Goal: Information Seeking & Learning: Learn about a topic

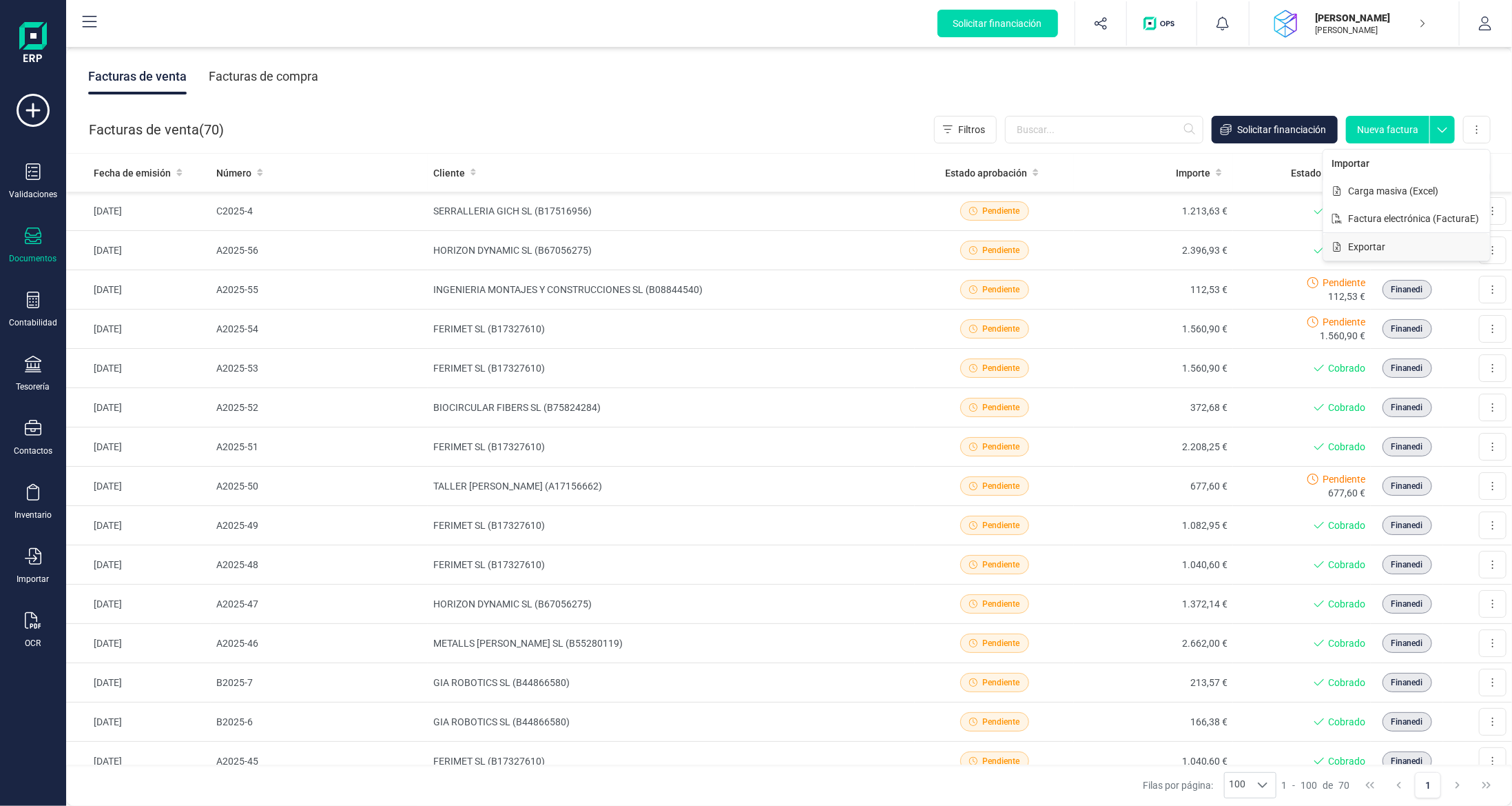
click at [1368, 237] on button "Exportar" at bounding box center [1407, 247] width 167 height 28
click at [34, 297] on icon at bounding box center [33, 299] width 16 height 16
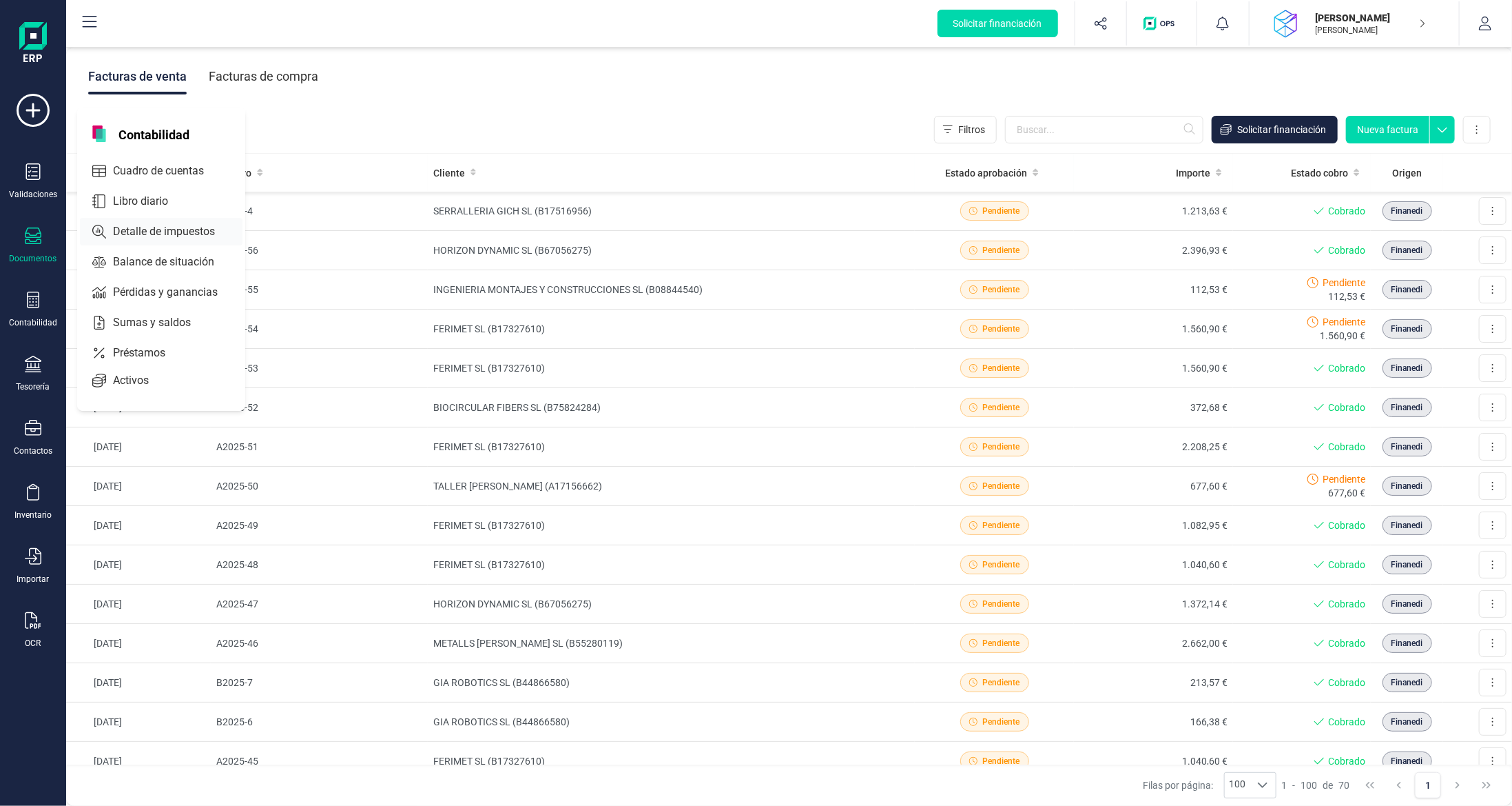
click at [159, 236] on span "Detalle de impuestos" at bounding box center [174, 231] width 133 height 16
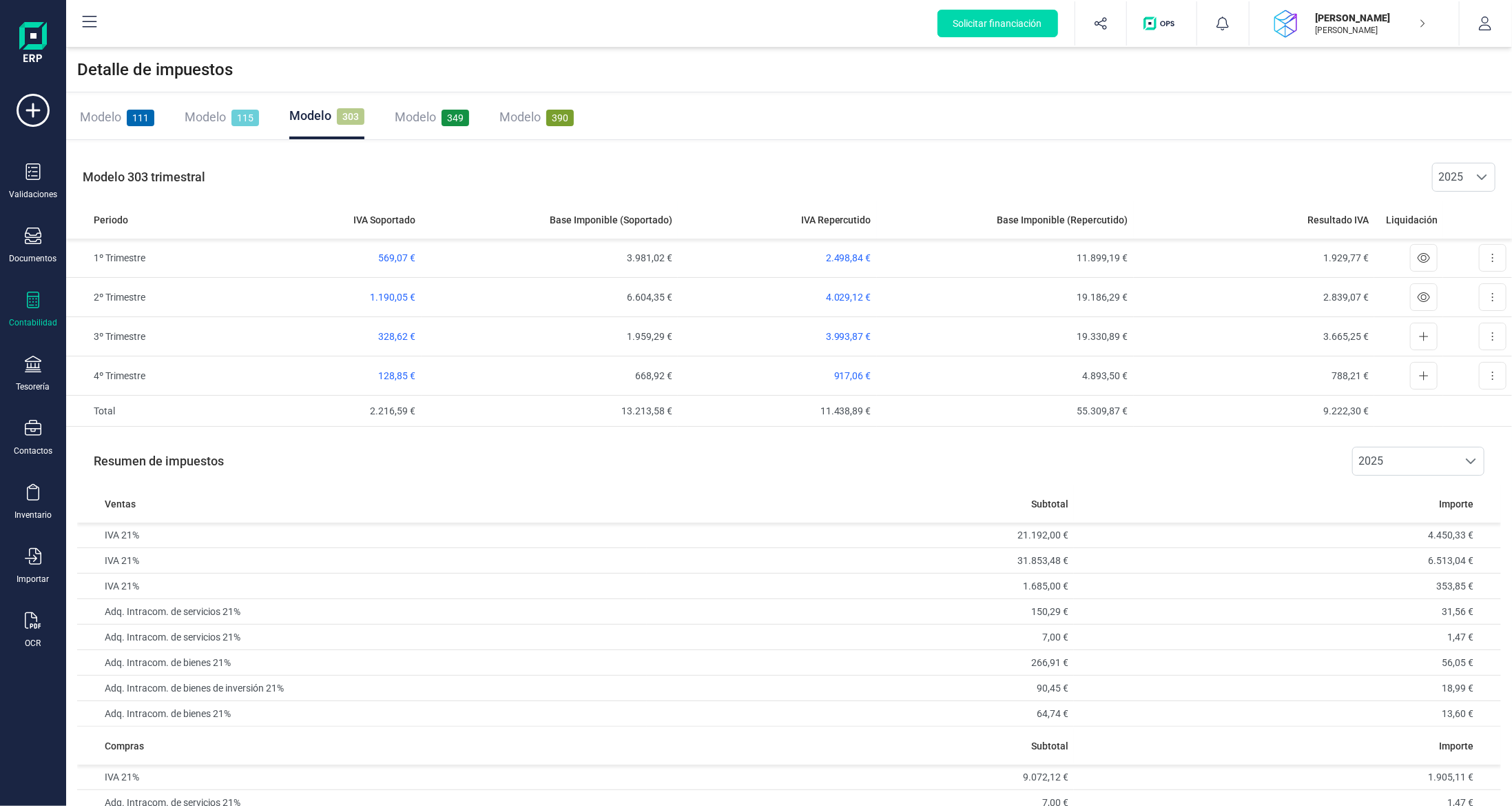
click at [452, 116] on span "349" at bounding box center [455, 117] width 28 height 16
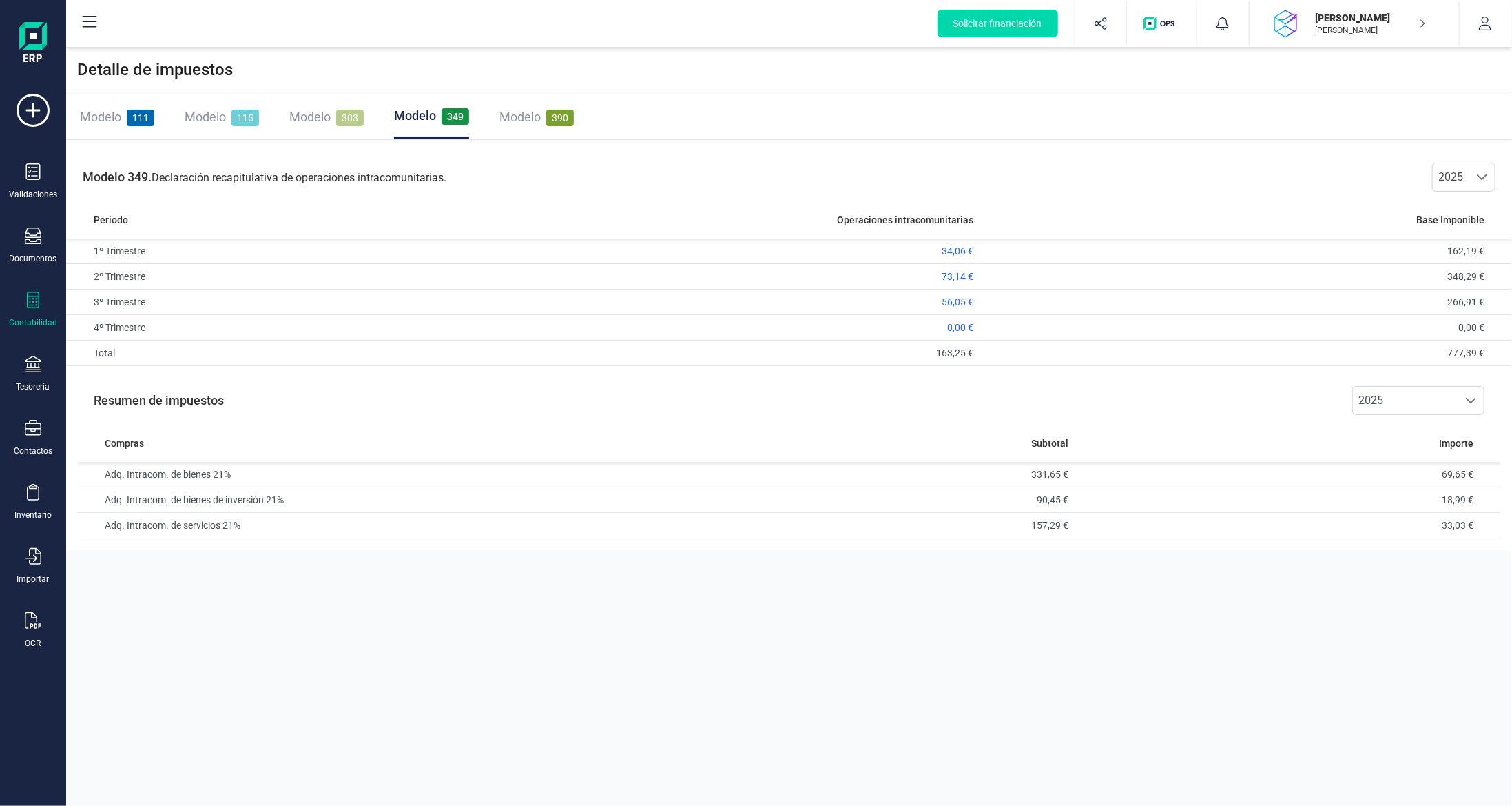
click at [30, 304] on icon at bounding box center [33, 299] width 16 height 16
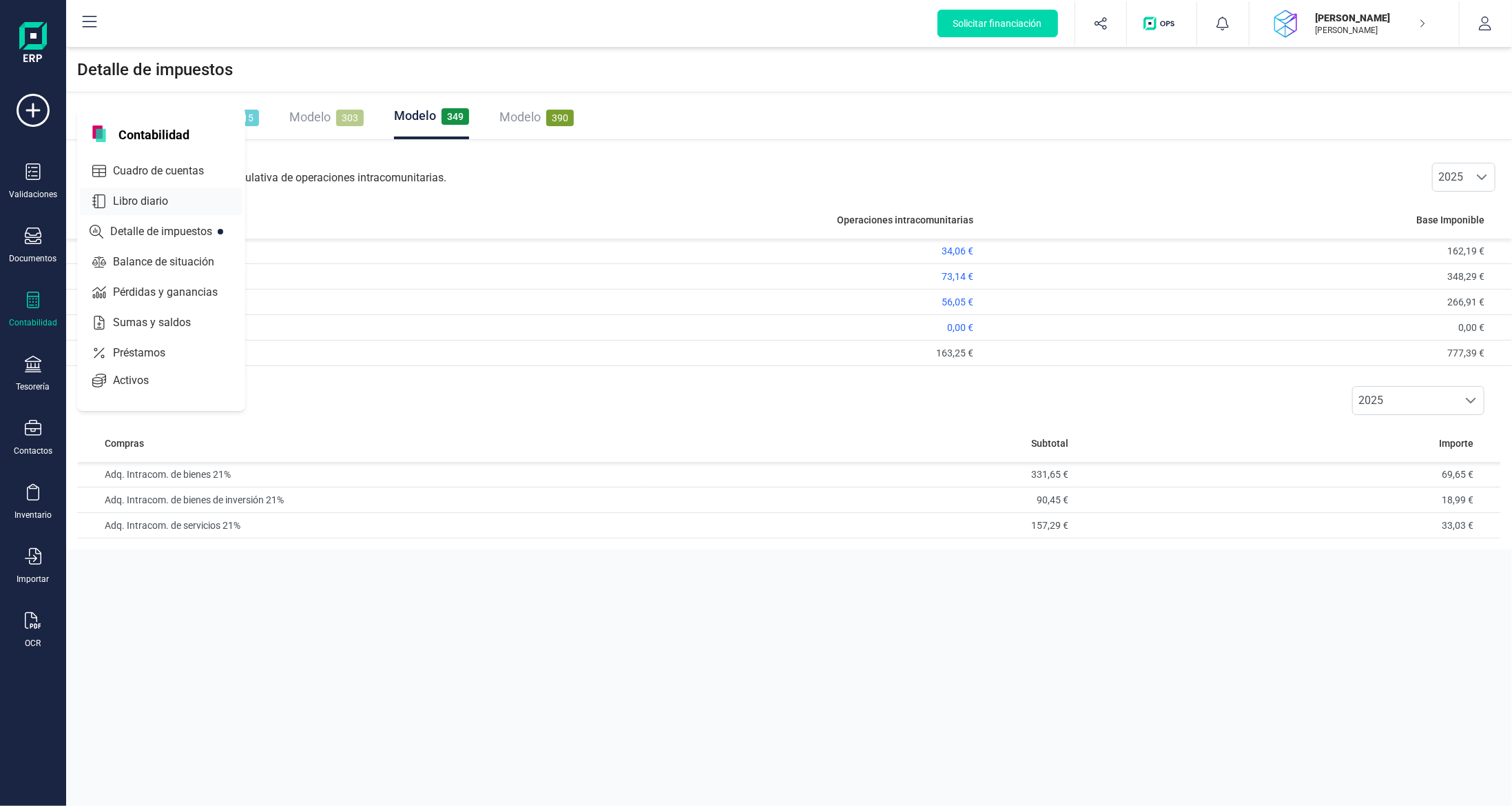
click at [160, 193] on span "Libro diario" at bounding box center [150, 201] width 85 height 16
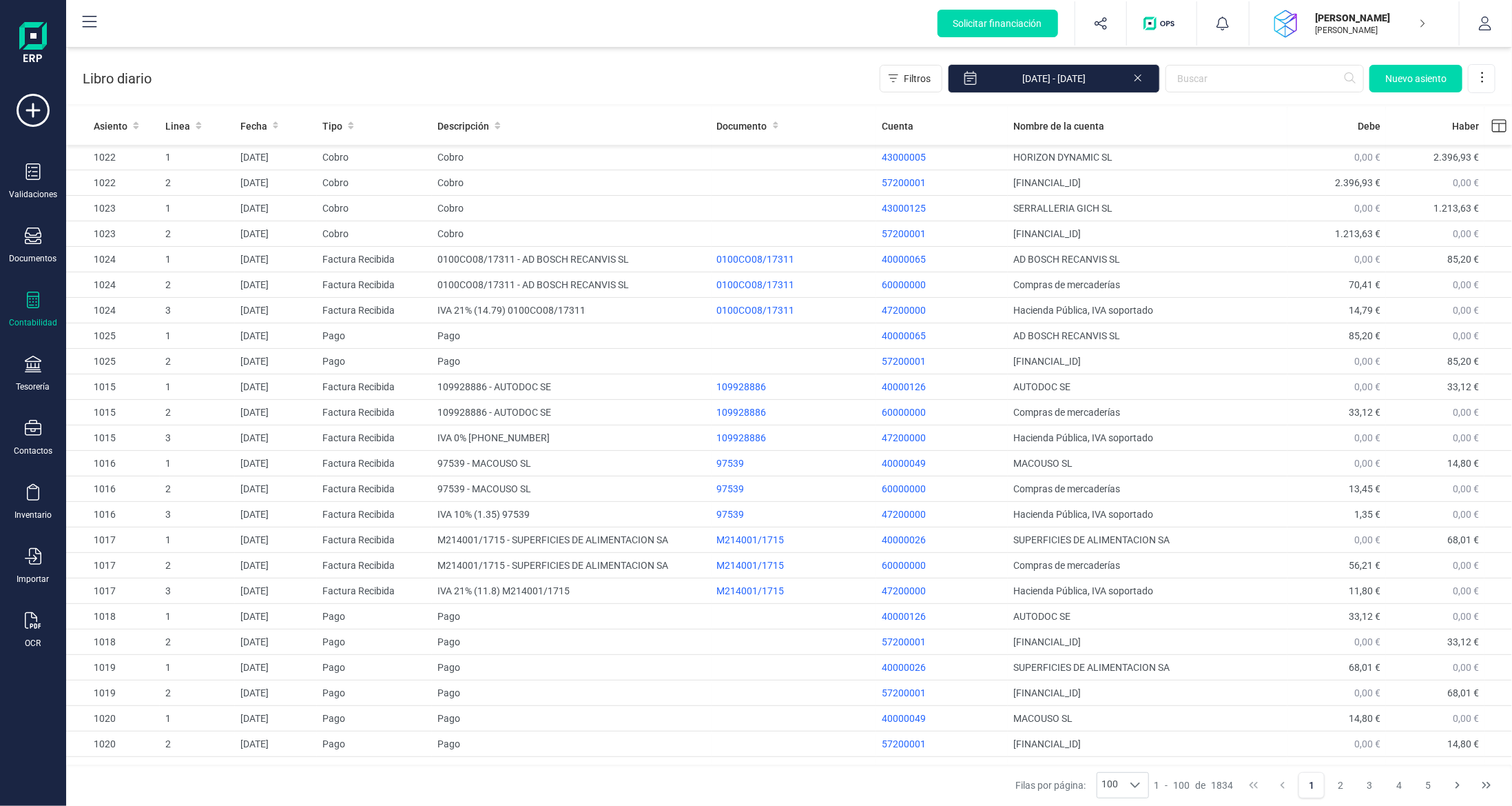
click at [1136, 82] on icon at bounding box center [1138, 76] width 11 height 13
click at [1147, 72] on button "Choose Date" at bounding box center [1146, 78] width 28 height 29
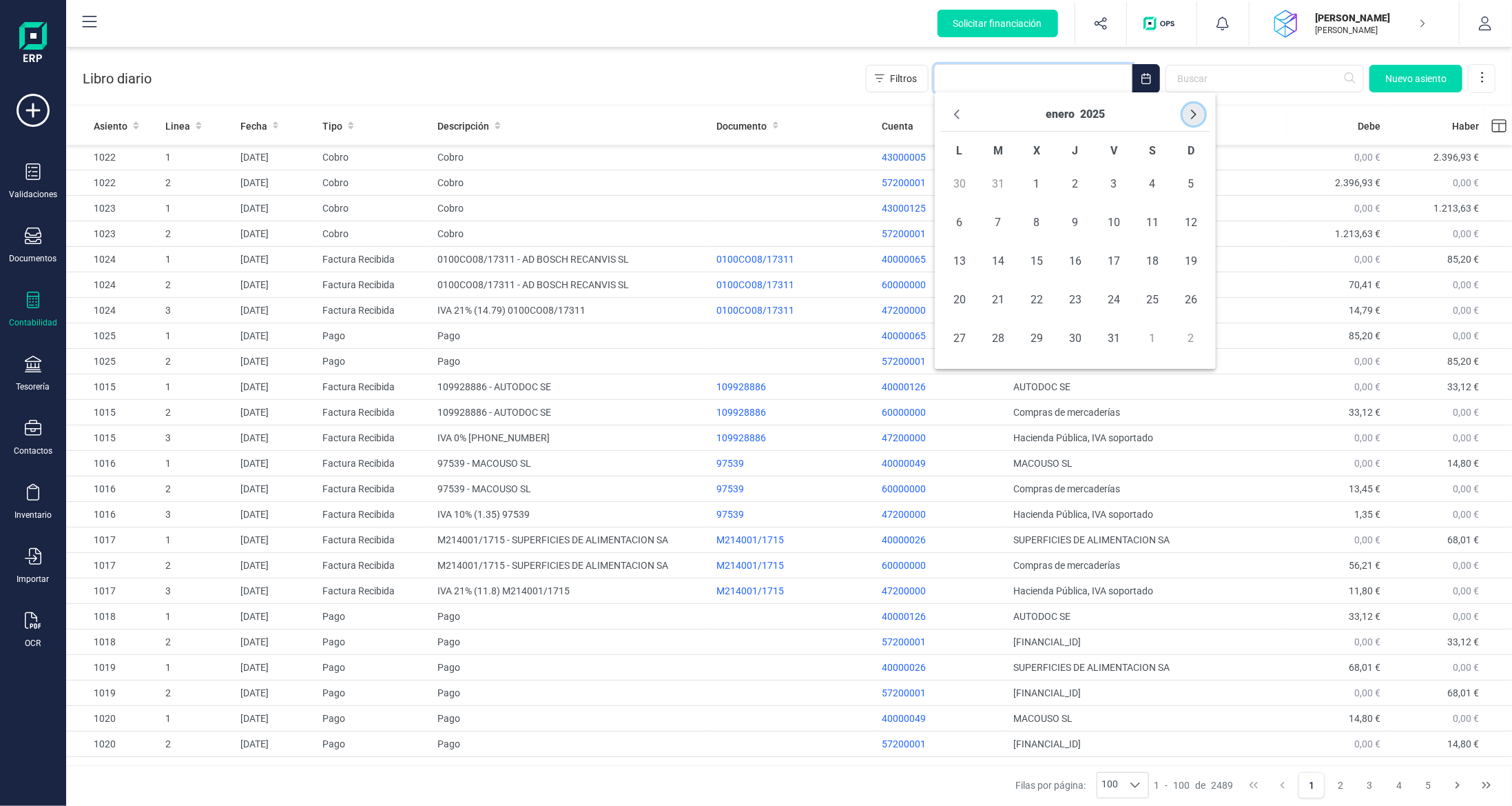
click at [1194, 109] on icon "Next Month" at bounding box center [1194, 114] width 11 height 11
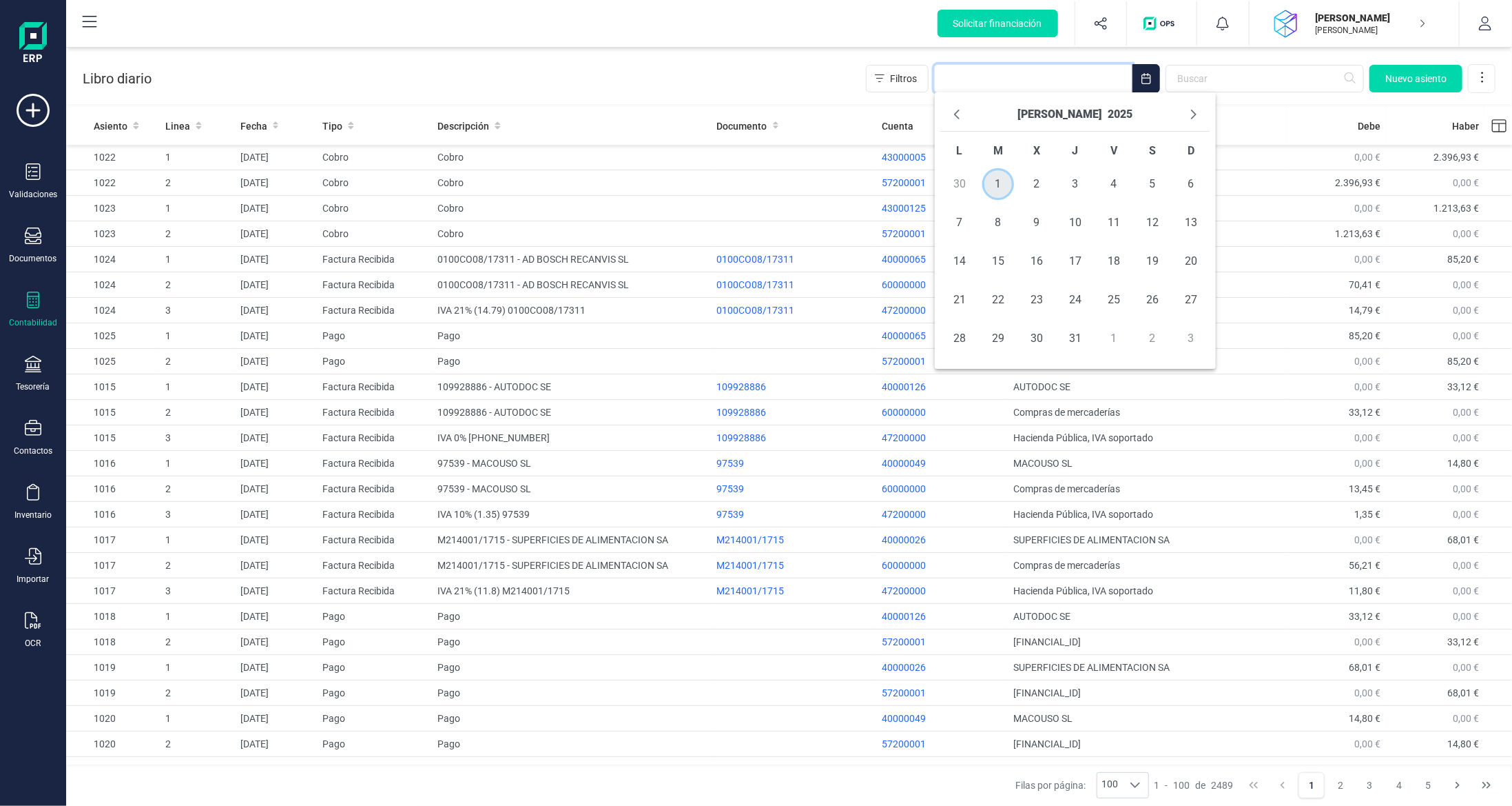
click at [998, 182] on span "1" at bounding box center [998, 184] width 28 height 28
click at [1192, 119] on icon "Next Month" at bounding box center [1194, 114] width 11 height 11
click at [956, 113] on icon "Previous Month" at bounding box center [957, 114] width 5 height 10
click at [1010, 338] on span "30" at bounding box center [998, 338] width 28 height 28
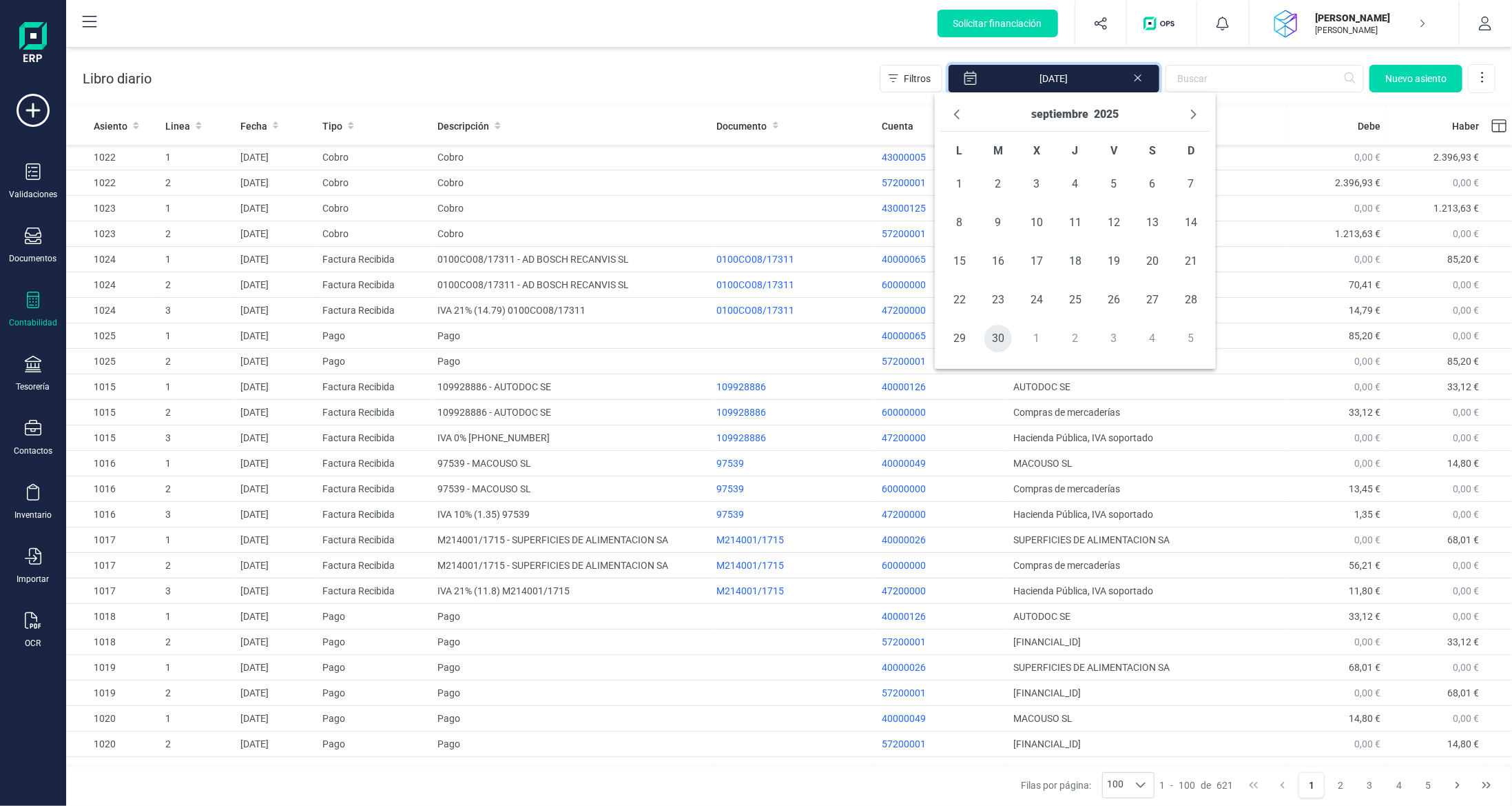
type input "[DATE] - [DATE]"
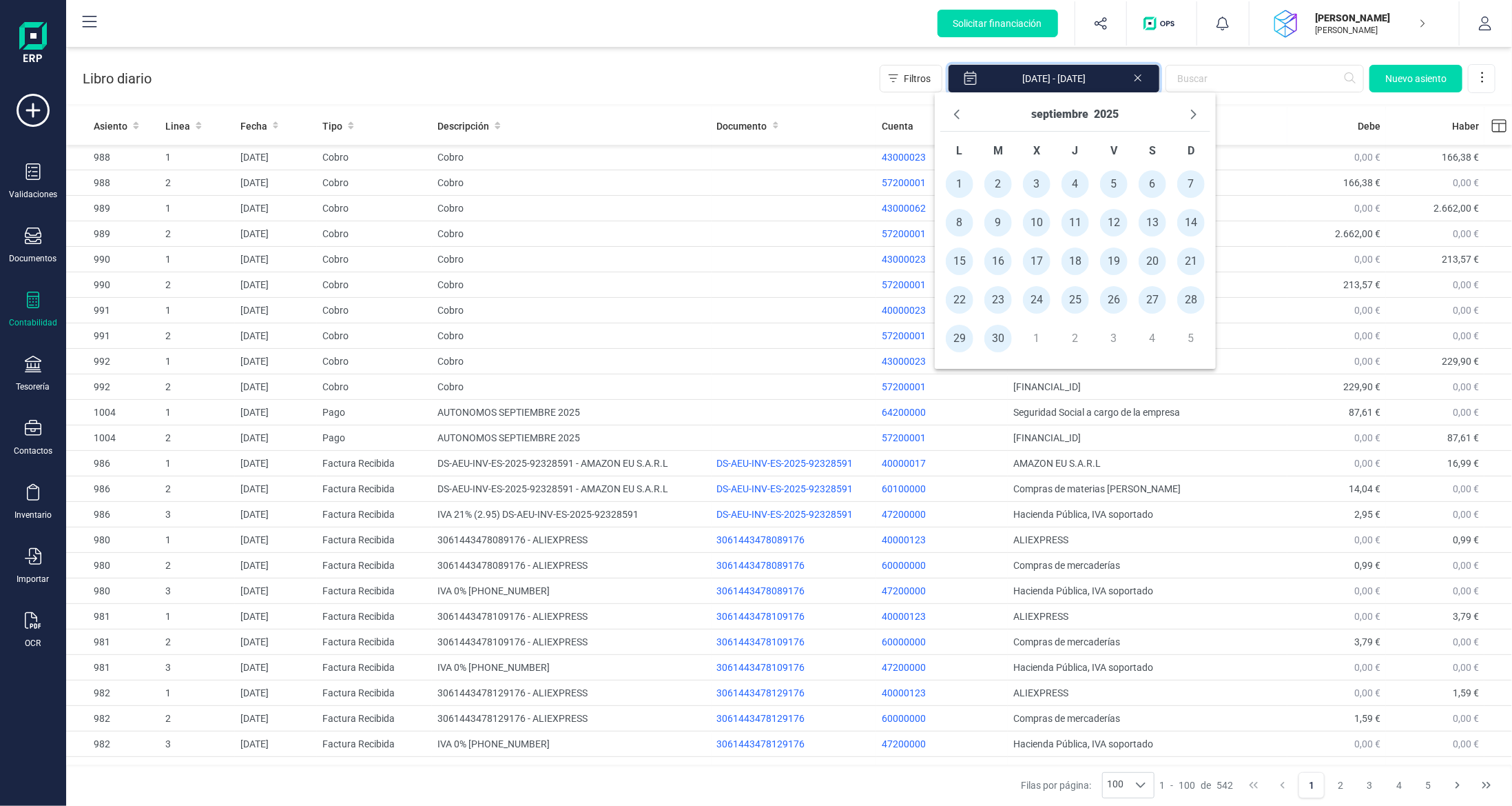
click at [332, 68] on div "Libro diario Filtros [DATE] - [DATE] [GEOGRAPHIC_DATA]" at bounding box center [790, 75] width 1447 height 56
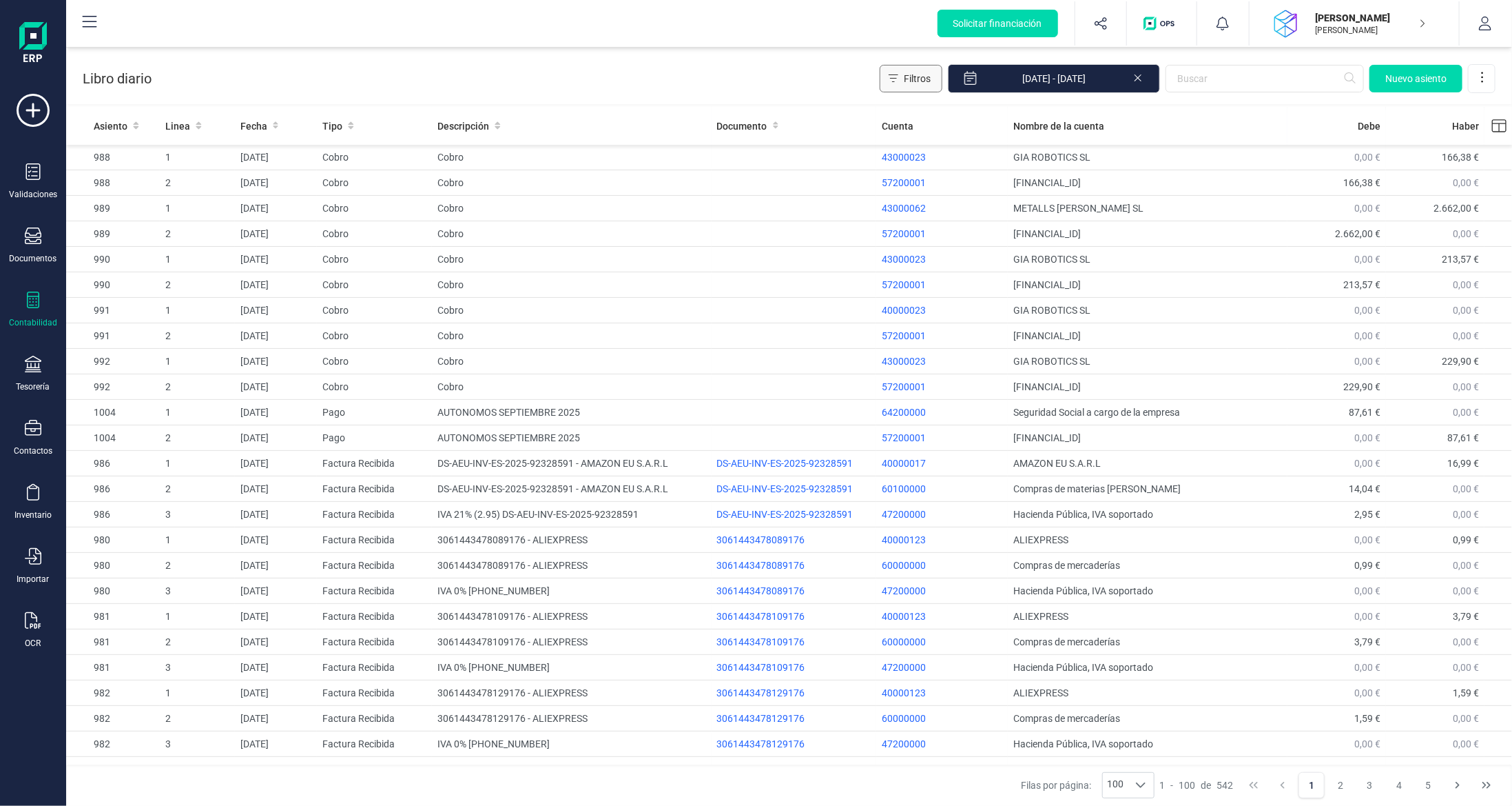
click at [914, 72] on button "Filtros" at bounding box center [912, 78] width 63 height 28
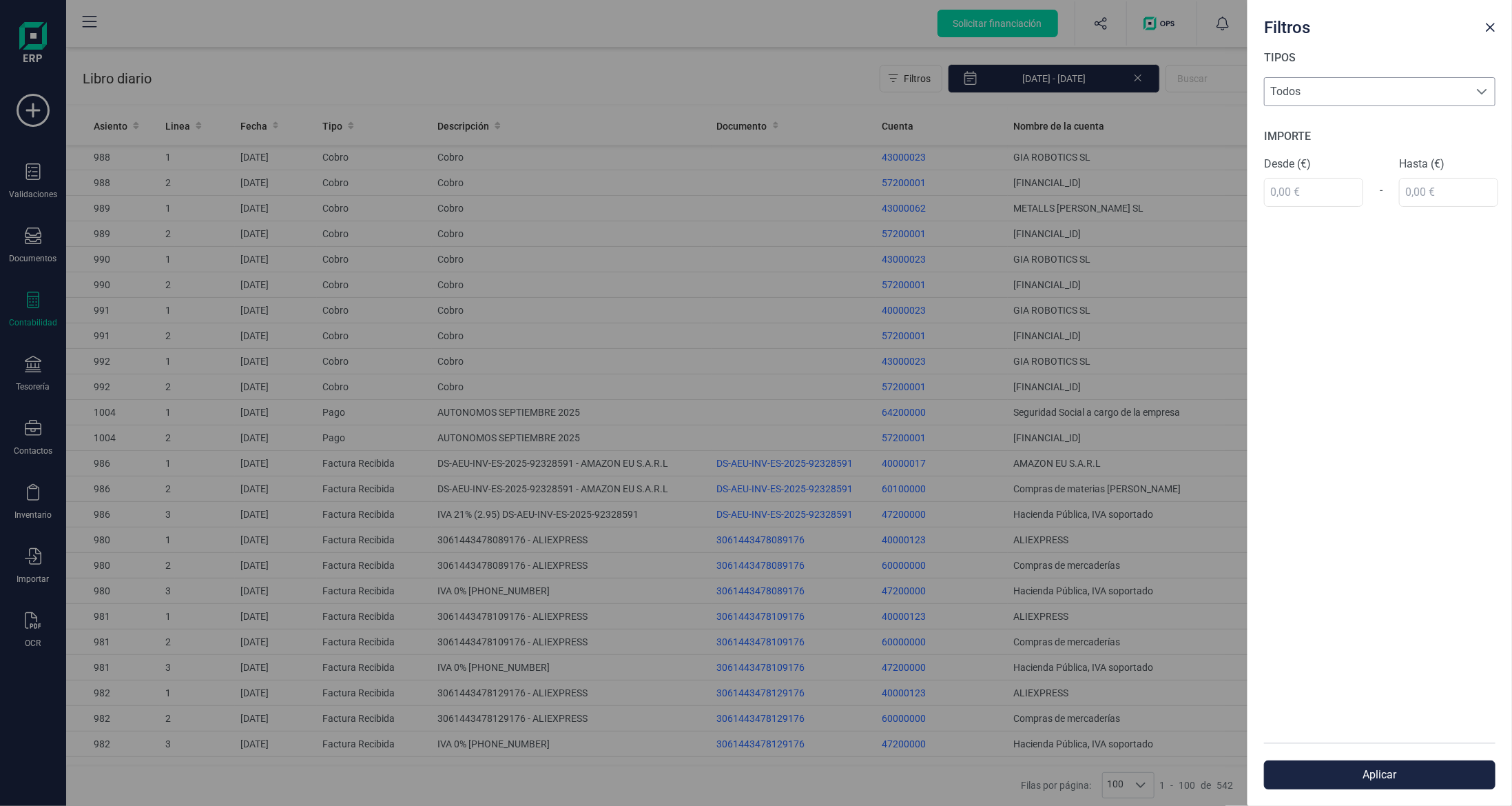
click at [1307, 101] on span "Todos" at bounding box center [1367, 91] width 204 height 28
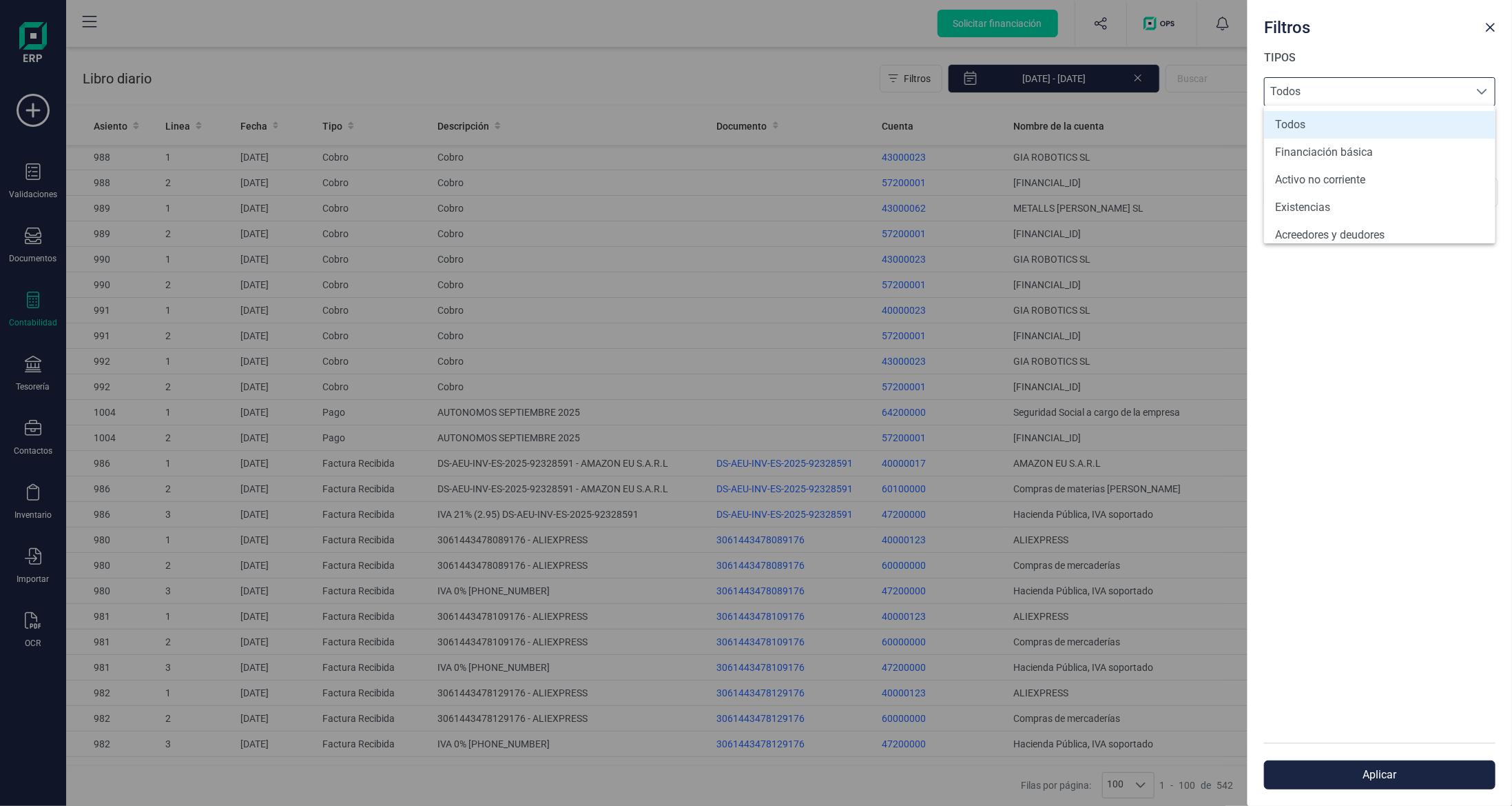
click at [678, 61] on div "Filtros TIPOS Todos Todos IMPORTE Desde (€) - Hasta (€) Aplicar" at bounding box center [756, 403] width 1512 height 806
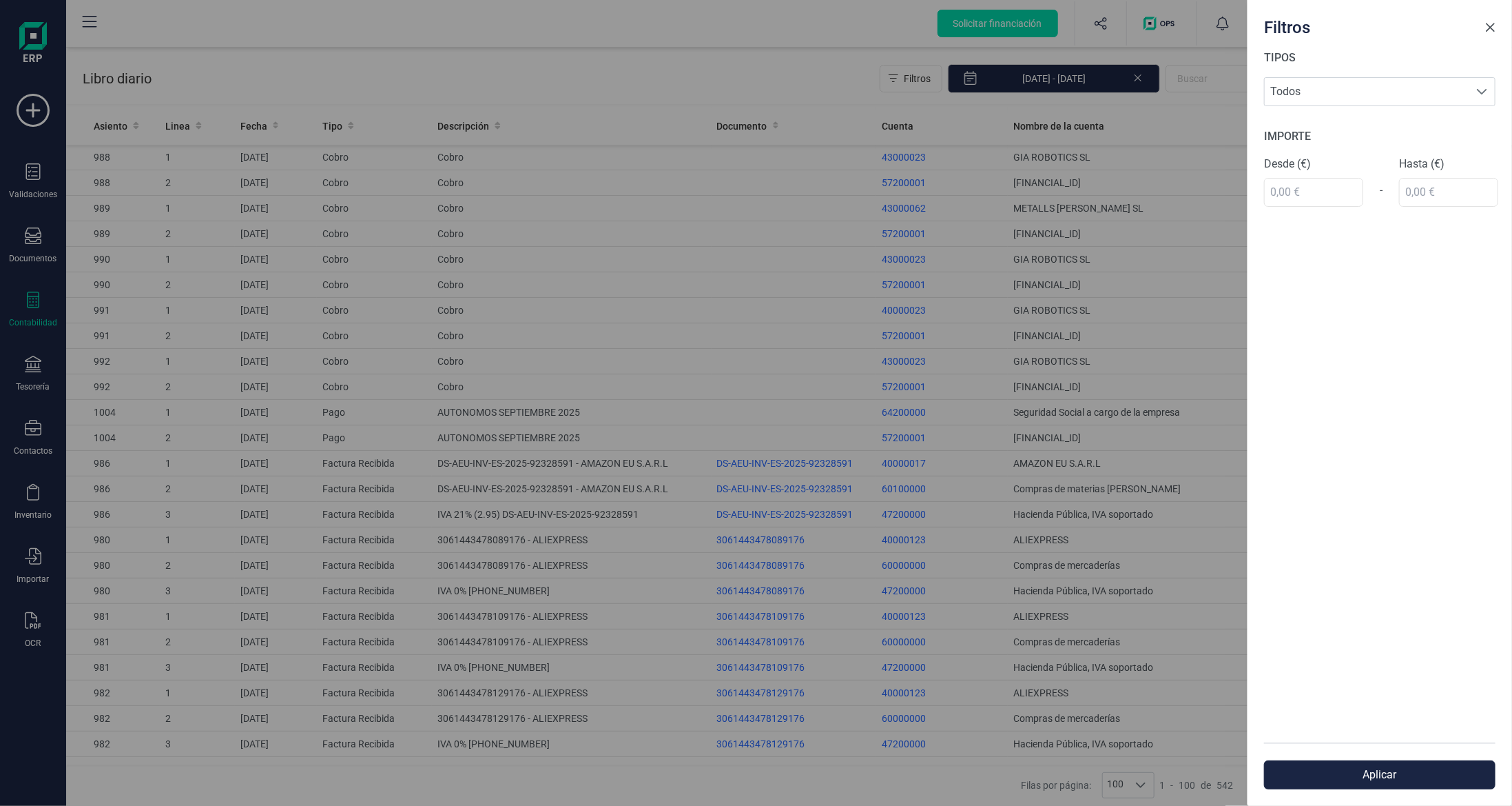
click at [1491, 20] on button "Close" at bounding box center [1490, 27] width 22 height 22
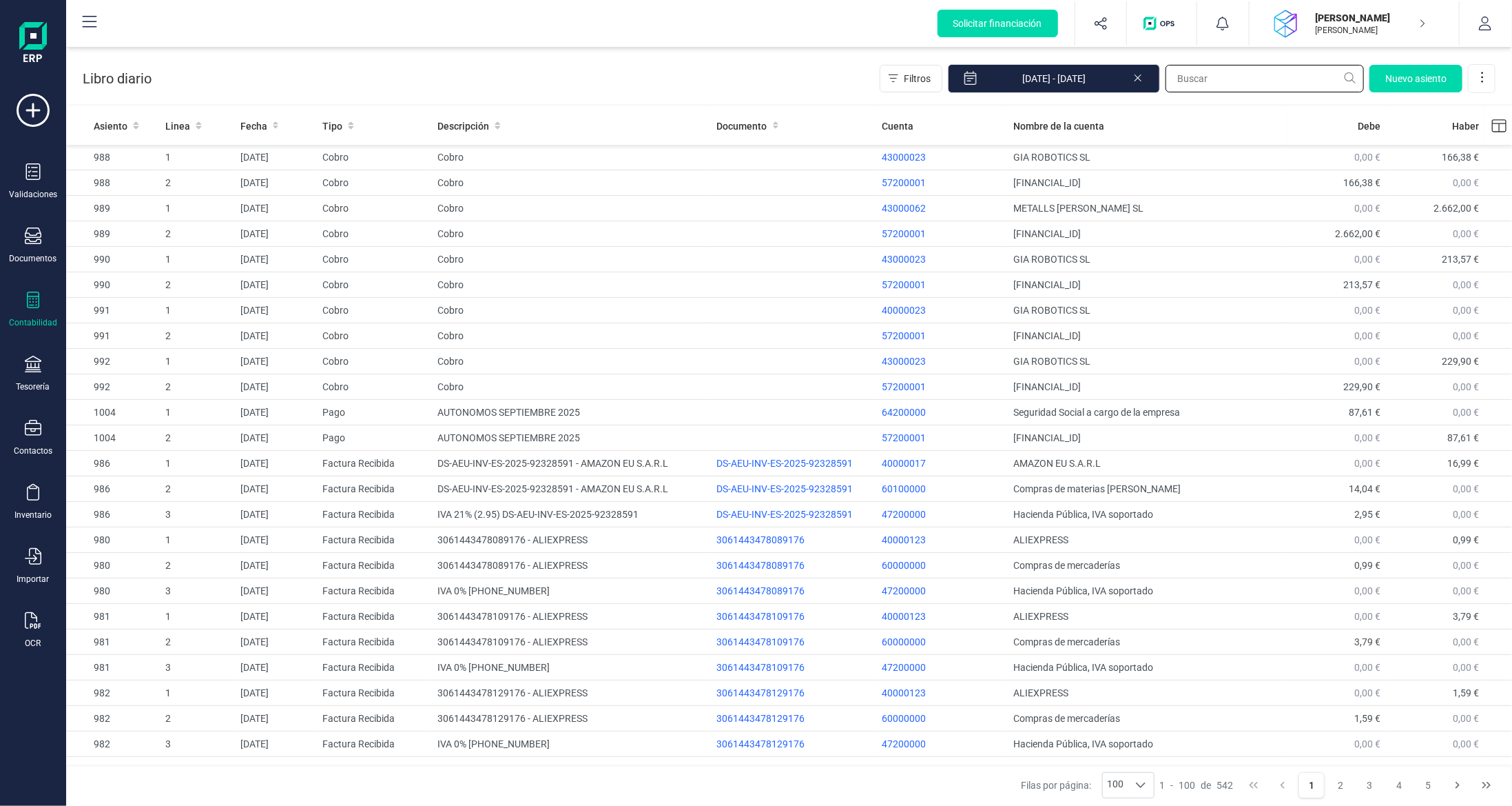
click at [1268, 82] on input "text" at bounding box center [1265, 78] width 198 height 28
click at [1257, 82] on input "text" at bounding box center [1265, 78] width 198 height 28
click at [943, 76] on button "Filtros" at bounding box center [912, 78] width 63 height 28
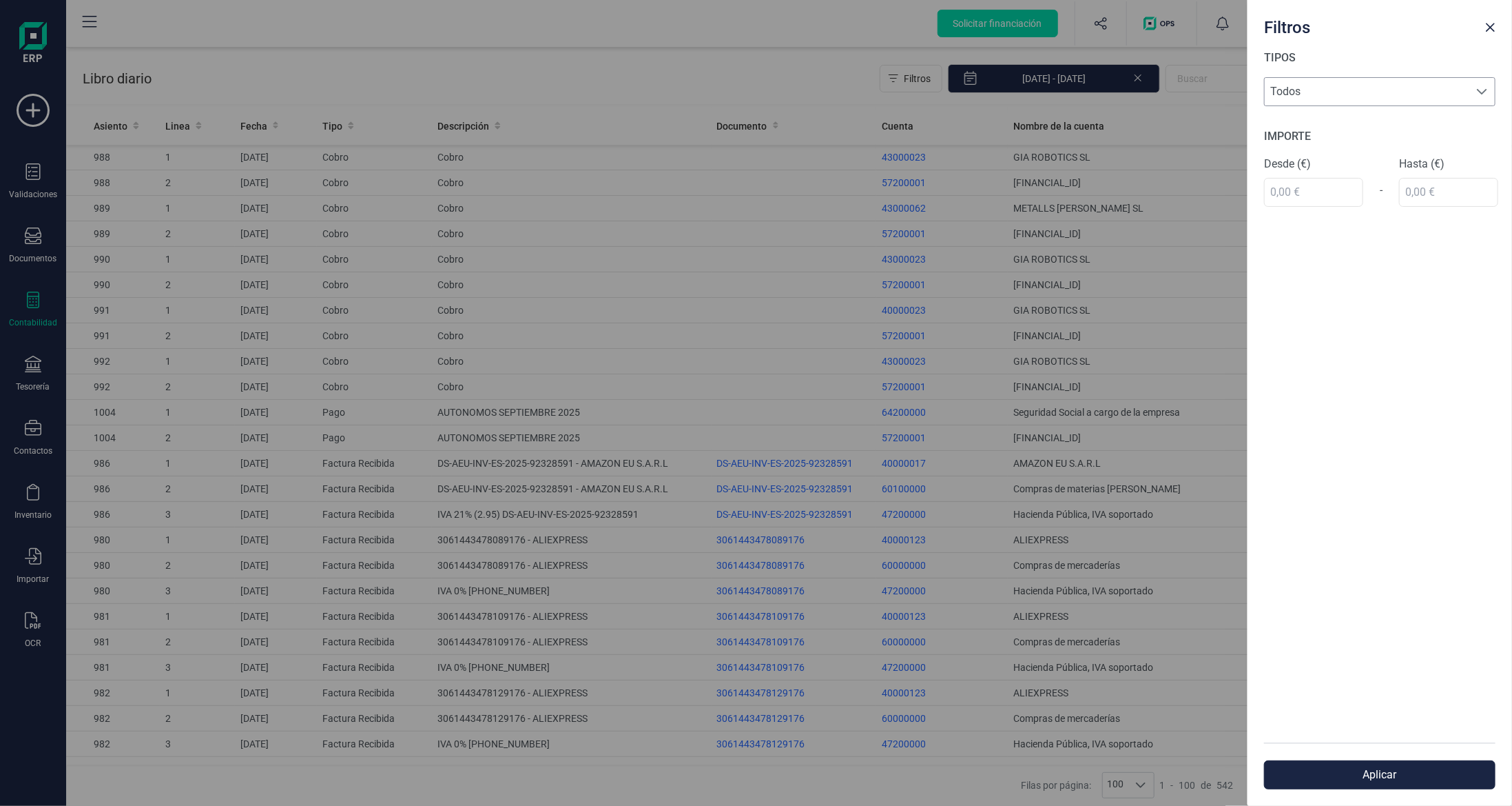
click at [1387, 91] on span "Todos" at bounding box center [1367, 91] width 204 height 28
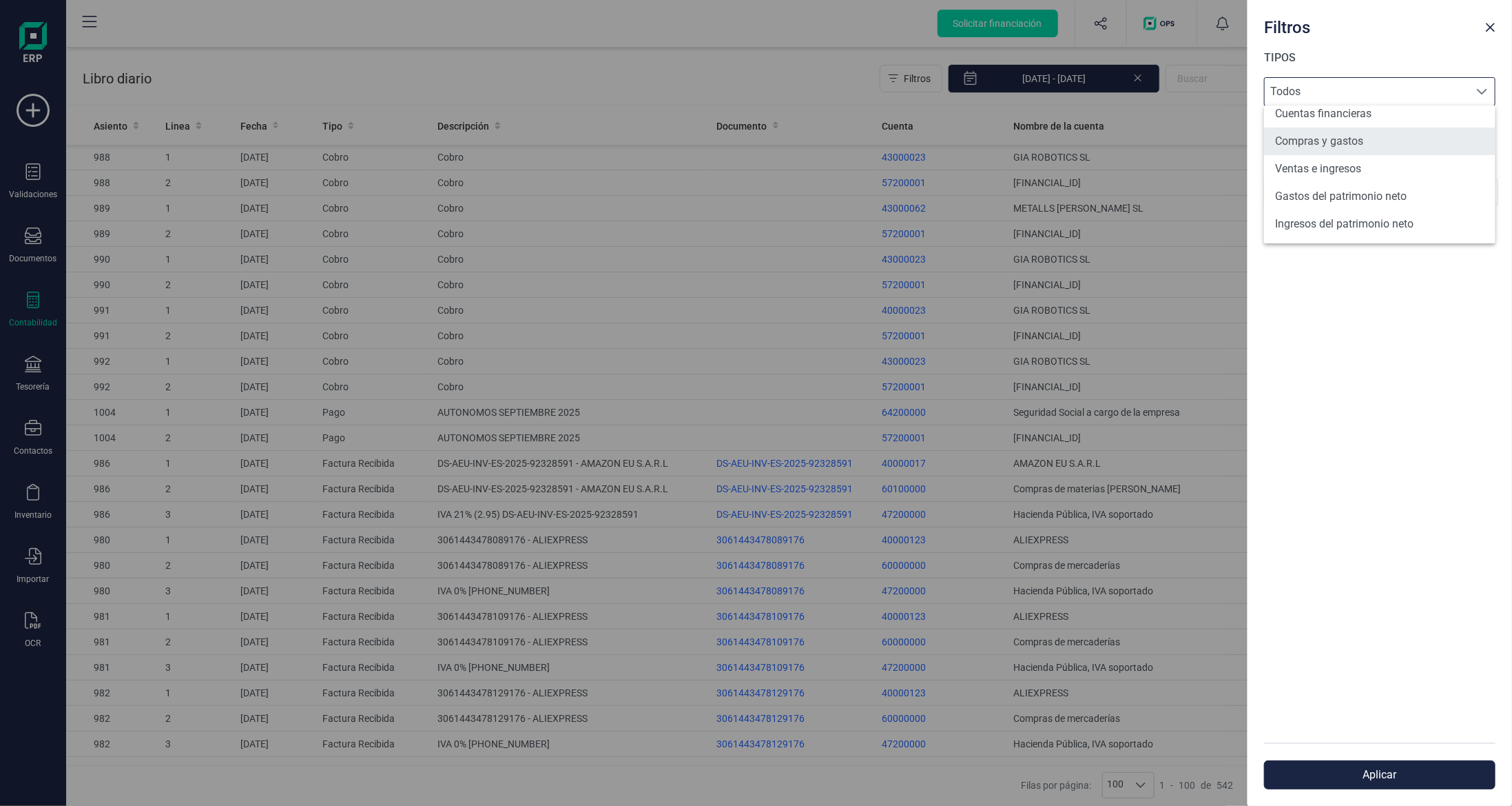
click at [1409, 145] on li "Compras y gastos" at bounding box center [1380, 141] width 231 height 28
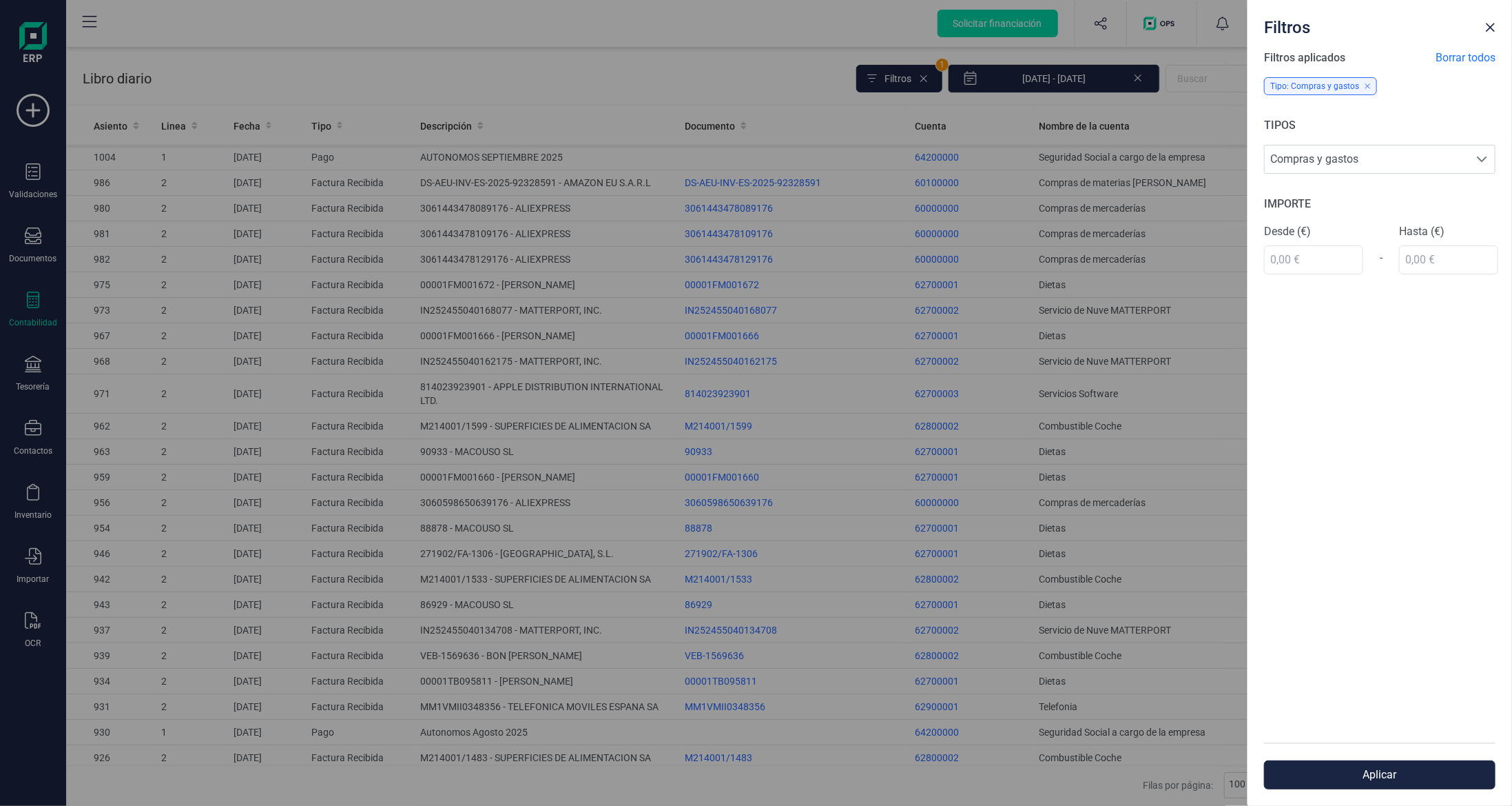
click at [682, 87] on div "Filtros Filtros aplicados Borrar todos Tipo: Compras y gastos TIPOS Compras y g…" at bounding box center [756, 403] width 1512 height 806
click at [1491, 24] on span "Close" at bounding box center [1490, 28] width 11 height 11
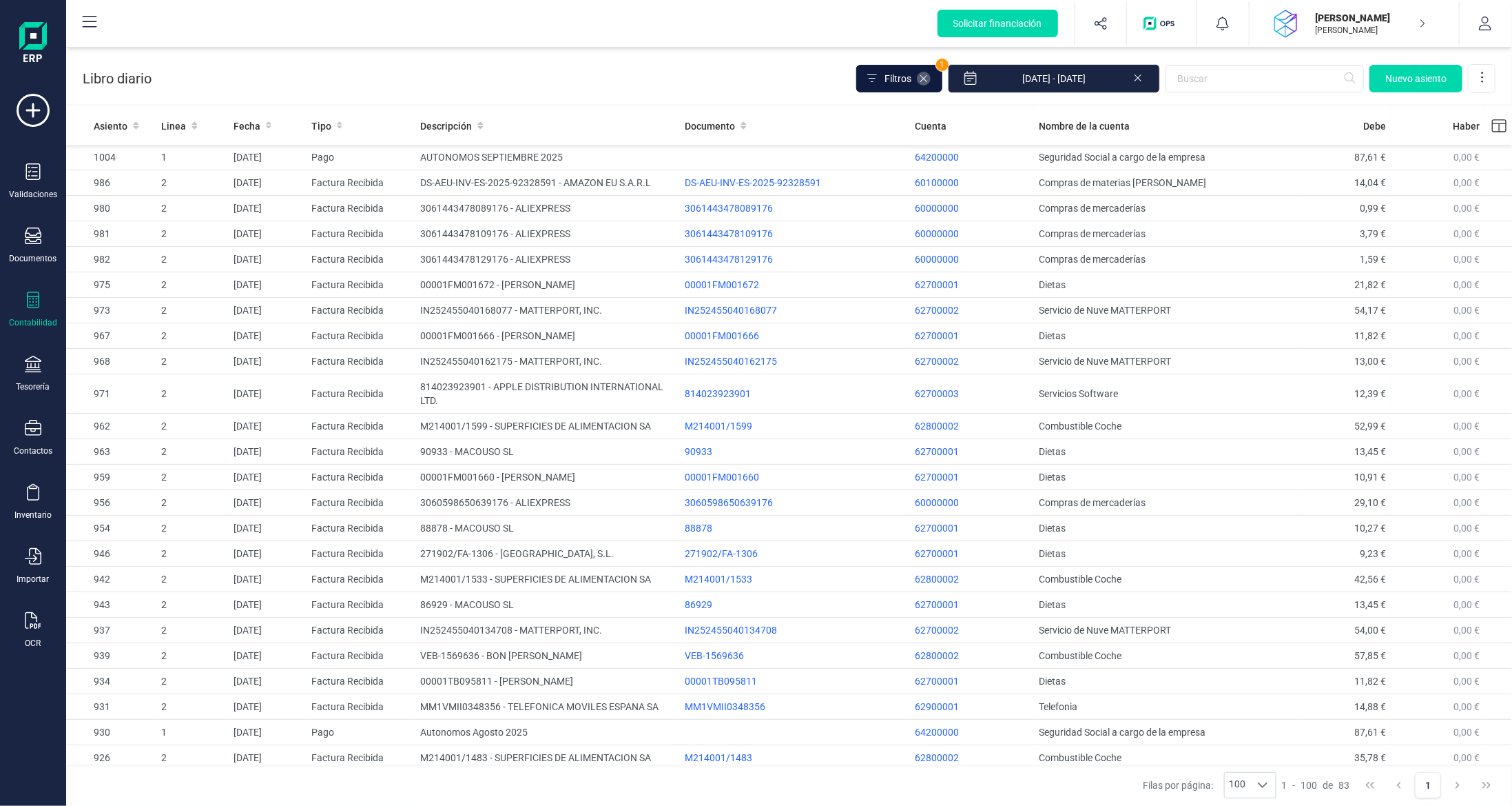
click at [929, 77] on icon at bounding box center [924, 78] width 11 height 11
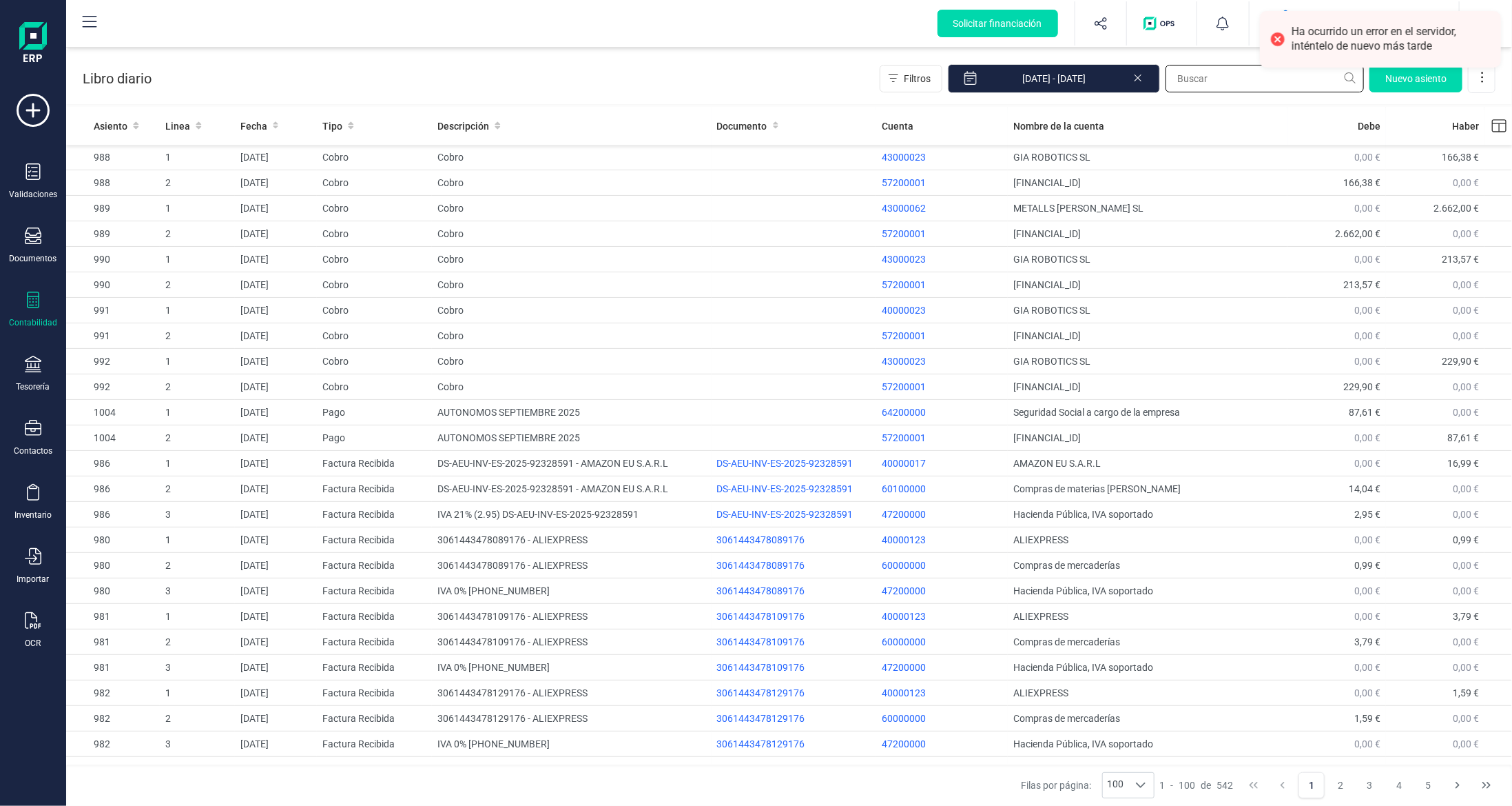
click at [1295, 77] on input "text" at bounding box center [1265, 78] width 198 height 28
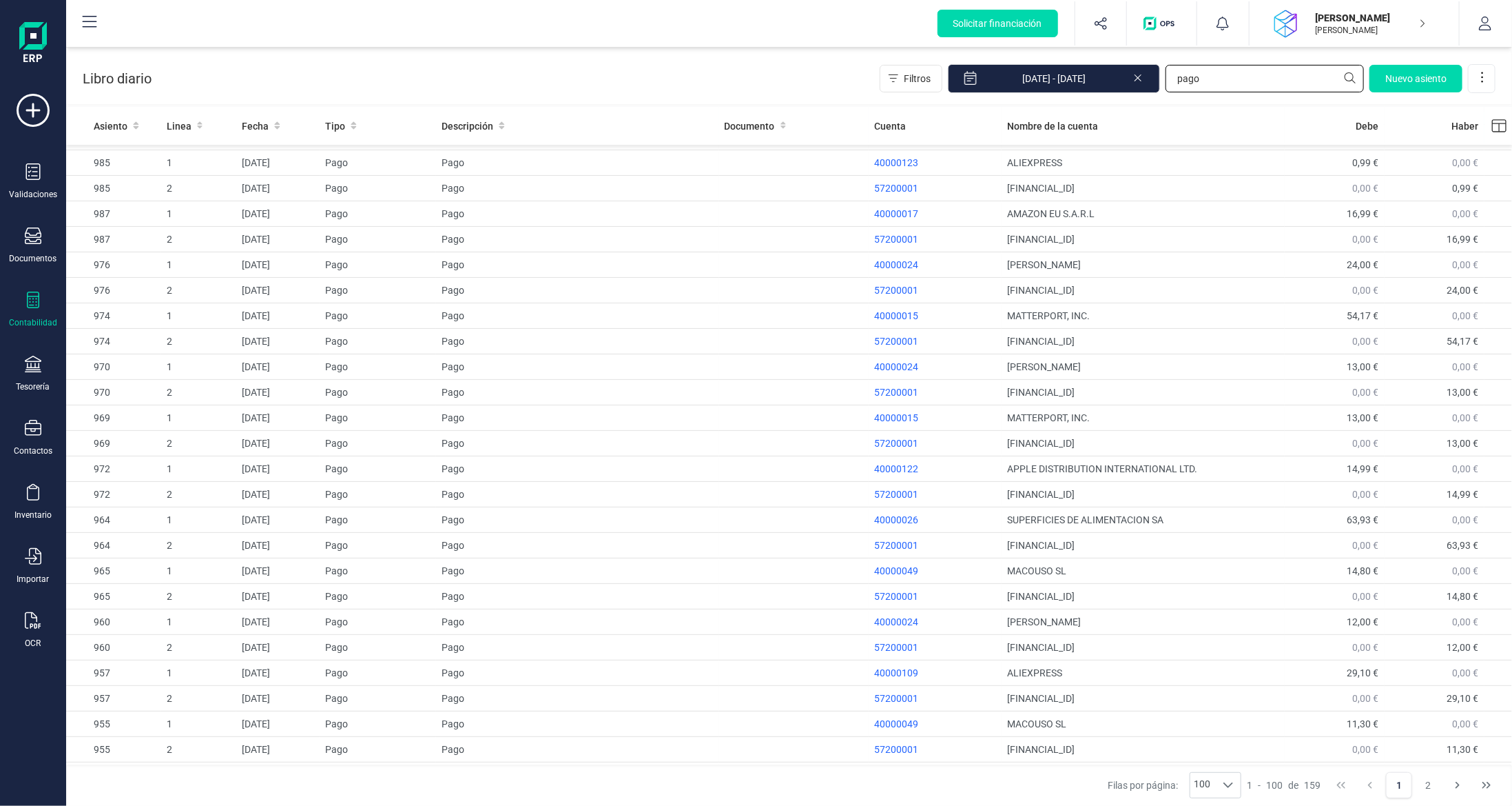
scroll to position [0, 0]
type input "pago"
click at [34, 304] on icon at bounding box center [33, 299] width 16 height 16
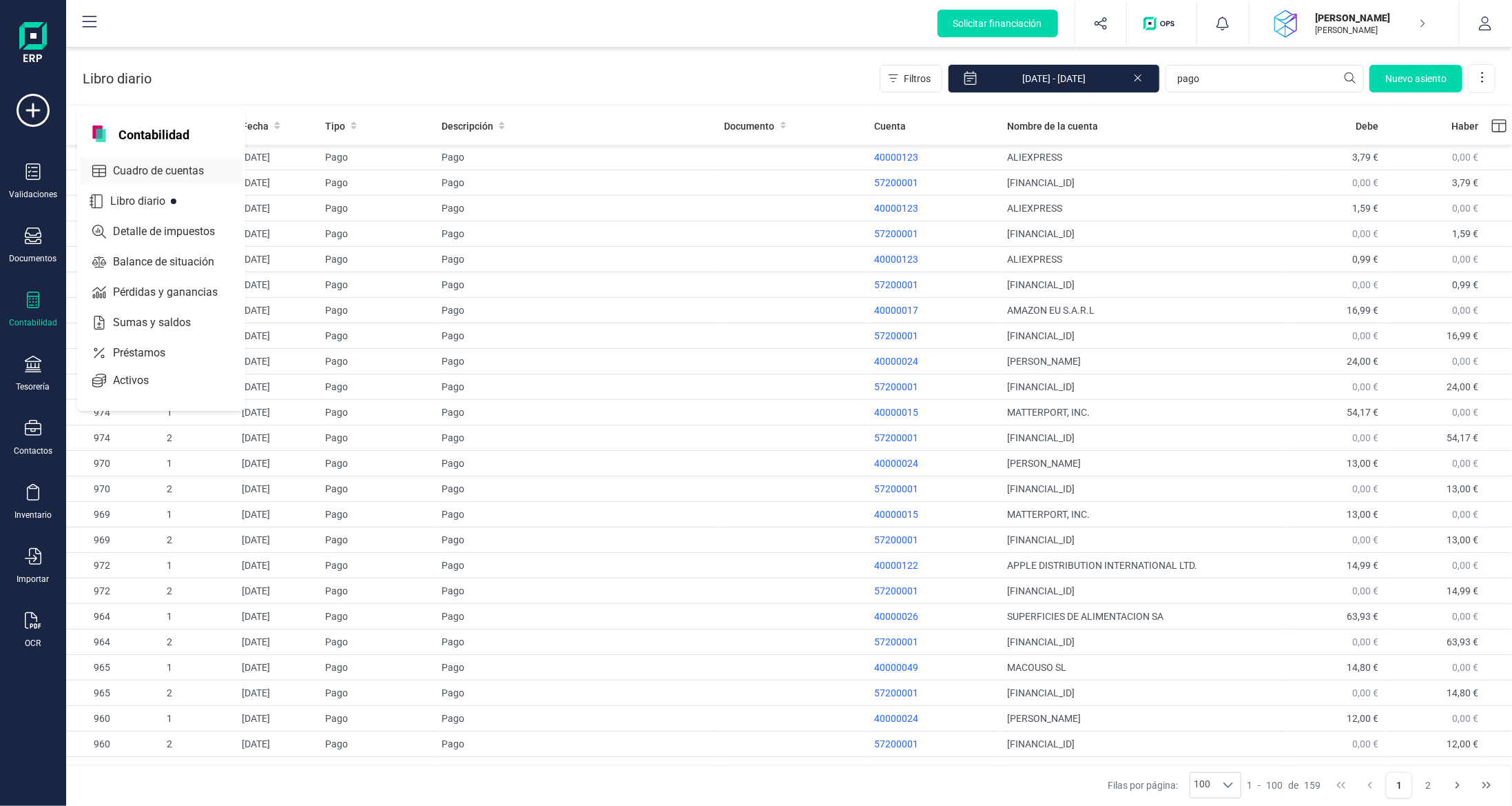
click at [136, 177] on span "Cuadro de cuentas" at bounding box center [168, 170] width 121 height 16
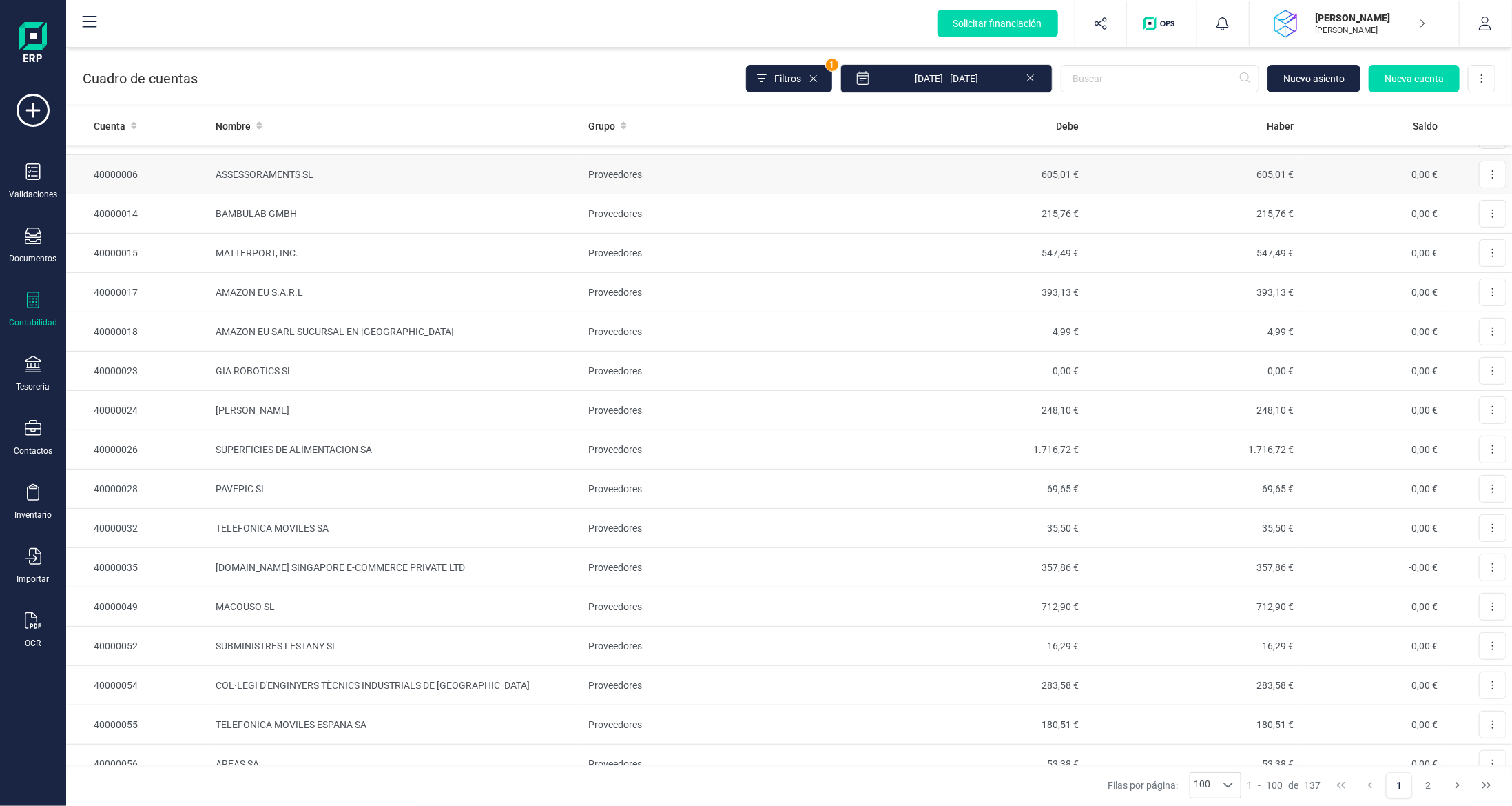
scroll to position [276, 0]
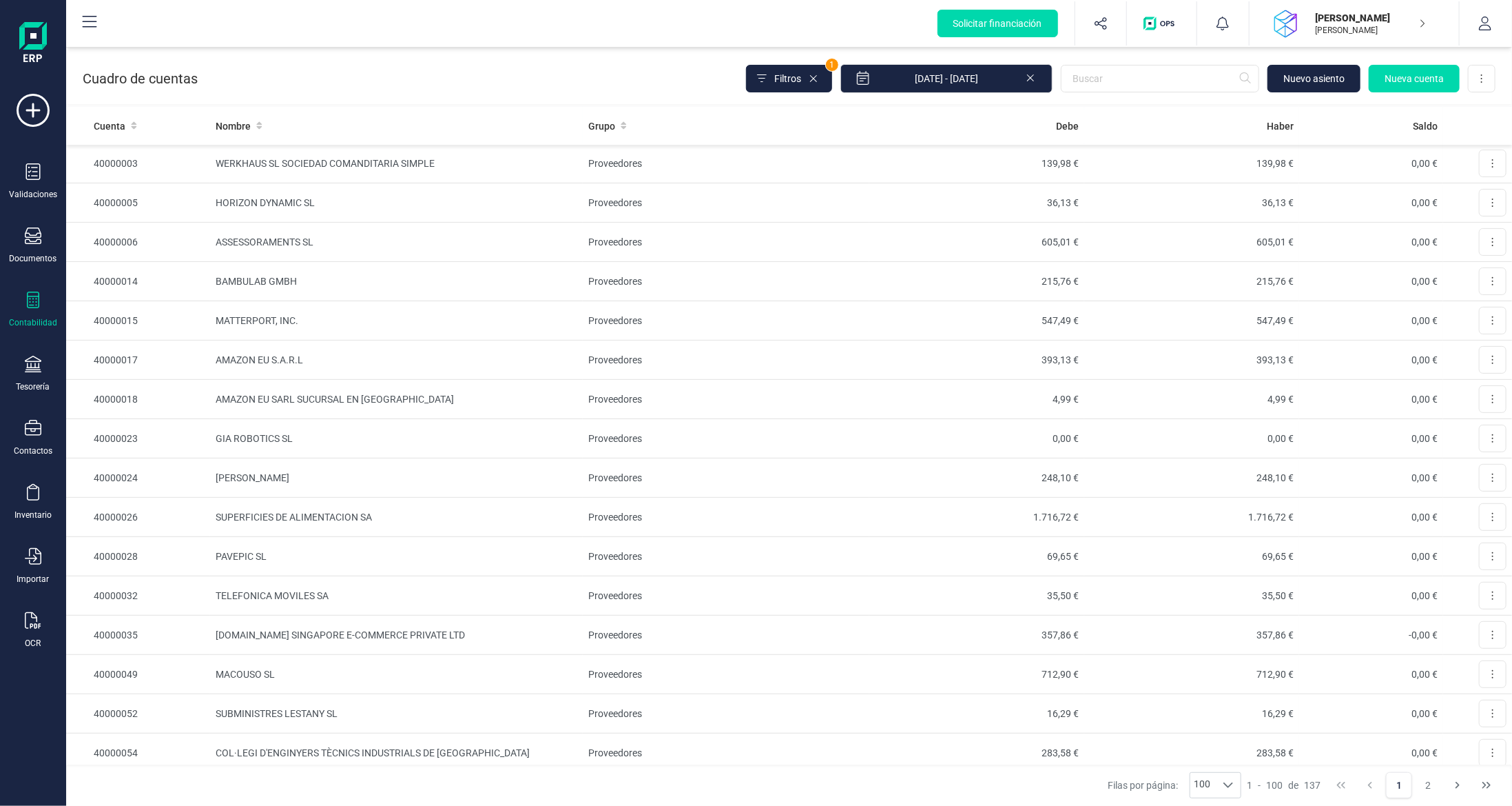
click at [33, 308] on div at bounding box center [33, 301] width 16 height 20
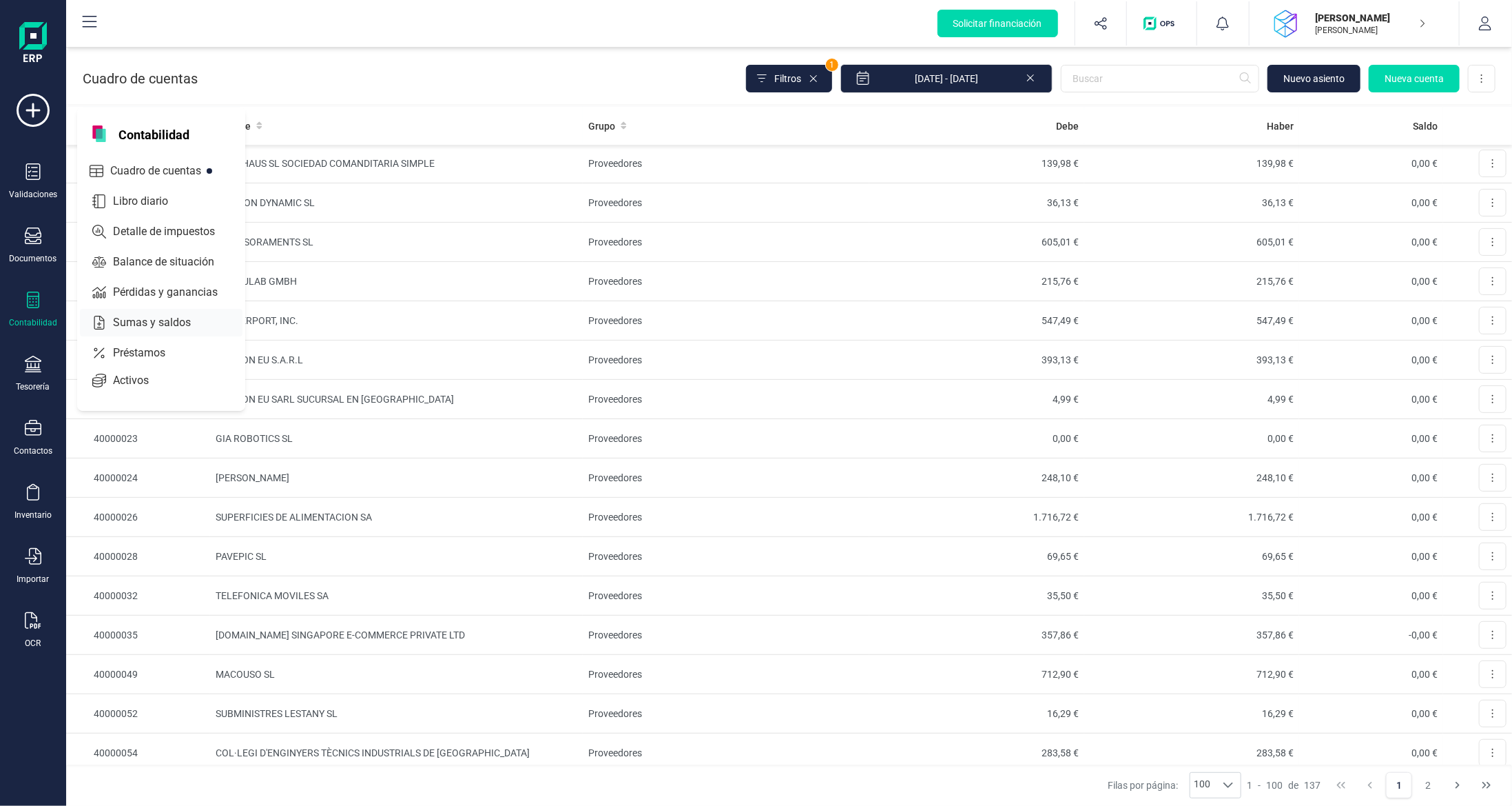
click at [182, 324] on span "Sumas y saldos" at bounding box center [161, 323] width 108 height 16
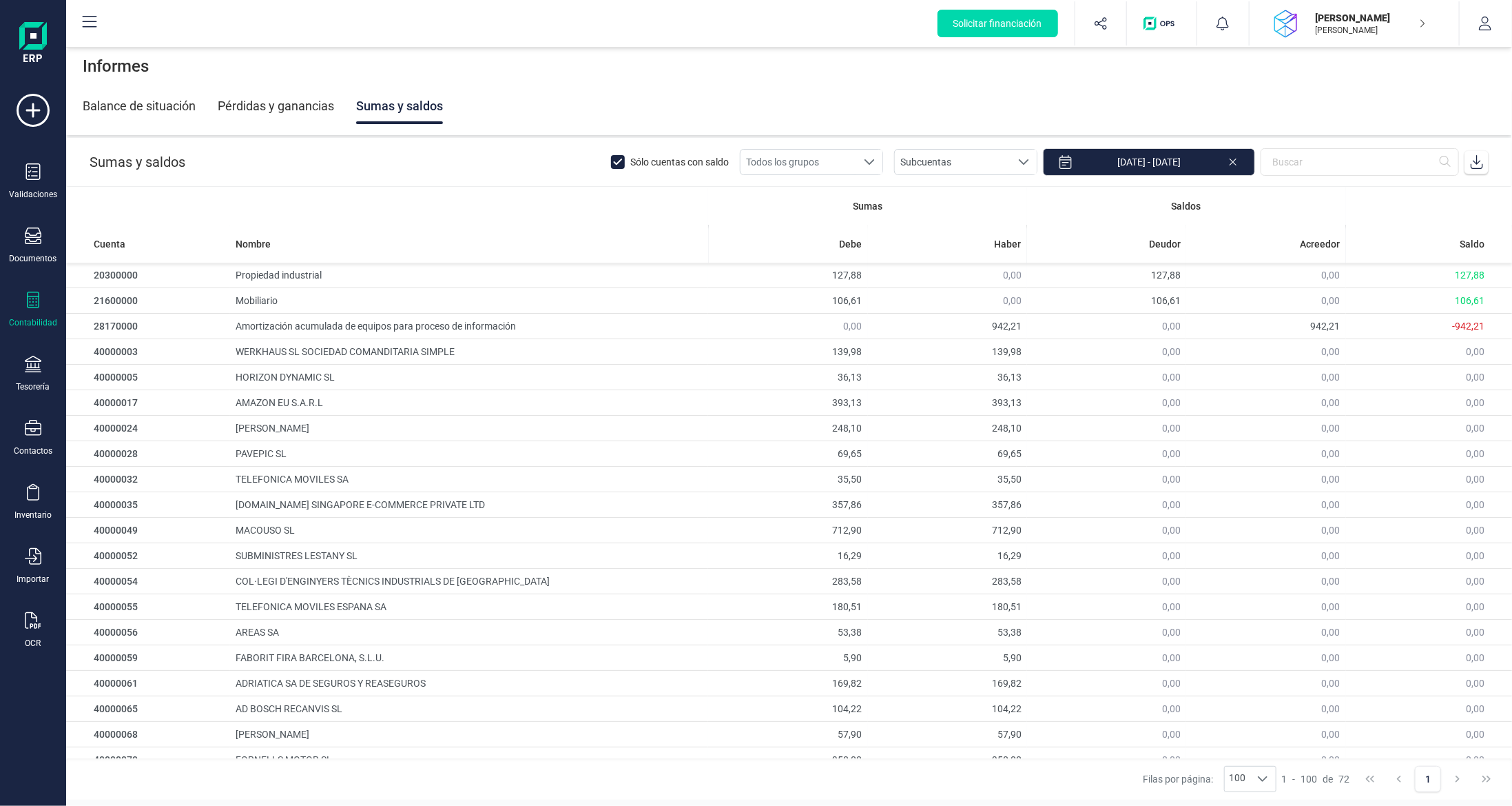
click at [31, 294] on icon at bounding box center [33, 299] width 13 height 16
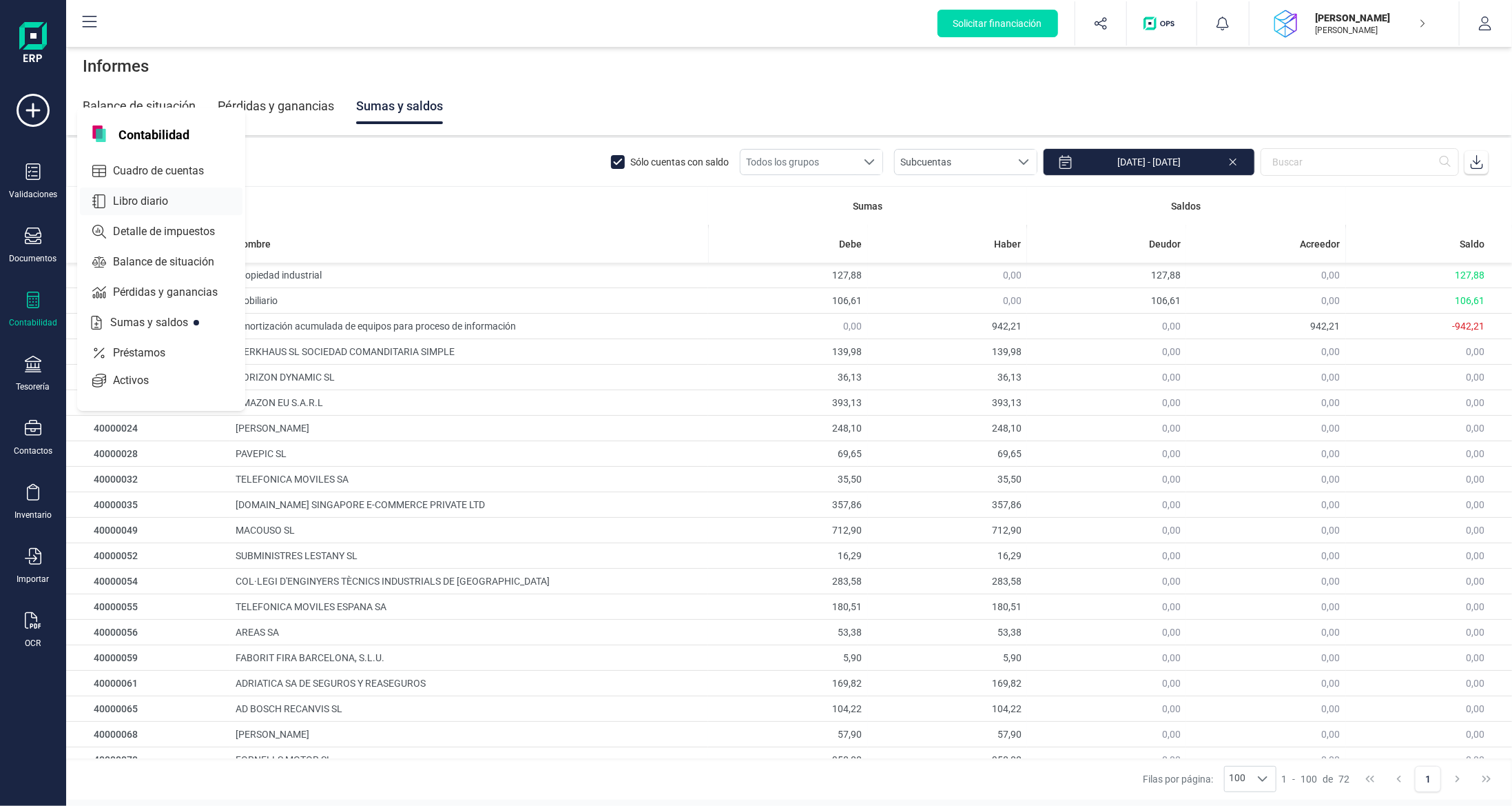
click at [134, 193] on span "Libro diario" at bounding box center [150, 201] width 85 height 16
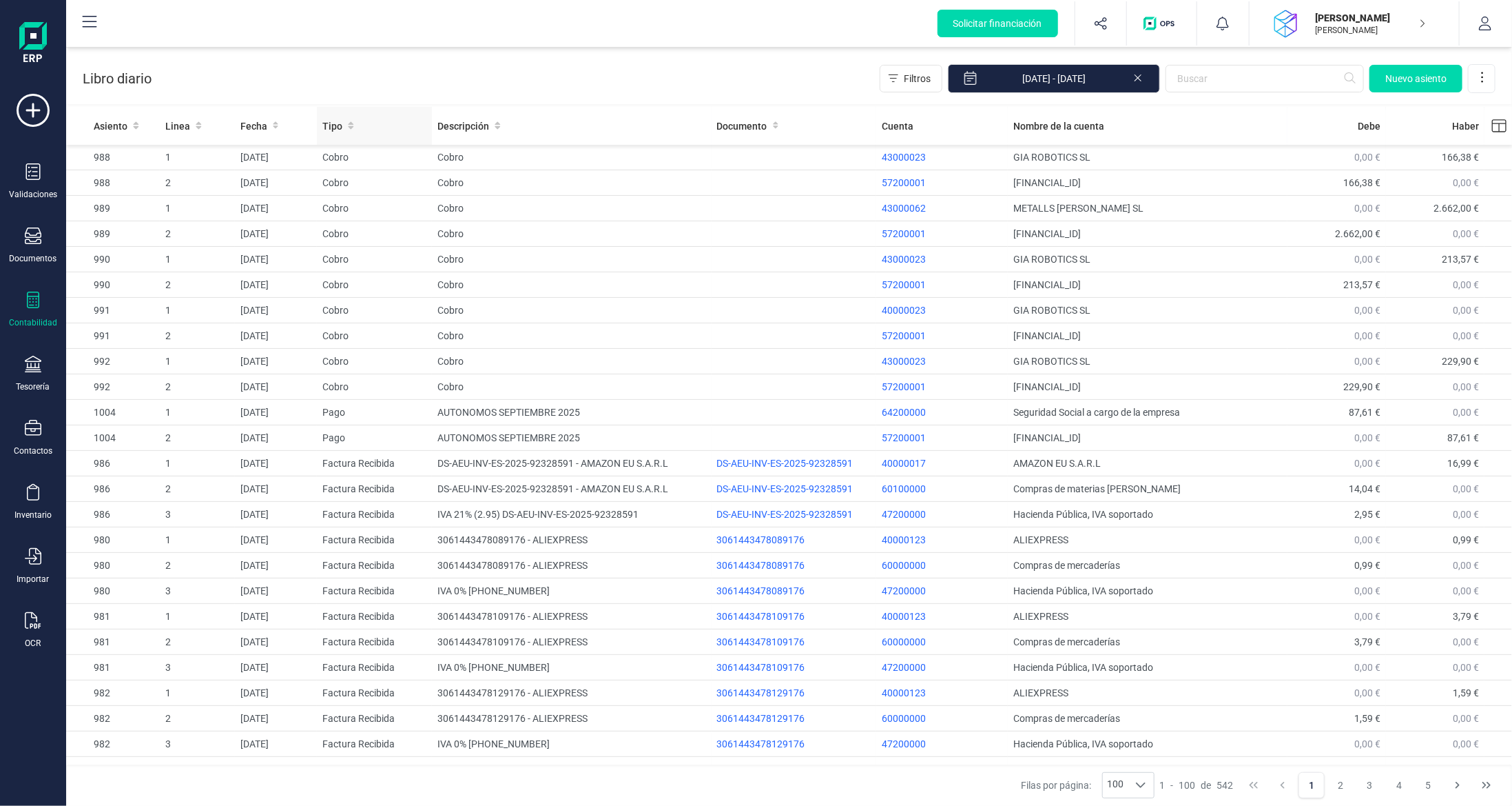
click at [326, 131] on span "Tipo" at bounding box center [333, 126] width 20 height 13
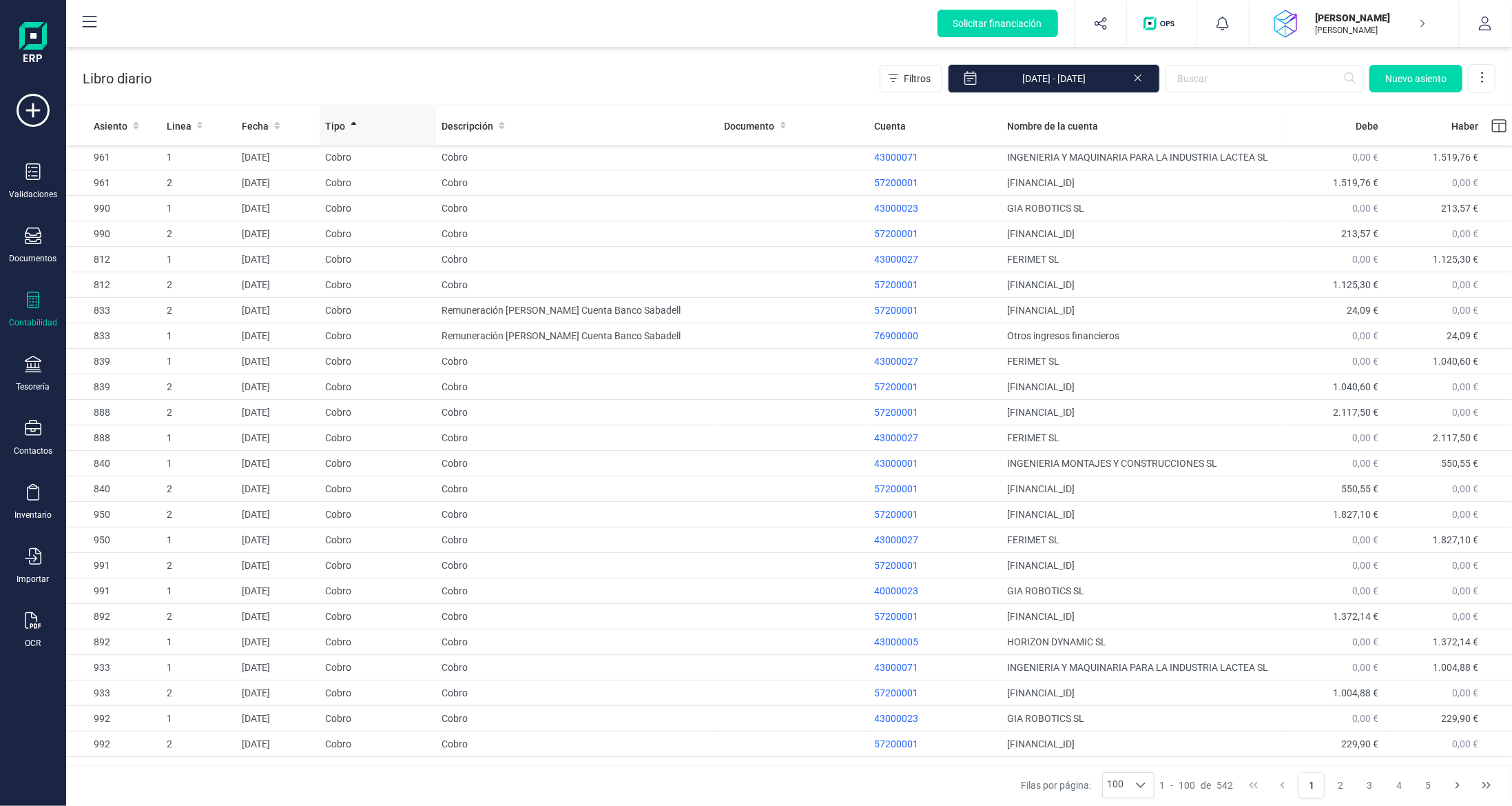
click at [333, 126] on span "Tipo" at bounding box center [335, 126] width 20 height 13
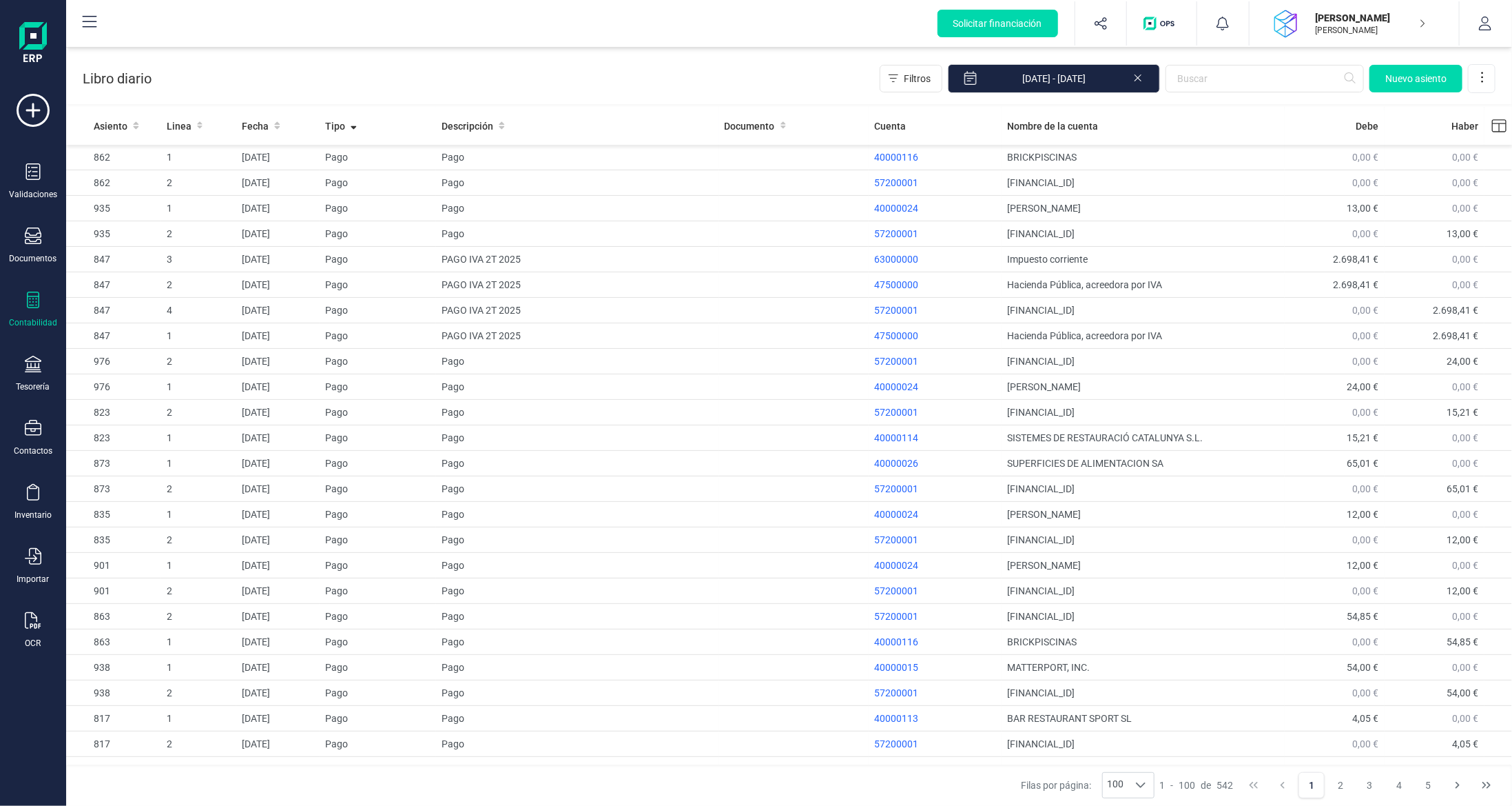
click at [28, 294] on icon at bounding box center [33, 299] width 13 height 16
click at [143, 315] on span "Sumas y saldos" at bounding box center [161, 323] width 108 height 16
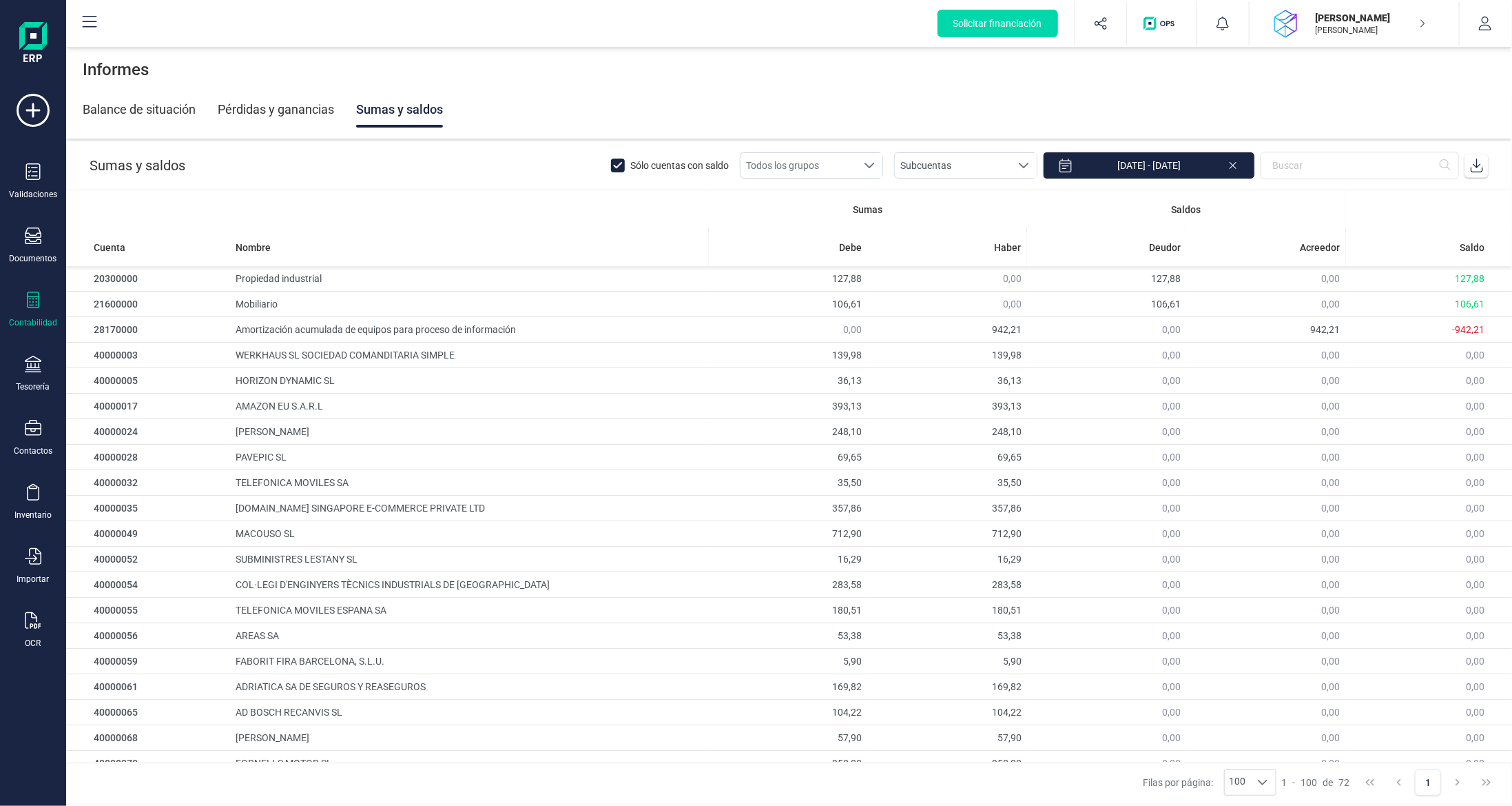
click at [824, 152] on div "Sólo cuentas con saldo Todos los grupos Todos los grupos Subcuentas Subcuentas …" at bounding box center [1050, 165] width 877 height 28
click at [823, 160] on span "Todos los grupos" at bounding box center [798, 166] width 116 height 25
click at [849, 213] on li "Compras y gastos" at bounding box center [825, 223] width 144 height 25
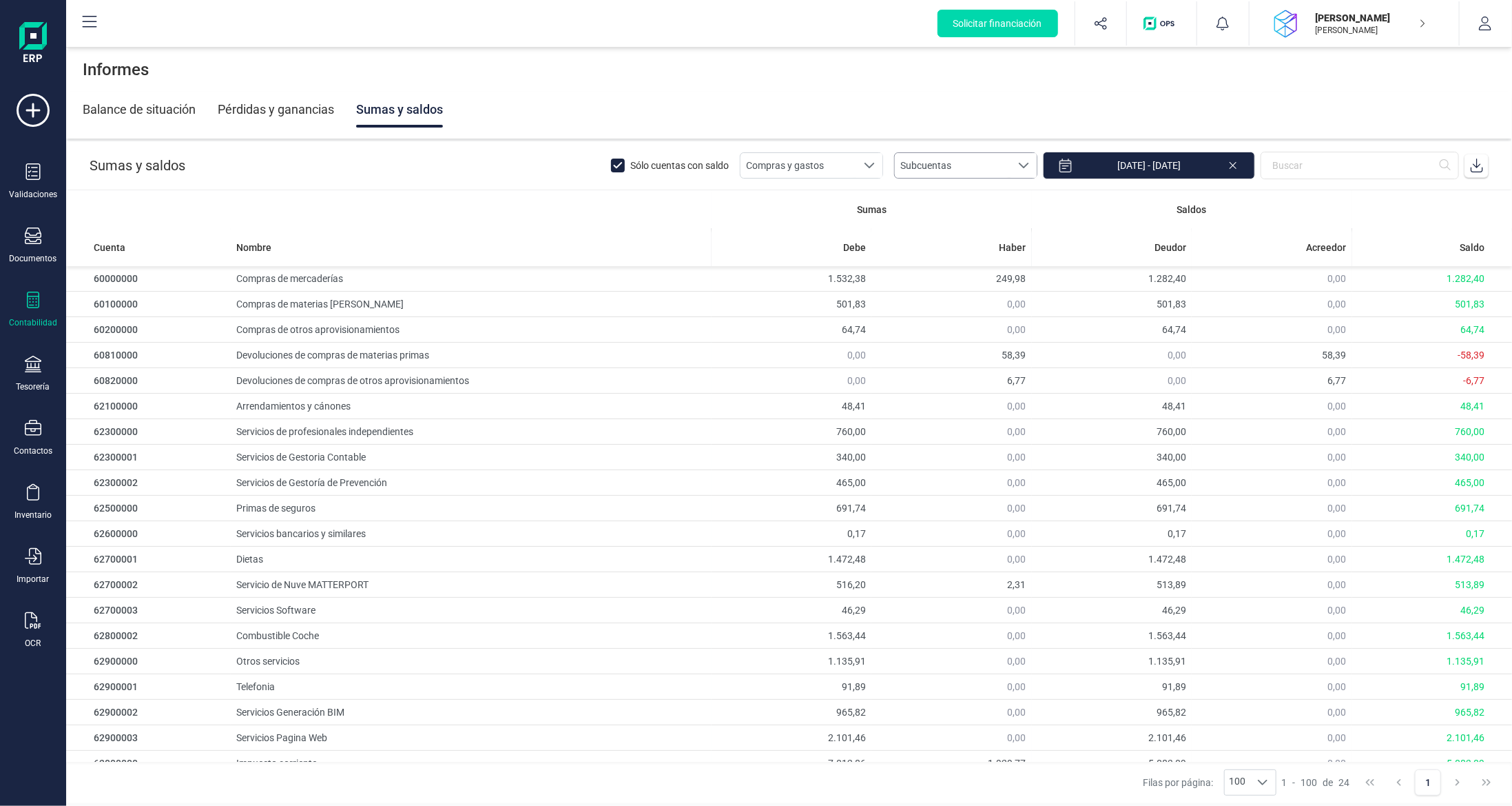
click at [945, 160] on span "Subcuentas" at bounding box center [953, 166] width 116 height 25
click at [946, 160] on span "Subcuentas" at bounding box center [953, 166] width 116 height 25
click at [1131, 169] on input "[DATE] - [DATE]" at bounding box center [1149, 165] width 212 height 28
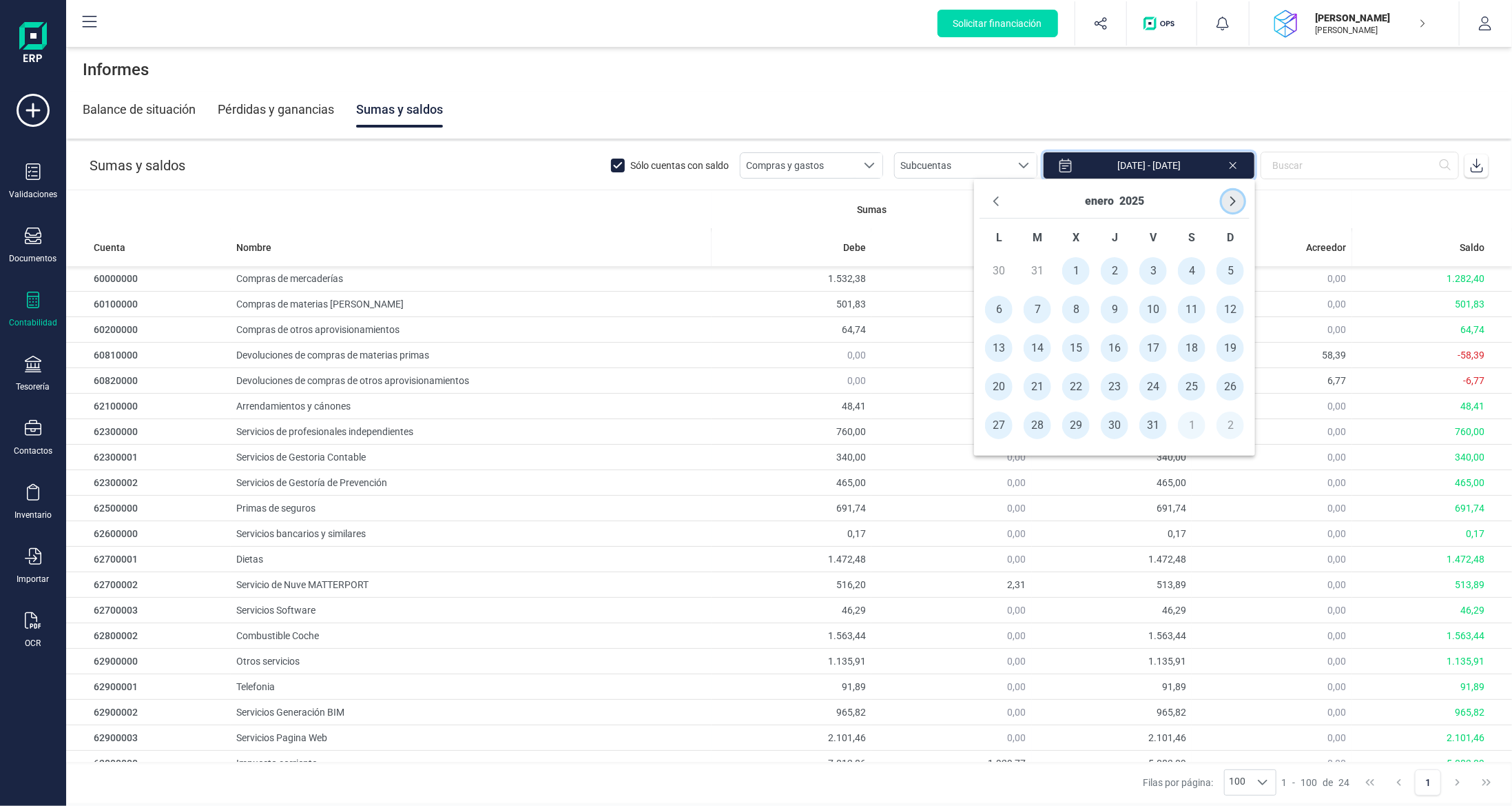
click at [1235, 201] on icon "Next Month" at bounding box center [1234, 201] width 5 height 10
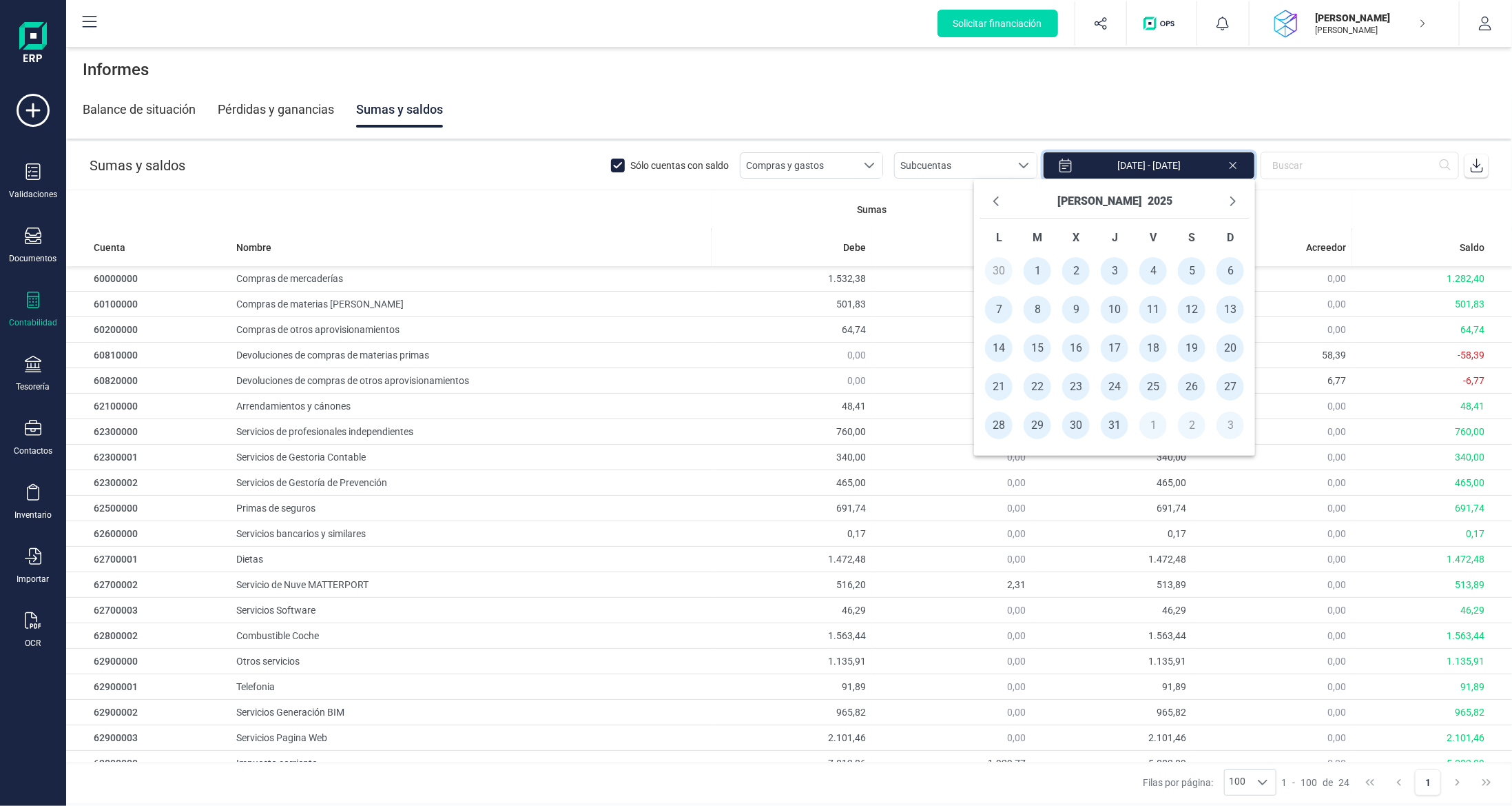
click at [1039, 273] on span "1" at bounding box center [1037, 271] width 28 height 28
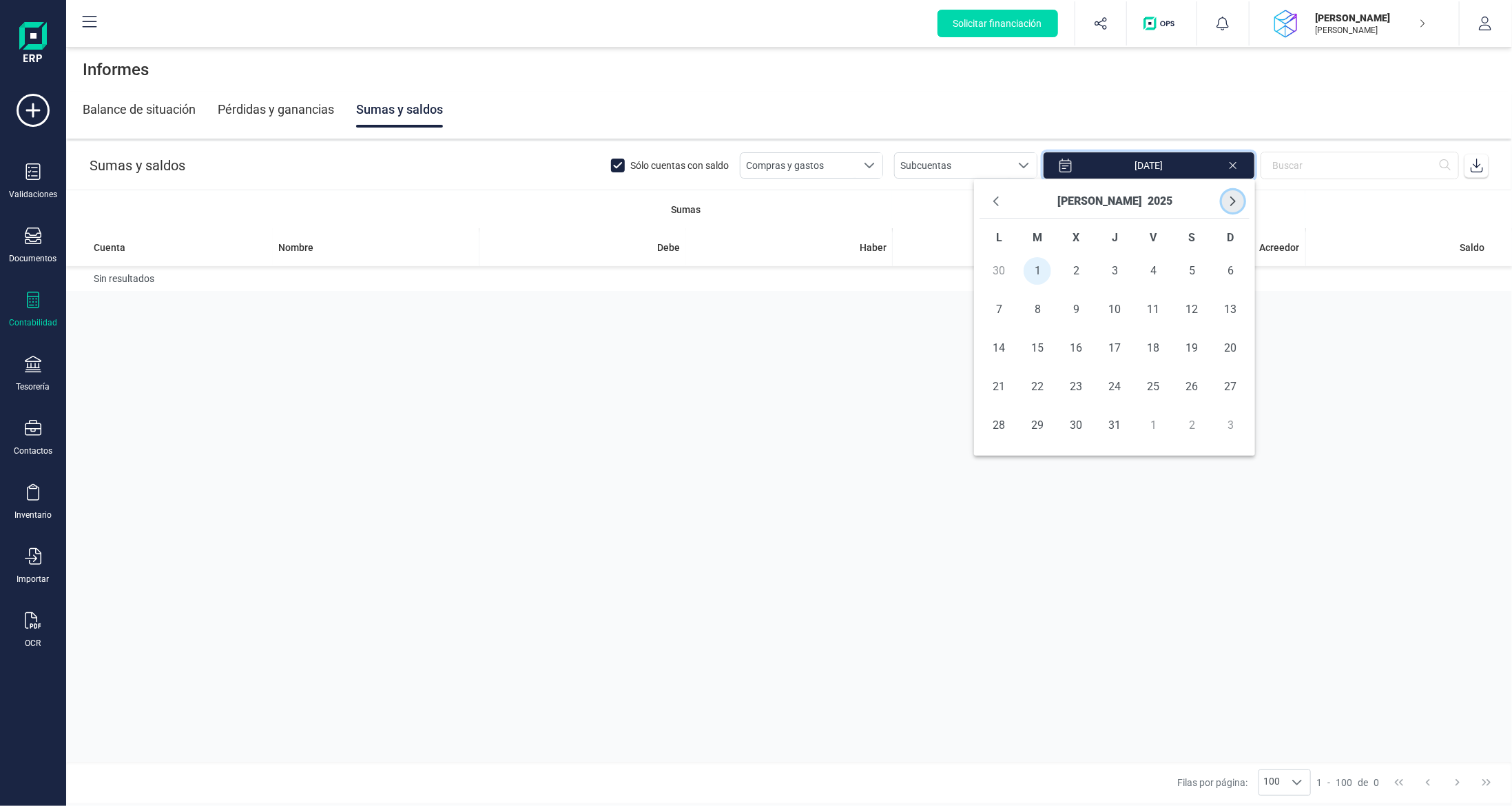
click at [1227, 203] on button "Next Month" at bounding box center [1233, 201] width 22 height 22
click at [1033, 421] on span "30" at bounding box center [1037, 425] width 28 height 28
type input "[DATE] - [DATE]"
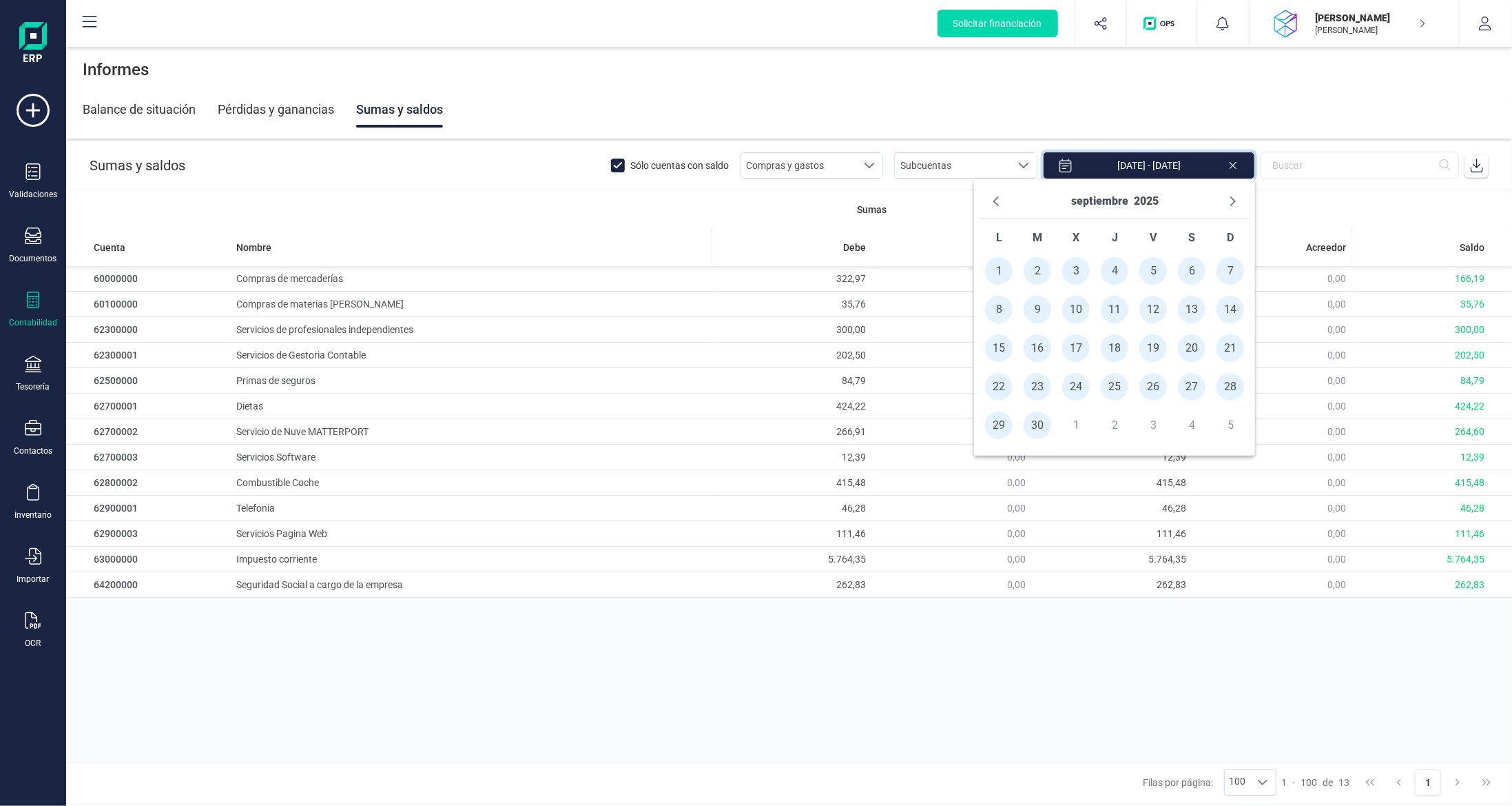
click at [915, 696] on div "Sumas Saldos Cuenta Nombre [PERSON_NAME] Deudor Acreedor Saldo 60000000 Compras…" at bounding box center [790, 475] width 1447 height 571
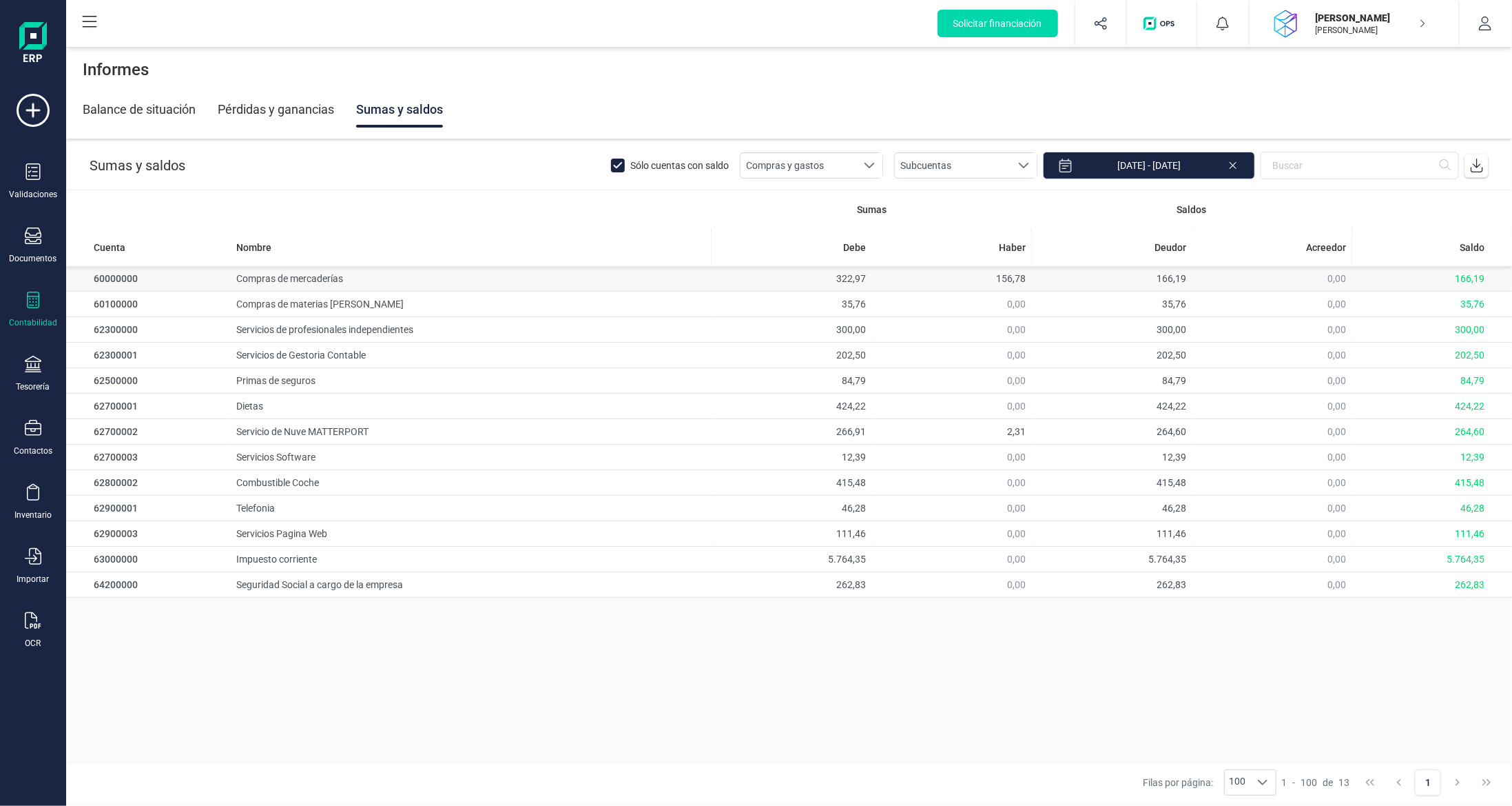
click at [337, 286] on td "Compras de mercaderías" at bounding box center [471, 279] width 480 height 25
click at [946, 285] on td "156,78" at bounding box center [952, 279] width 160 height 25
click at [935, 321] on td "0,00" at bounding box center [952, 330] width 160 height 25
click at [937, 308] on td "0,00" at bounding box center [952, 304] width 160 height 25
click at [804, 698] on div "Sumas Saldos Cuenta Nombre [PERSON_NAME] Deudor Acreedor Saldo 60000000 Compras…" at bounding box center [790, 475] width 1447 height 571
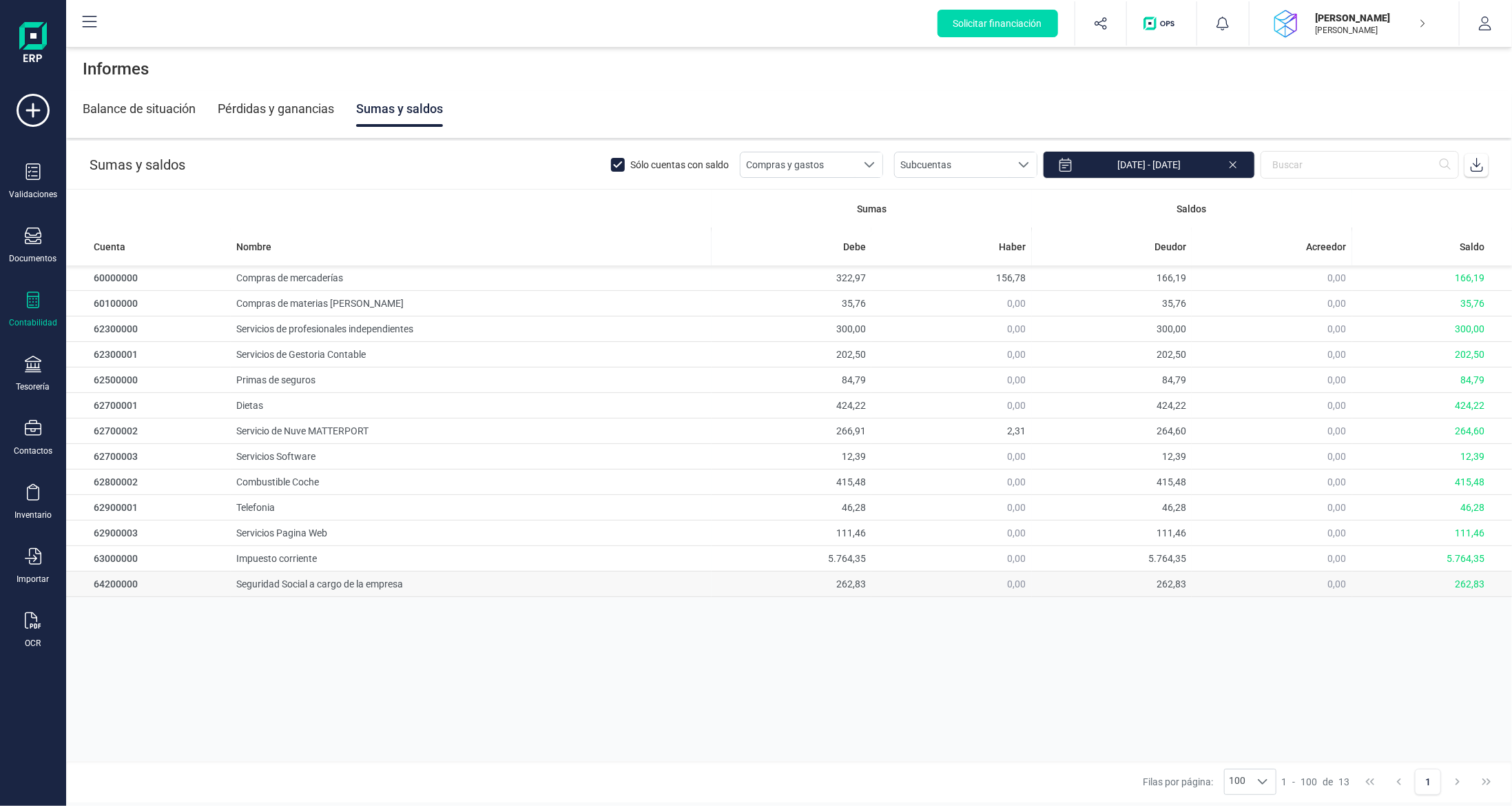
scroll to position [0, 0]
click at [30, 307] on div at bounding box center [33, 301] width 16 height 20
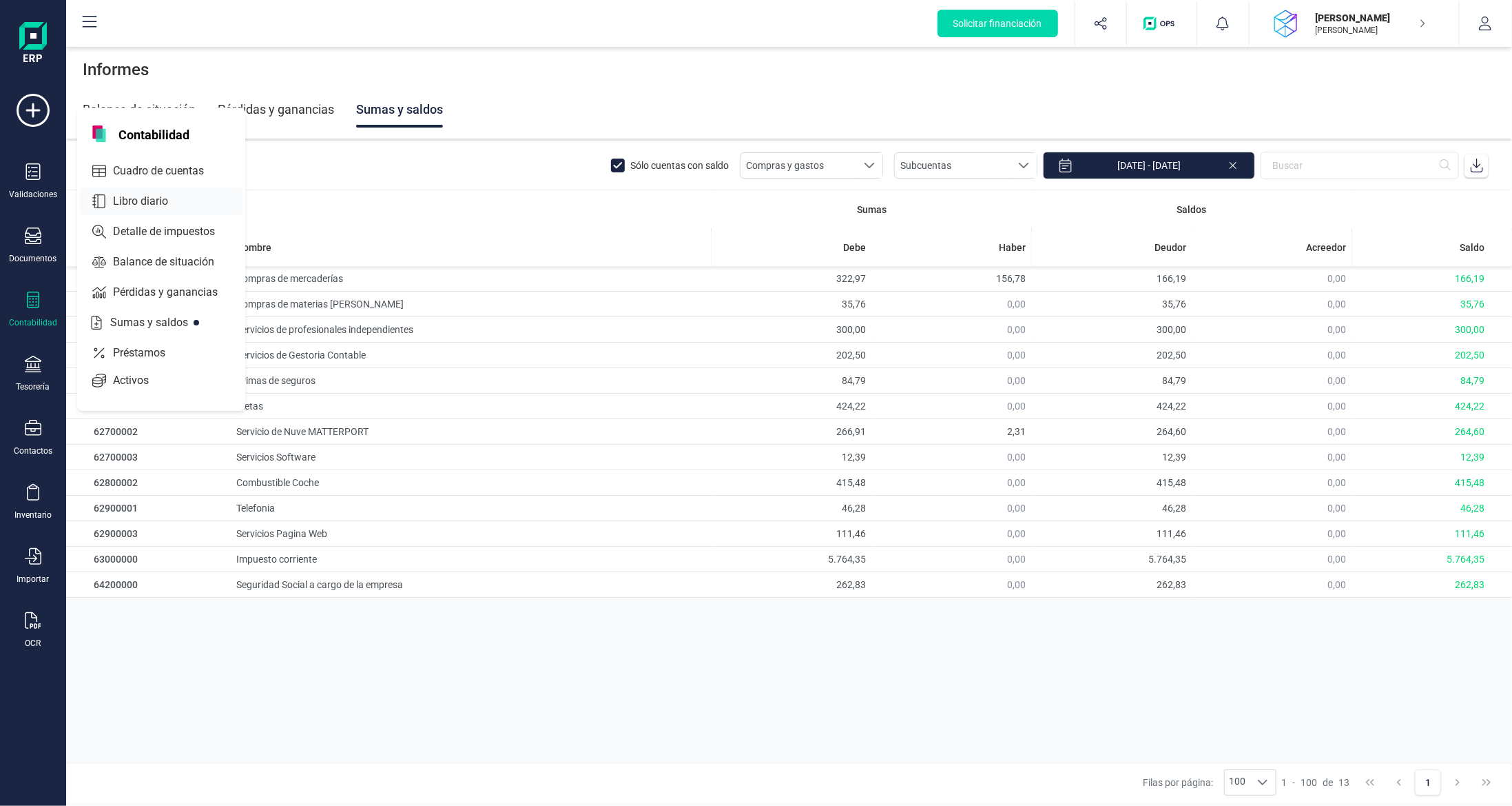
click at [156, 195] on span "Libro diario" at bounding box center [150, 201] width 85 height 16
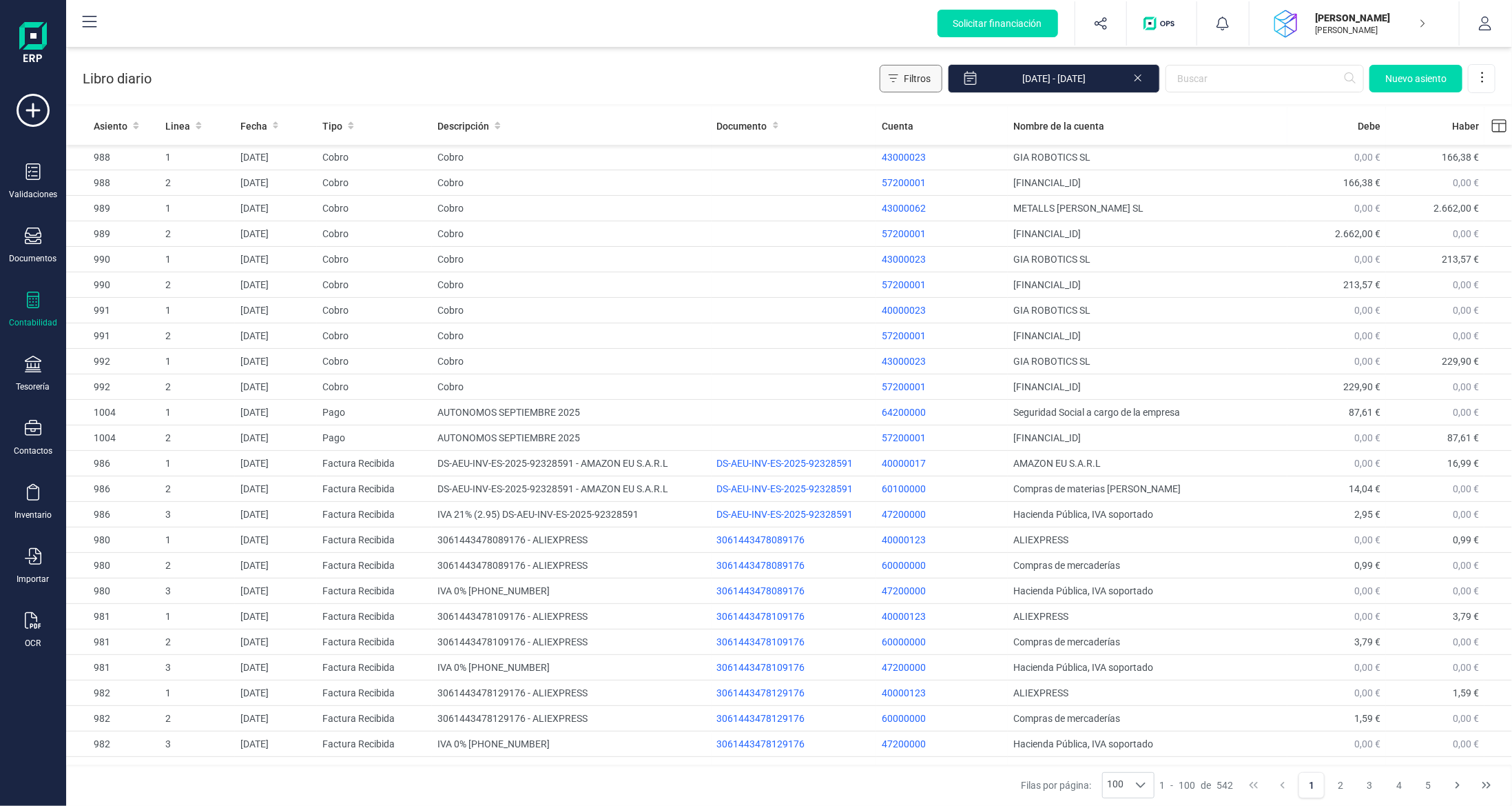
click at [931, 75] on span "Filtros" at bounding box center [918, 78] width 27 height 13
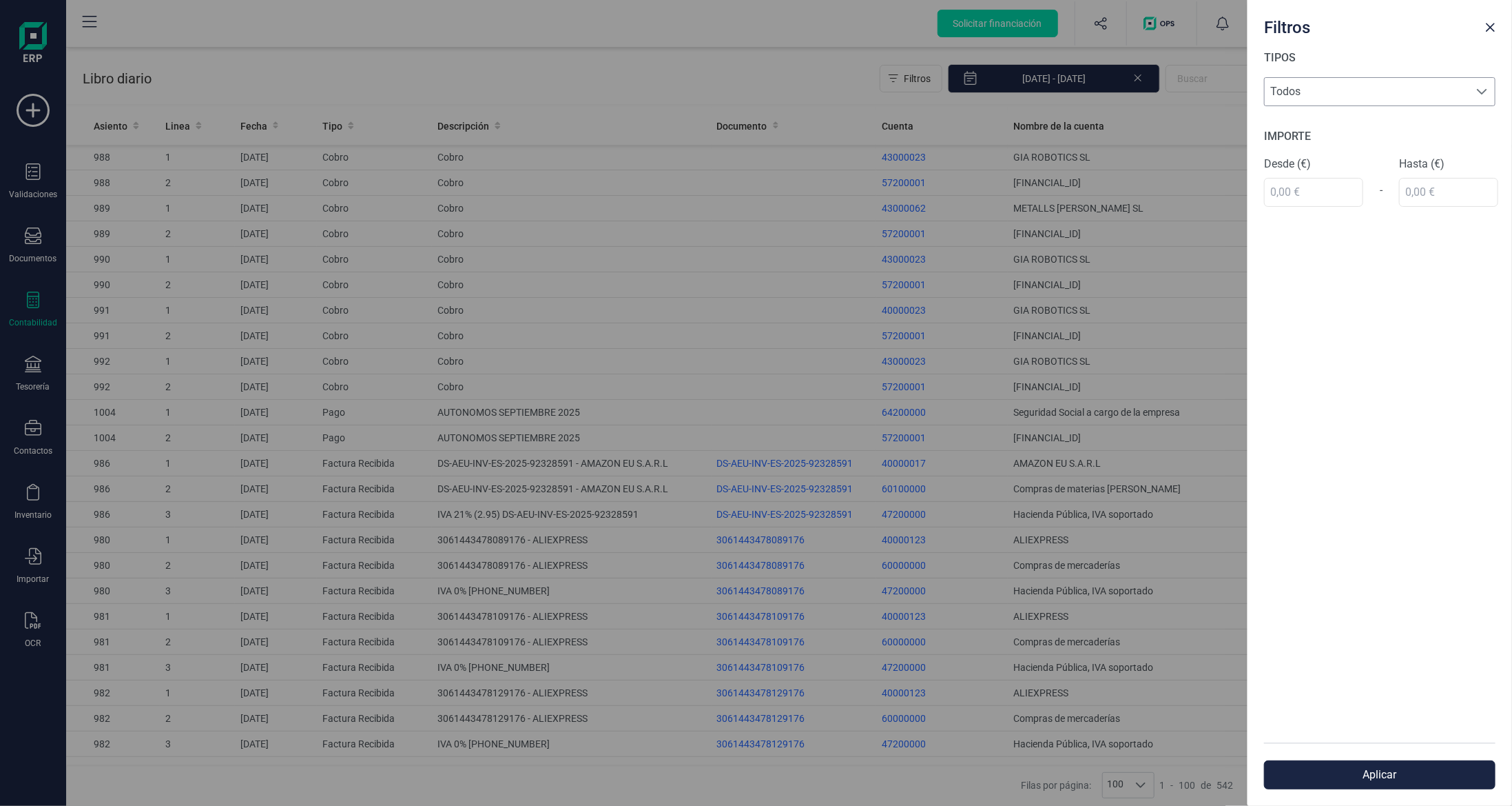
click at [1313, 88] on span "Todos" at bounding box center [1367, 91] width 204 height 28
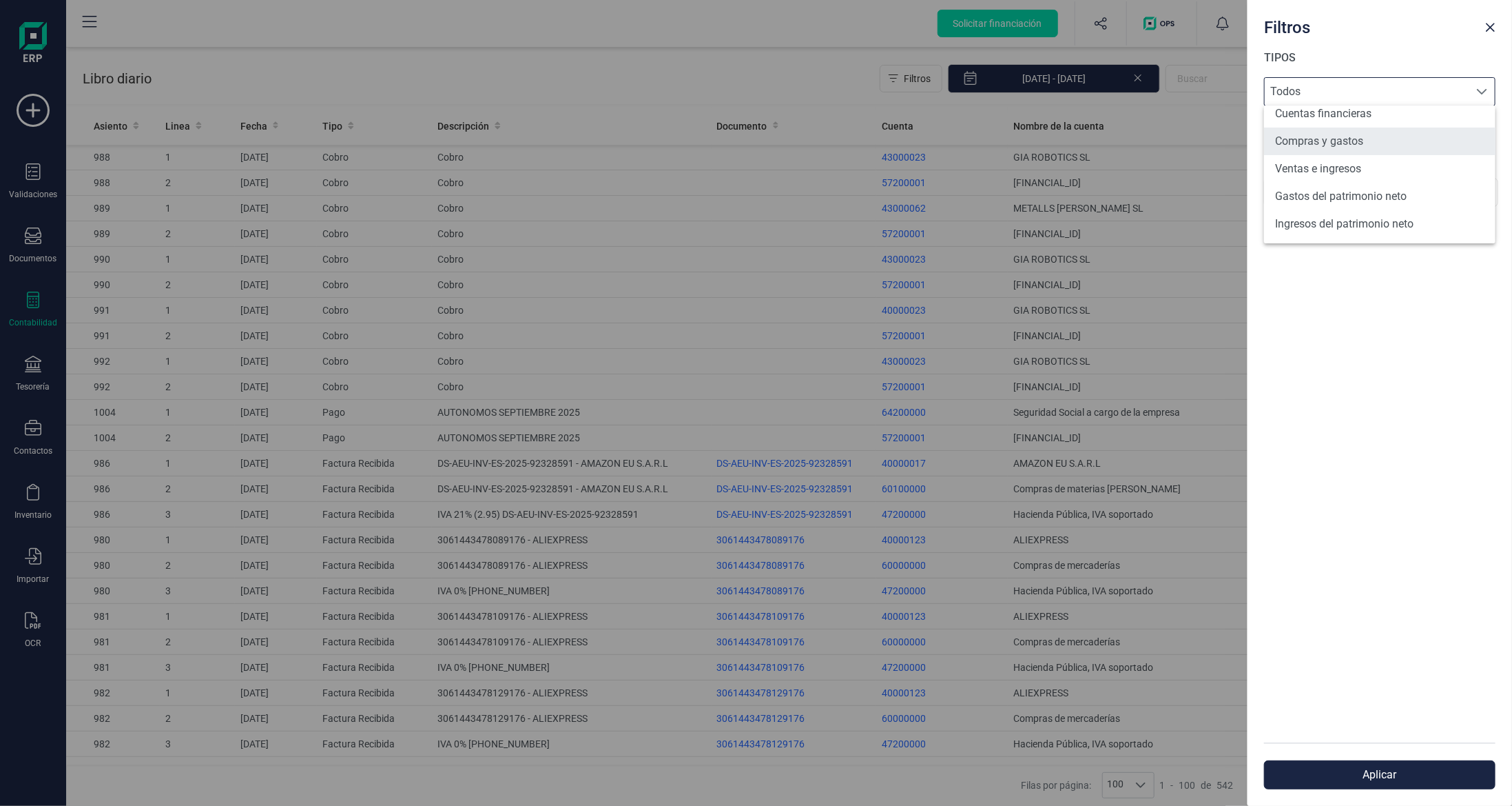
click at [1366, 151] on li "Compras y gastos" at bounding box center [1380, 141] width 231 height 28
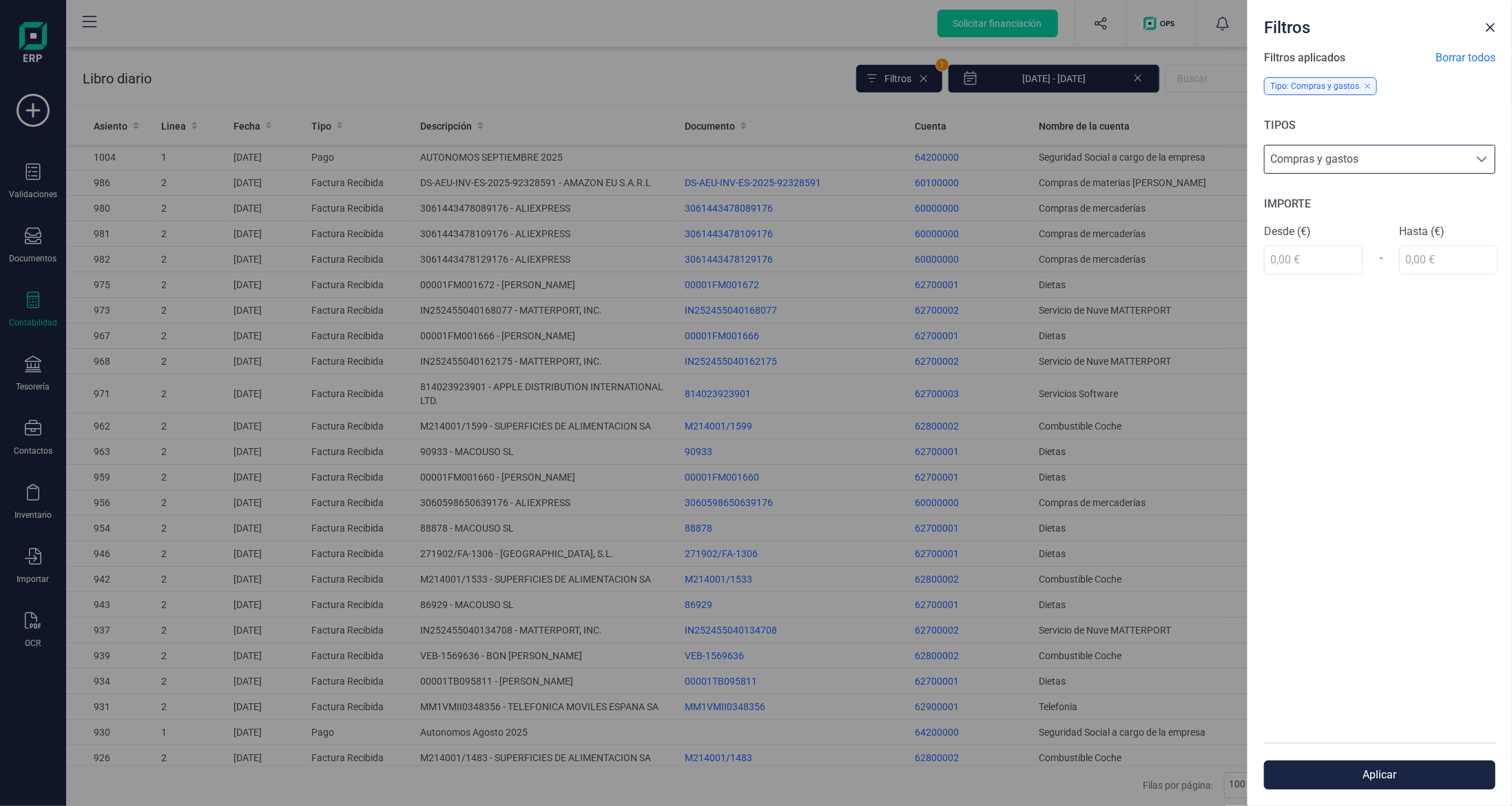
click at [1376, 777] on button "Aplicar" at bounding box center [1380, 775] width 231 height 29
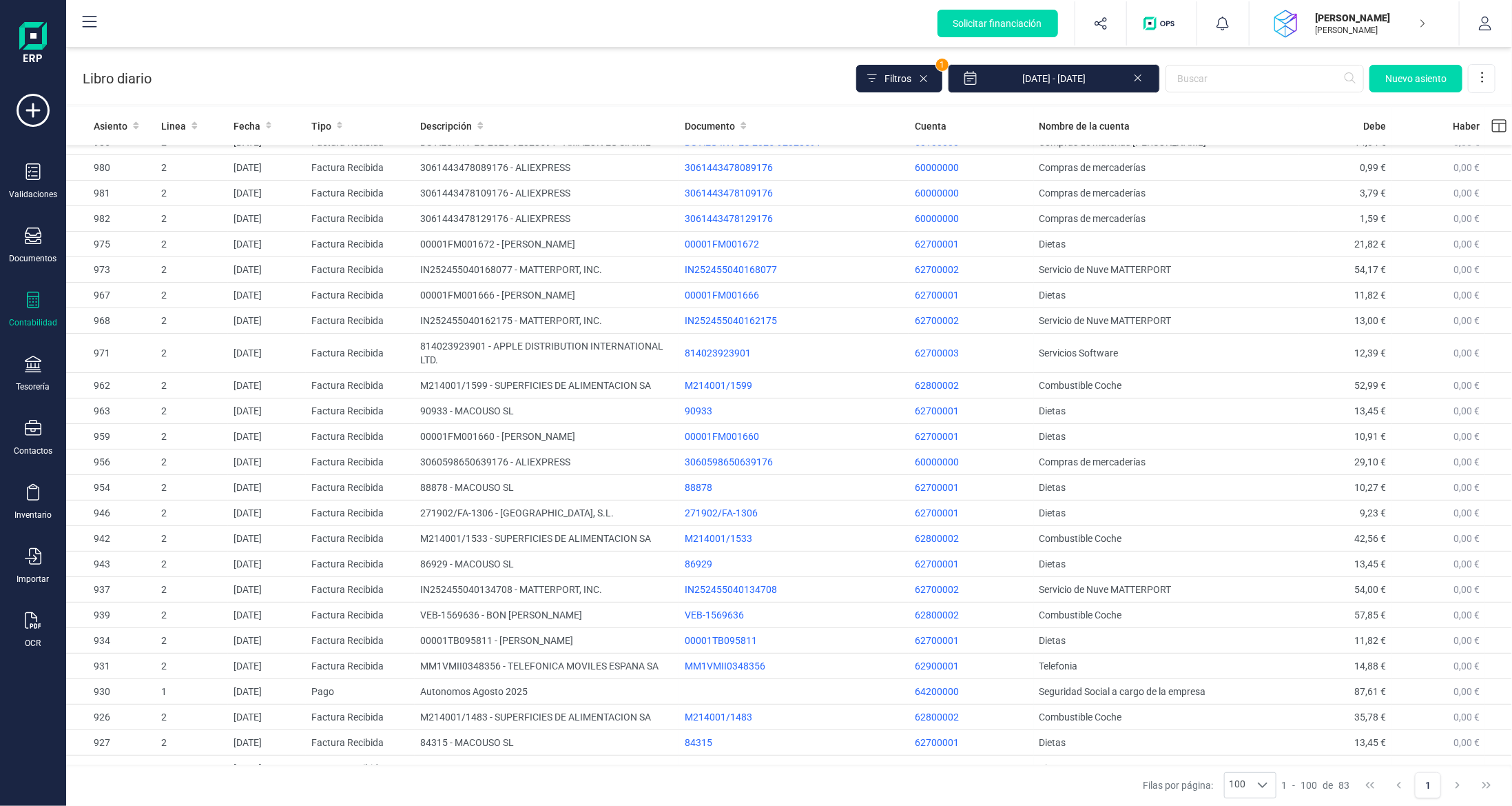
scroll to position [0, 0]
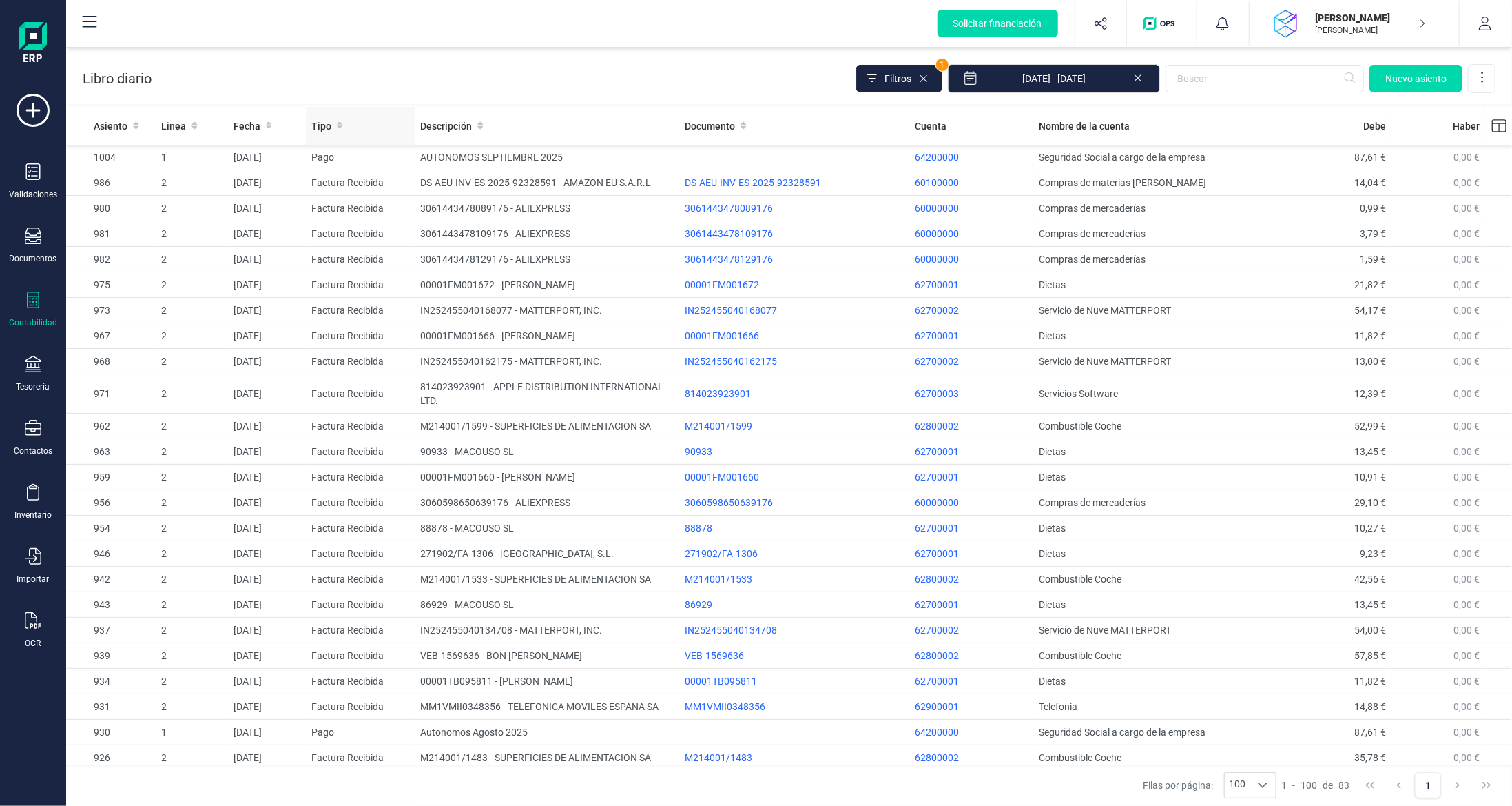
click at [324, 121] on span "Tipo" at bounding box center [321, 126] width 20 height 13
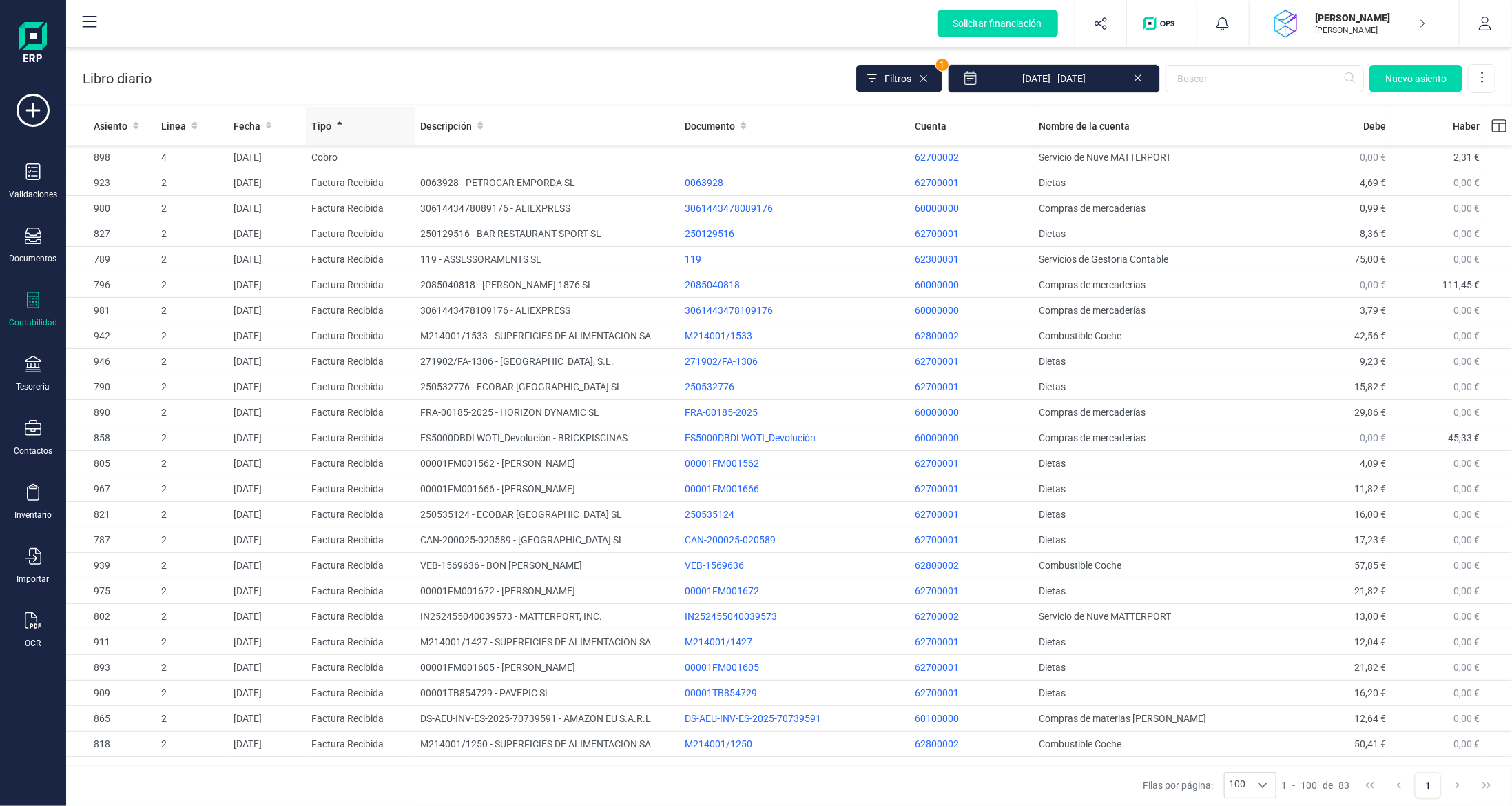
click at [331, 127] on div "Tipo" at bounding box center [359, 126] width 98 height 13
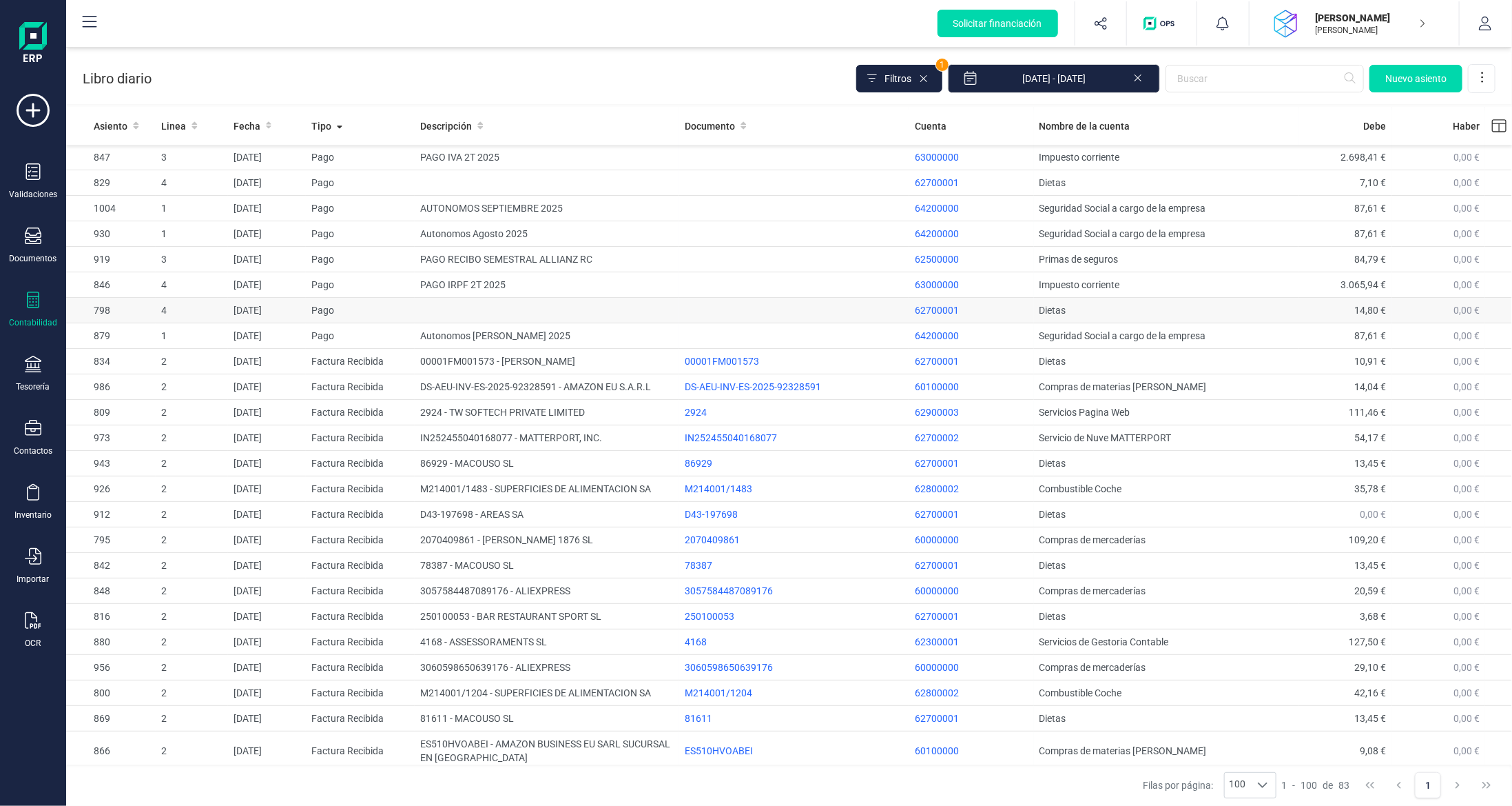
click at [319, 301] on td "Pago" at bounding box center [359, 310] width 108 height 25
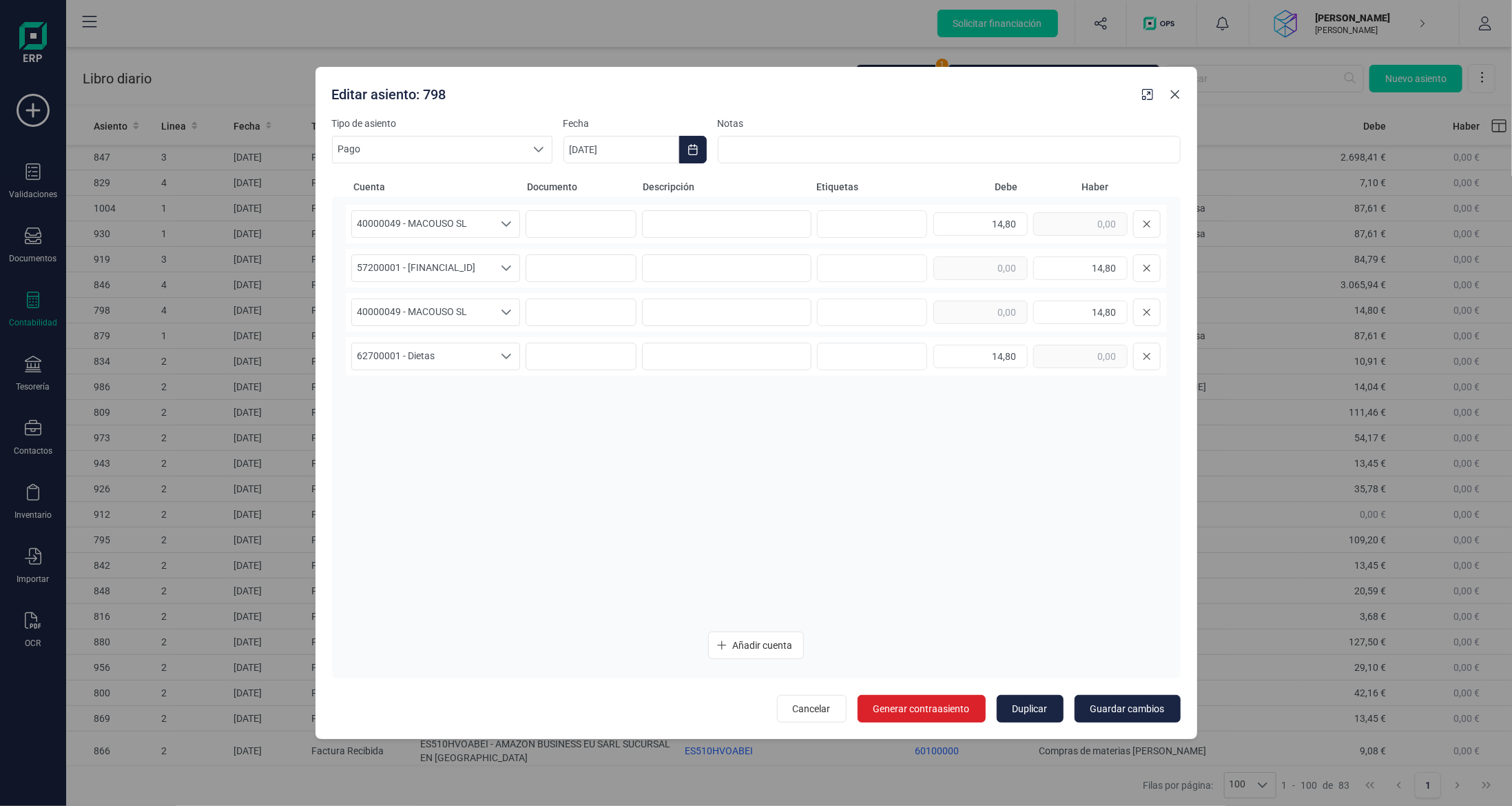
click at [1172, 94] on icon "Close" at bounding box center [1175, 94] width 11 height 11
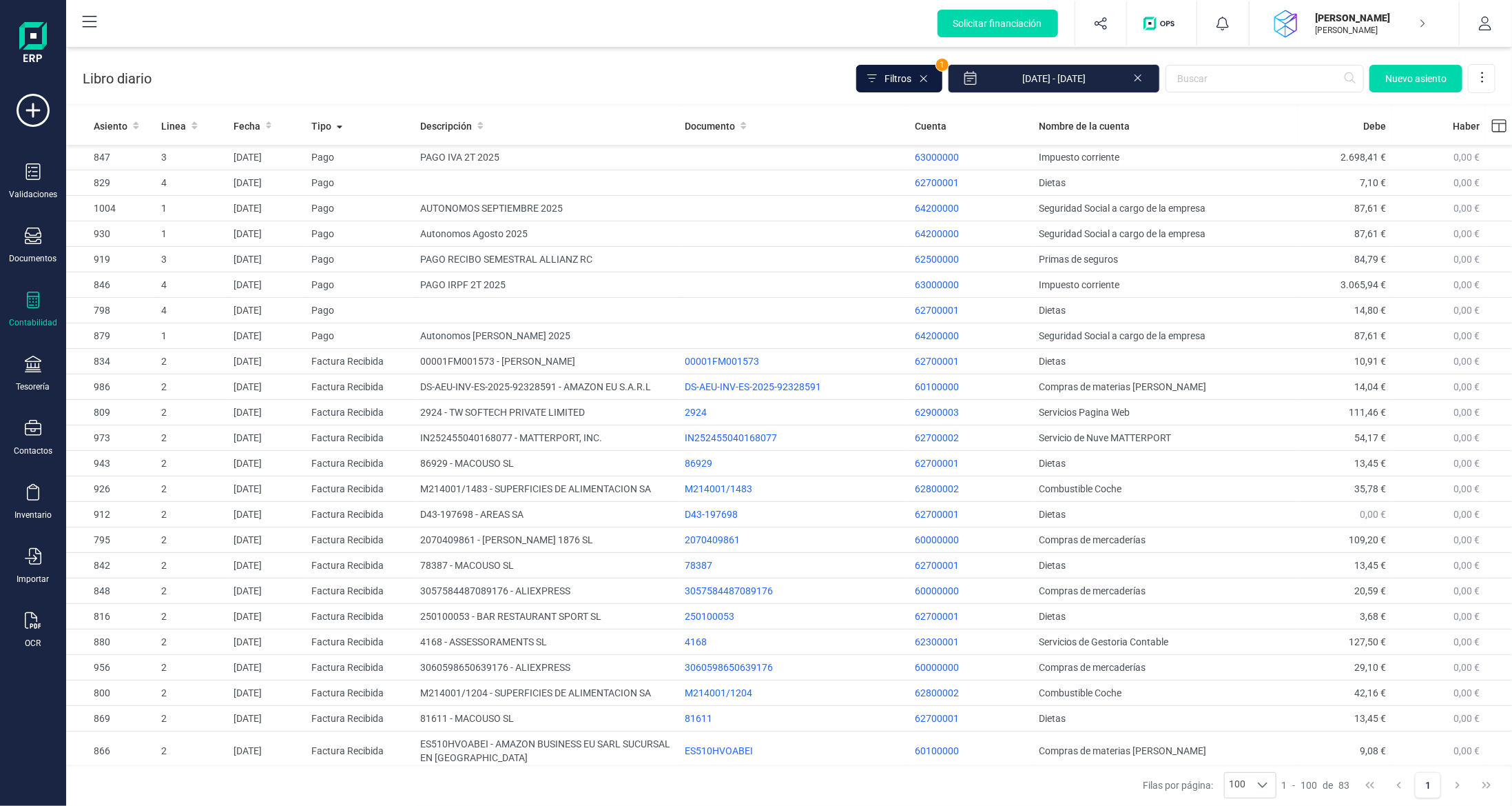
click at [901, 78] on span "Filtros" at bounding box center [898, 78] width 27 height 13
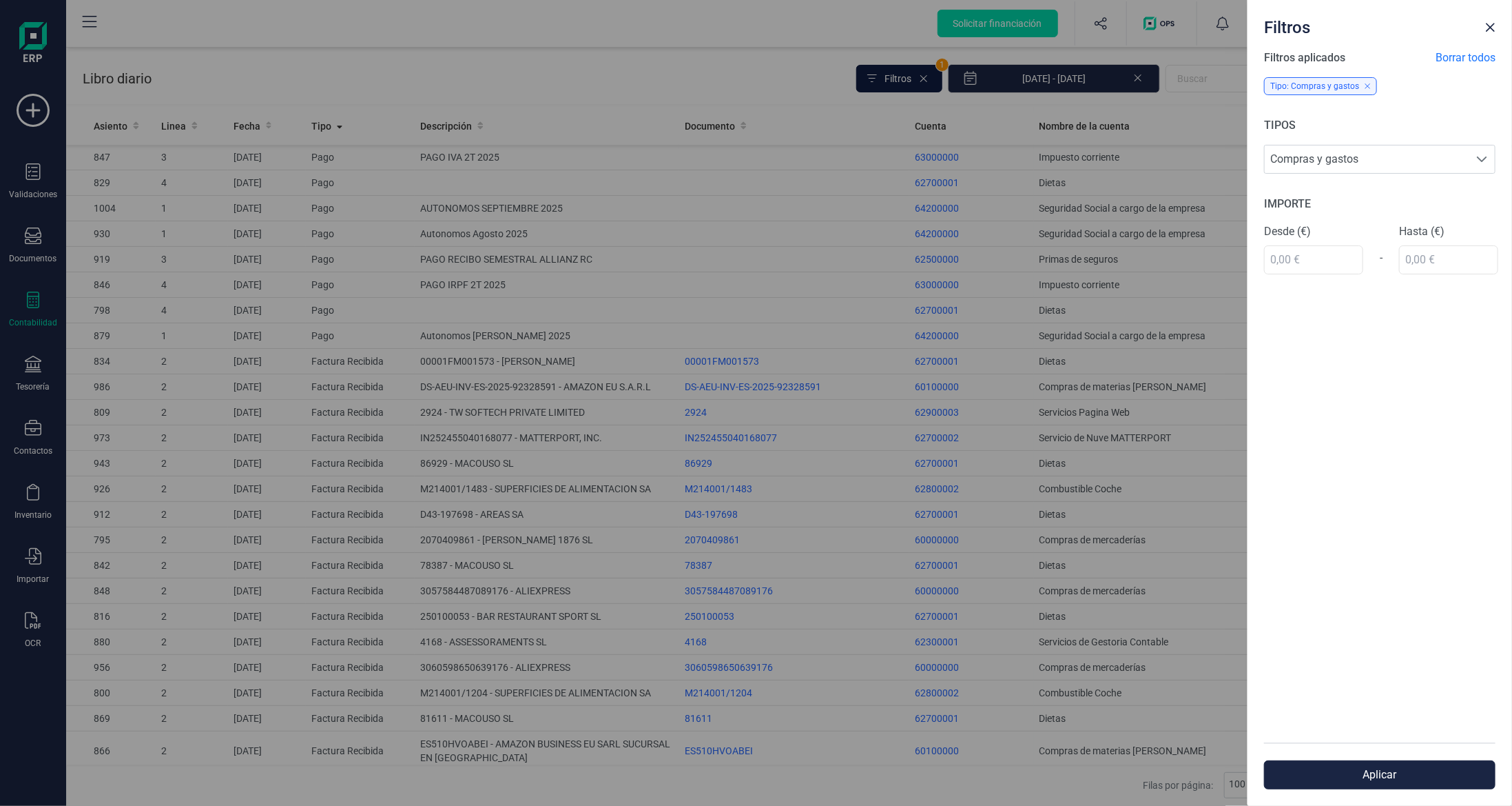
click at [901, 78] on div "Filtros Filtros aplicados Borrar todos Tipo: Compras y gastos TIPOS Compras y g…" at bounding box center [756, 403] width 1512 height 806
click at [720, 67] on div "Filtros Filtros aplicados Borrar todos Tipo: Compras y gastos TIPOS Compras y g…" at bounding box center [756, 403] width 1512 height 806
click at [830, 76] on div "Filtros Filtros aplicados Borrar todos Tipo: Compras y gastos TIPOS Compras y g…" at bounding box center [756, 403] width 1512 height 806
click at [1492, 29] on span "Close" at bounding box center [1490, 28] width 11 height 11
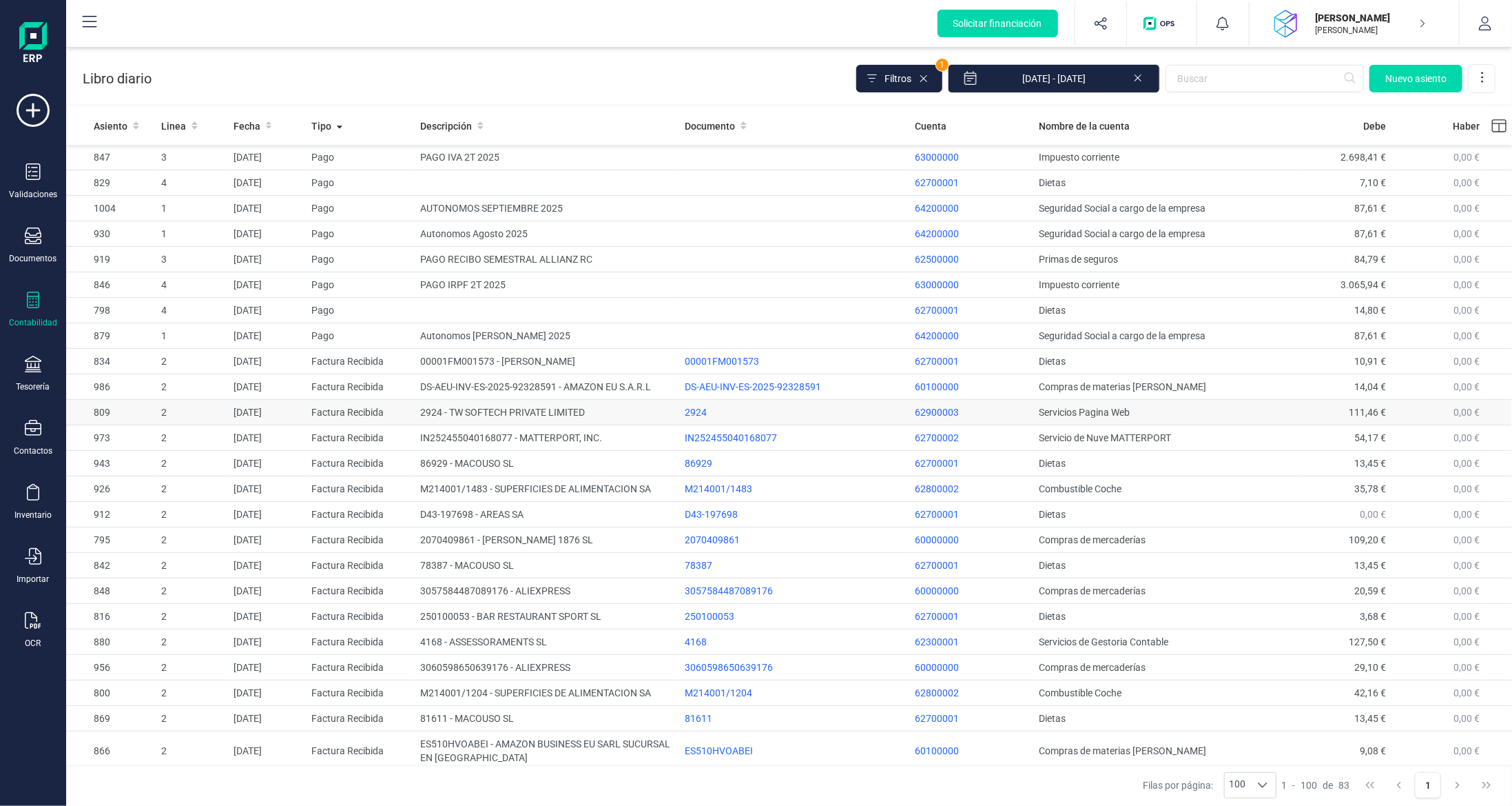
click at [483, 415] on td "2924 - TW SOFTECH PRIVATE LIMITED" at bounding box center [547, 412] width 264 height 25
click at [29, 314] on div "Contabilidad" at bounding box center [33, 309] width 56 height 37
click at [168, 238] on div "Detalle de impuestos" at bounding box center [160, 231] width 162 height 28
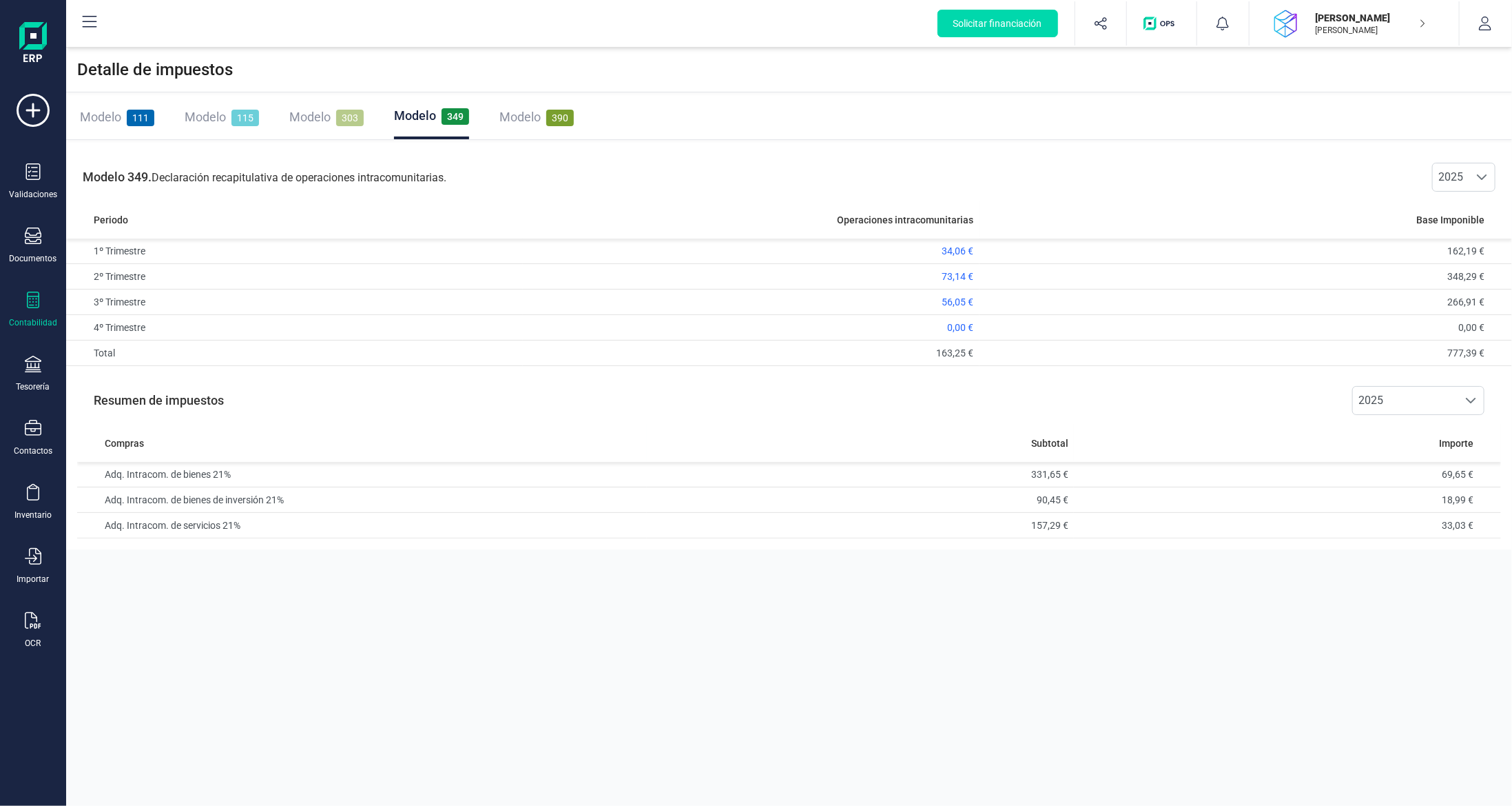
click at [226, 115] on div "Modelo 115" at bounding box center [221, 117] width 74 height 20
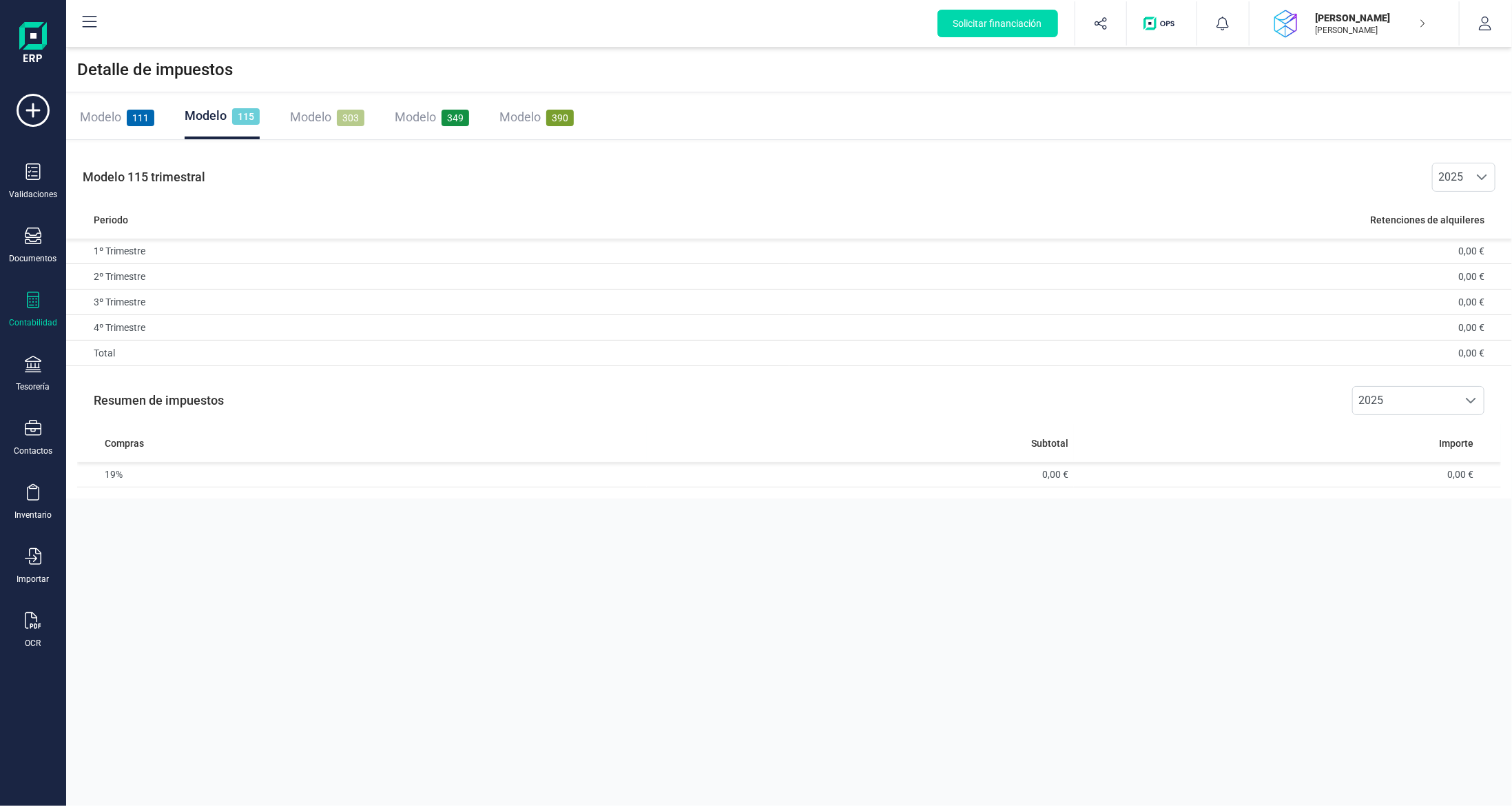
click at [315, 126] on div "Modelo 303" at bounding box center [327, 117] width 74 height 20
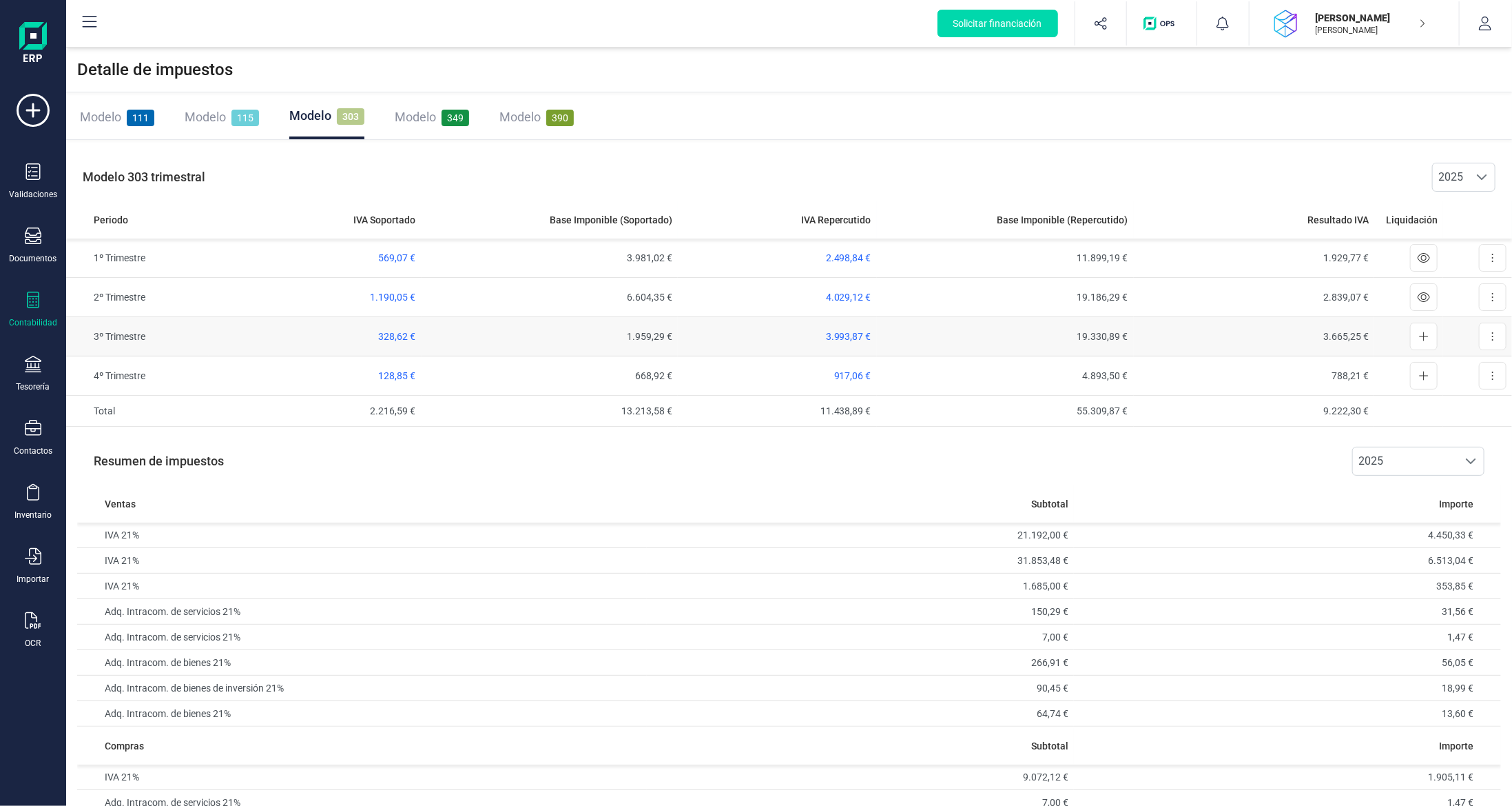
click at [472, 338] on td "1.959,29 €" at bounding box center [549, 337] width 256 height 39
click at [126, 339] on td "3º Trimestre" at bounding box center [137, 337] width 143 height 39
click at [1486, 329] on button at bounding box center [1493, 336] width 28 height 28
click at [1472, 397] on span "Exportar detalle" at bounding box center [1461, 398] width 67 height 13
click at [436, 108] on div "Modelo 349" at bounding box center [432, 117] width 74 height 20
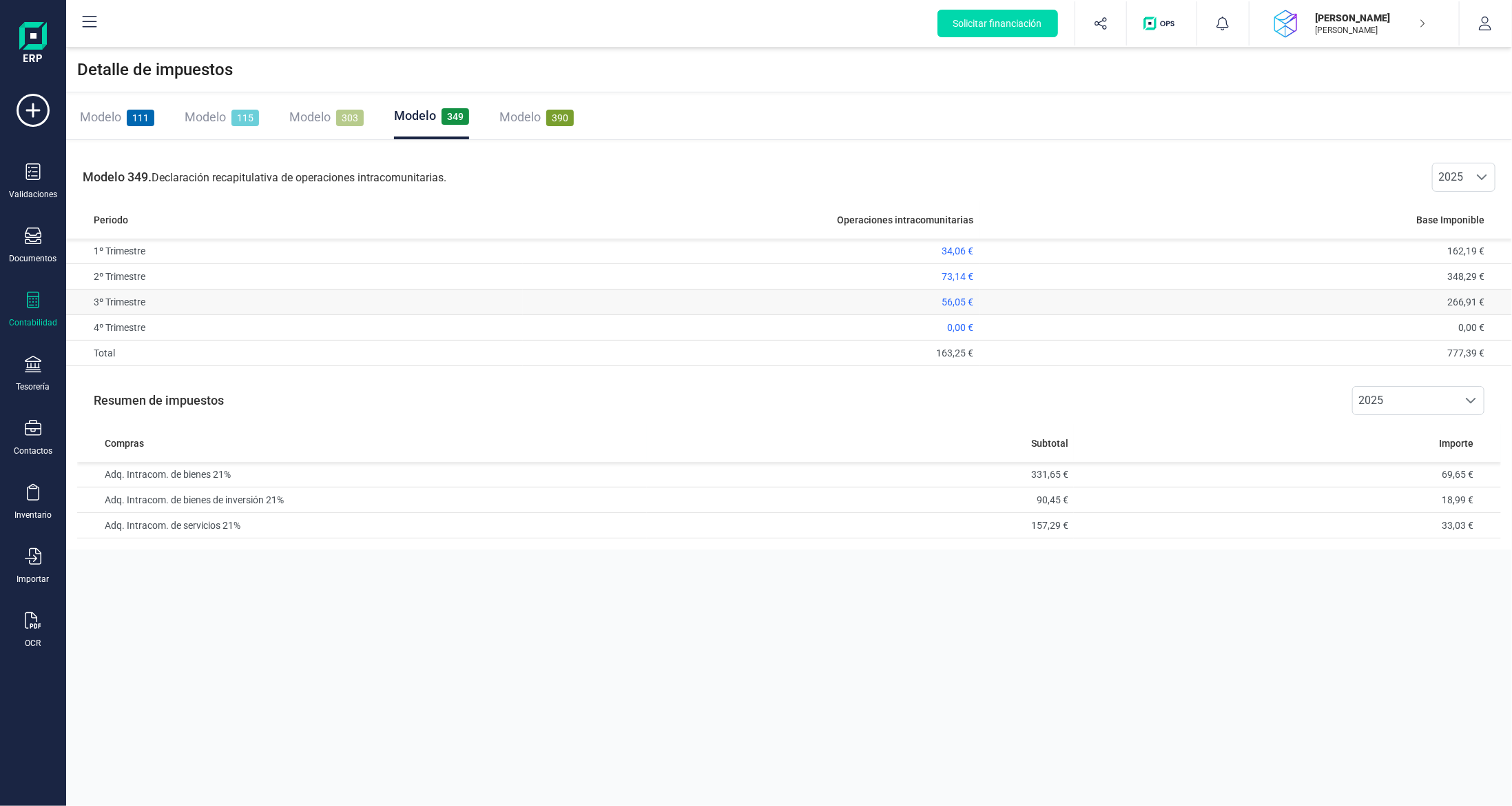
click at [1304, 307] on td "266,91 €" at bounding box center [1246, 302] width 532 height 25
click at [109, 297] on td "3º Trimestre" at bounding box center [295, 302] width 457 height 25
click at [943, 302] on span "56,05 €" at bounding box center [958, 302] width 31 height 11
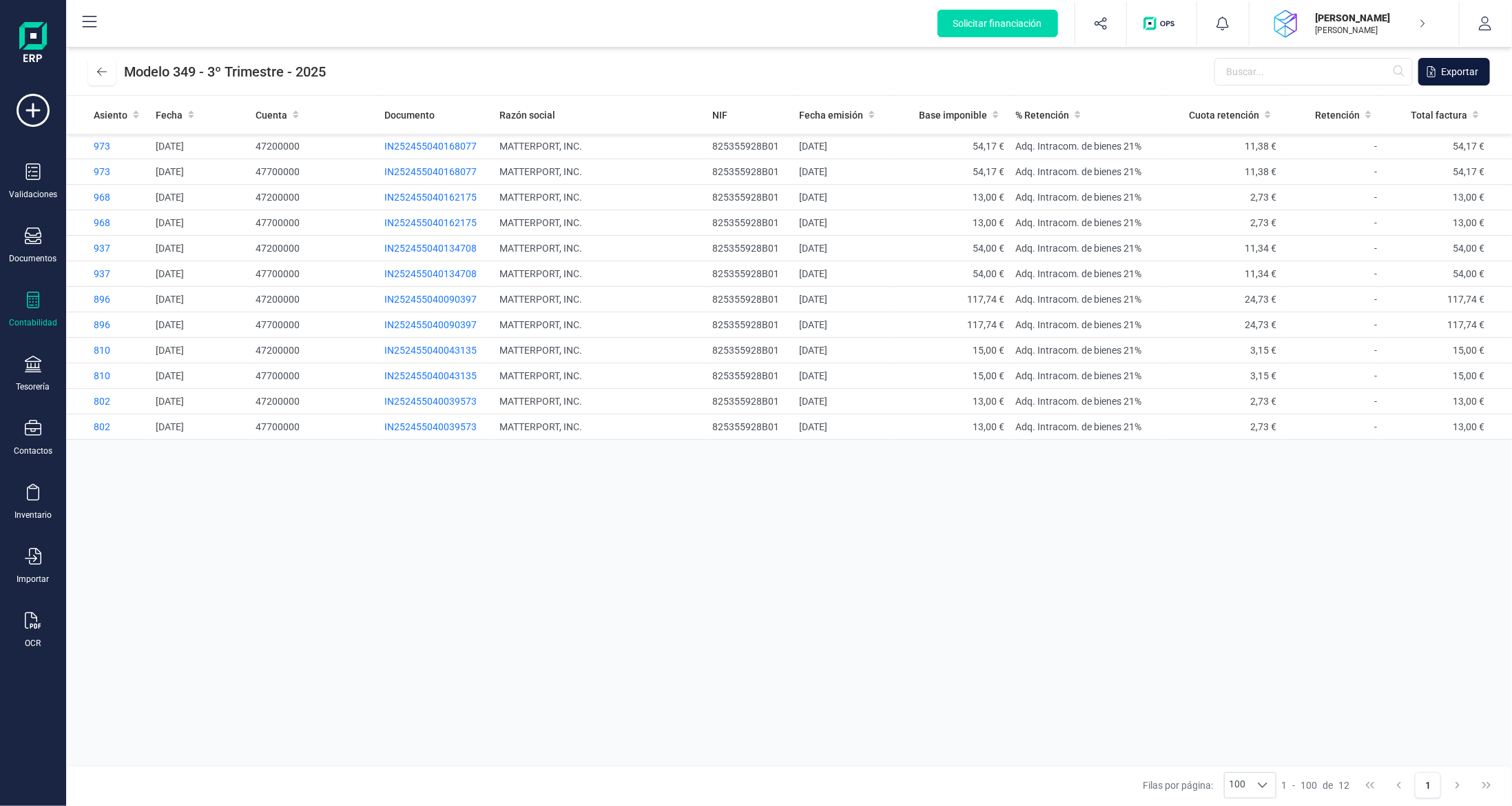
click at [1456, 67] on span "Exportar" at bounding box center [1460, 71] width 38 height 13
click at [1150, 584] on div "Asiento Fecha Cuenta Documento Razón social NIF Fecha emisión Base imponible % …" at bounding box center [790, 430] width 1447 height 669
click at [21, 311] on div "Contabilidad" at bounding box center [33, 309] width 56 height 37
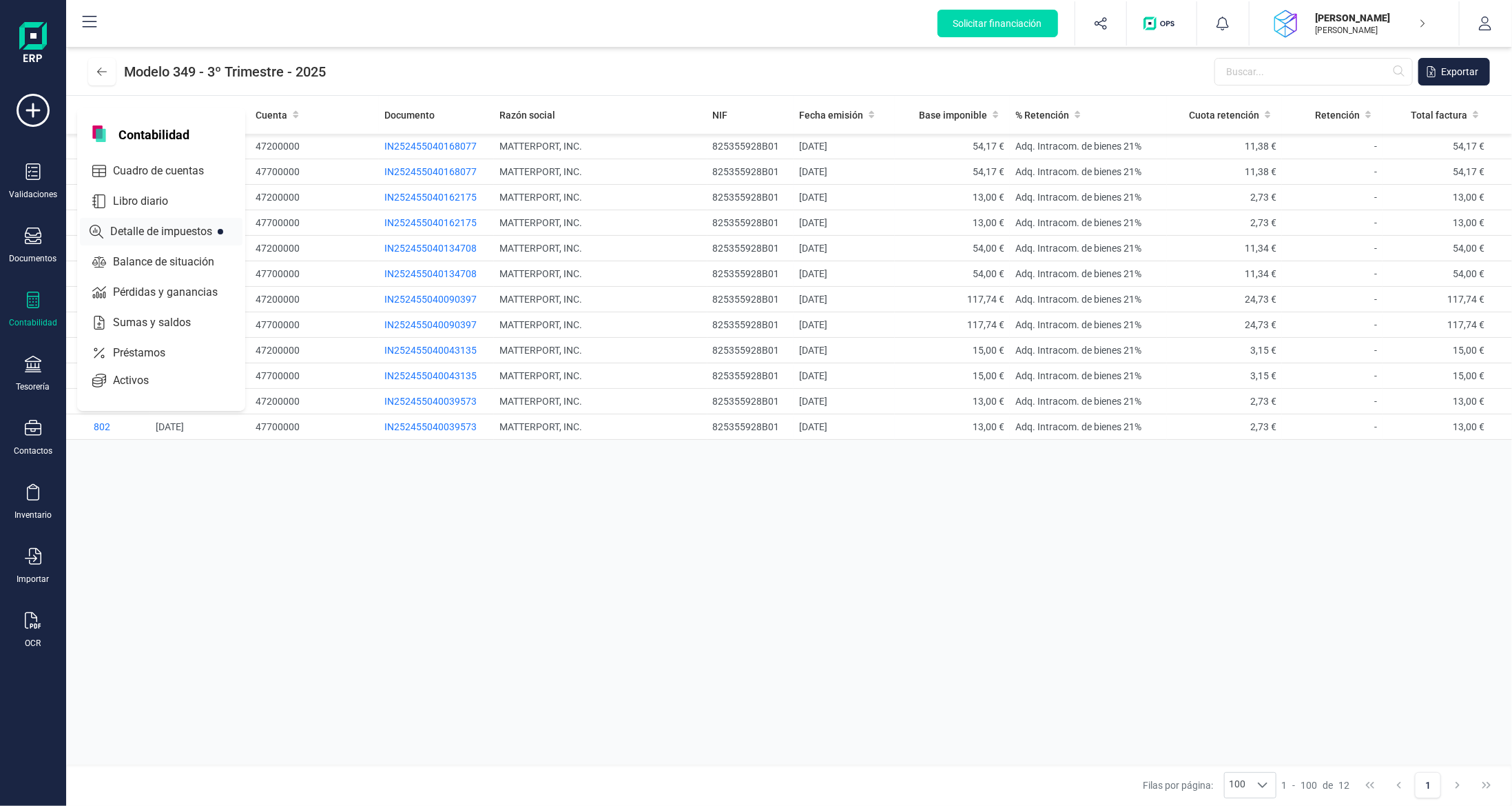
click at [126, 236] on span "Detalle de impuestos" at bounding box center [171, 231] width 133 height 16
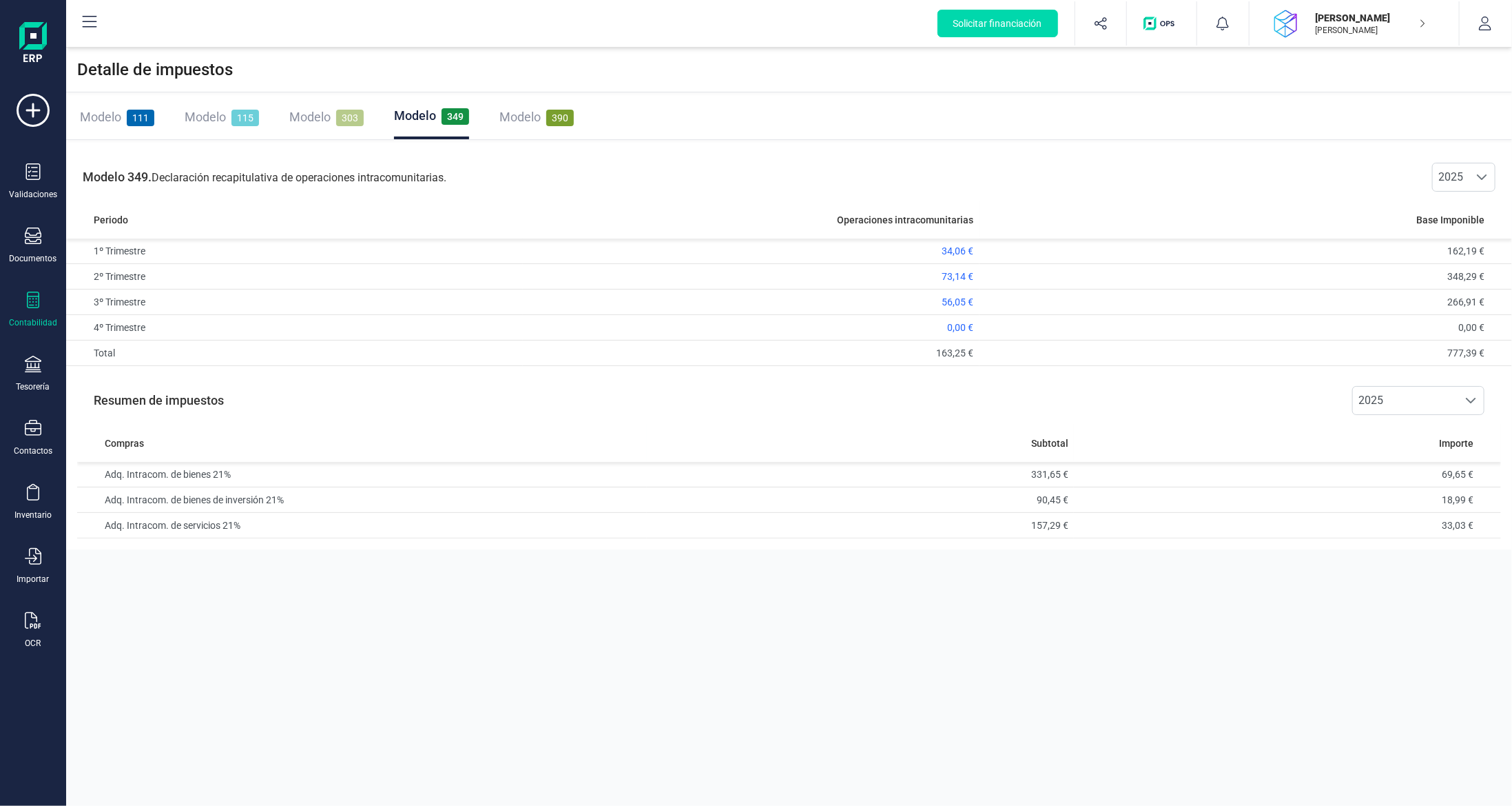
click at [524, 116] on span "Modelo" at bounding box center [520, 117] width 41 height 14
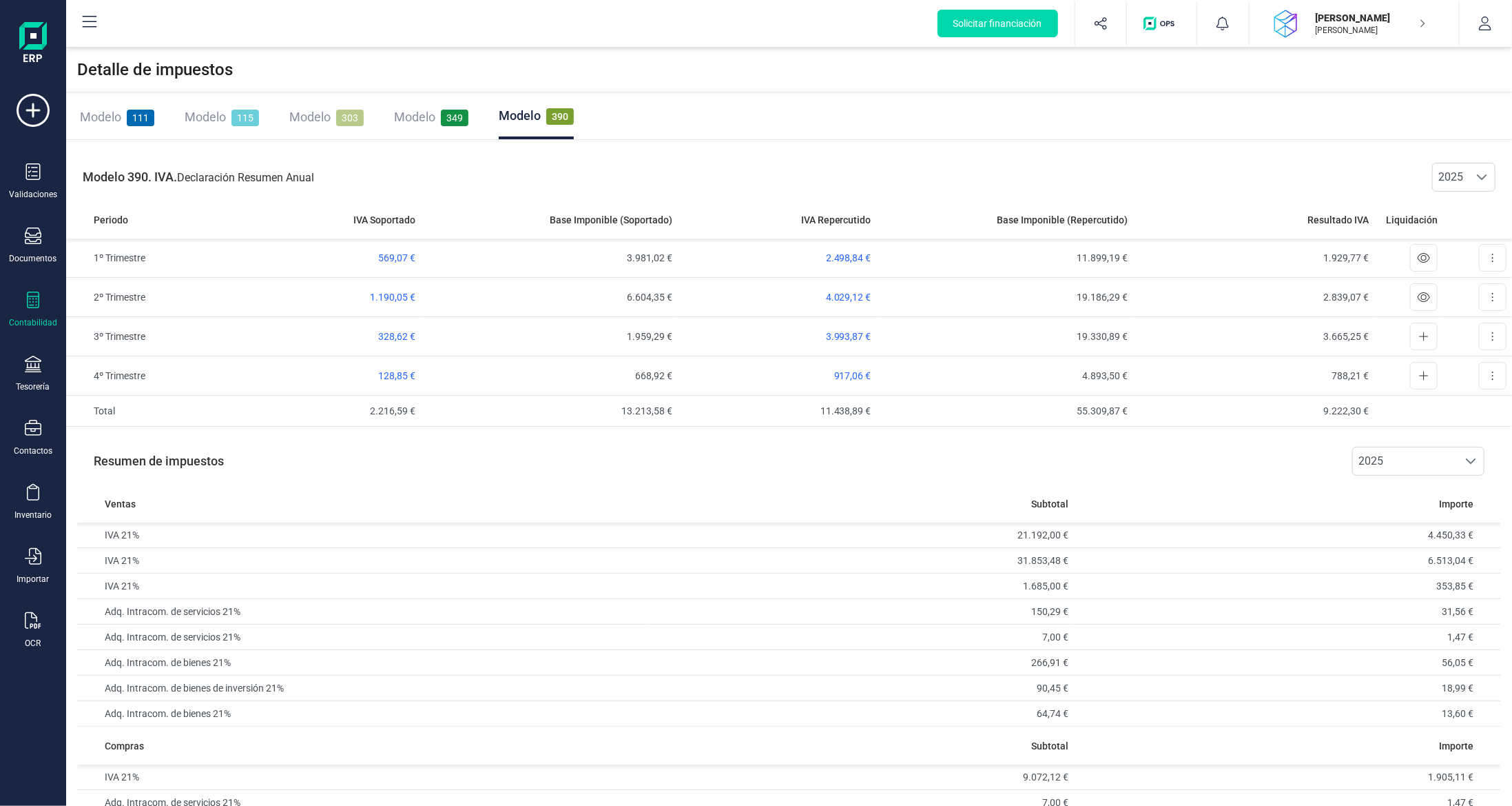
click at [324, 117] on span "Modelo" at bounding box center [310, 117] width 41 height 14
click at [430, 118] on span "Modelo" at bounding box center [416, 117] width 41 height 14
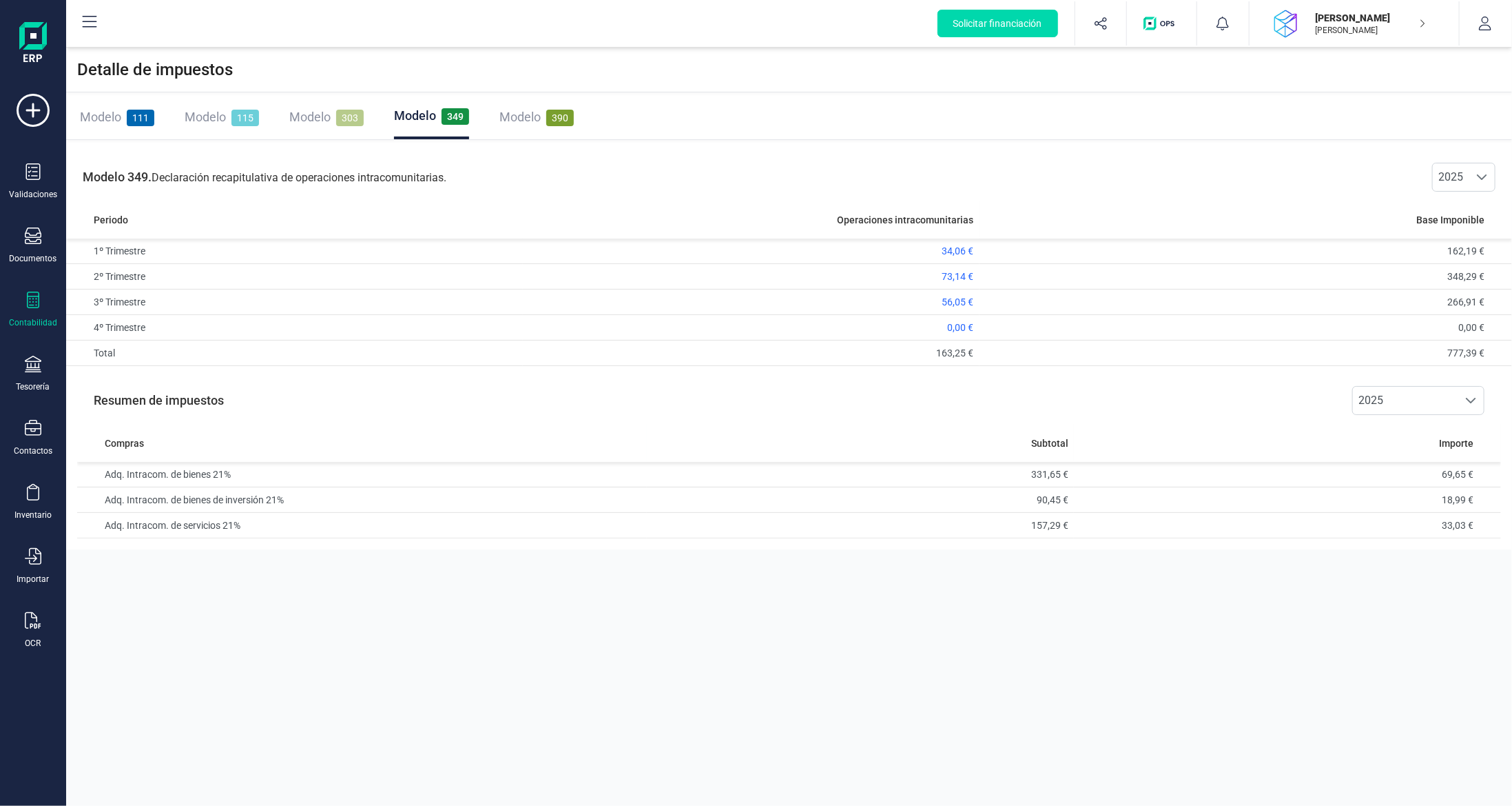
click at [538, 120] on span "Modelo" at bounding box center [520, 117] width 41 height 14
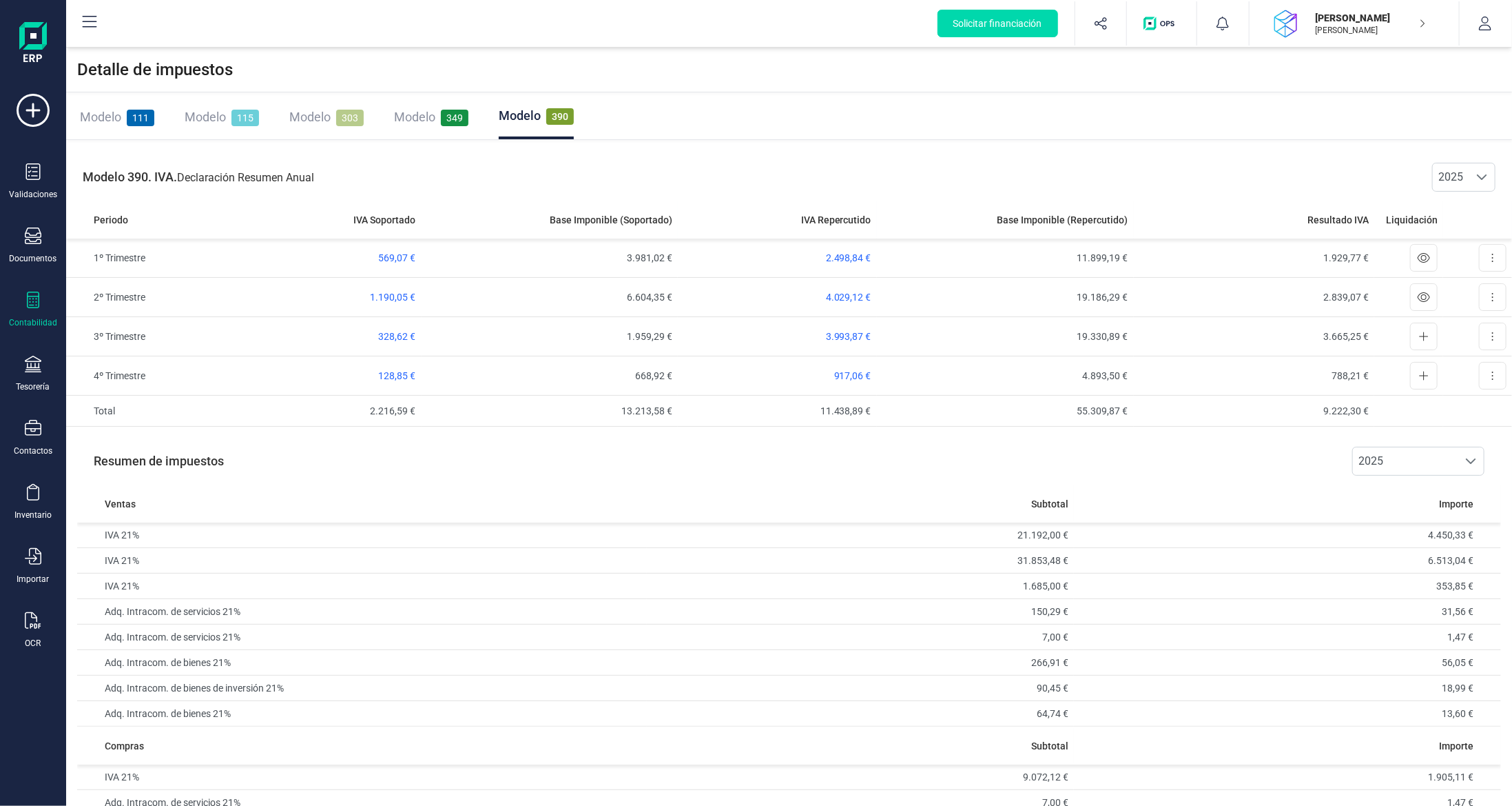
click at [29, 225] on div "Validaciones Documentos Documentos Presupuestos Pedidos Albaranes Facturas Fact…" at bounding box center [33, 377] width 56 height 566
click at [42, 249] on div "Documentos" at bounding box center [33, 246] width 56 height 37
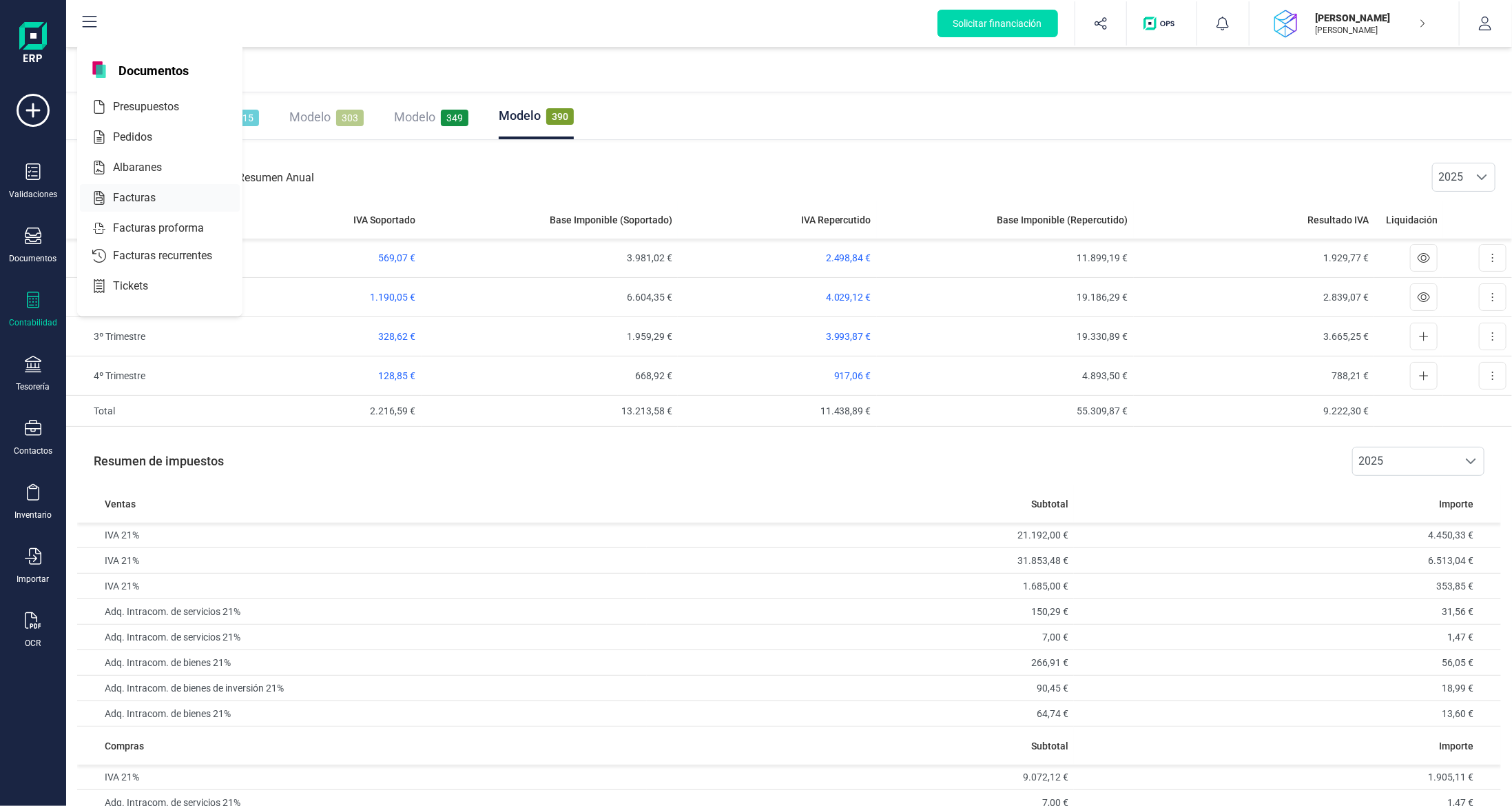
click at [103, 201] on icon at bounding box center [99, 197] width 11 height 13
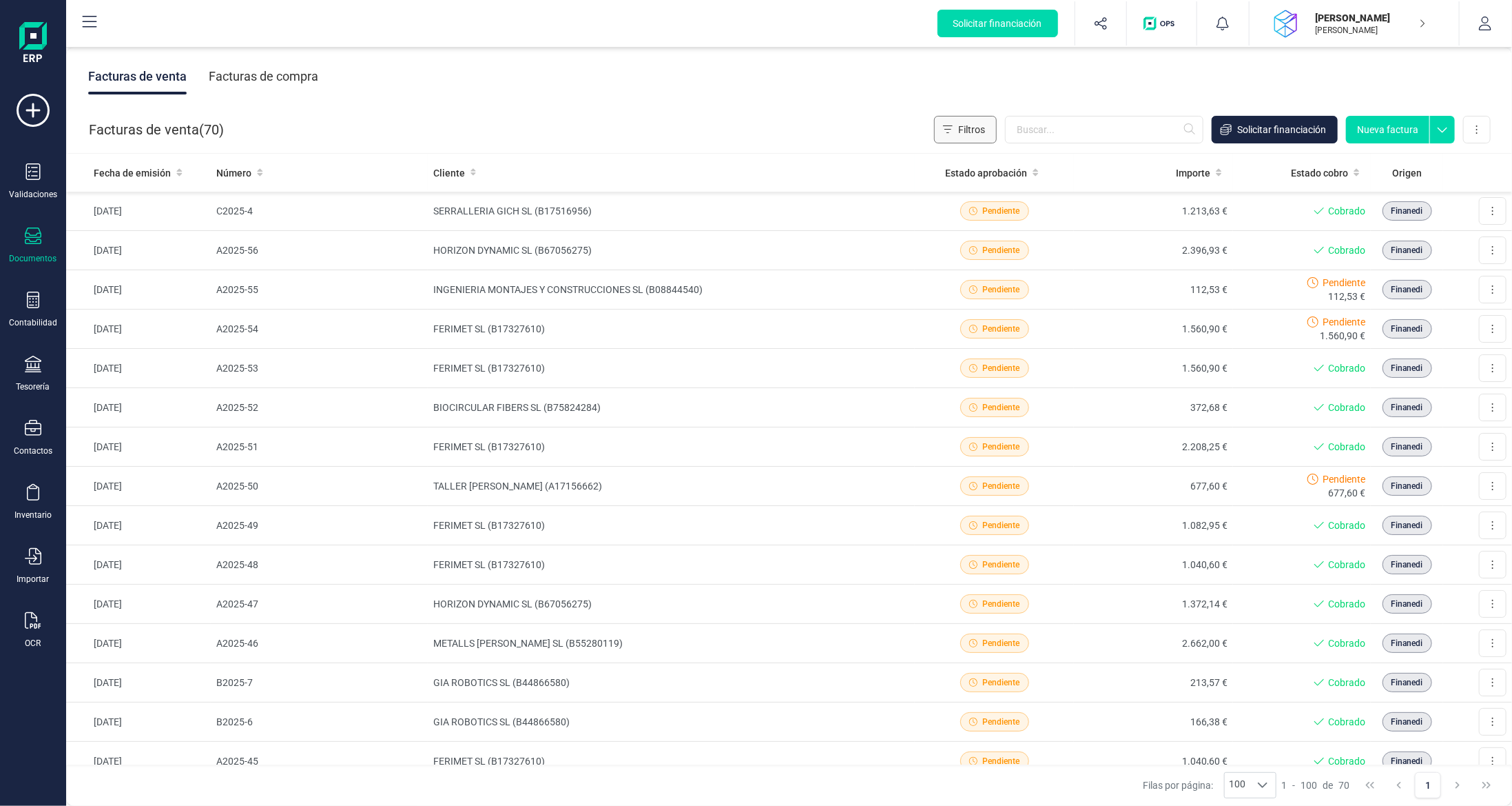
click at [969, 130] on span "Filtros" at bounding box center [972, 129] width 27 height 13
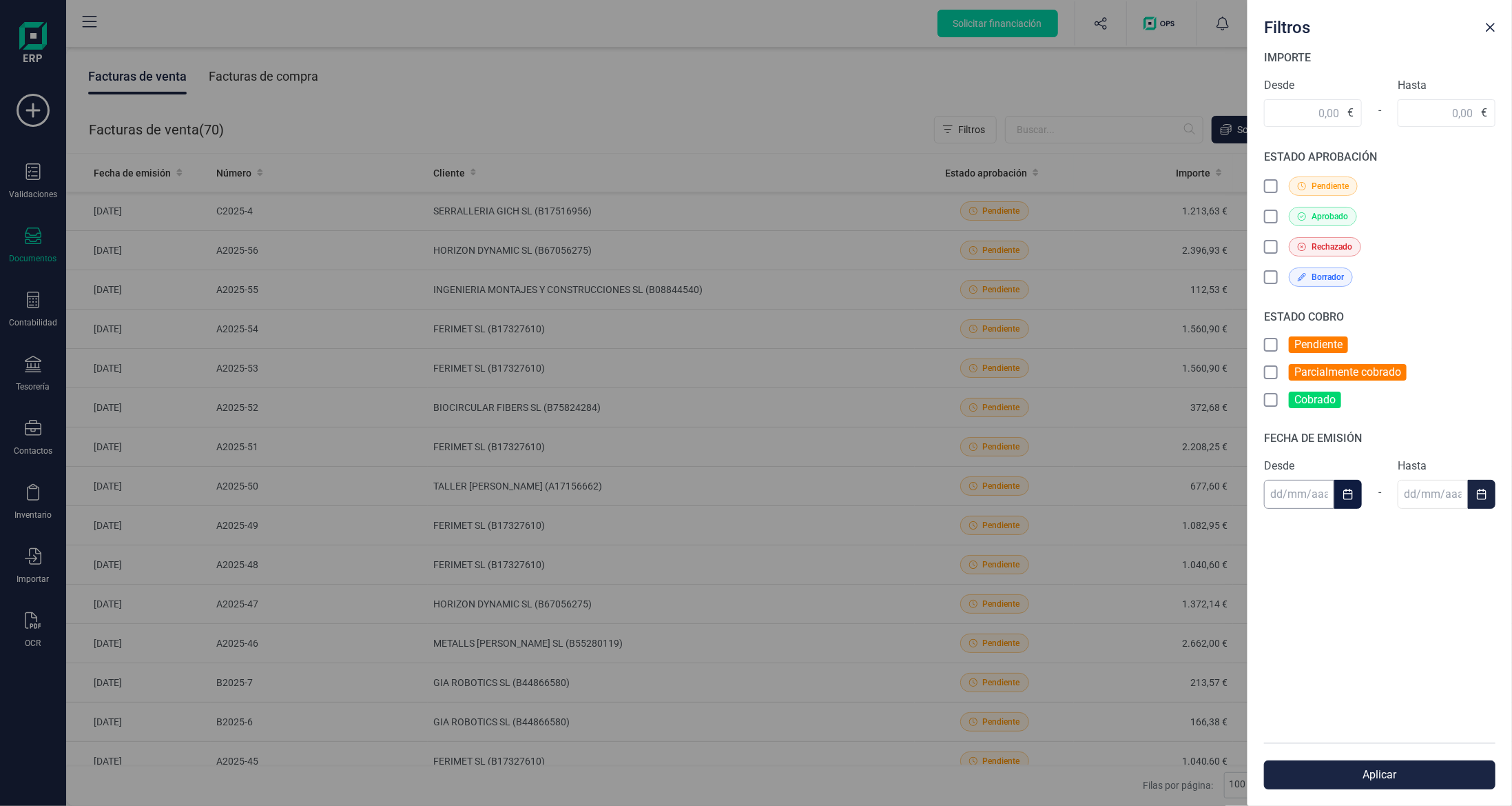
click at [1309, 490] on input "text" at bounding box center [1300, 494] width 70 height 29
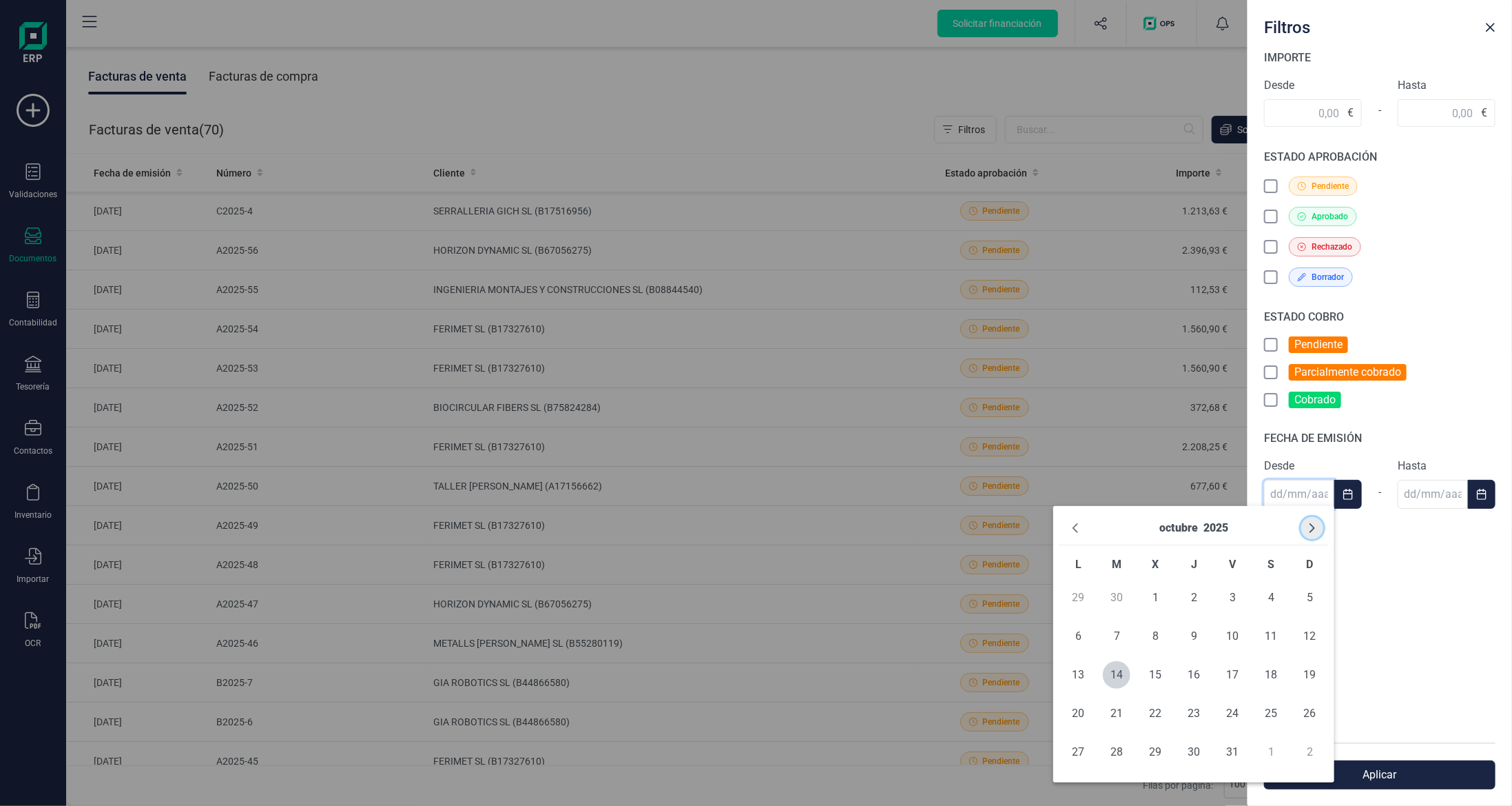
click at [1309, 526] on icon "Next Month" at bounding box center [1312, 528] width 11 height 11
click at [1072, 533] on icon "Previous Month" at bounding box center [1076, 528] width 11 height 11
click at [1071, 533] on icon "Previous Month" at bounding box center [1076, 528] width 11 height 11
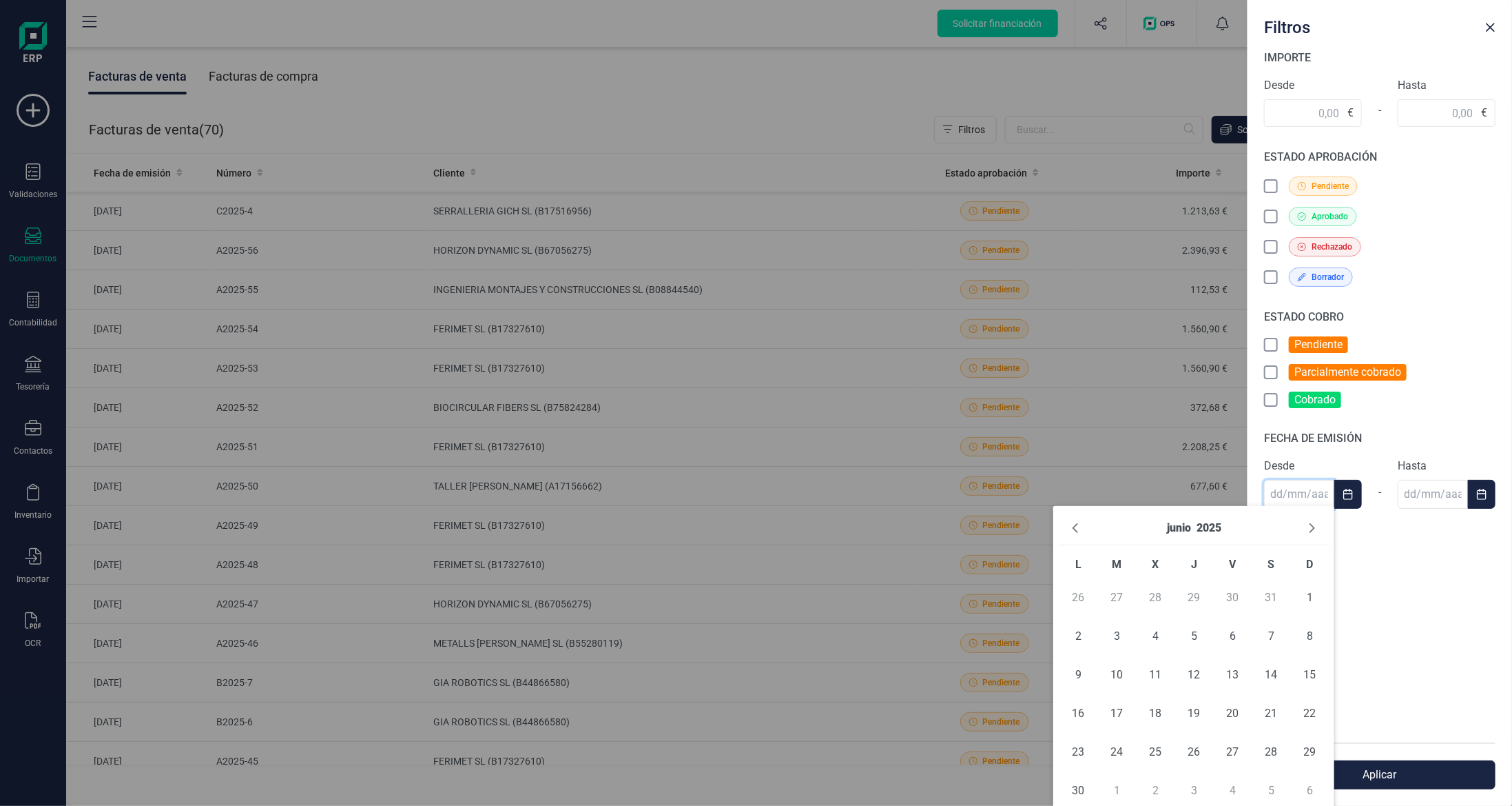
click at [1301, 533] on div "junio 2025" at bounding box center [1194, 528] width 270 height 34
click at [1309, 530] on icon "Next Month" at bounding box center [1312, 528] width 11 height 11
click at [1122, 602] on span "1" at bounding box center [1117, 597] width 28 height 28
type input "[DATE]"
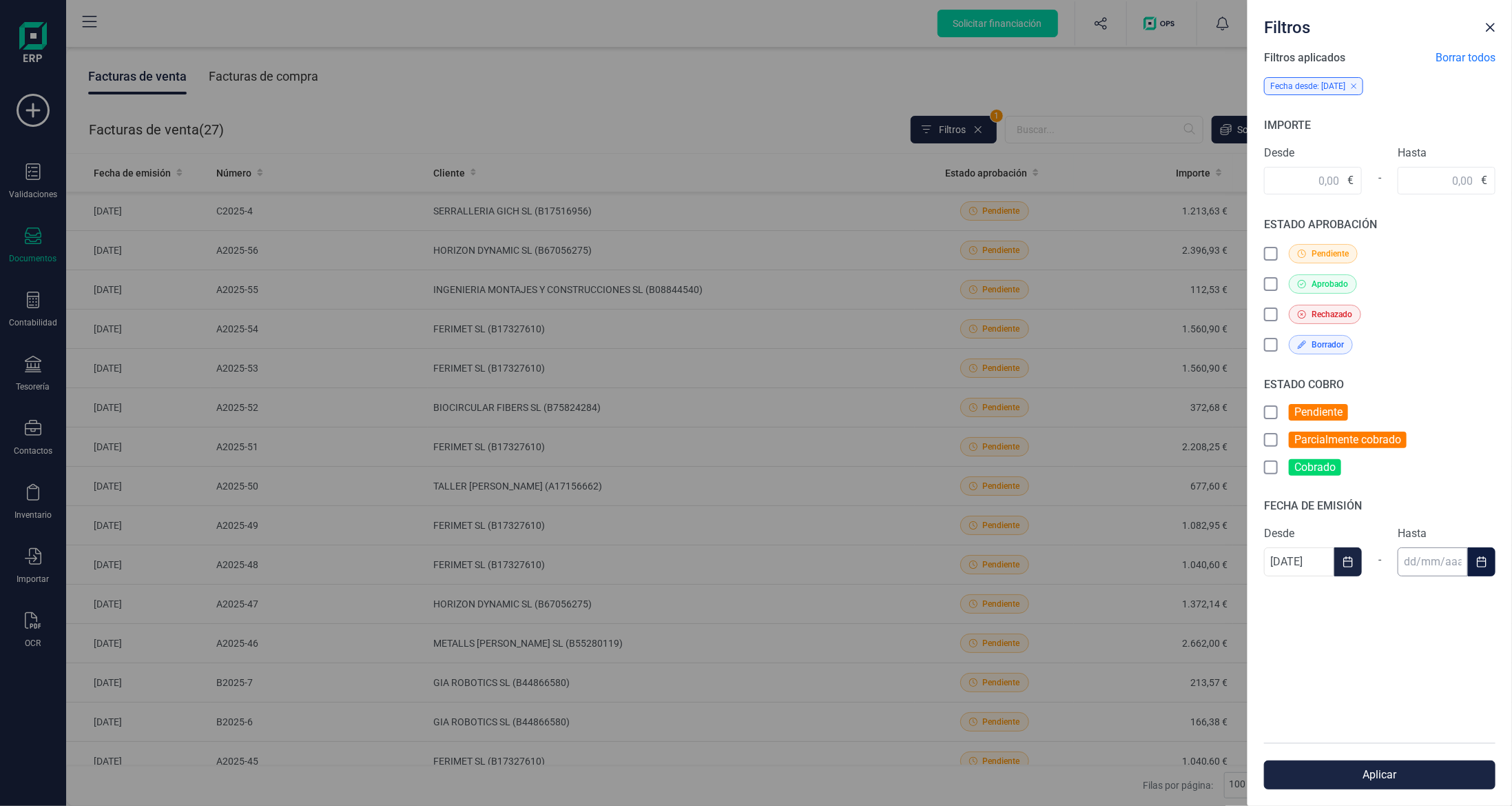
click at [1436, 553] on input "text" at bounding box center [1433, 561] width 70 height 29
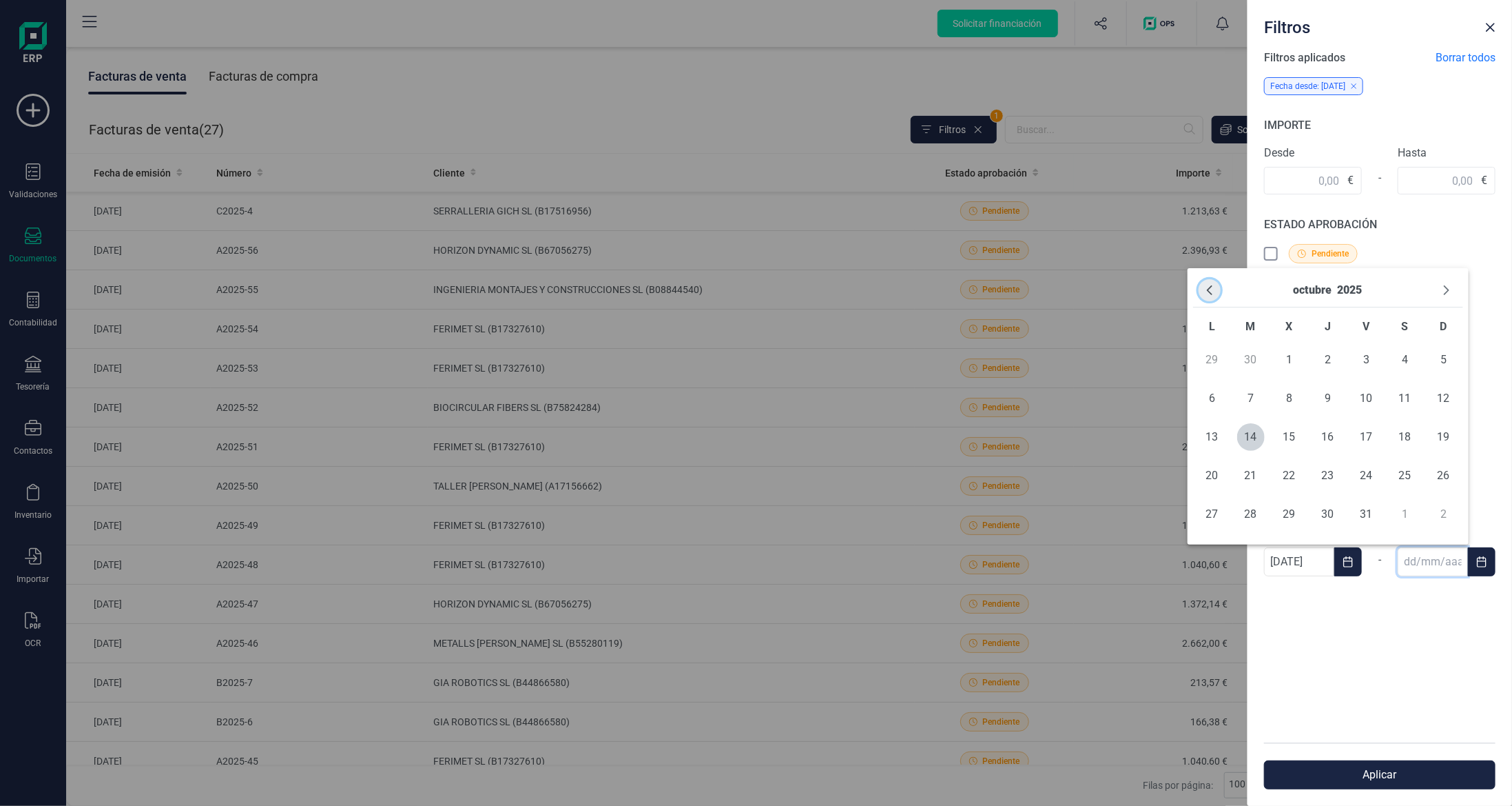
click at [1216, 294] on button "Previous Month" at bounding box center [1210, 290] width 22 height 22
click at [1249, 520] on span "30" at bounding box center [1251, 514] width 28 height 28
type input "[DATE]"
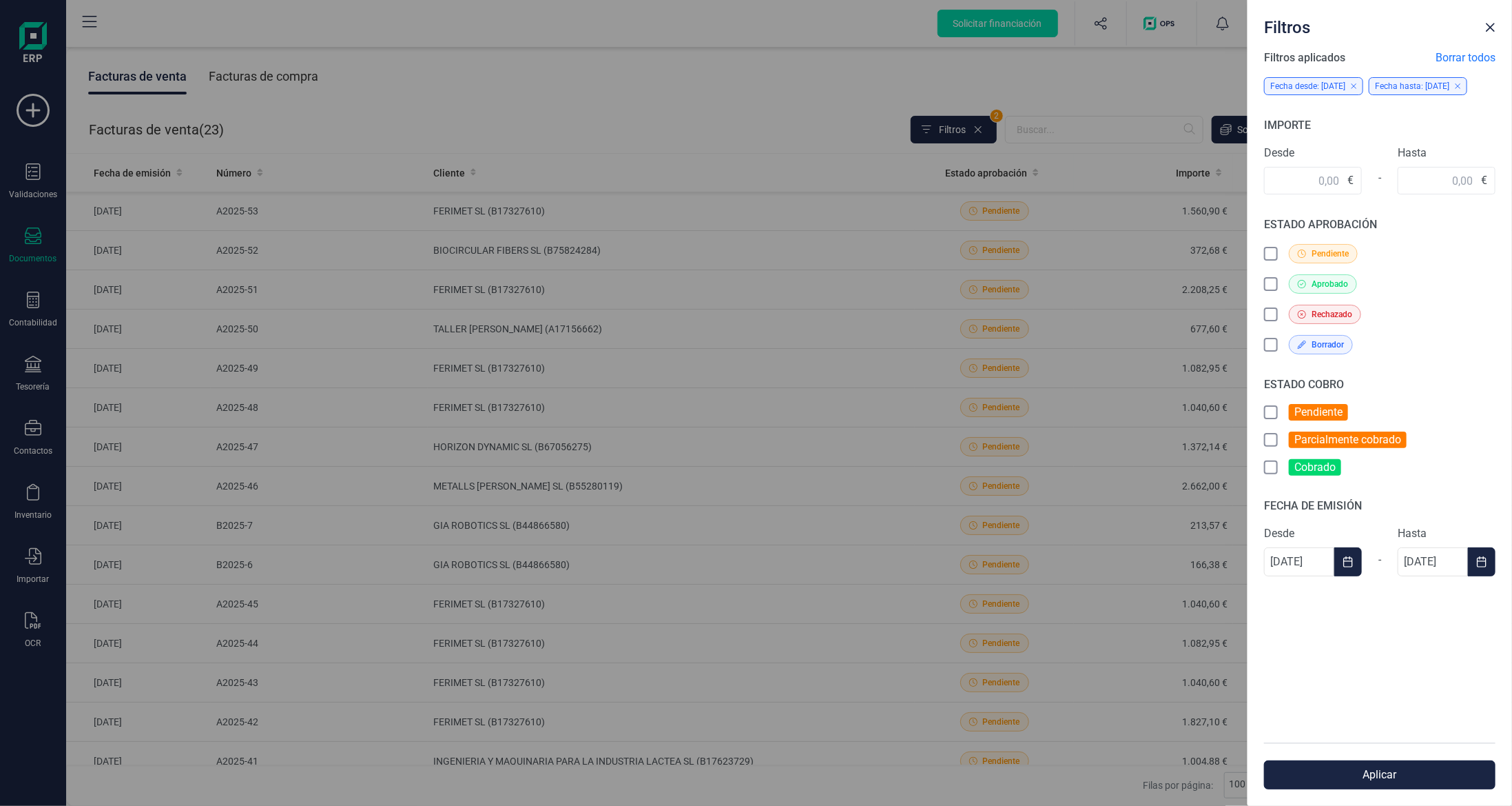
click at [1343, 774] on button "Aplicar" at bounding box center [1380, 775] width 231 height 29
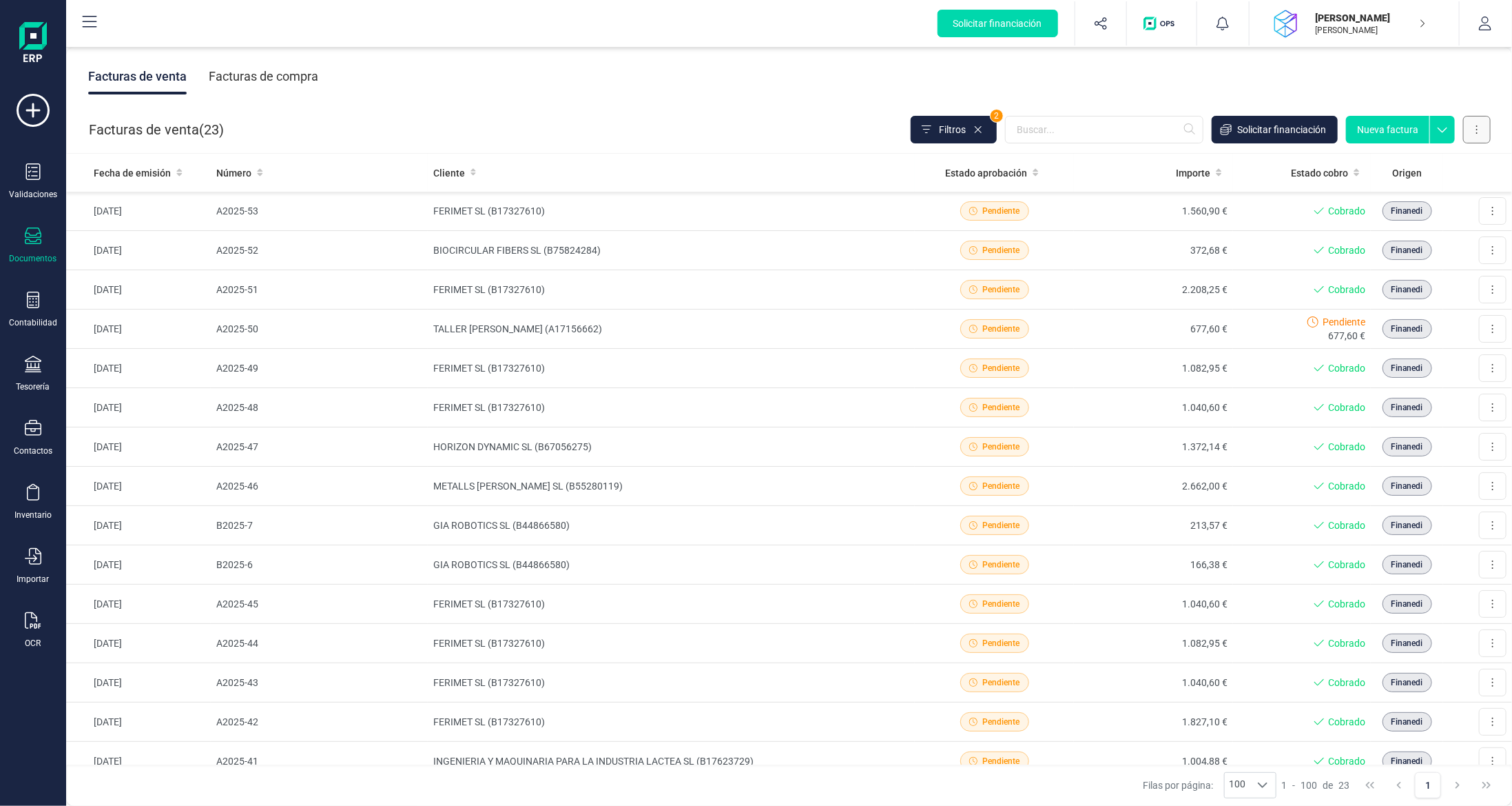
click at [1477, 139] on button at bounding box center [1477, 129] width 28 height 28
click at [1361, 254] on button "Exportar" at bounding box center [1407, 247] width 167 height 28
click at [696, 92] on div "Facturas de venta Facturas de compra" at bounding box center [790, 76] width 1447 height 58
click at [271, 74] on div "Facturas de compra" at bounding box center [264, 76] width 109 height 36
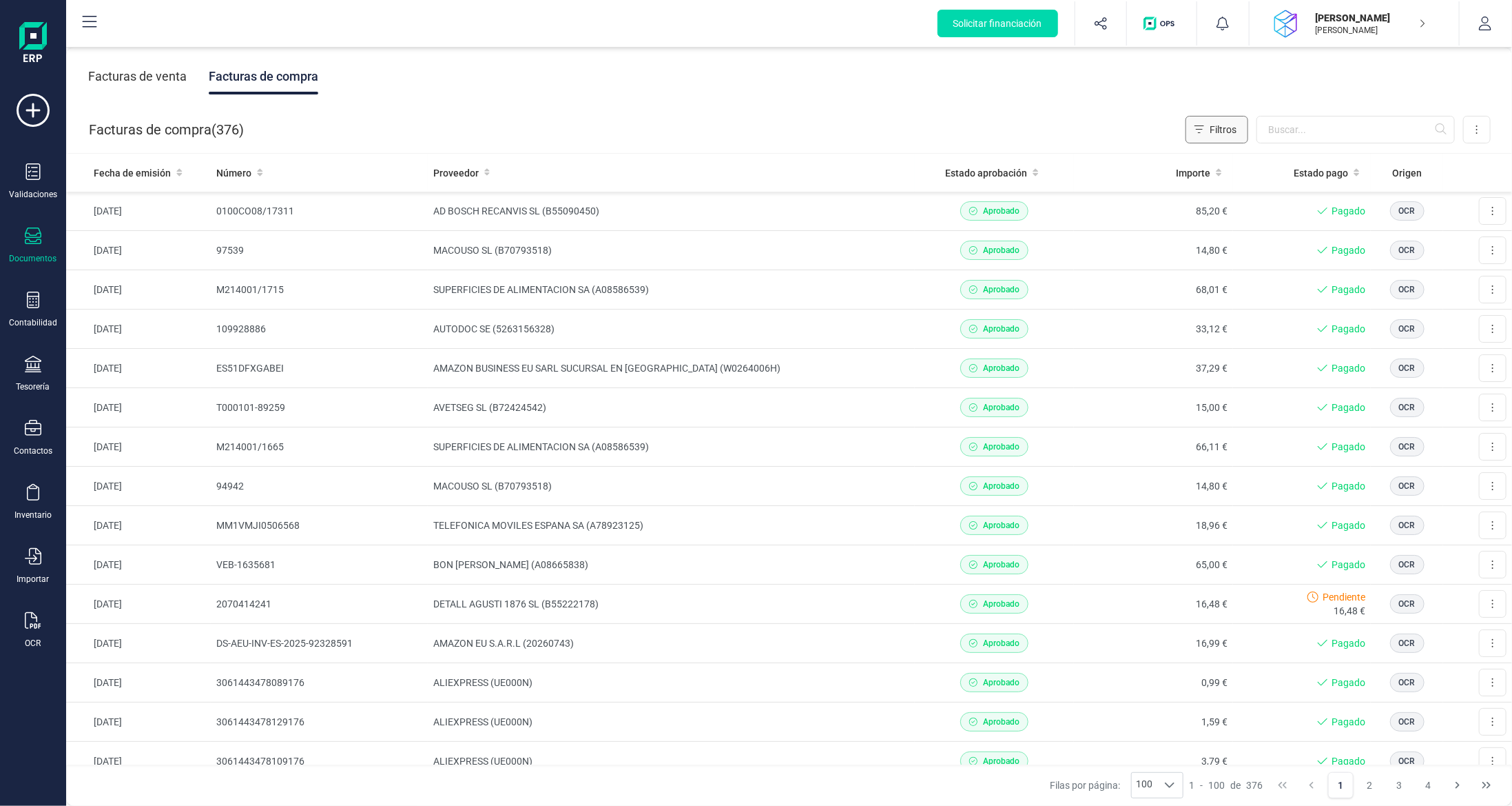
click at [1230, 132] on span "Filtros" at bounding box center [1223, 129] width 27 height 13
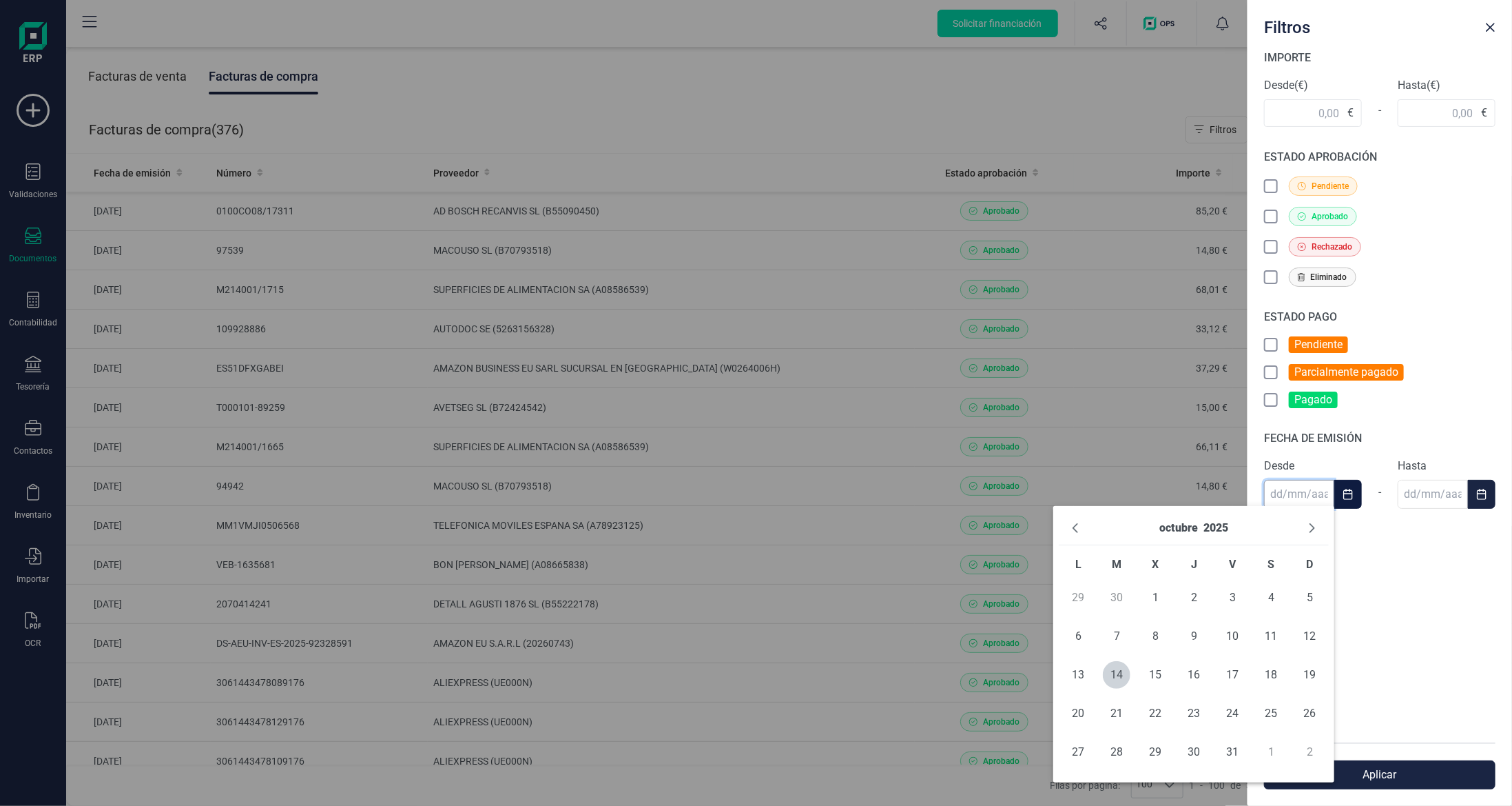
click at [1315, 492] on input "text" at bounding box center [1300, 494] width 70 height 29
click at [1067, 524] on button "Previous Month" at bounding box center [1076, 528] width 22 height 22
click at [1113, 592] on span "1" at bounding box center [1117, 597] width 28 height 28
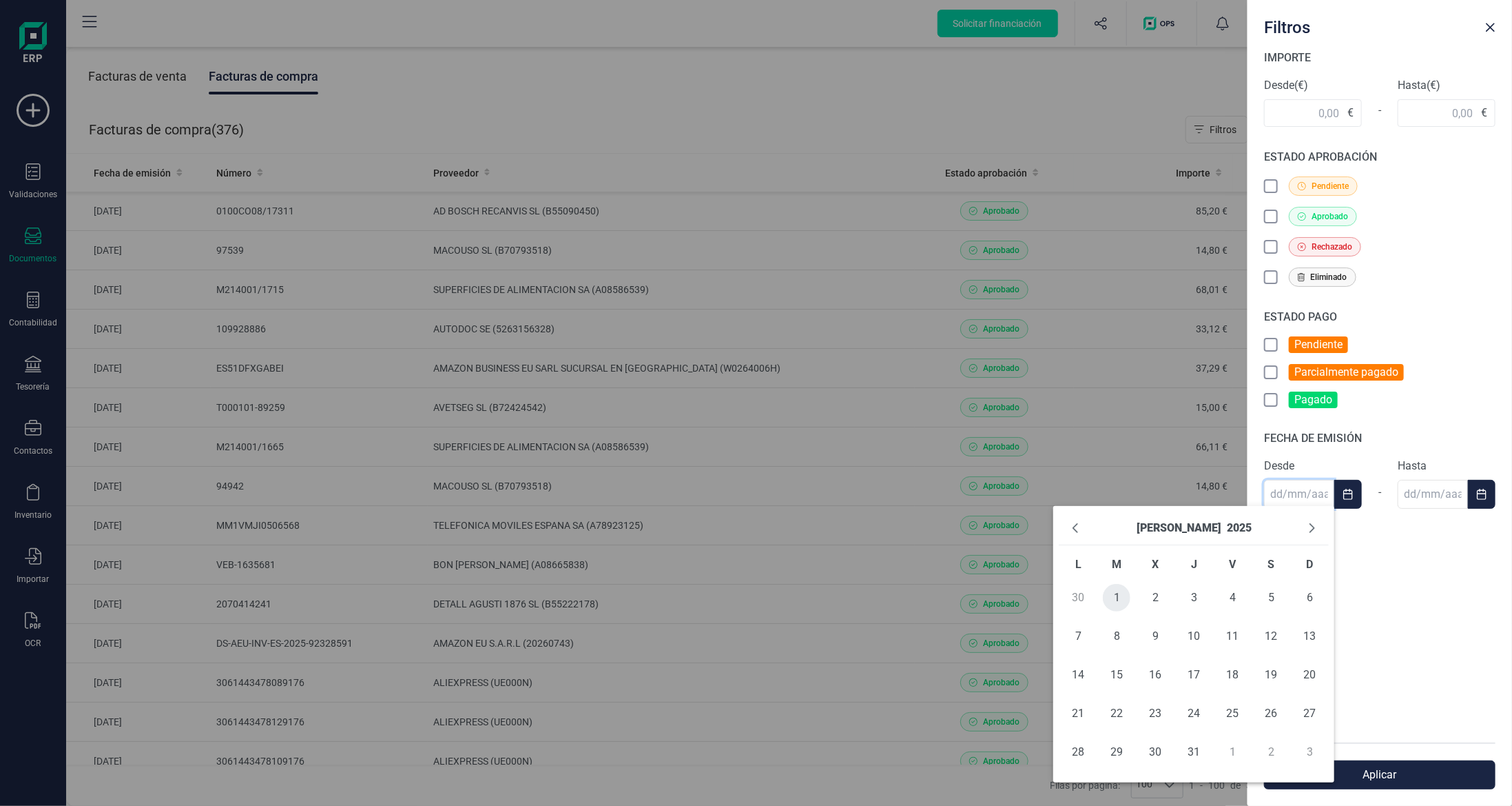
type input "[DATE]"
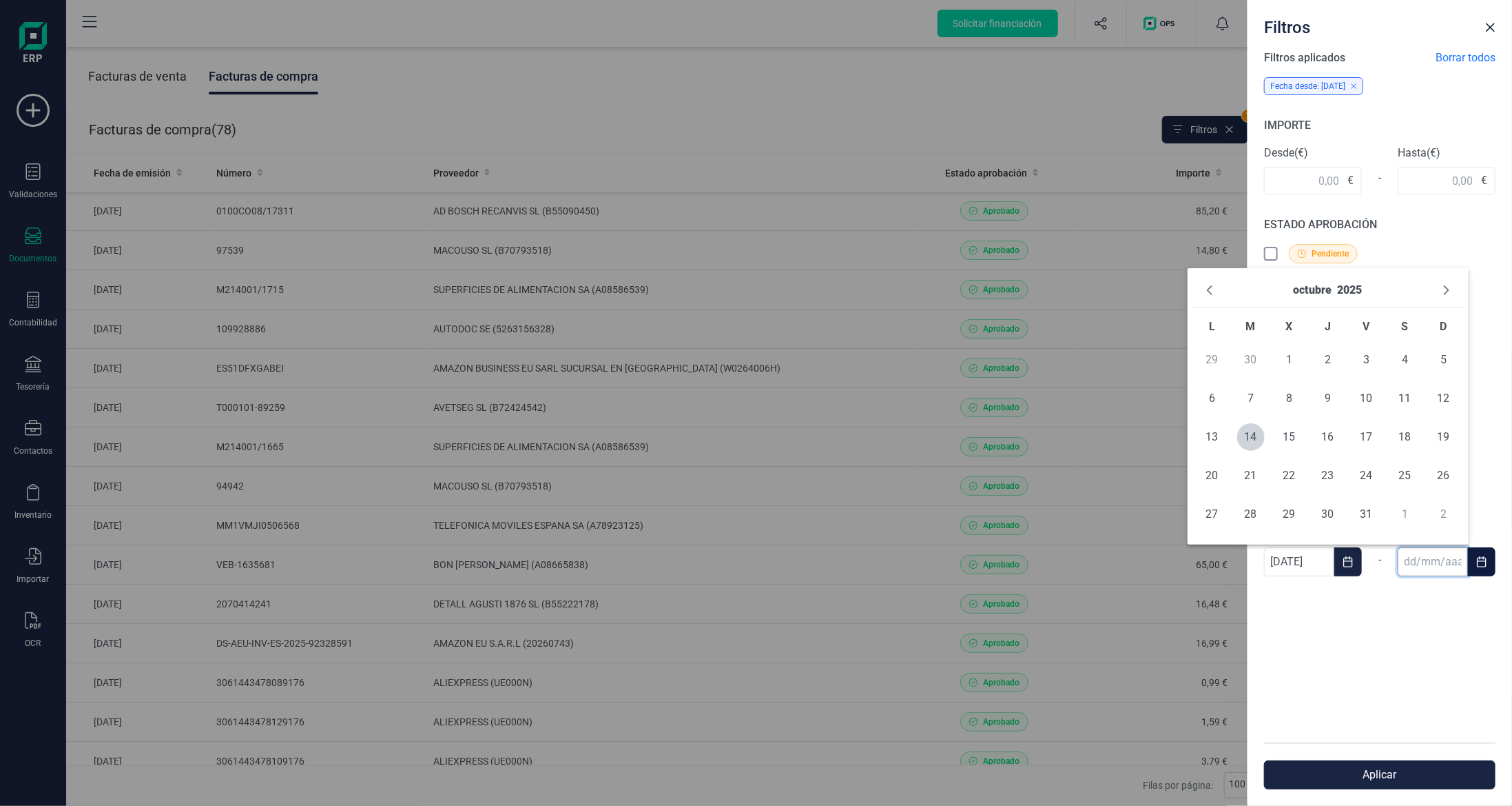
click at [1447, 553] on input "text" at bounding box center [1433, 561] width 70 height 29
click at [1205, 295] on button "Previous Month" at bounding box center [1210, 290] width 22 height 22
click at [1248, 506] on span "30" at bounding box center [1251, 514] width 28 height 28
type input "[DATE]"
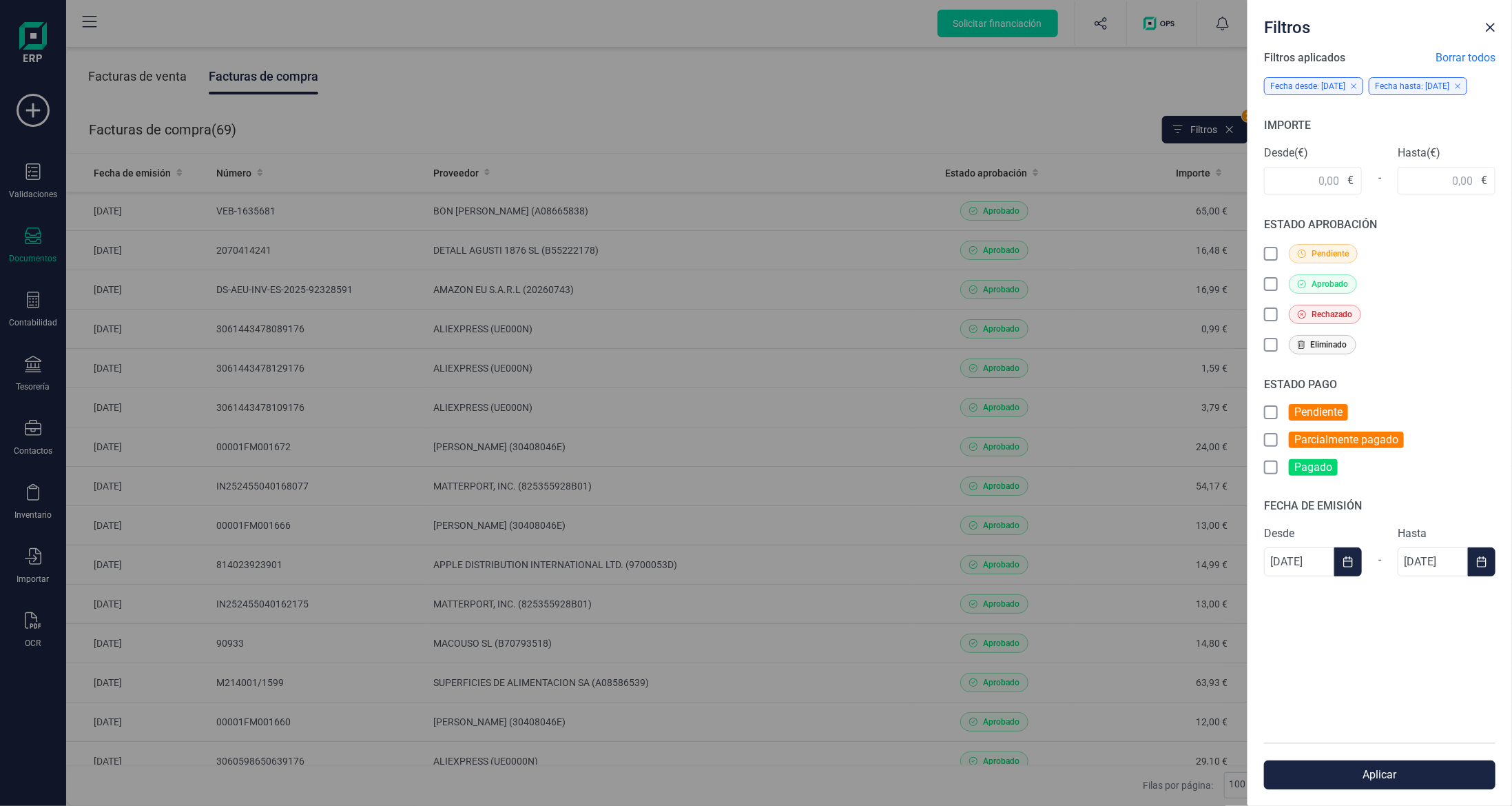
click at [1355, 771] on button "Aplicar" at bounding box center [1380, 775] width 231 height 29
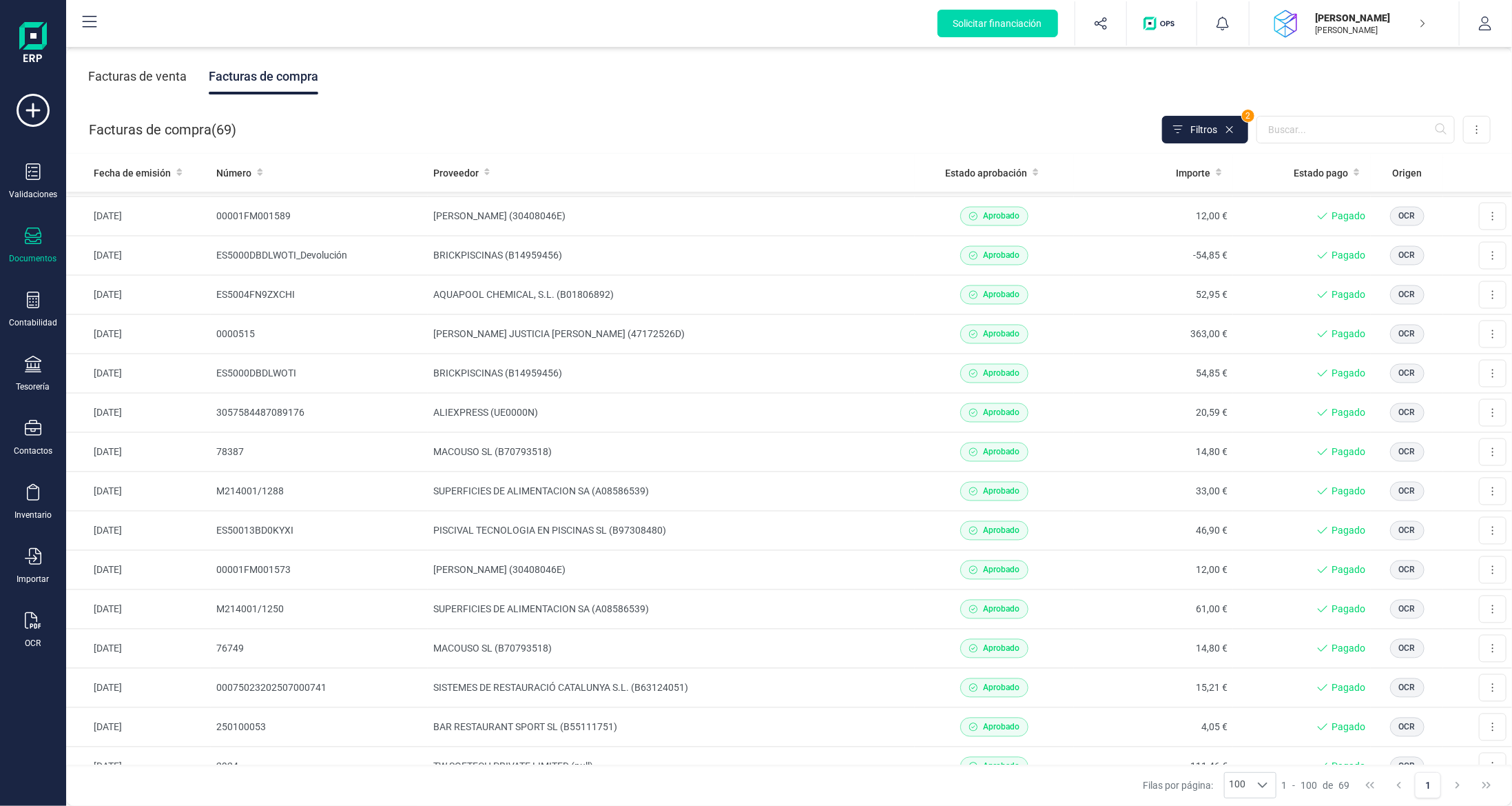
scroll to position [2144, 0]
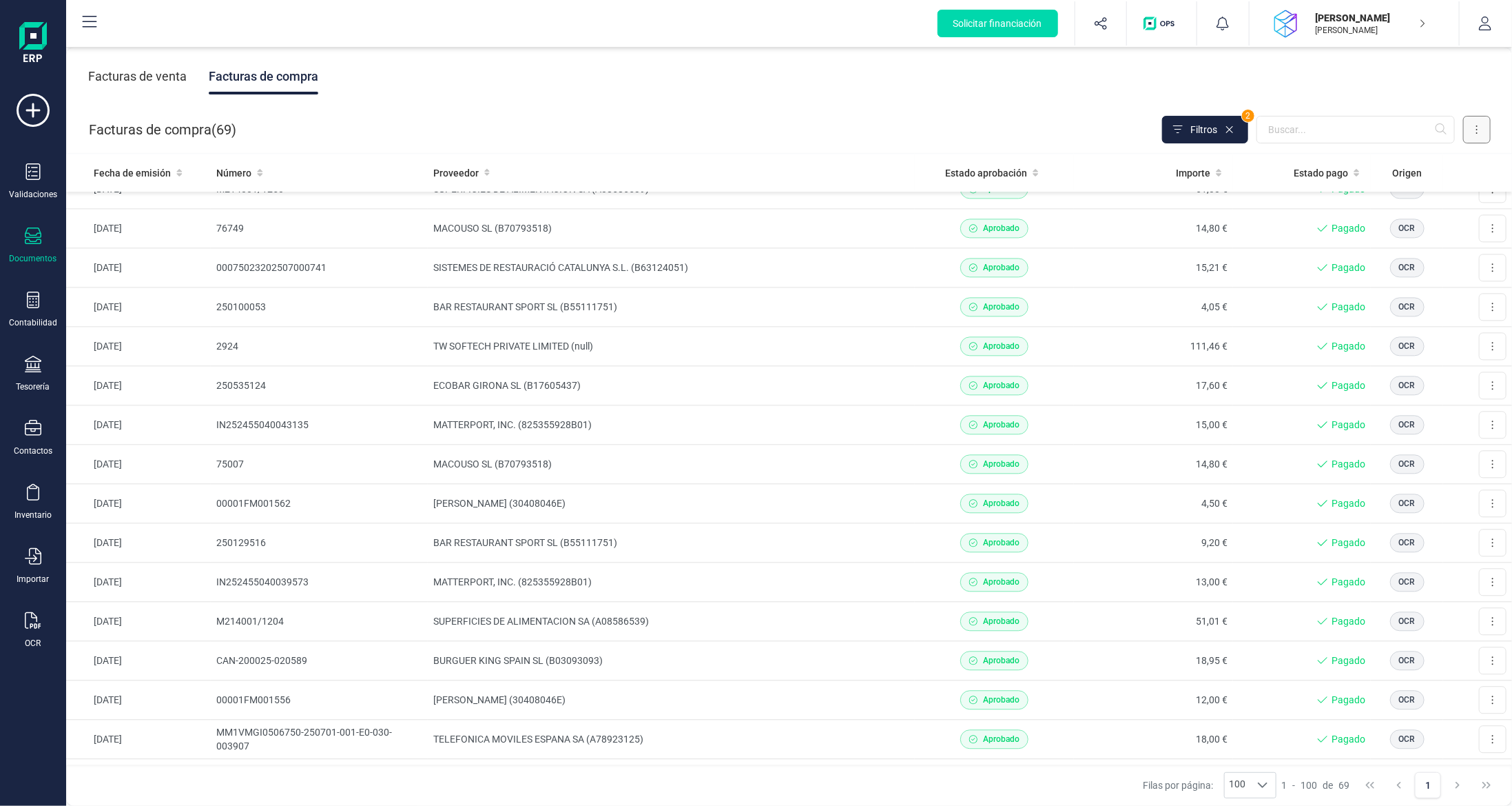
click at [1477, 141] on button at bounding box center [1477, 129] width 28 height 28
click at [1381, 269] on span "Exportar" at bounding box center [1368, 273] width 38 height 13
click at [39, 303] on icon at bounding box center [33, 299] width 16 height 16
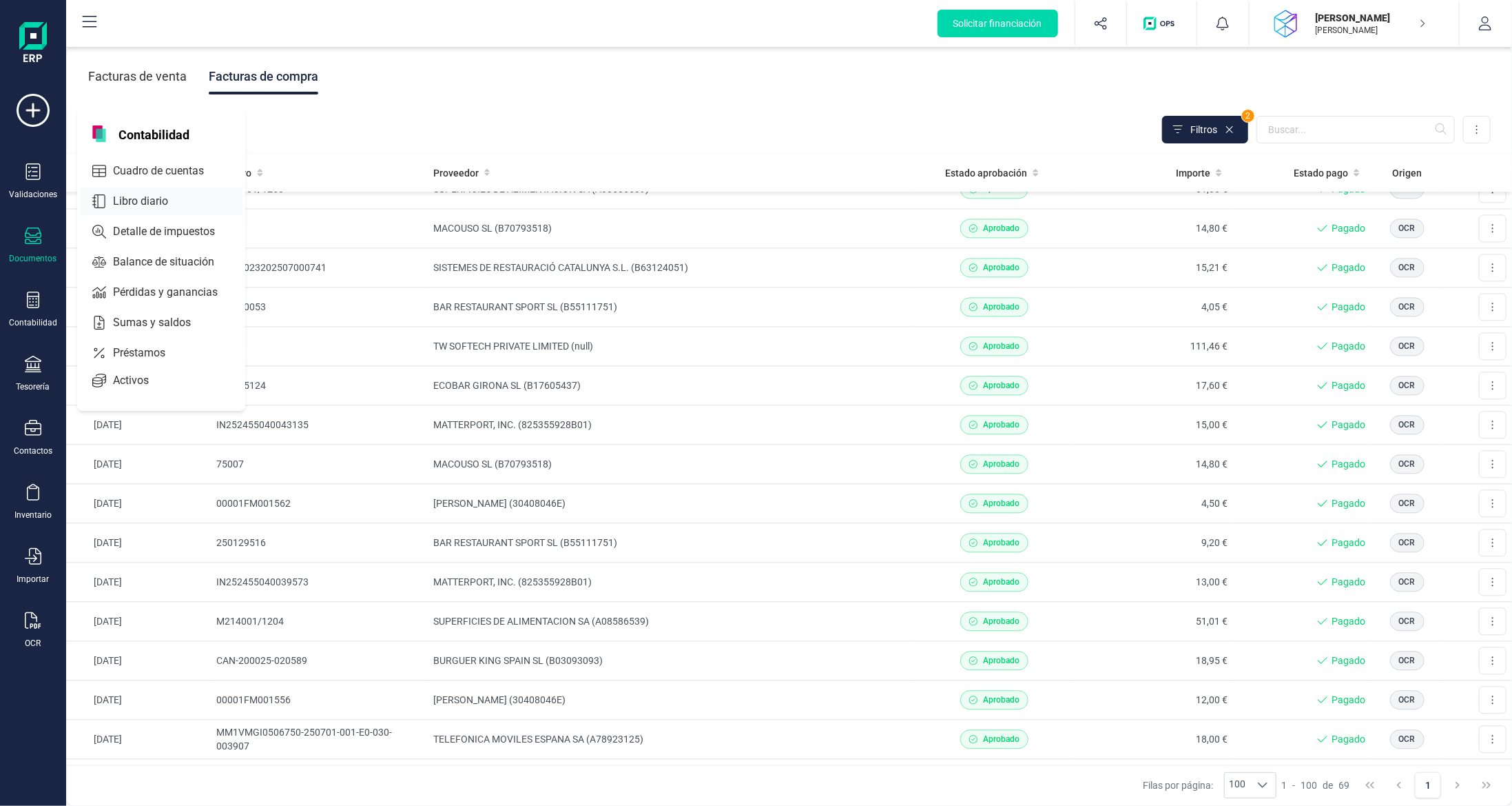
click at [155, 201] on span "Libro diario" at bounding box center [150, 201] width 85 height 16
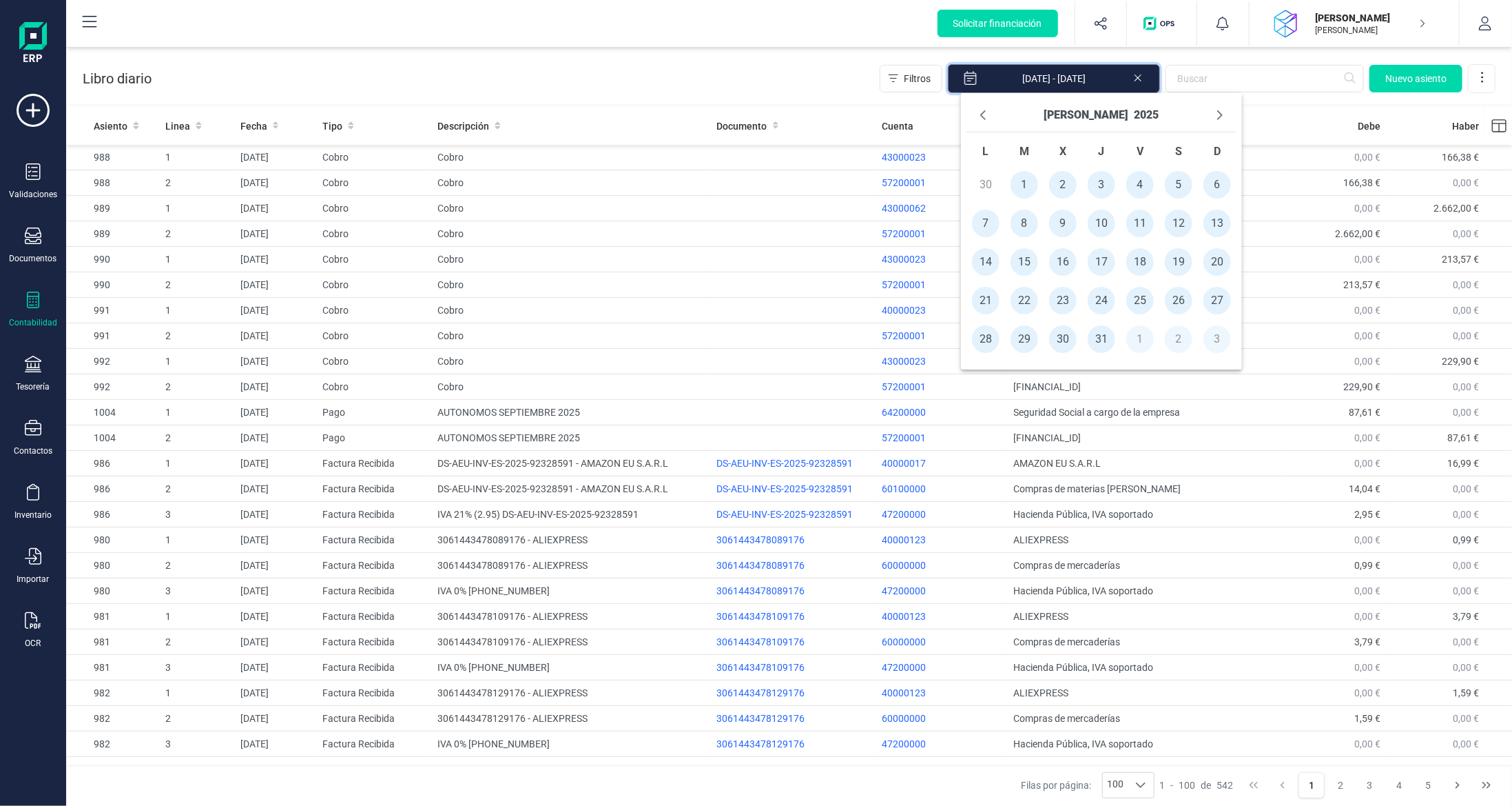
click at [1026, 76] on input "[DATE] - [DATE]" at bounding box center [1054, 78] width 212 height 29
click at [1024, 76] on input "[DATE] - [DATE]" at bounding box center [1054, 78] width 212 height 29
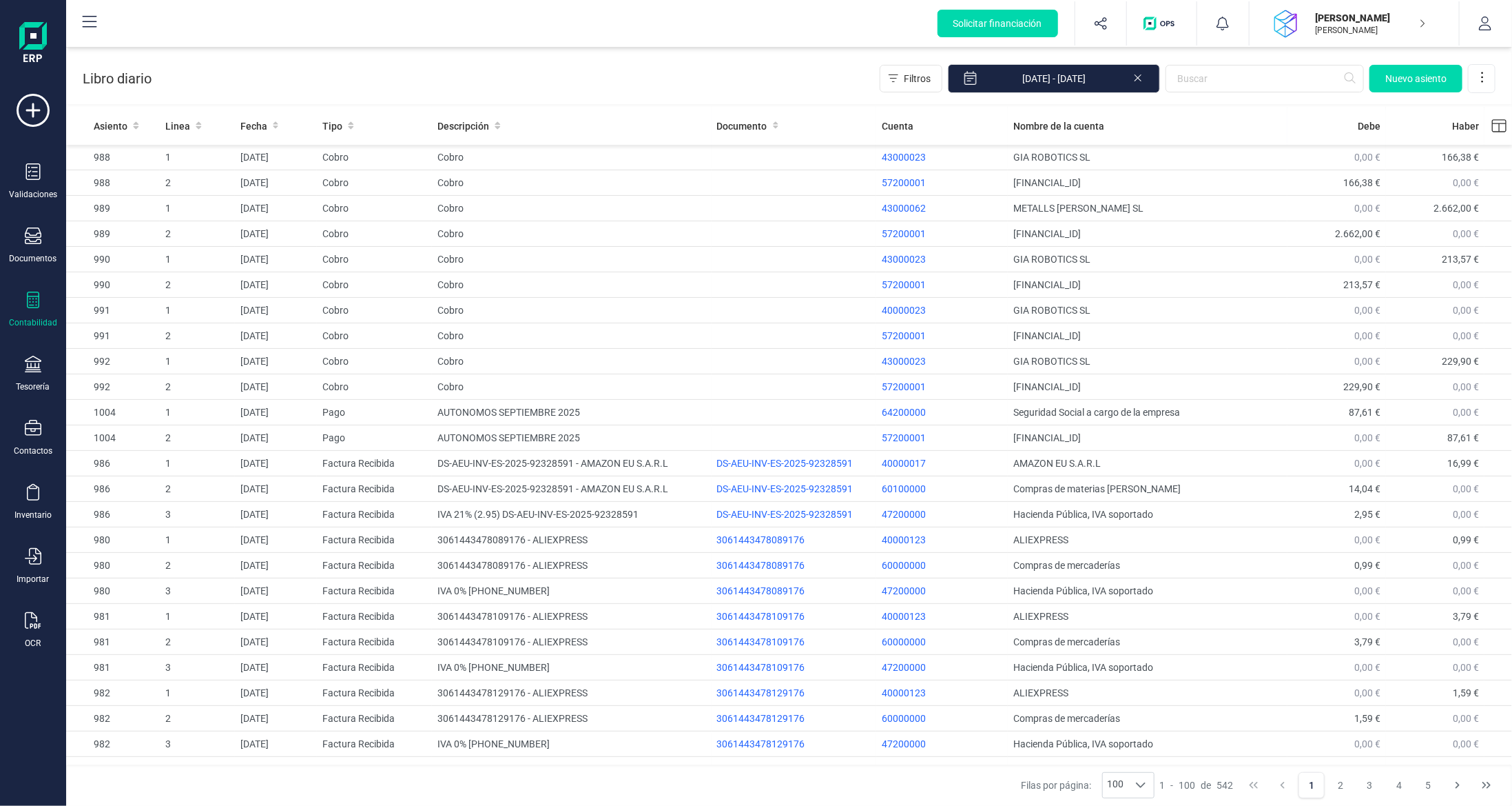
click at [682, 56] on div "Libro diario Filtros [DATE] - [DATE] [GEOGRAPHIC_DATA]" at bounding box center [790, 75] width 1447 height 56
click at [323, 126] on span "Tipo" at bounding box center [333, 126] width 20 height 13
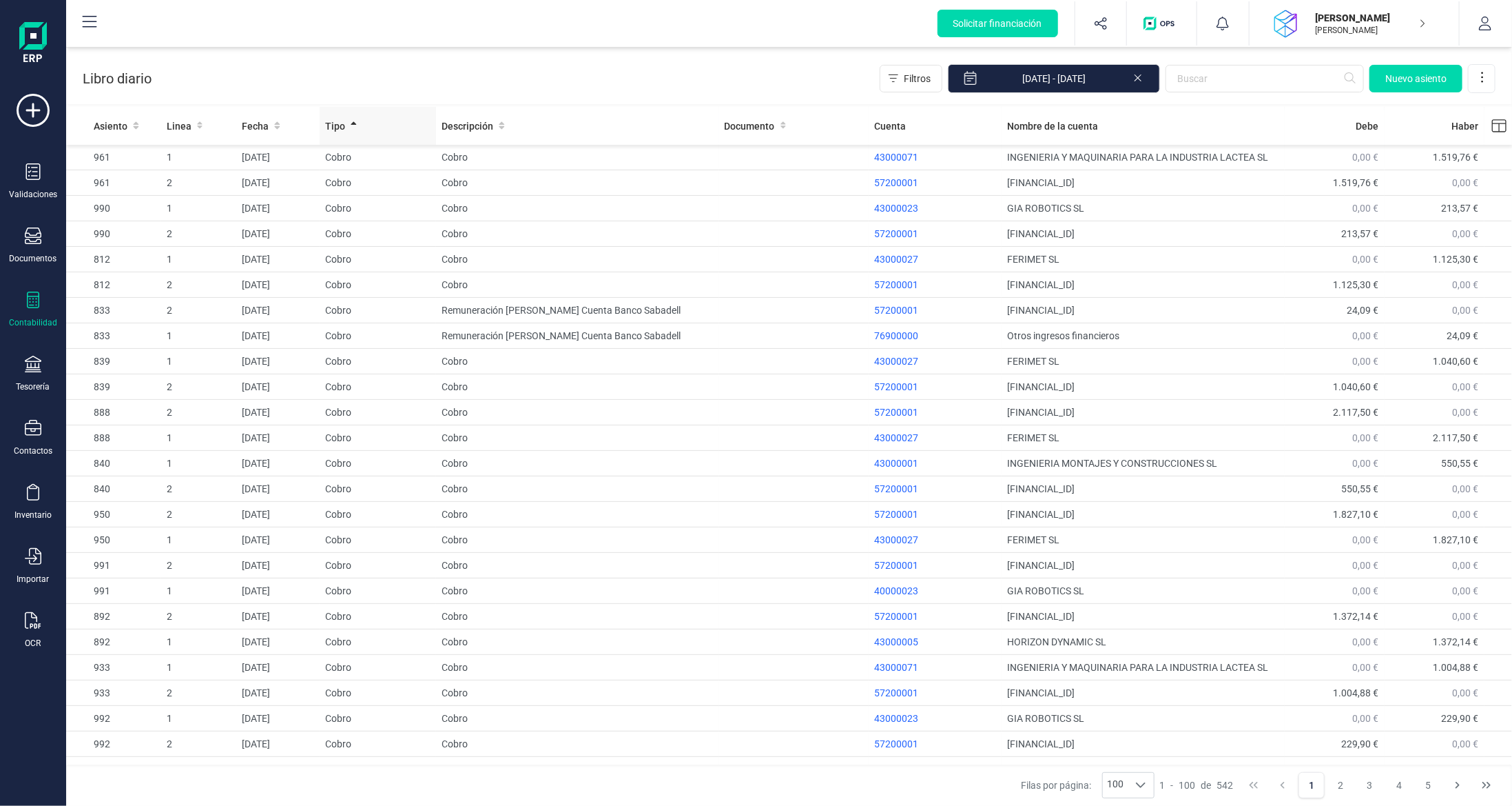
click at [347, 124] on div "Tipo" at bounding box center [378, 126] width 106 height 13
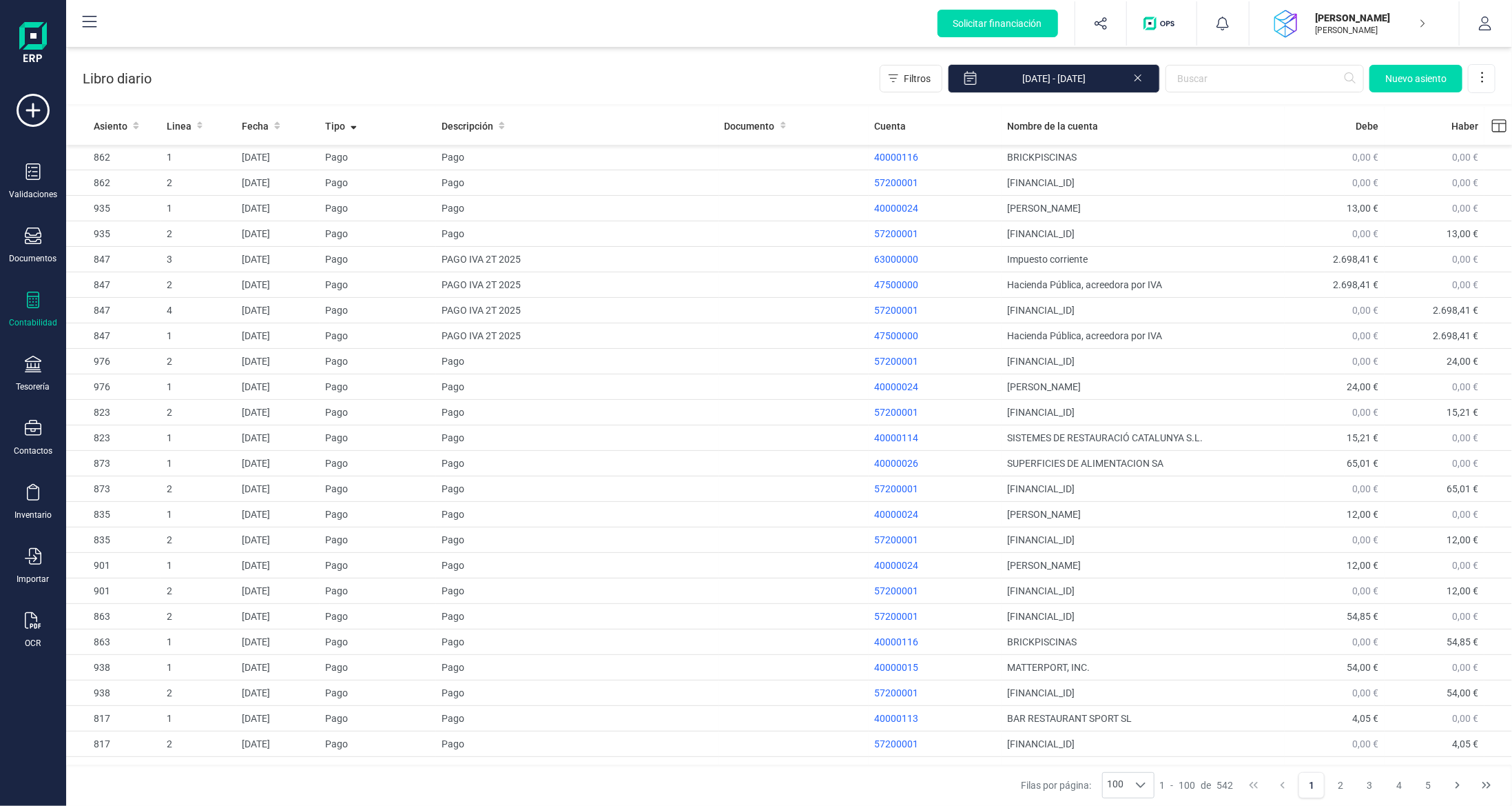
click at [40, 315] on div "Contabilidad" at bounding box center [33, 309] width 56 height 37
click at [171, 261] on span "Balance de situación" at bounding box center [173, 262] width 132 height 16
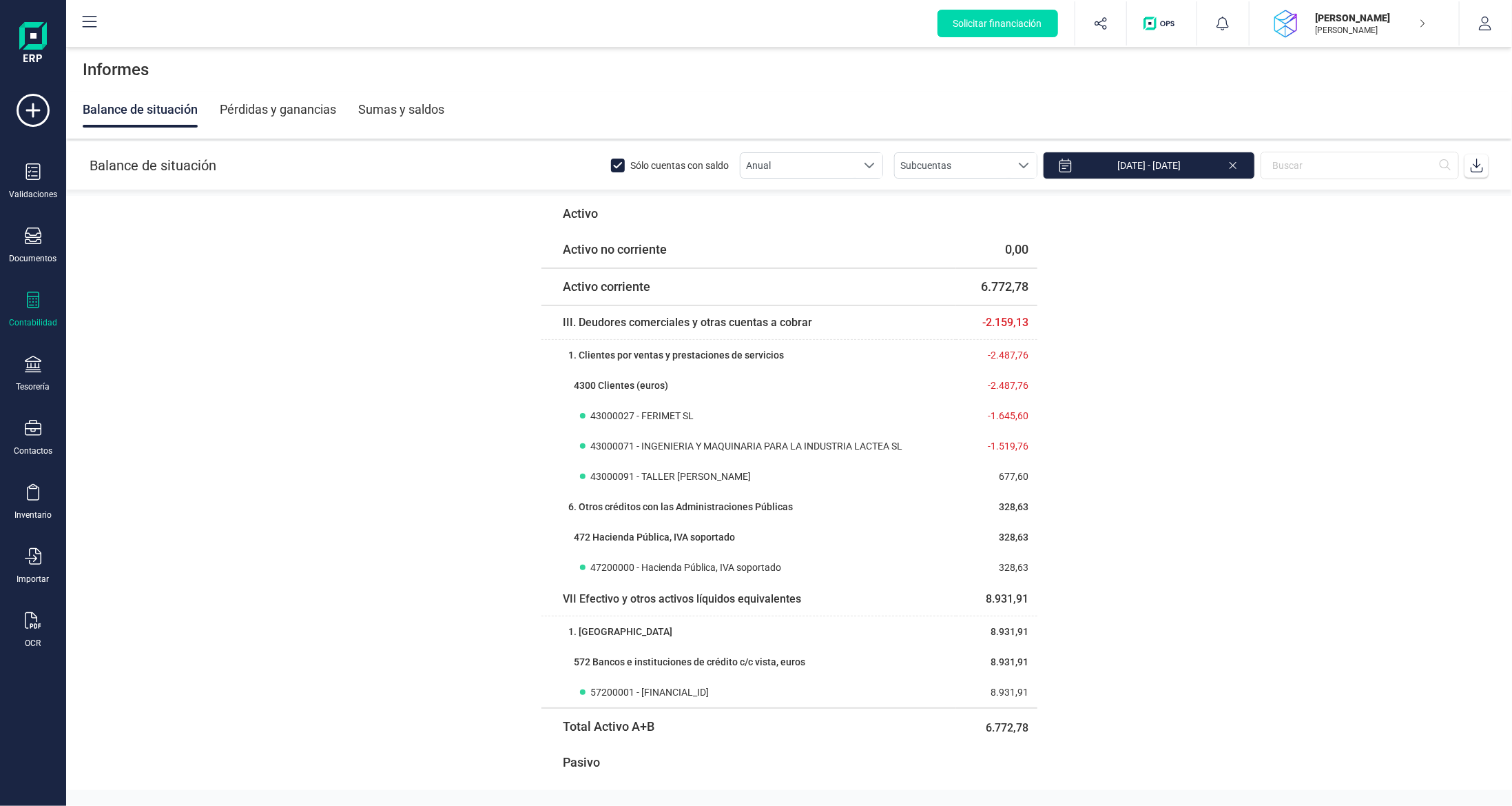
click at [395, 102] on div "Sumas y saldos" at bounding box center [402, 109] width 86 height 36
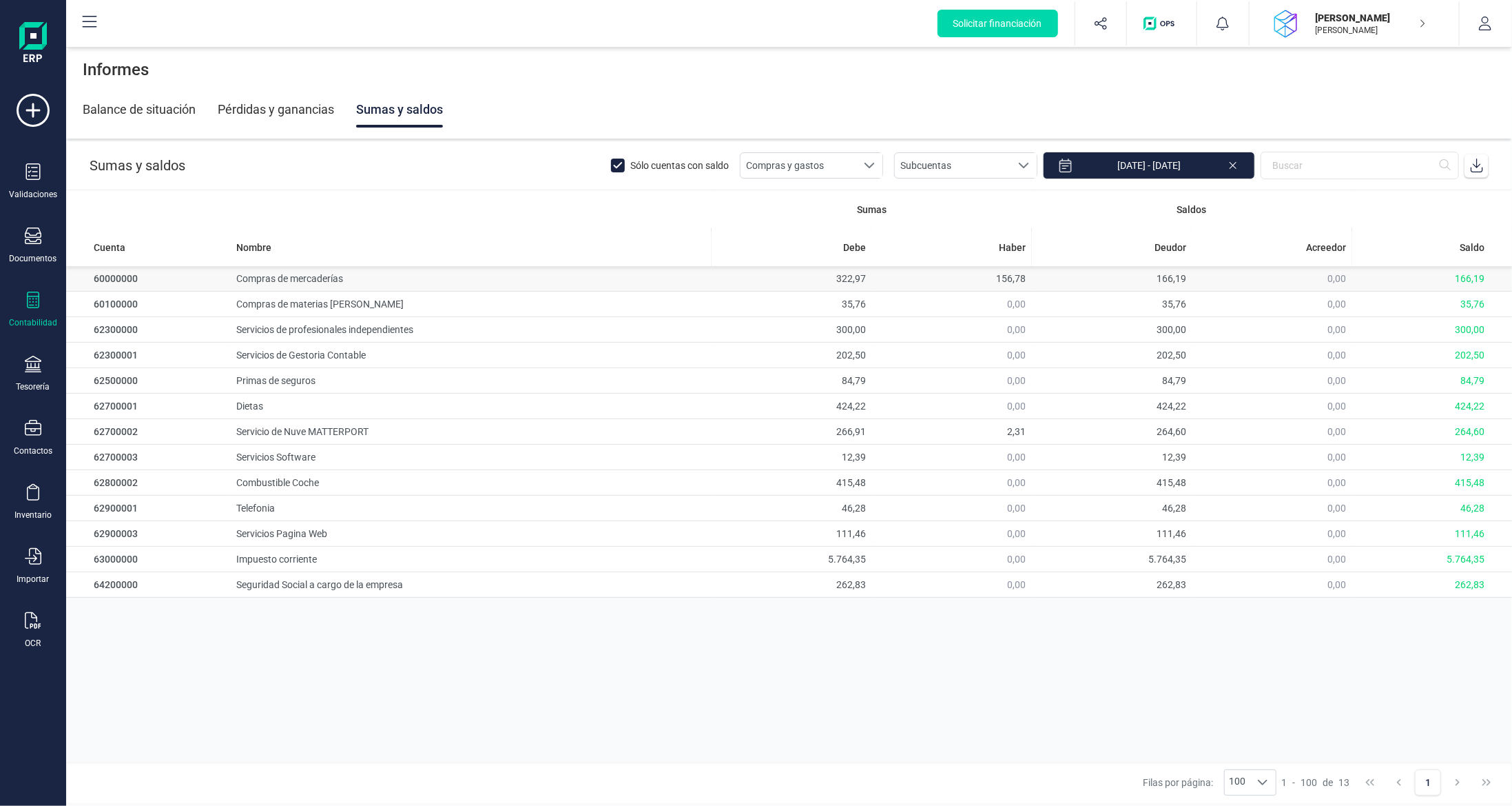
click at [335, 281] on td "Compras de mercaderías" at bounding box center [471, 279] width 480 height 25
click at [1480, 273] on div "166,19" at bounding box center [1421, 278] width 127 height 13
click at [1015, 277] on span "156,78" at bounding box center [1011, 278] width 30 height 11
click at [94, 280] on td "60000000" at bounding box center [149, 279] width 165 height 25
click at [93, 280] on td "60000000" at bounding box center [149, 279] width 165 height 25
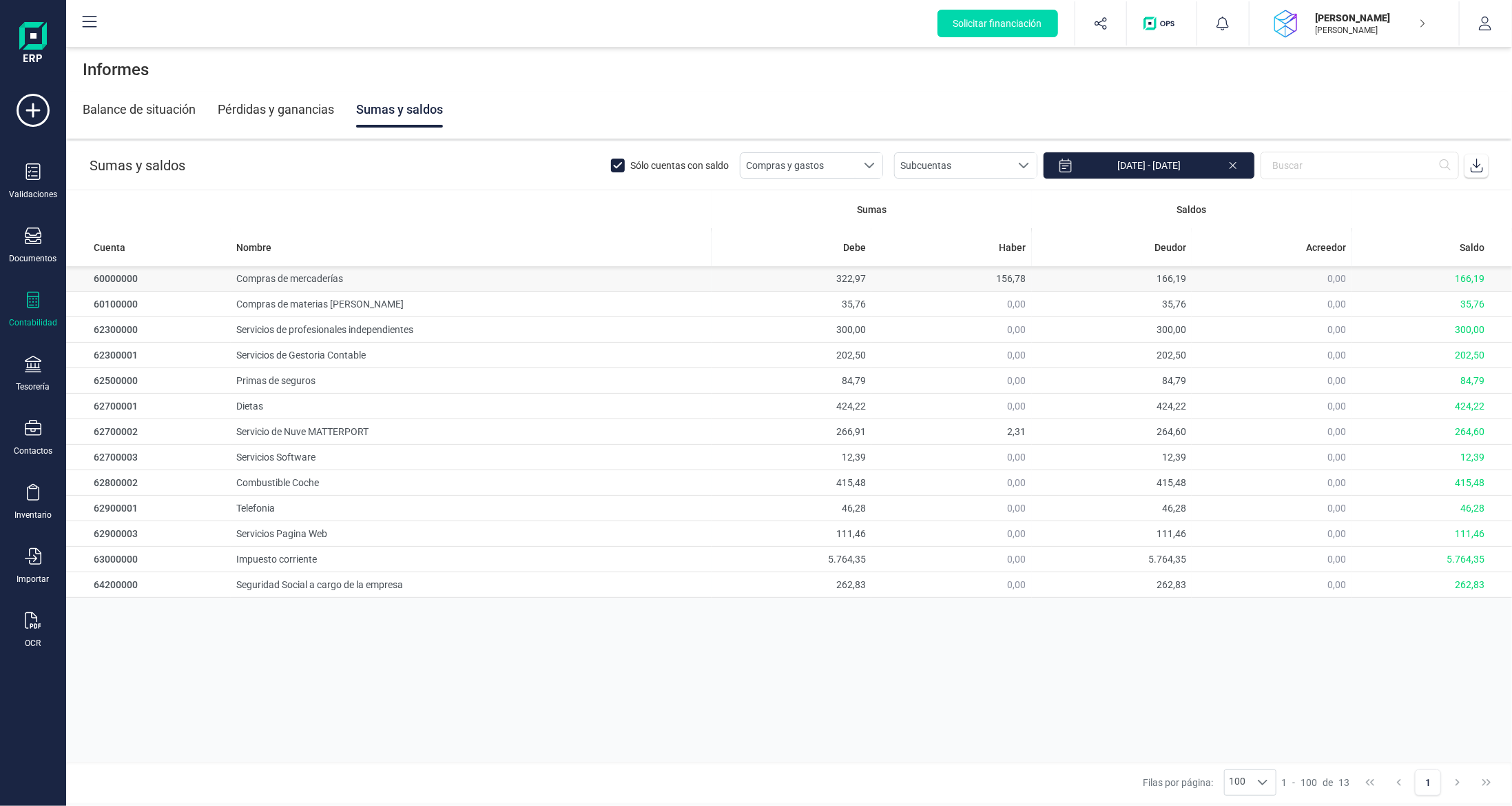
click at [276, 278] on td "Compras de mercaderías" at bounding box center [471, 279] width 480 height 25
click at [277, 278] on td "Compras de mercaderías" at bounding box center [471, 279] width 480 height 25
drag, startPoint x: 443, startPoint y: 375, endPoint x: 470, endPoint y: 412, distance: 45.8
click at [442, 376] on td "Primas de seguros" at bounding box center [471, 381] width 480 height 25
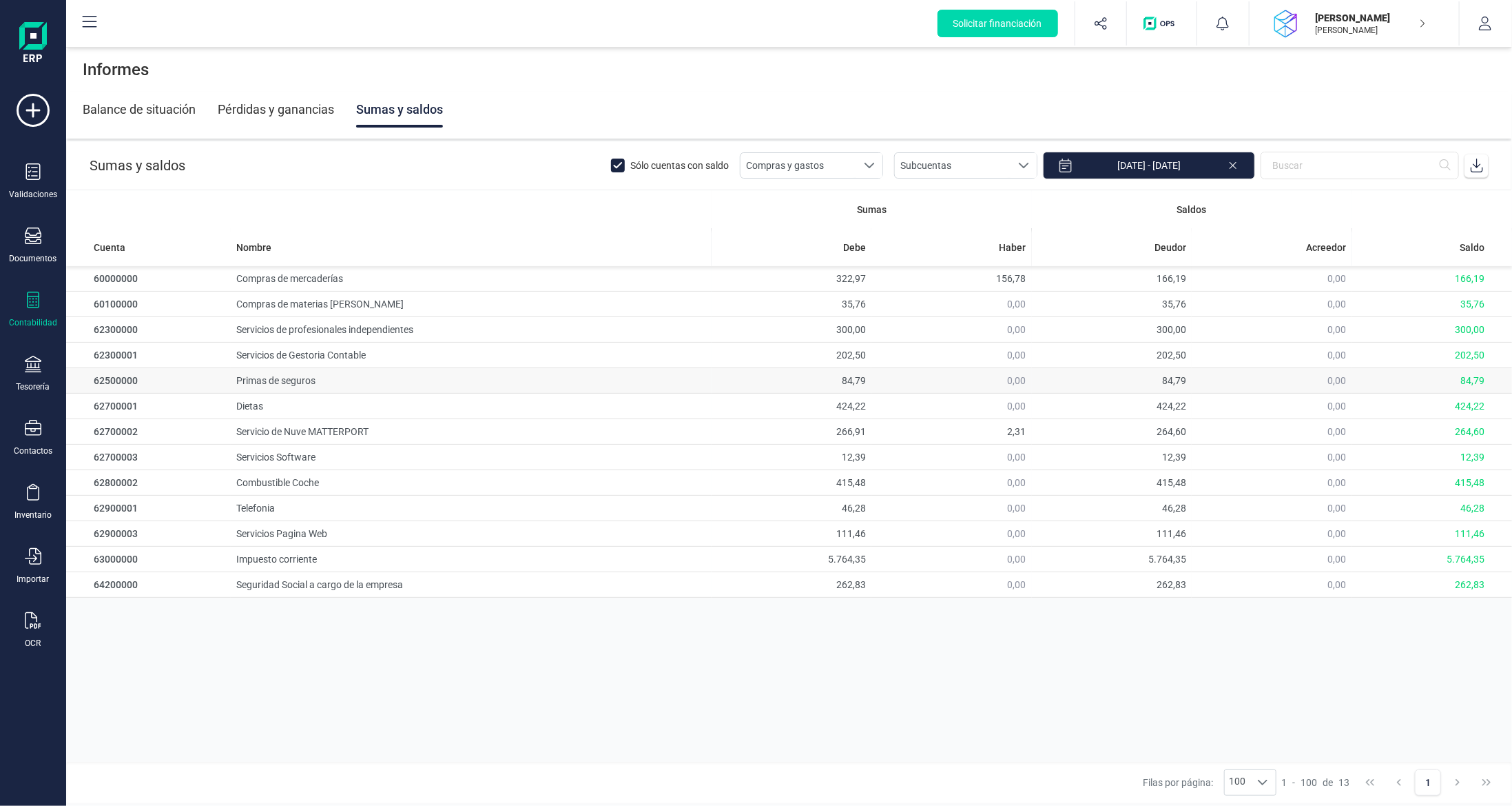
click at [410, 371] on td "Primas de seguros" at bounding box center [471, 381] width 480 height 25
click at [1468, 484] on div "415,48" at bounding box center [1421, 481] width 127 height 13
click at [1478, 553] on div "5.764,35" at bounding box center [1421, 559] width 127 height 13
drag, startPoint x: 718, startPoint y: 642, endPoint x: 701, endPoint y: 625, distance: 24.0
click at [718, 643] on div "Sumas Saldos Cuenta Nombre [PERSON_NAME] Deudor Acreedor Saldo 60000000 Compras…" at bounding box center [790, 475] width 1447 height 571
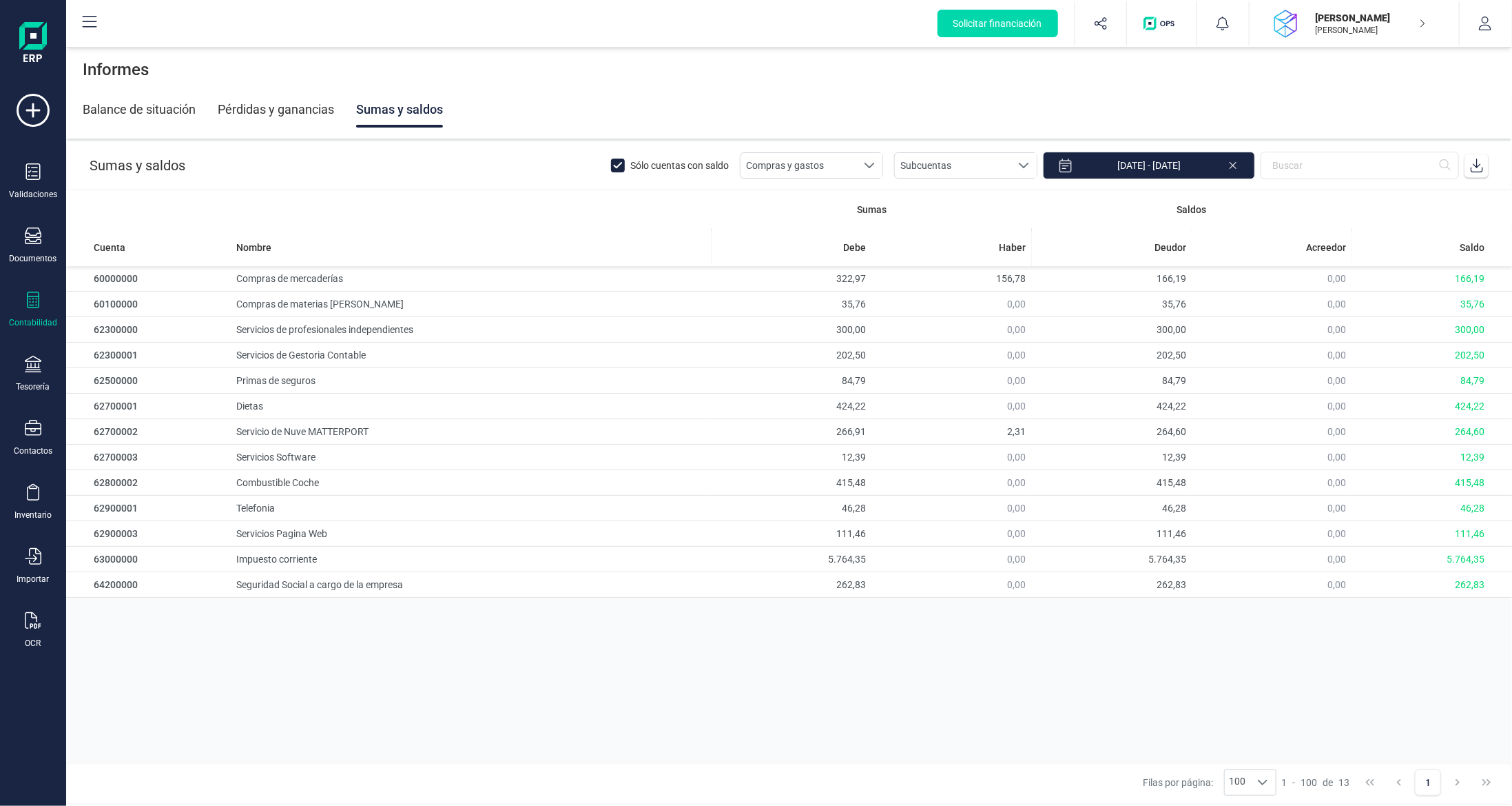
click at [31, 297] on icon at bounding box center [33, 299] width 16 height 16
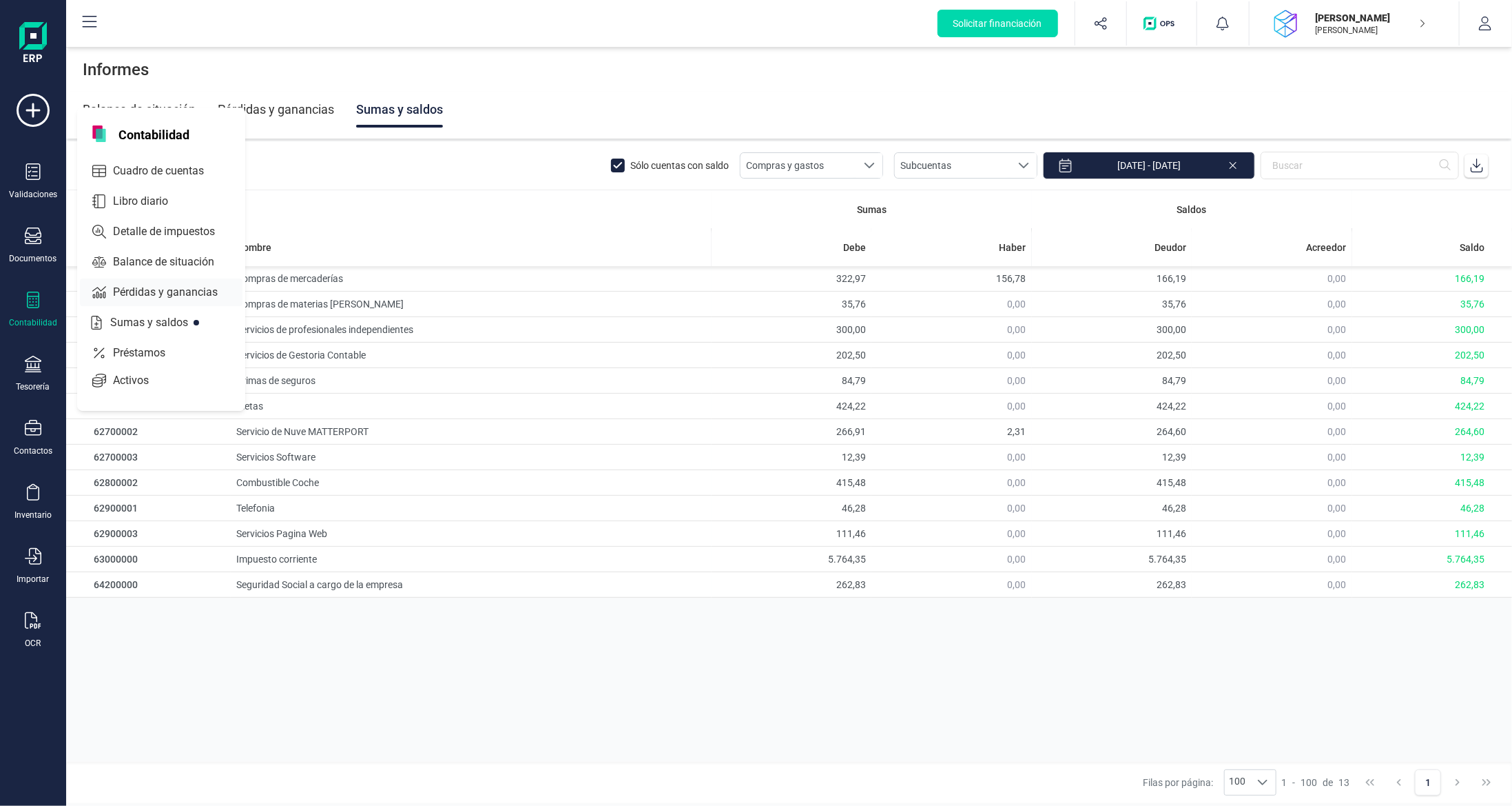
click at [160, 255] on span "Balance de situación" at bounding box center [173, 262] width 132 height 16
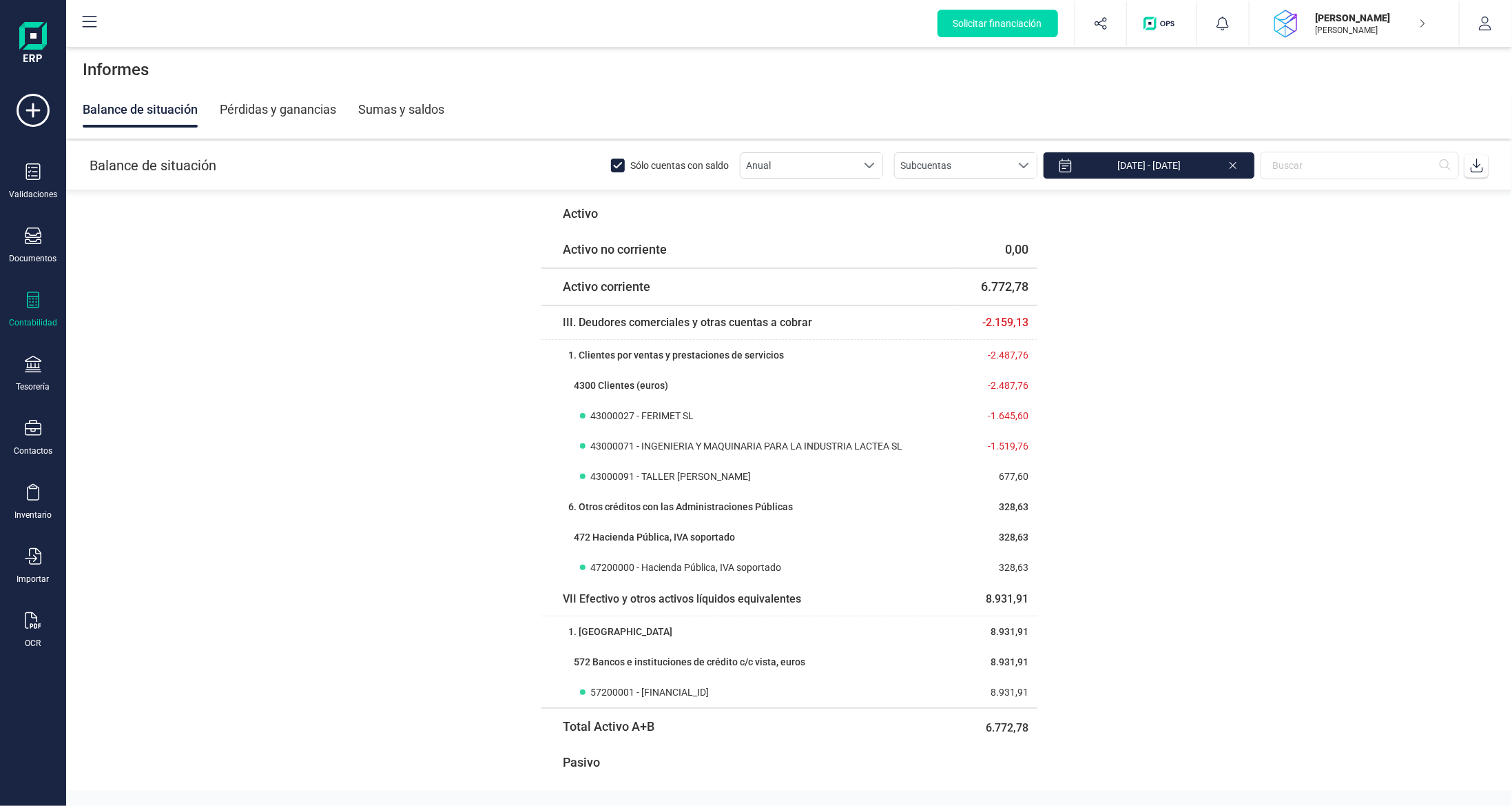
click at [386, 105] on div "Sumas y saldos" at bounding box center [402, 109] width 86 height 36
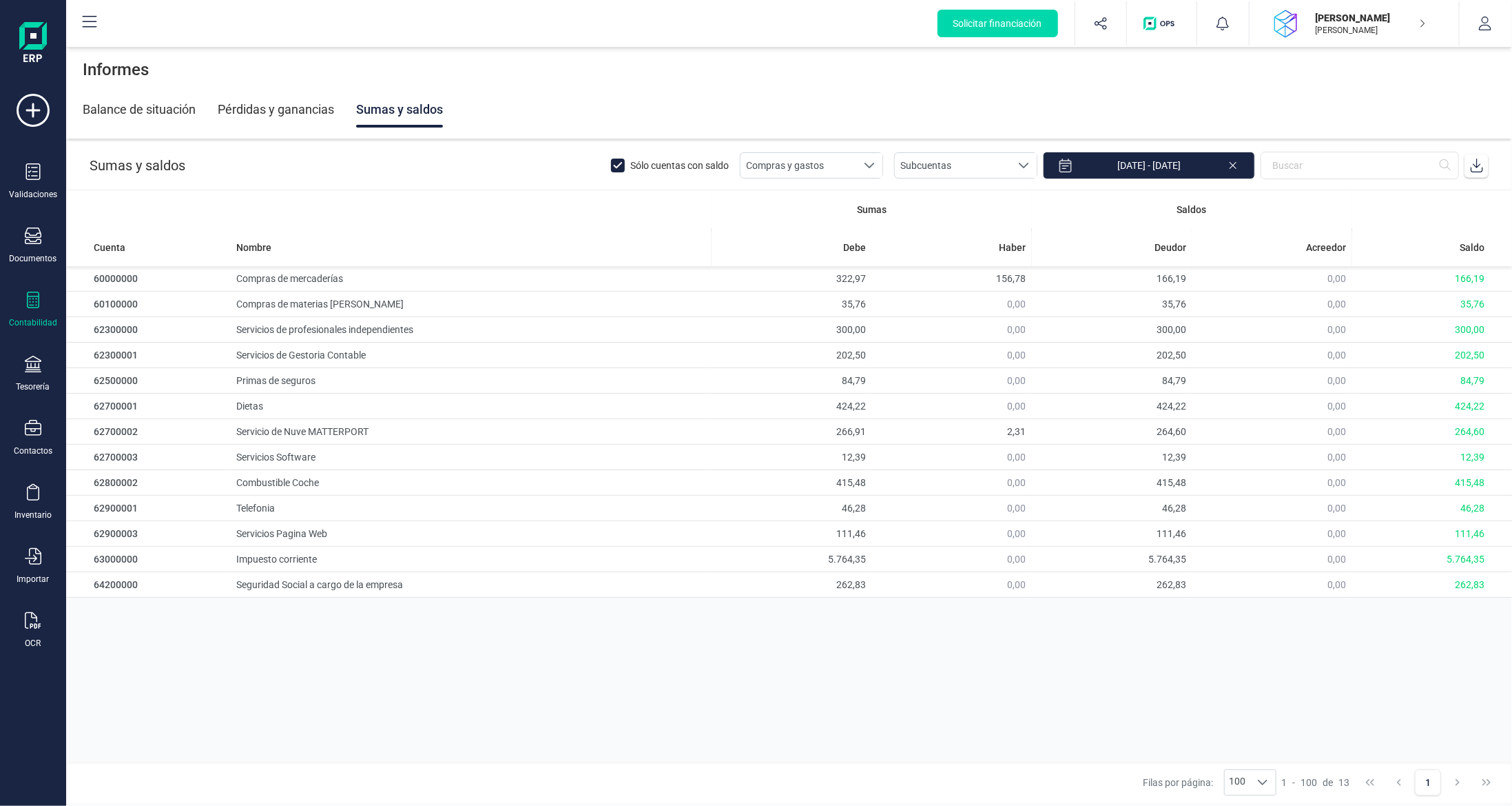
click at [626, 168] on icon at bounding box center [618, 166] width 13 height 13
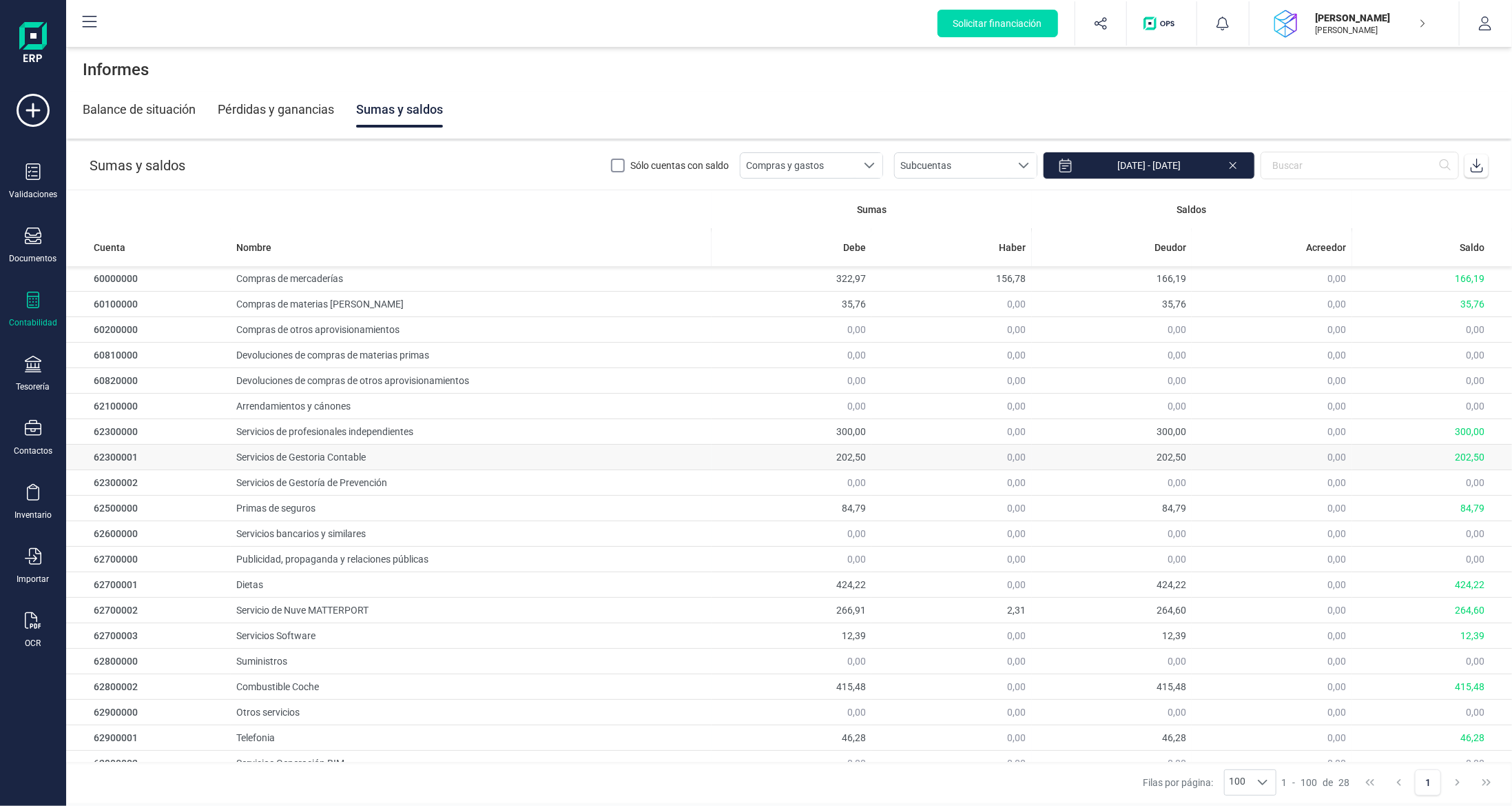
click at [782, 448] on td "202,50" at bounding box center [791, 457] width 160 height 25
click at [777, 456] on td "202,50" at bounding box center [791, 457] width 160 height 25
click at [118, 456] on td "62300001" at bounding box center [149, 457] width 165 height 25
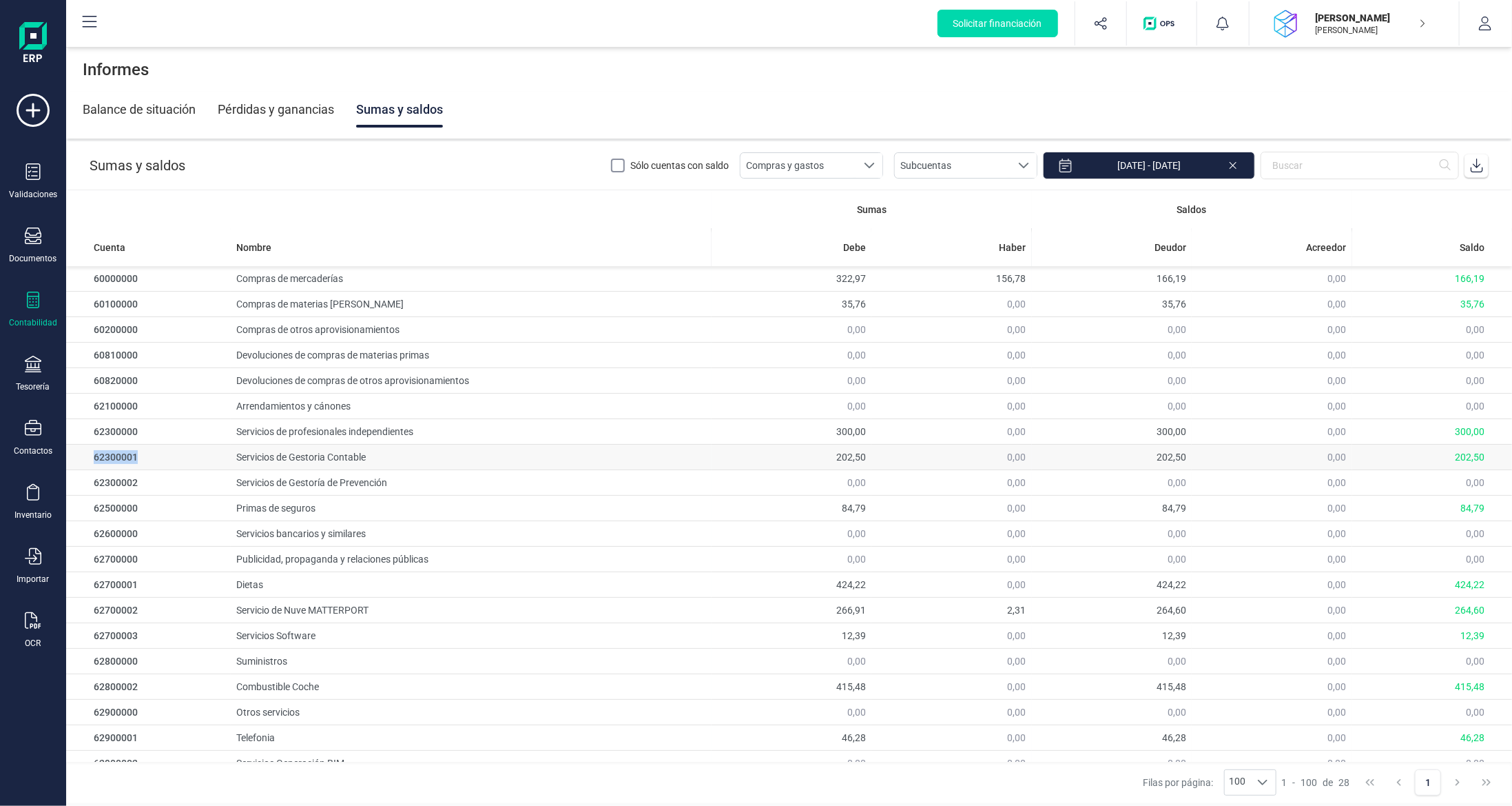
click at [118, 456] on td "62300001" at bounding box center [149, 457] width 165 height 25
click at [540, 473] on td "Servicios de Gestoría de Prevención" at bounding box center [471, 482] width 480 height 25
click at [41, 282] on div "Validaciones Documentos Documentos Presupuestos Pedidos Albaranes Facturas Fact…" at bounding box center [33, 377] width 56 height 566
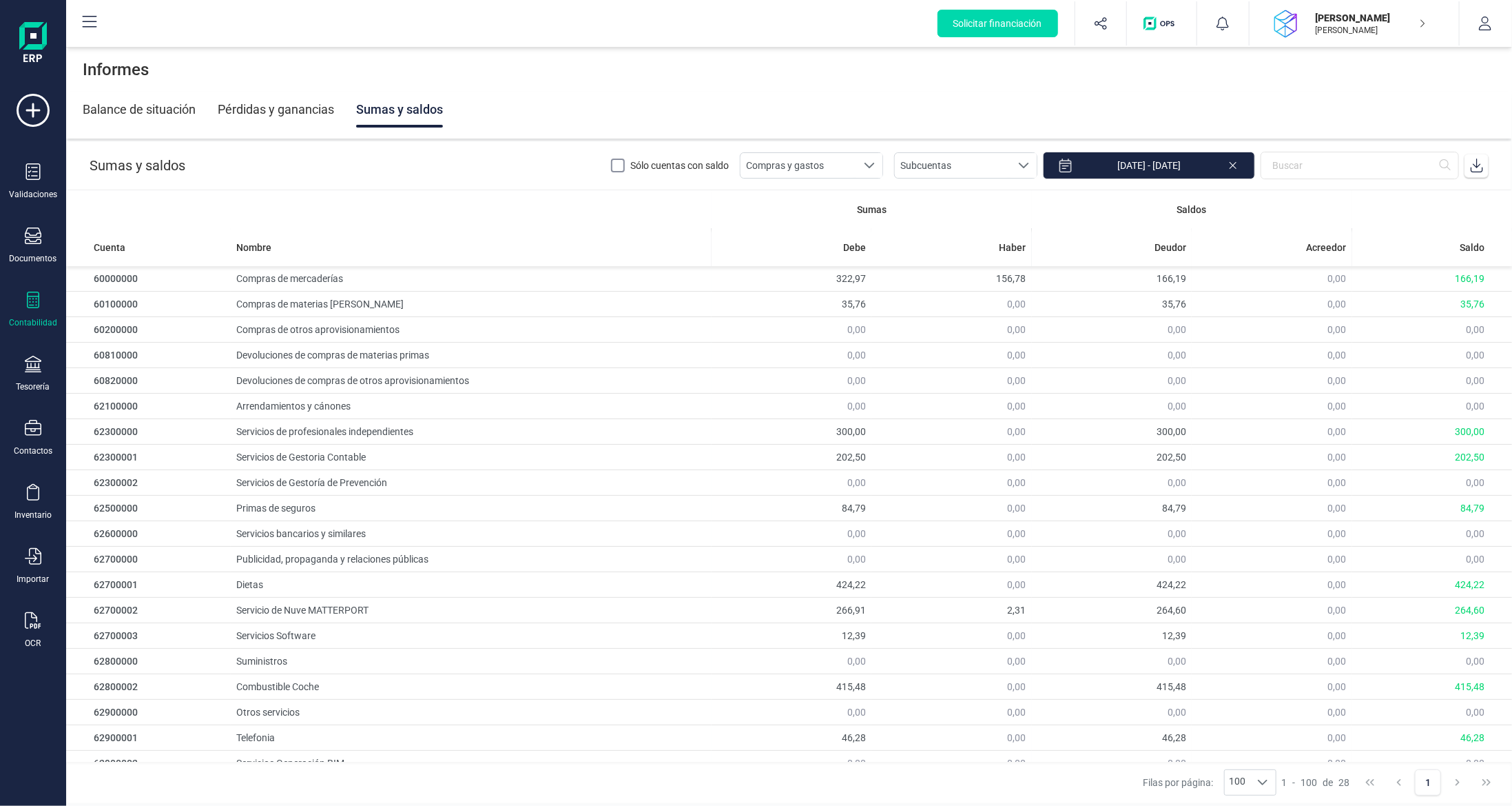
click at [40, 302] on icon at bounding box center [33, 299] width 16 height 16
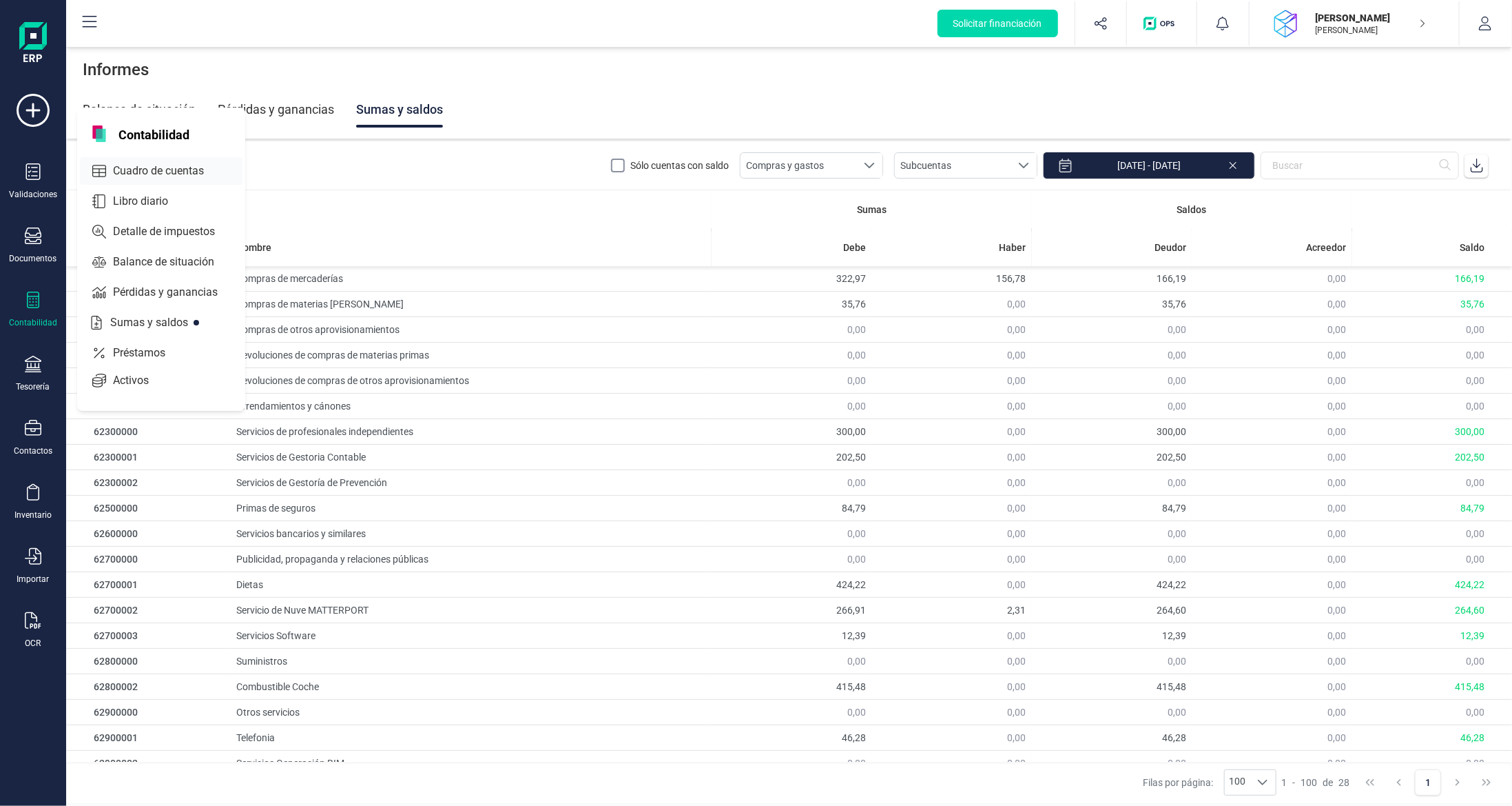
click at [160, 170] on span "Cuadro de cuentas" at bounding box center [168, 170] width 121 height 16
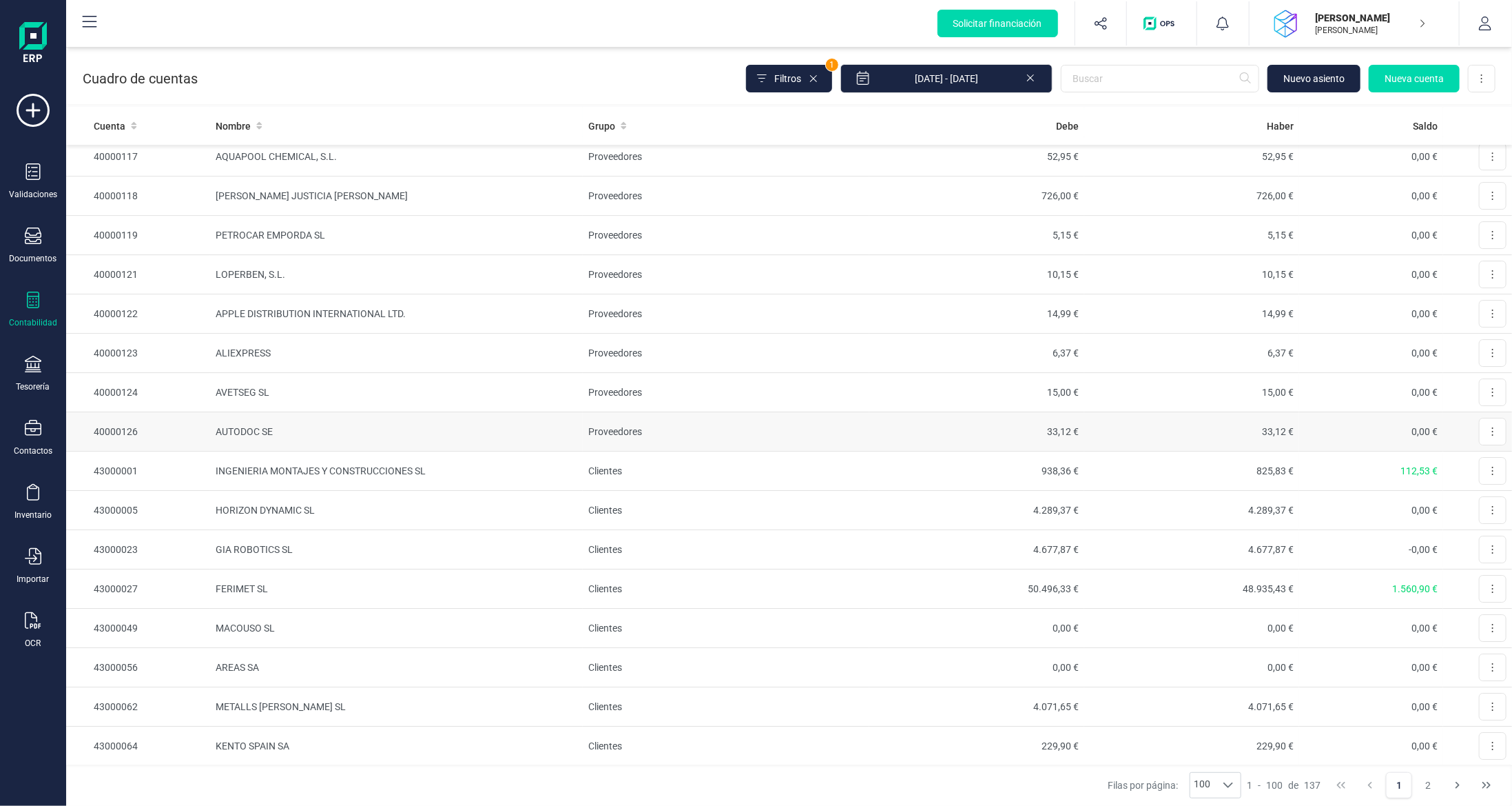
scroll to position [3332, 0]
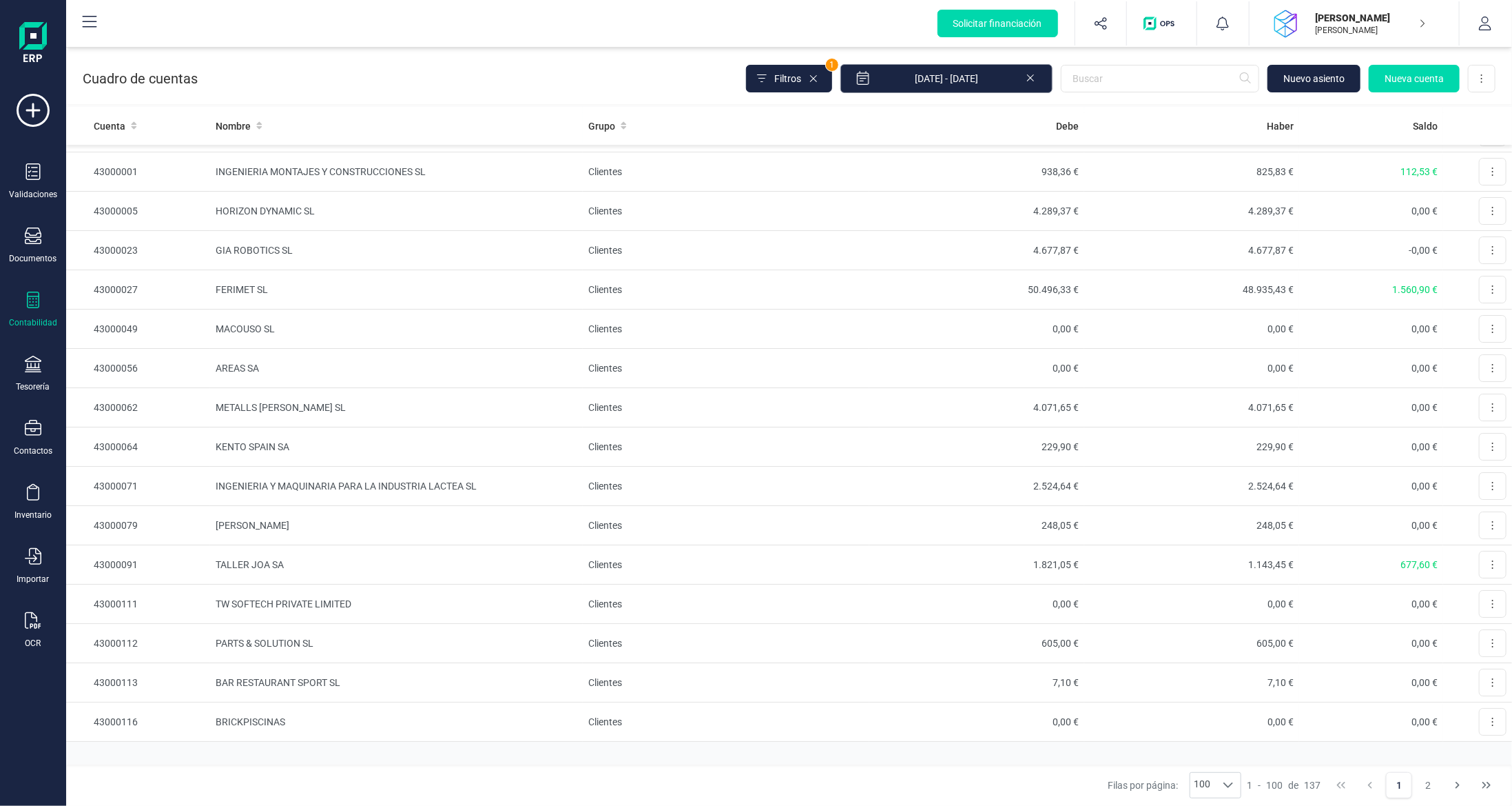
click at [960, 72] on input "[DATE] - [DATE]" at bounding box center [946, 78] width 212 height 29
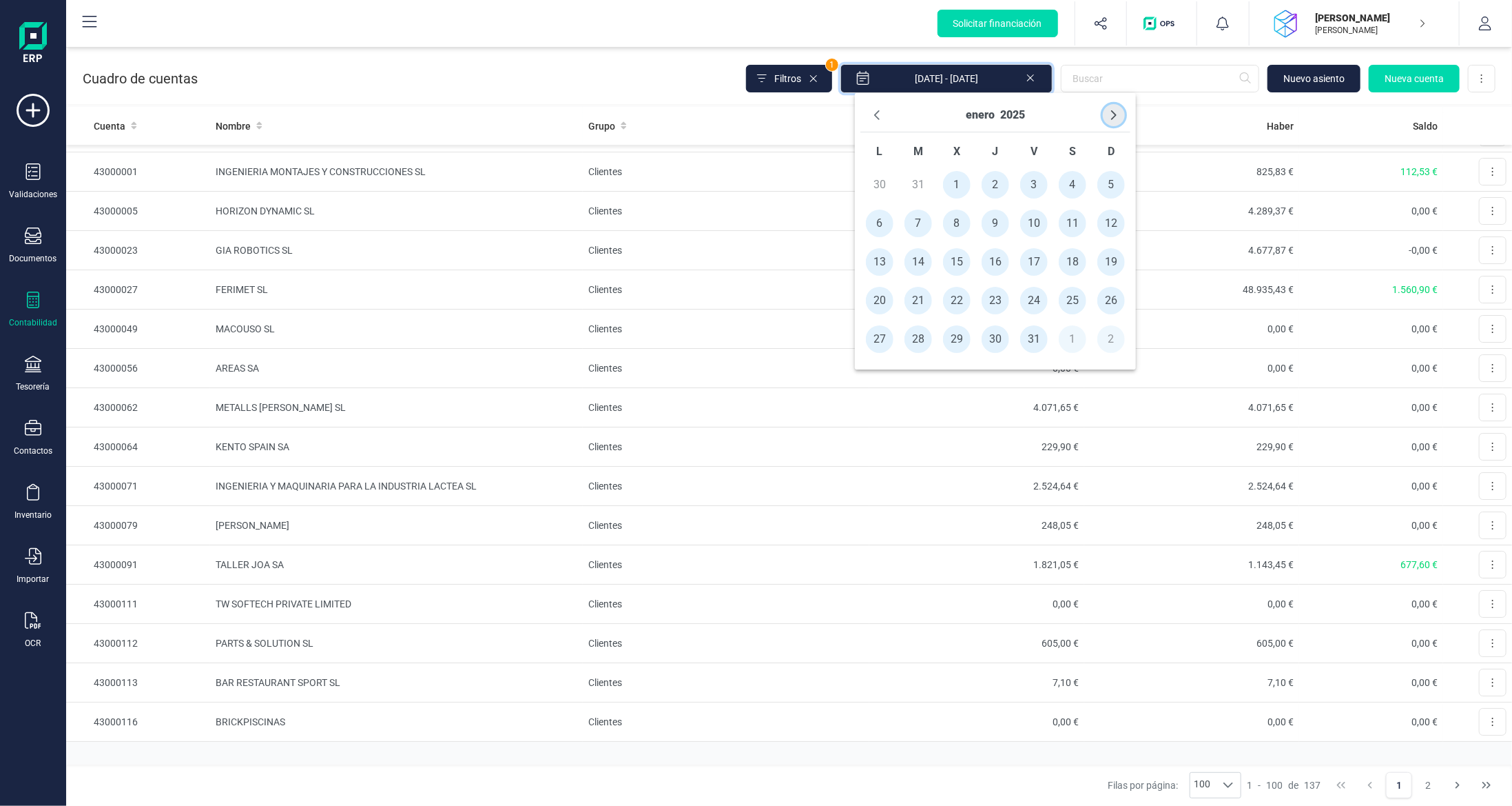
click at [1116, 112] on icon "Next Month" at bounding box center [1114, 115] width 11 height 11
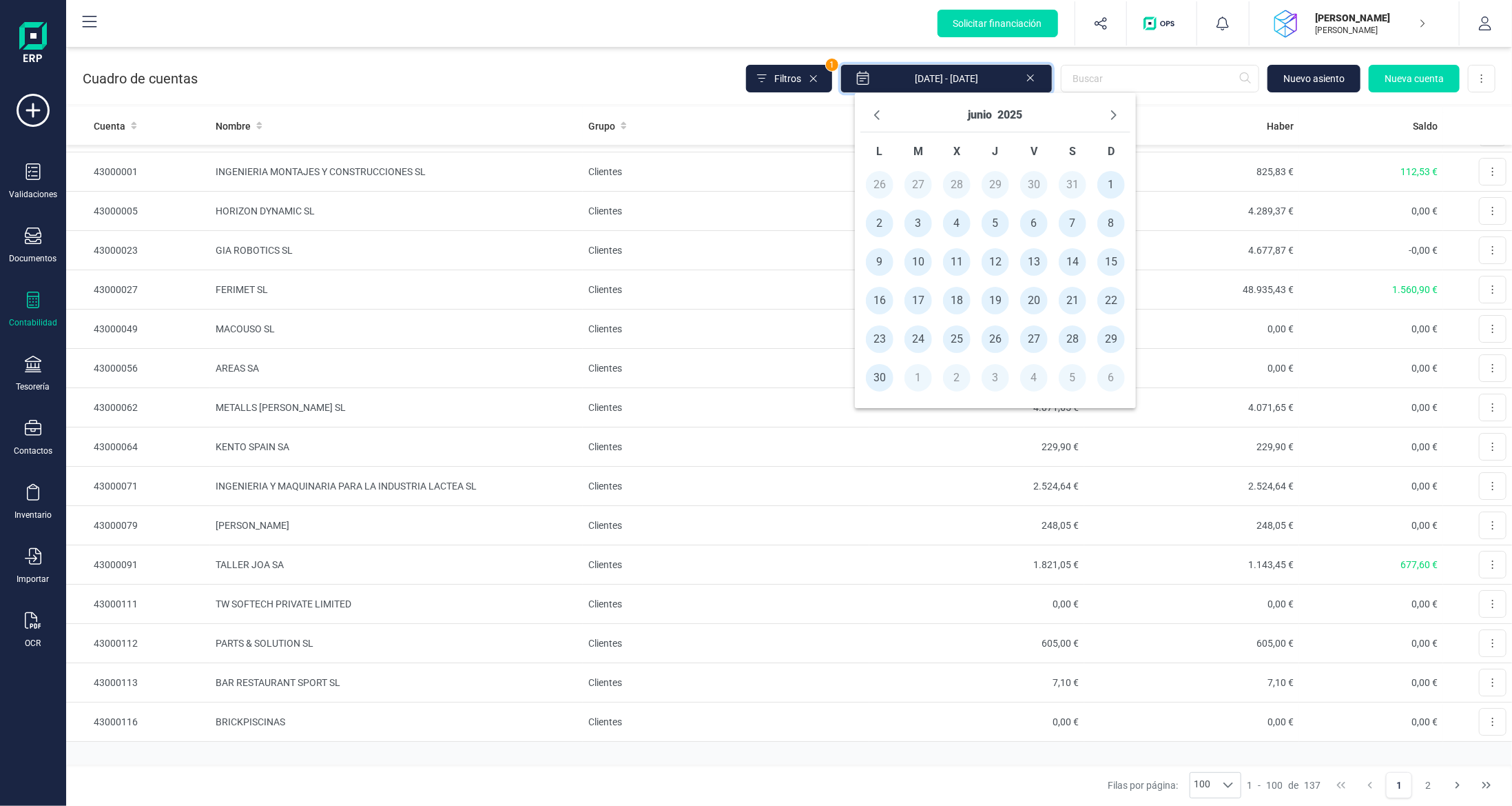
click at [1116, 112] on icon "Next Month" at bounding box center [1114, 115] width 11 height 11
click at [923, 178] on span "1" at bounding box center [918, 185] width 28 height 28
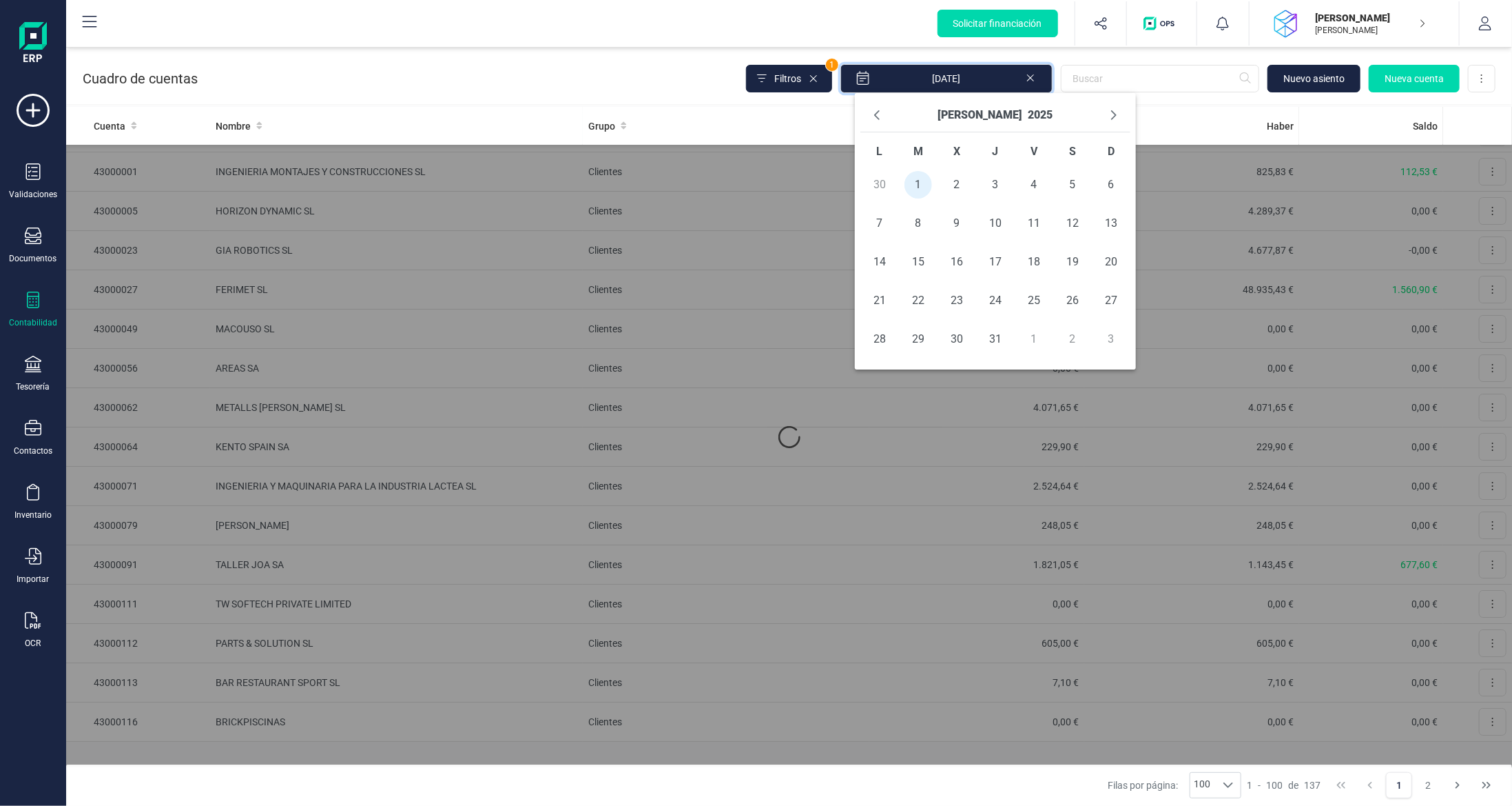
scroll to position [0, 0]
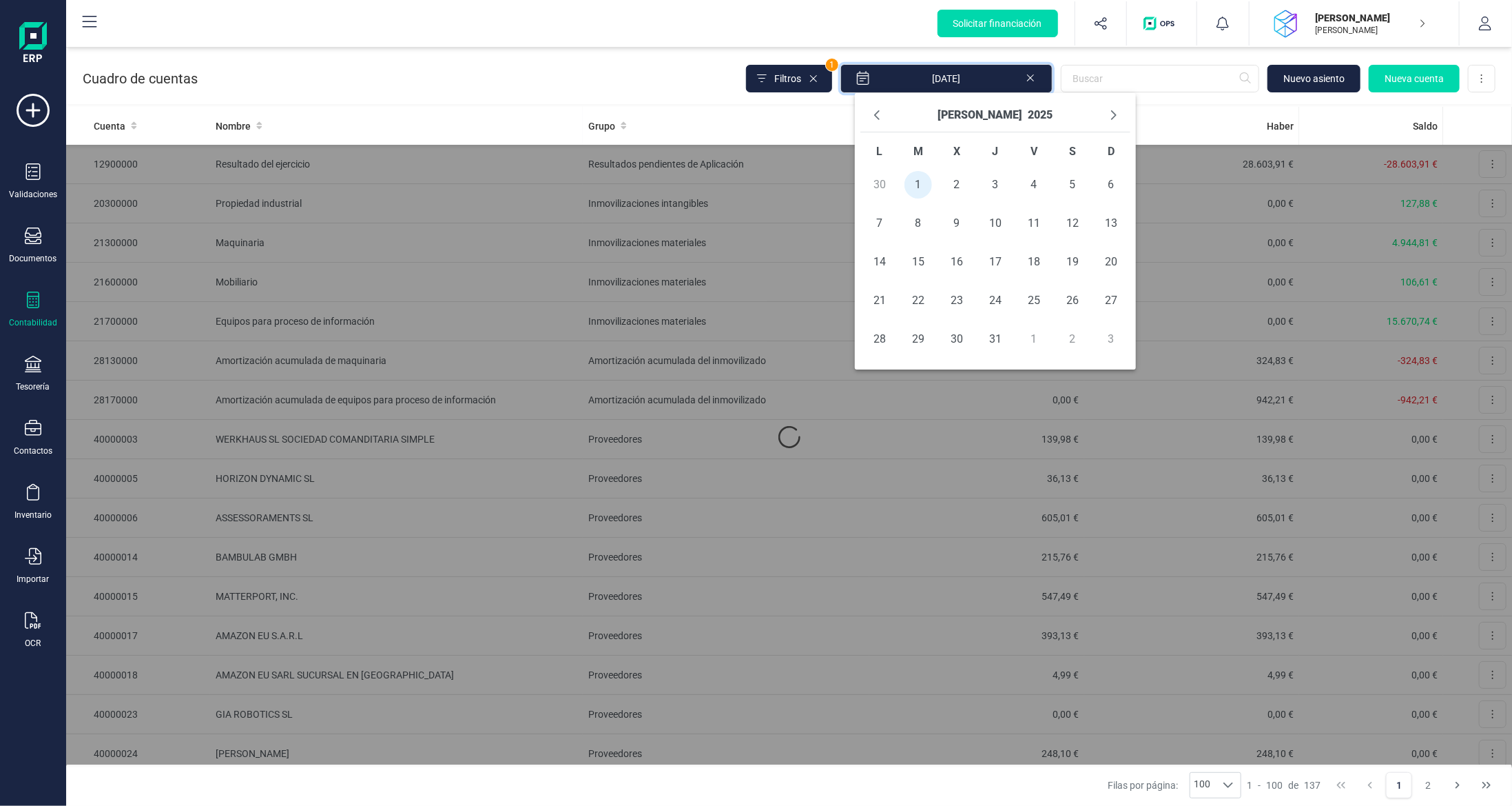
click at [1101, 115] on div "[PERSON_NAME] 2025" at bounding box center [995, 116] width 270 height 34
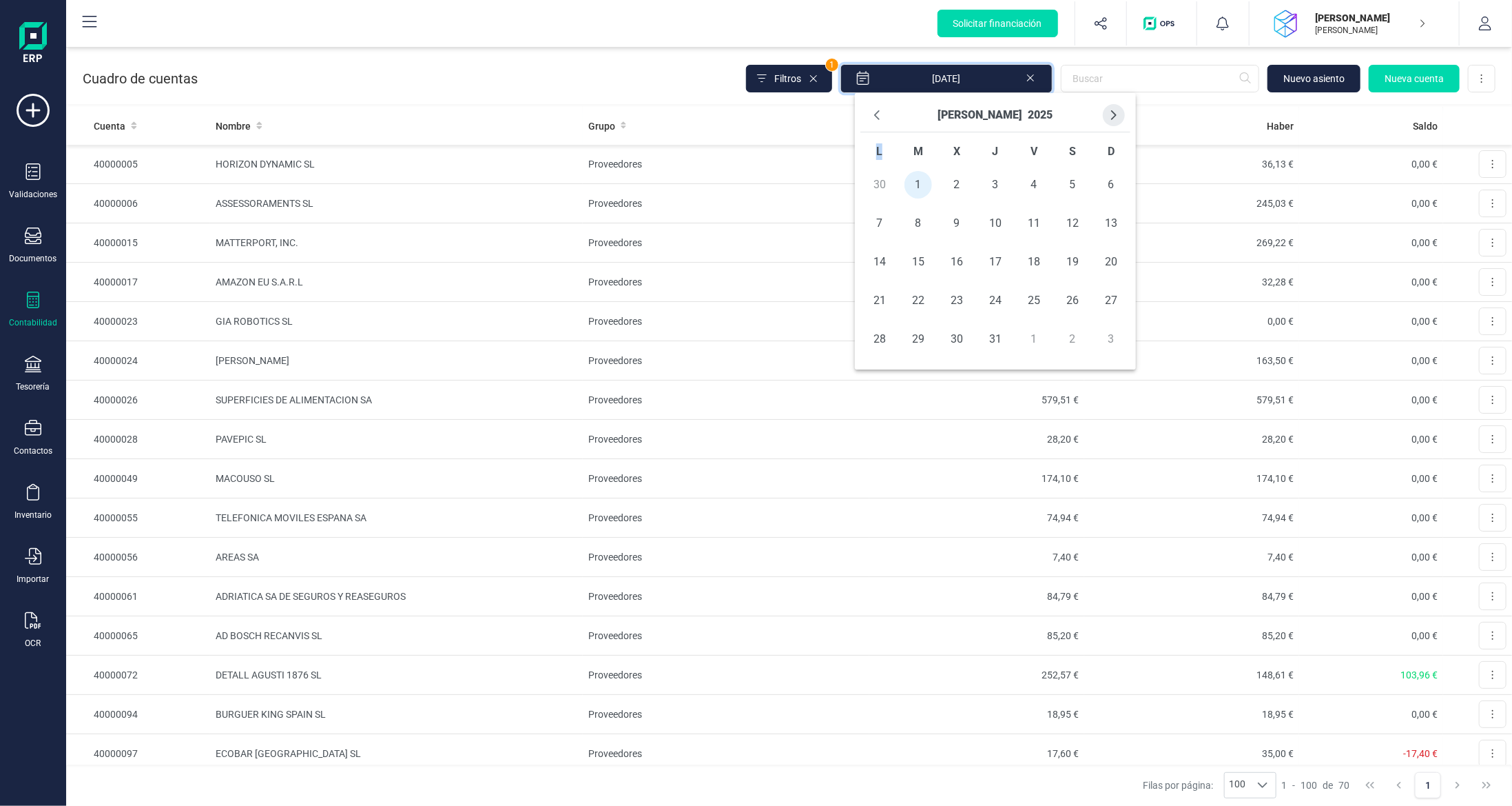
drag, startPoint x: 1101, startPoint y: 115, endPoint x: 1119, endPoint y: 115, distance: 18.0
click at [1102, 115] on div "[PERSON_NAME] 2025" at bounding box center [995, 116] width 270 height 34
click at [1119, 115] on icon "Next Month" at bounding box center [1114, 115] width 11 height 11
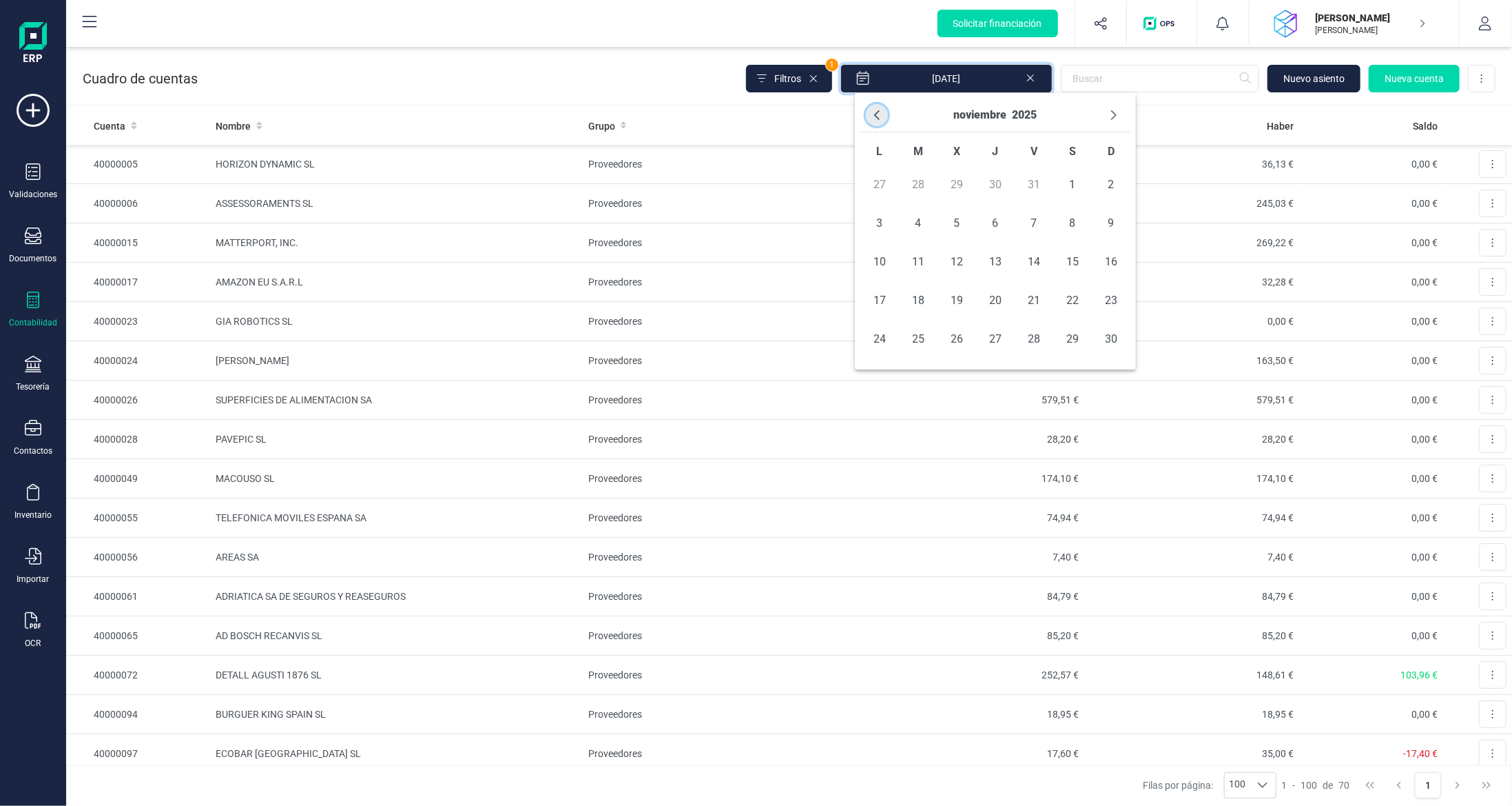
click at [880, 116] on icon "Previous Month" at bounding box center [877, 115] width 11 height 11
click at [918, 342] on span "30" at bounding box center [918, 339] width 28 height 28
type input "[DATE] - [DATE]"
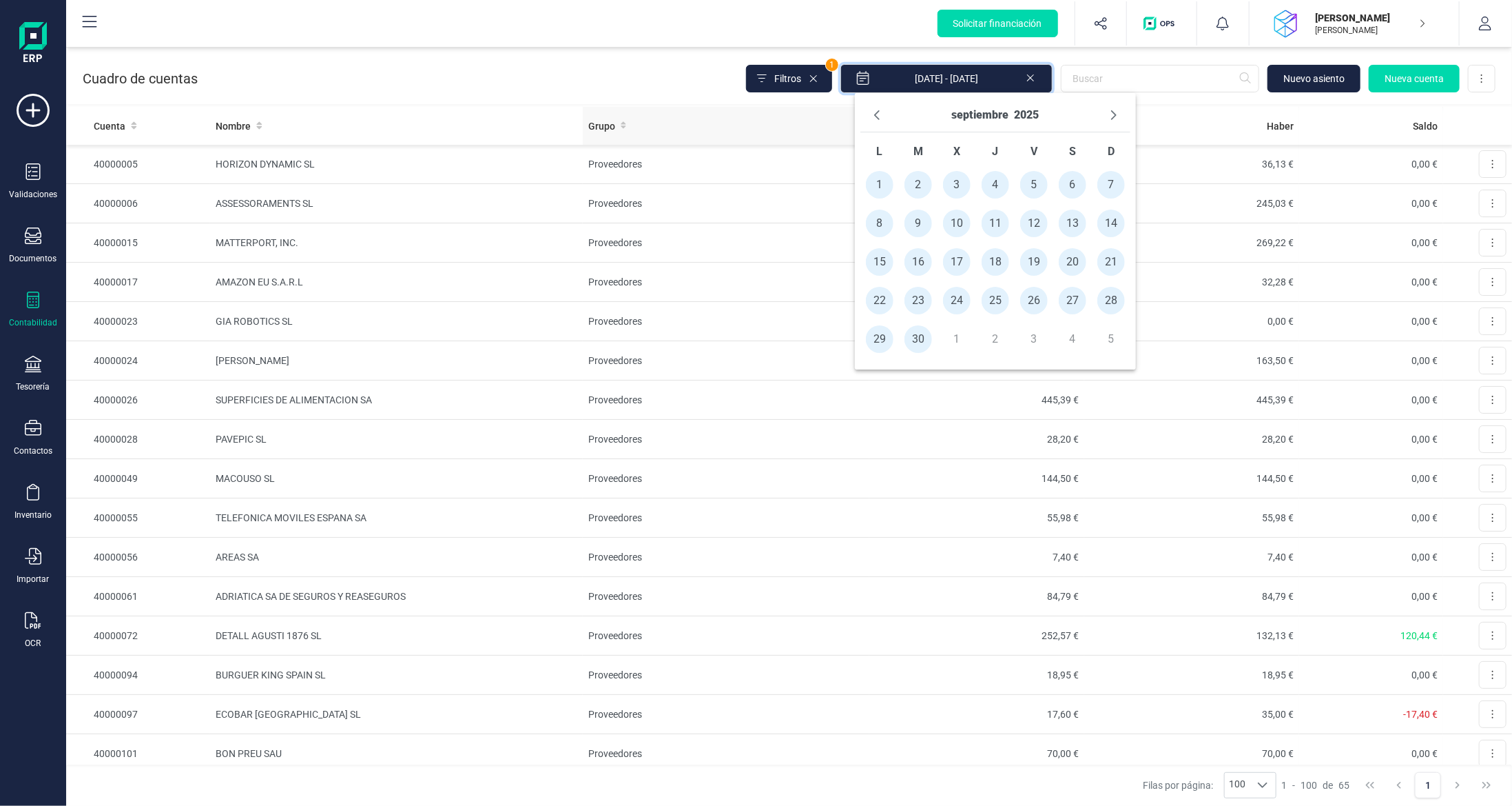
click at [795, 111] on th "Grupo" at bounding box center [726, 126] width 287 height 38
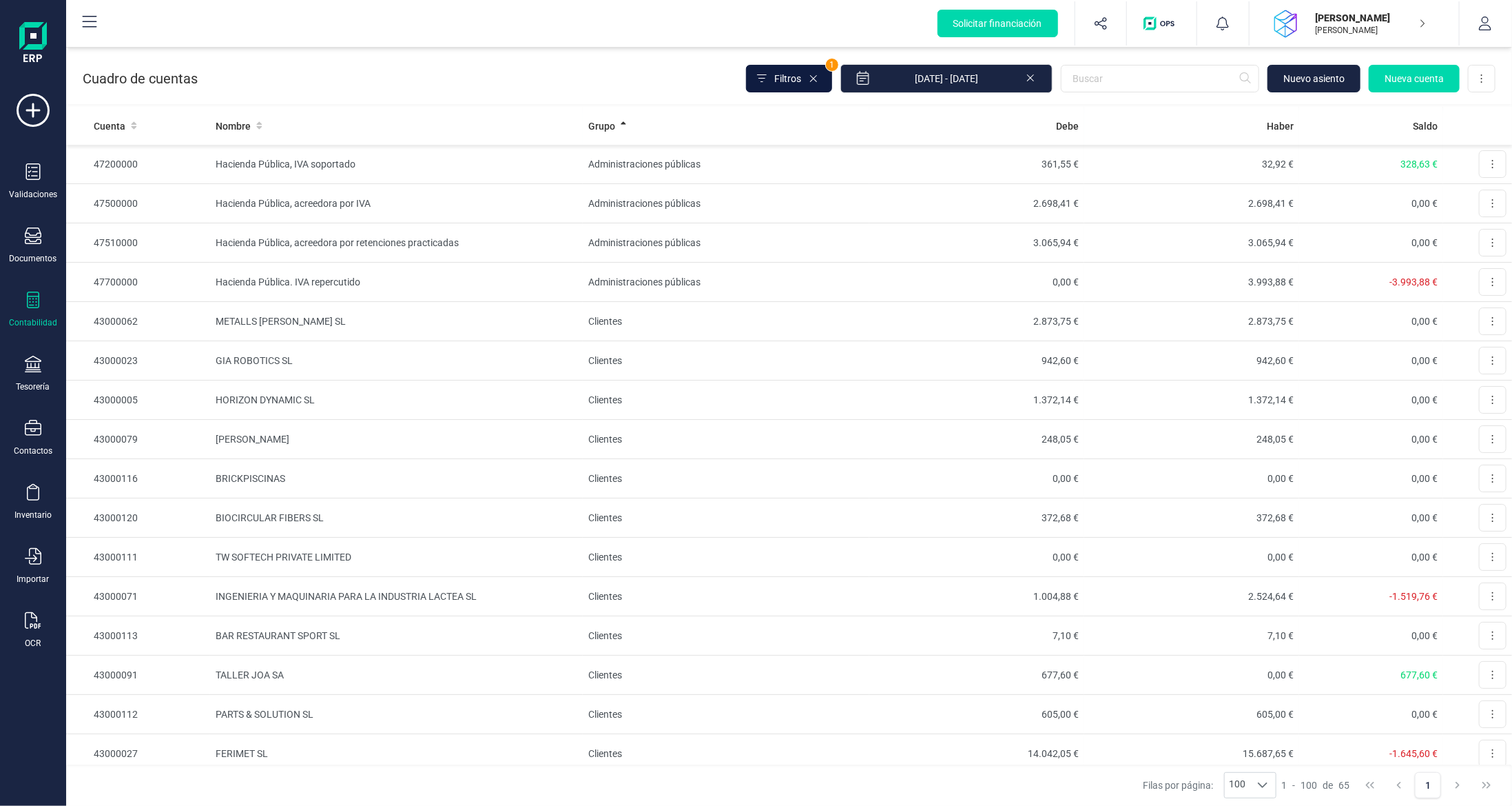
drag, startPoint x: 840, startPoint y: 65, endPoint x: 814, endPoint y: 82, distance: 31.1
click at [833, 72] on div "Filtros 1" at bounding box center [790, 78] width 86 height 28
click at [801, 84] on span "Filtros" at bounding box center [788, 78] width 27 height 13
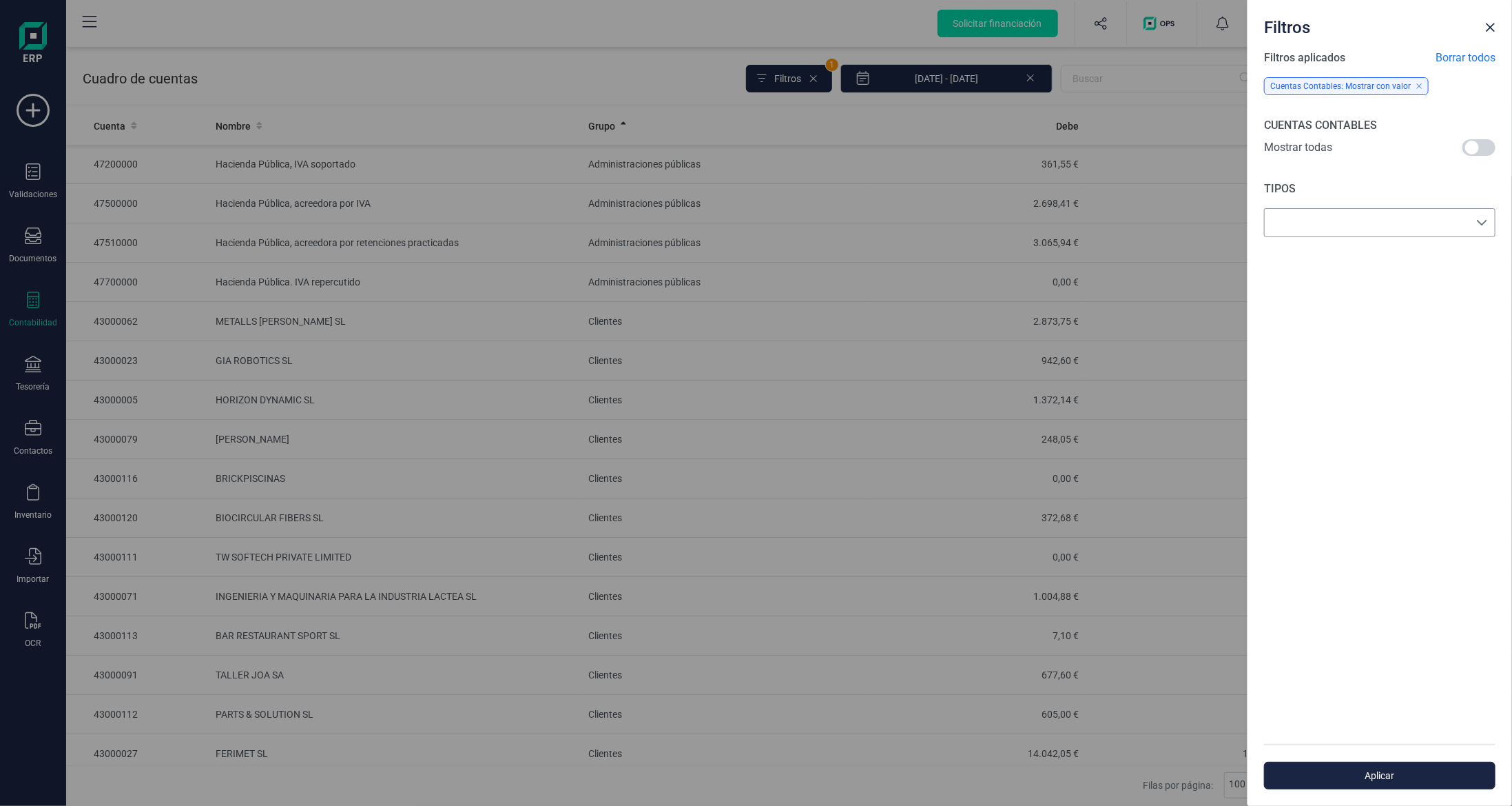
click at [1344, 234] on div "empty" at bounding box center [1380, 222] width 231 height 29
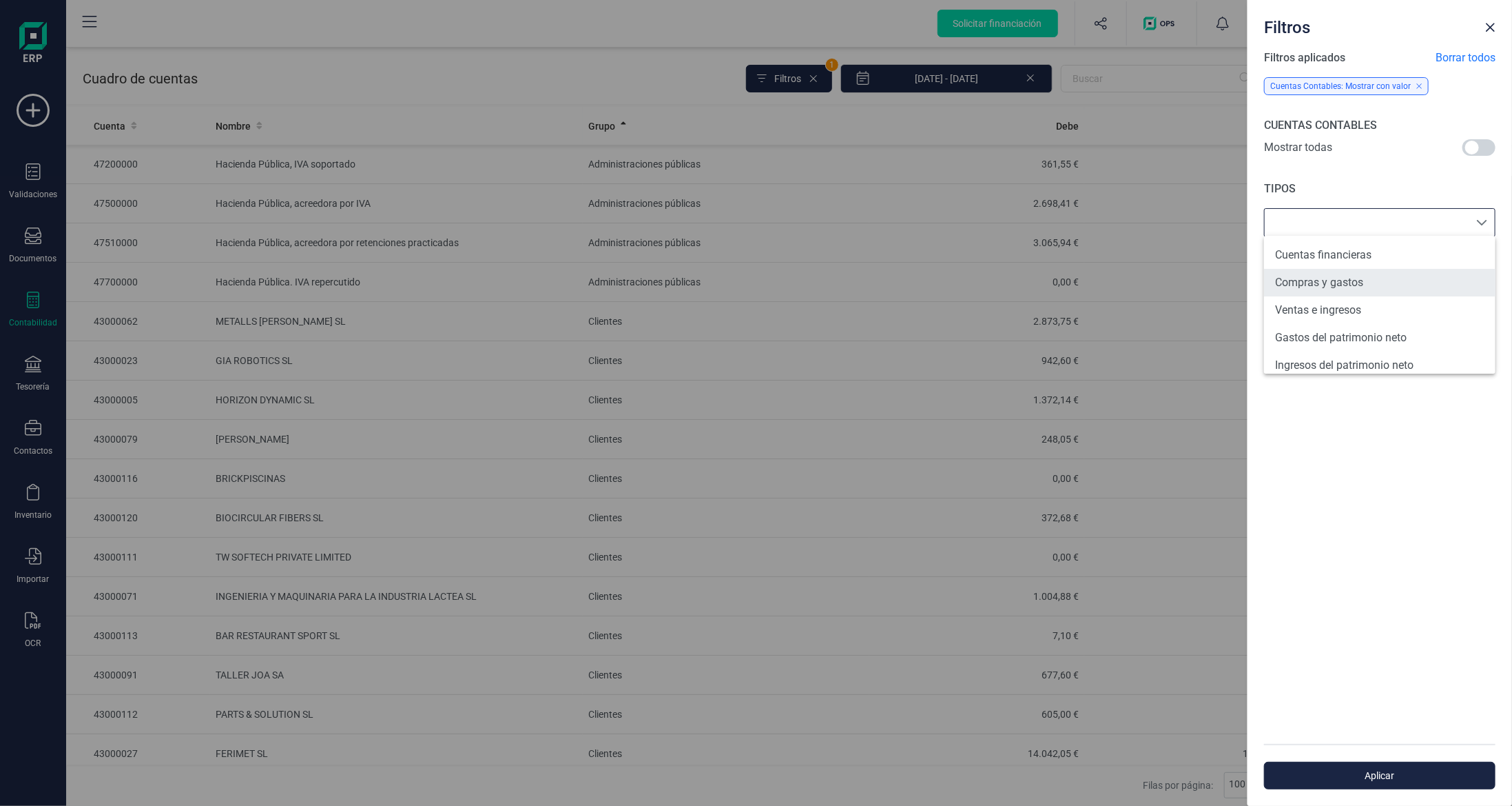
click at [1378, 283] on li "Compras y gastos" at bounding box center [1380, 282] width 231 height 28
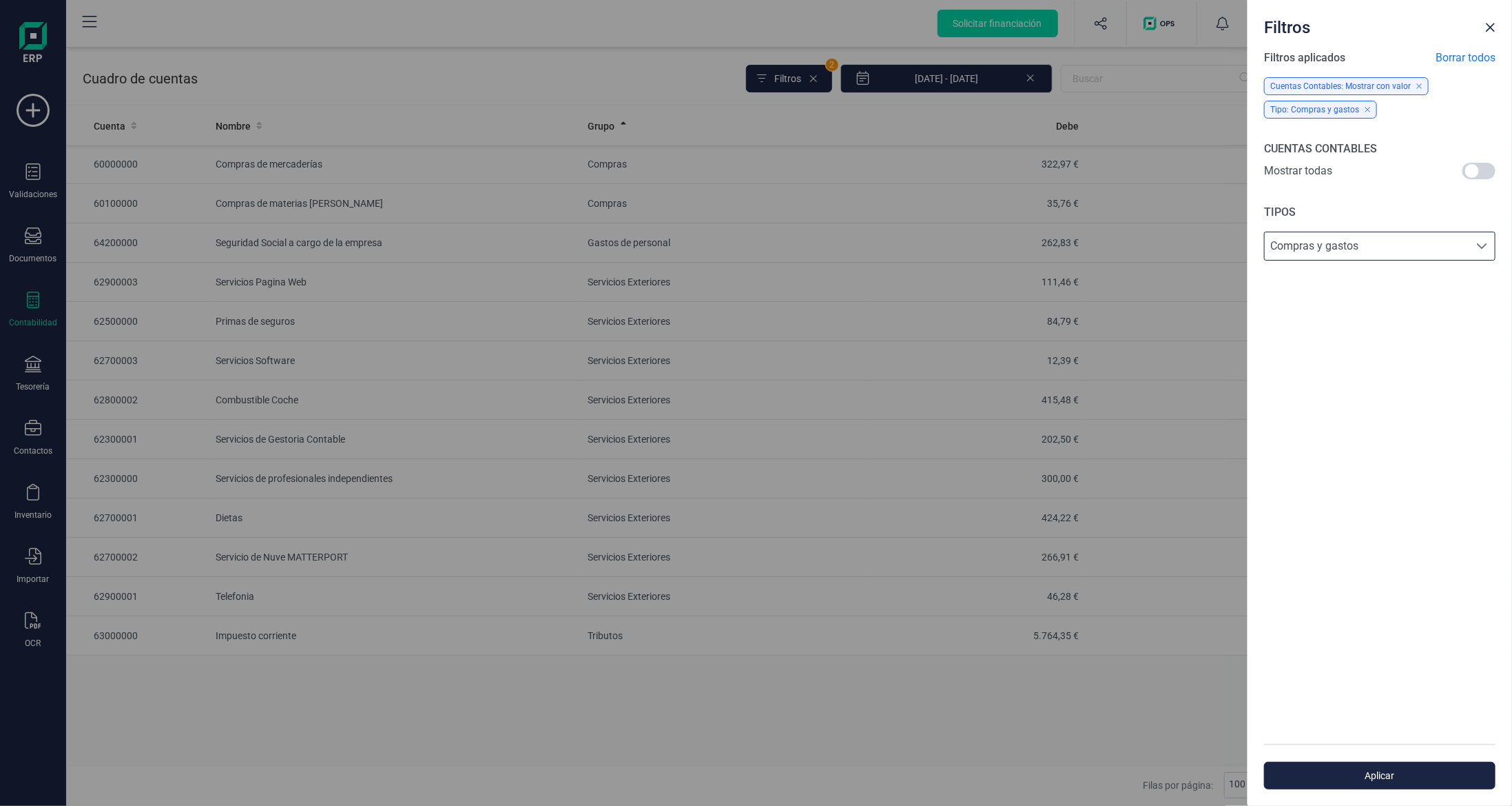
click at [478, 70] on div "Filtros Filtros aplicados Borrar todos Cuentas Contables: Mostrar con valor Tip…" at bounding box center [756, 403] width 1512 height 806
click at [1490, 21] on button "Close" at bounding box center [1490, 27] width 22 height 22
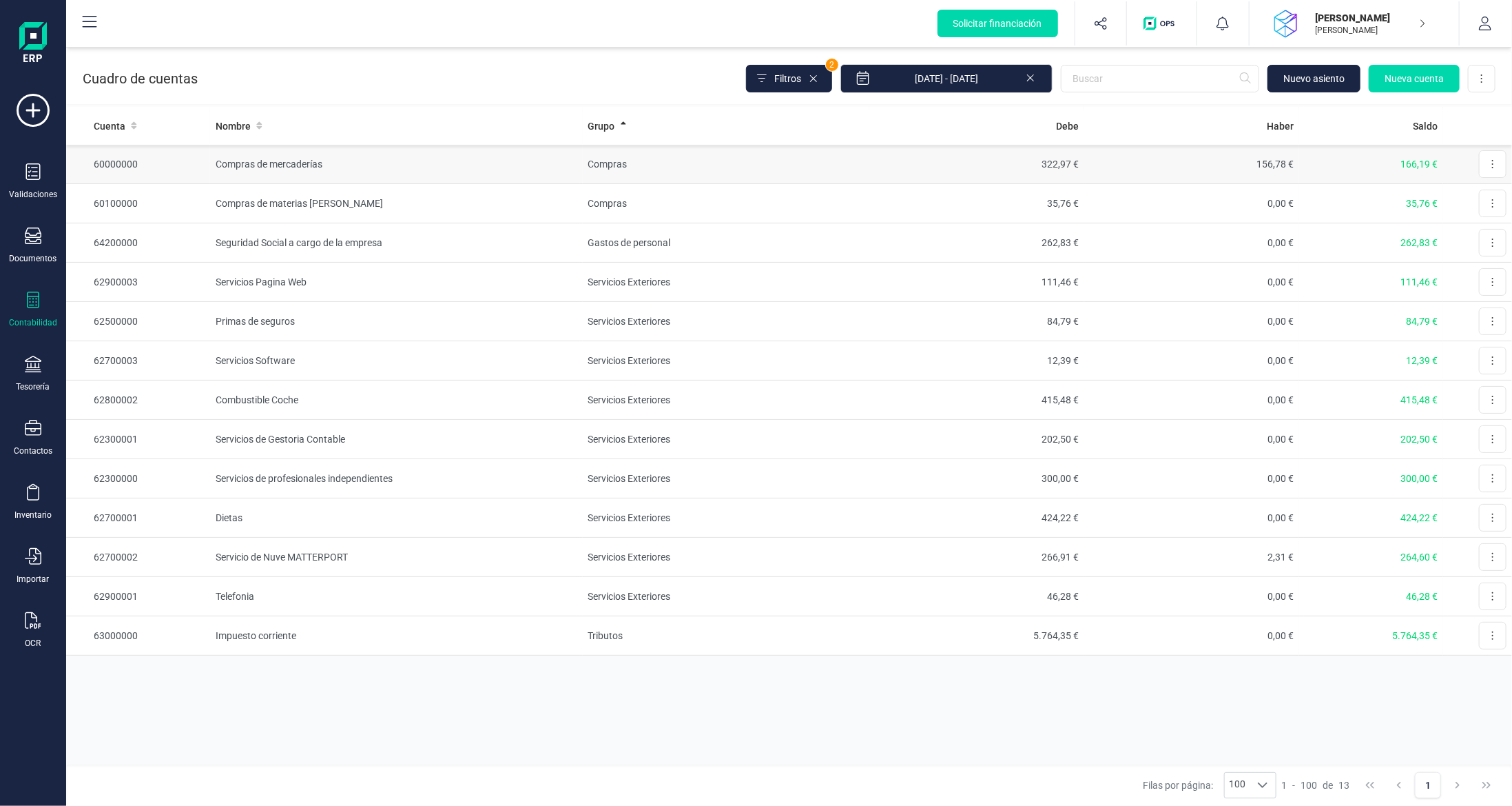
click at [827, 171] on td "Compras" at bounding box center [726, 164] width 287 height 39
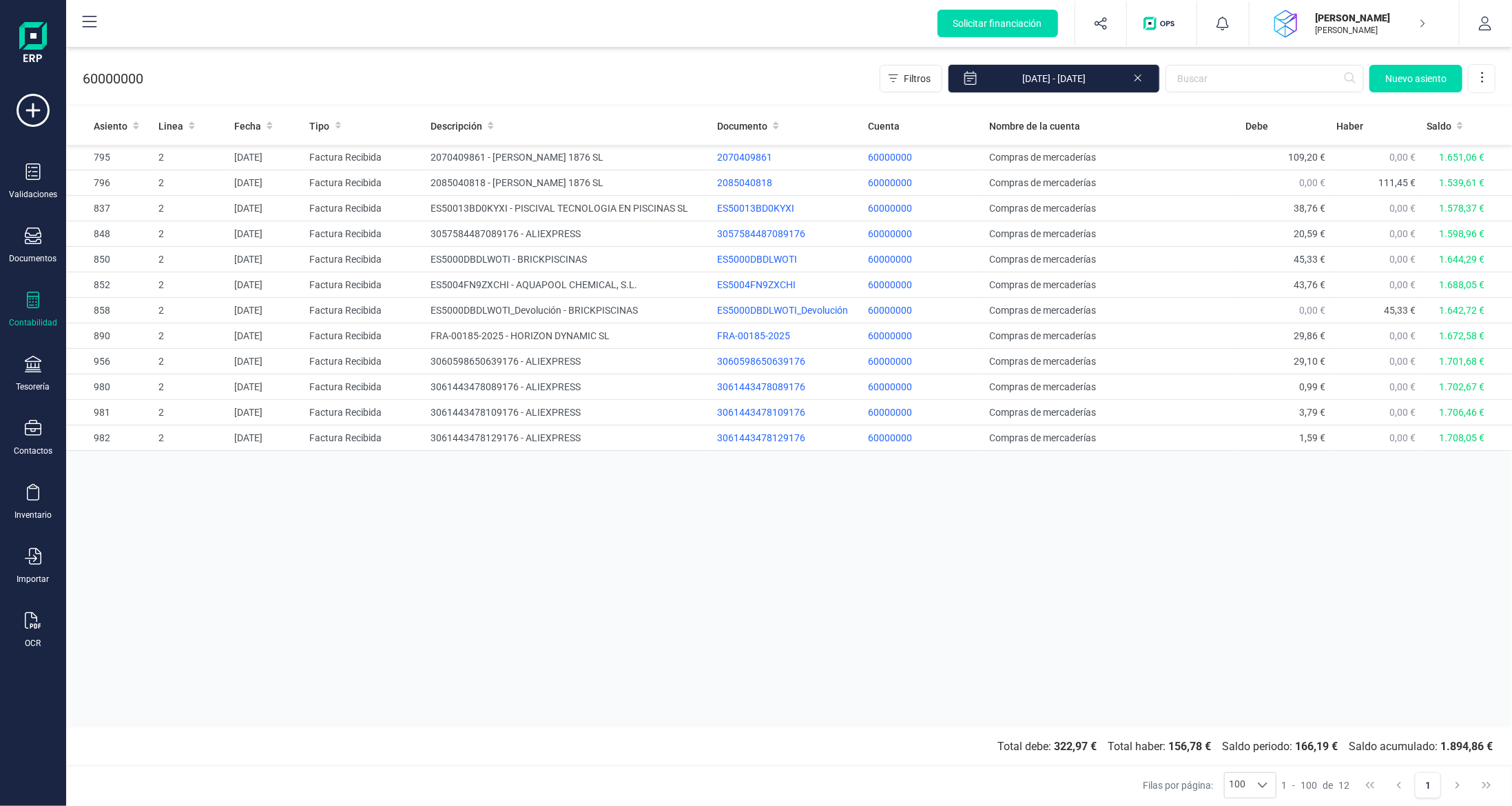
click at [29, 302] on icon at bounding box center [33, 299] width 16 height 16
click at [158, 193] on span "Libro diario" at bounding box center [150, 201] width 85 height 16
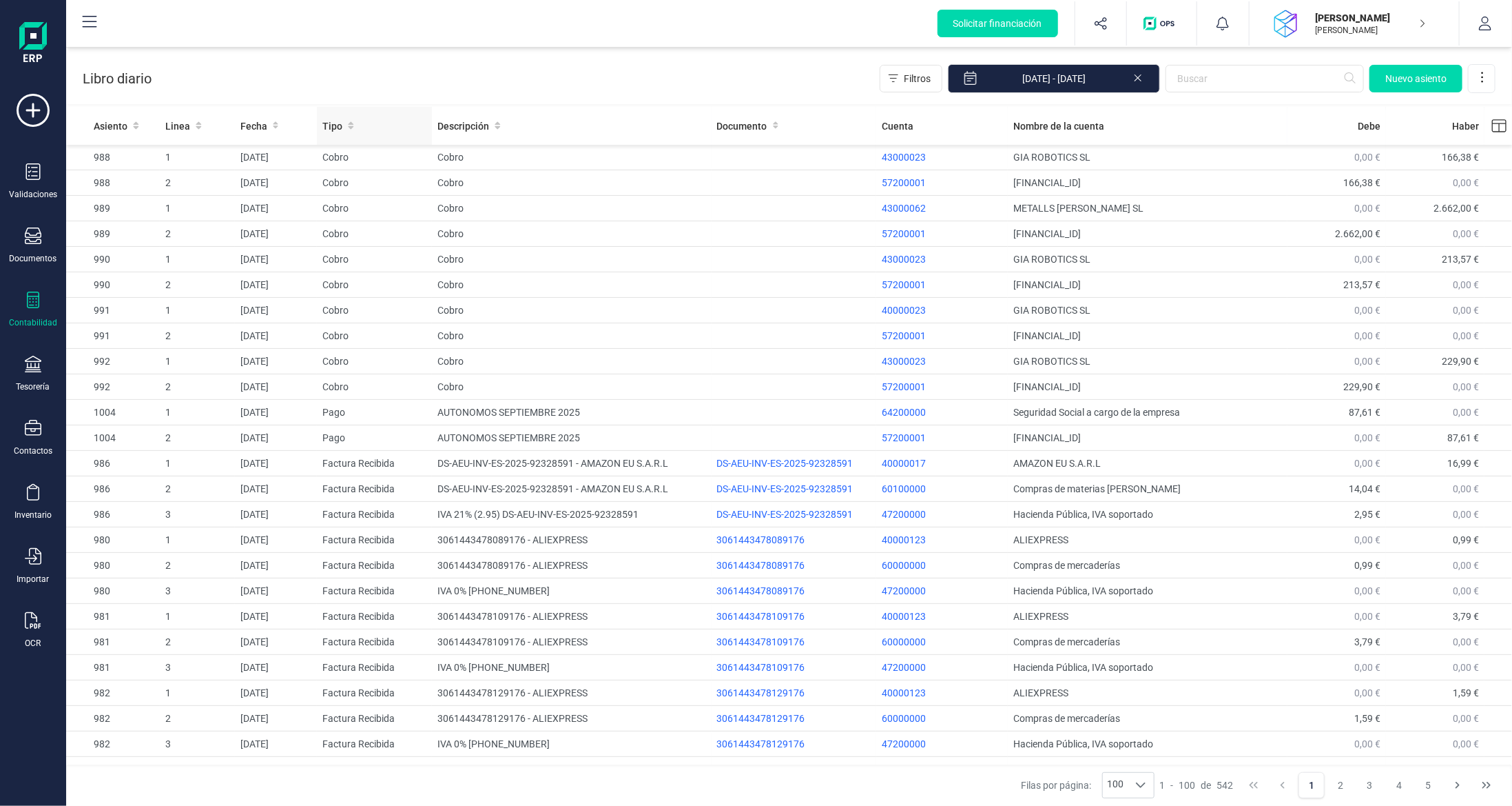
click at [374, 126] on div "Tipo" at bounding box center [375, 126] width 104 height 13
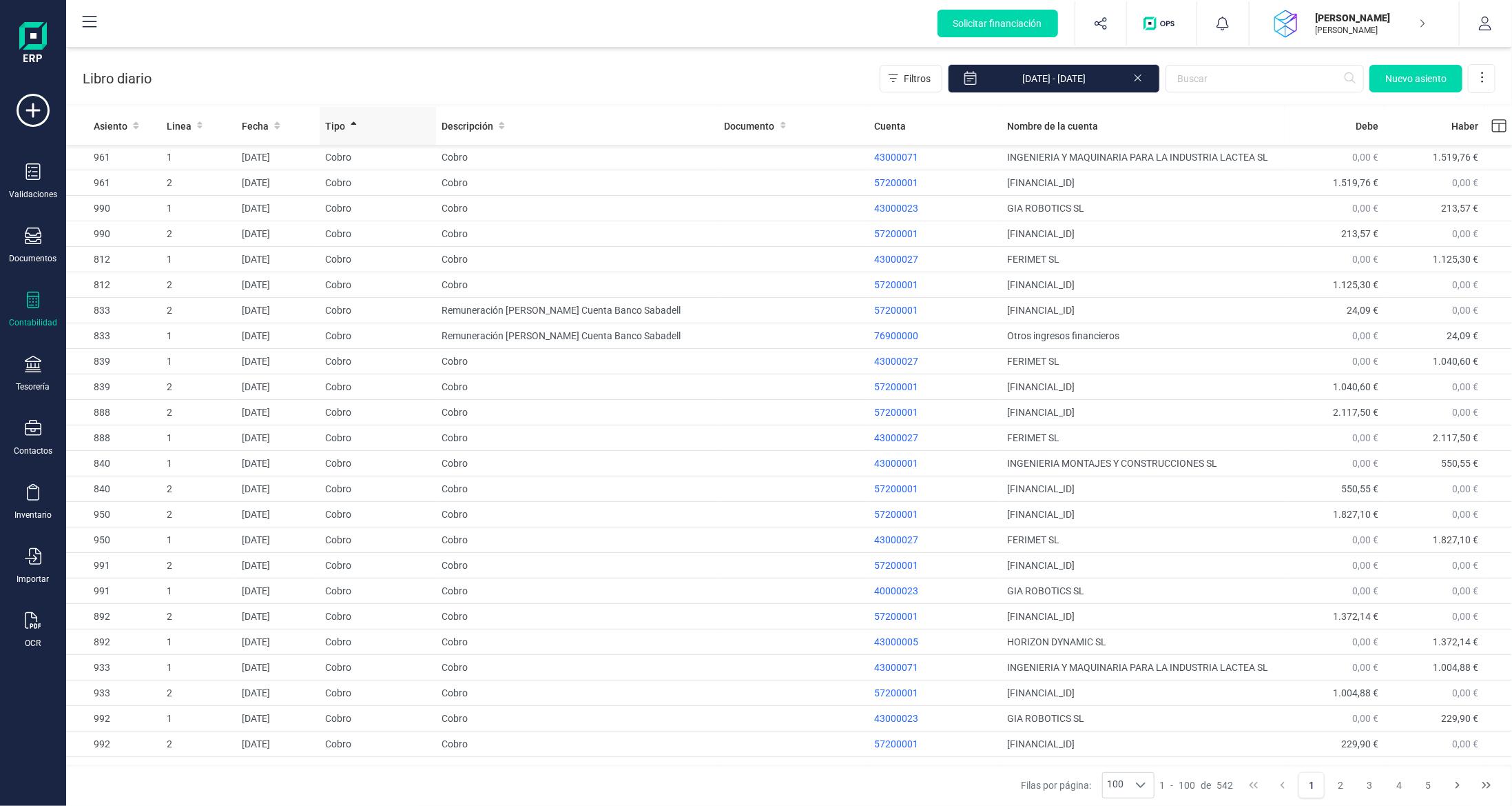
click at [333, 121] on span "Tipo" at bounding box center [335, 126] width 20 height 13
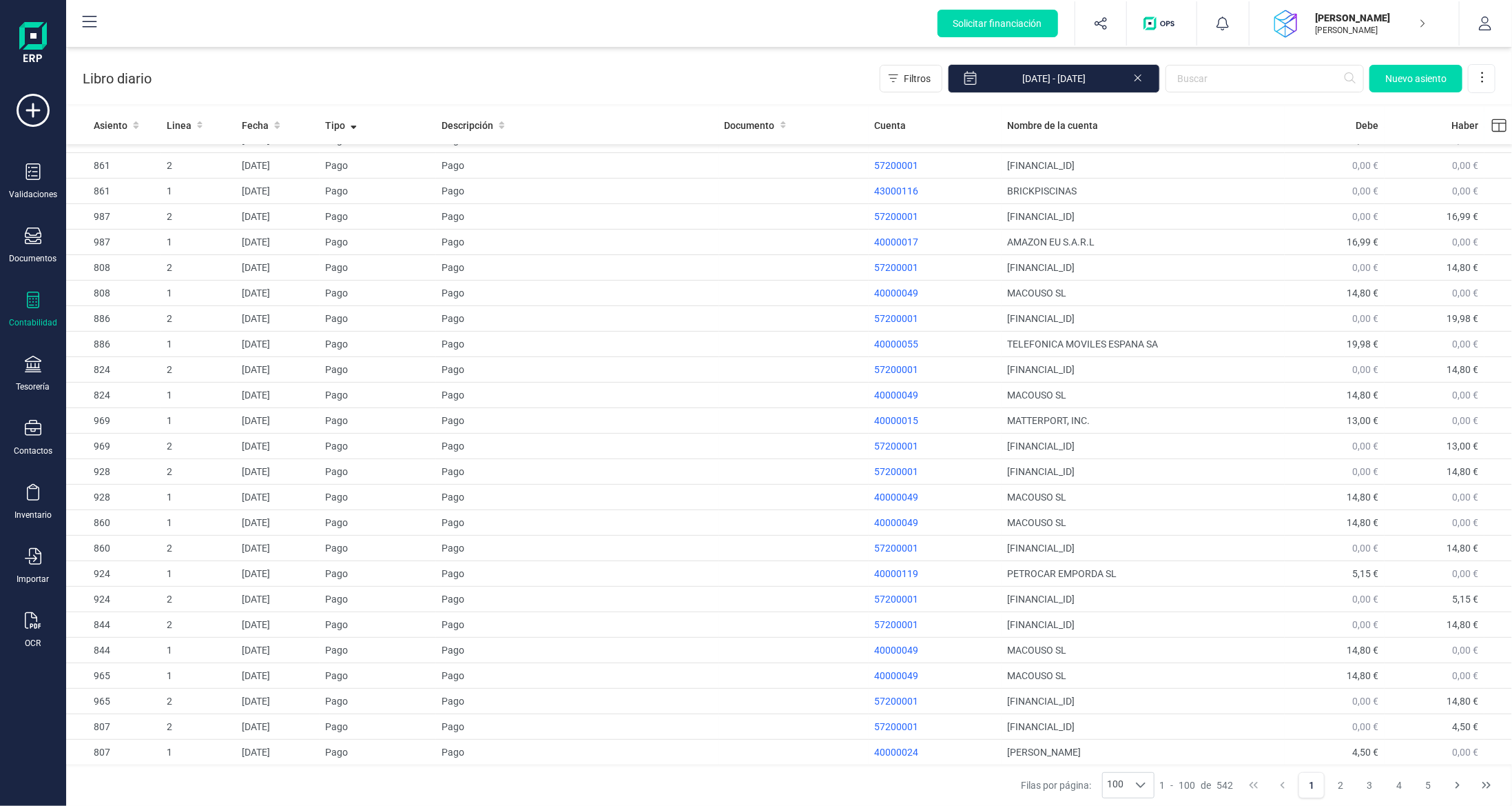
scroll to position [1897, 0]
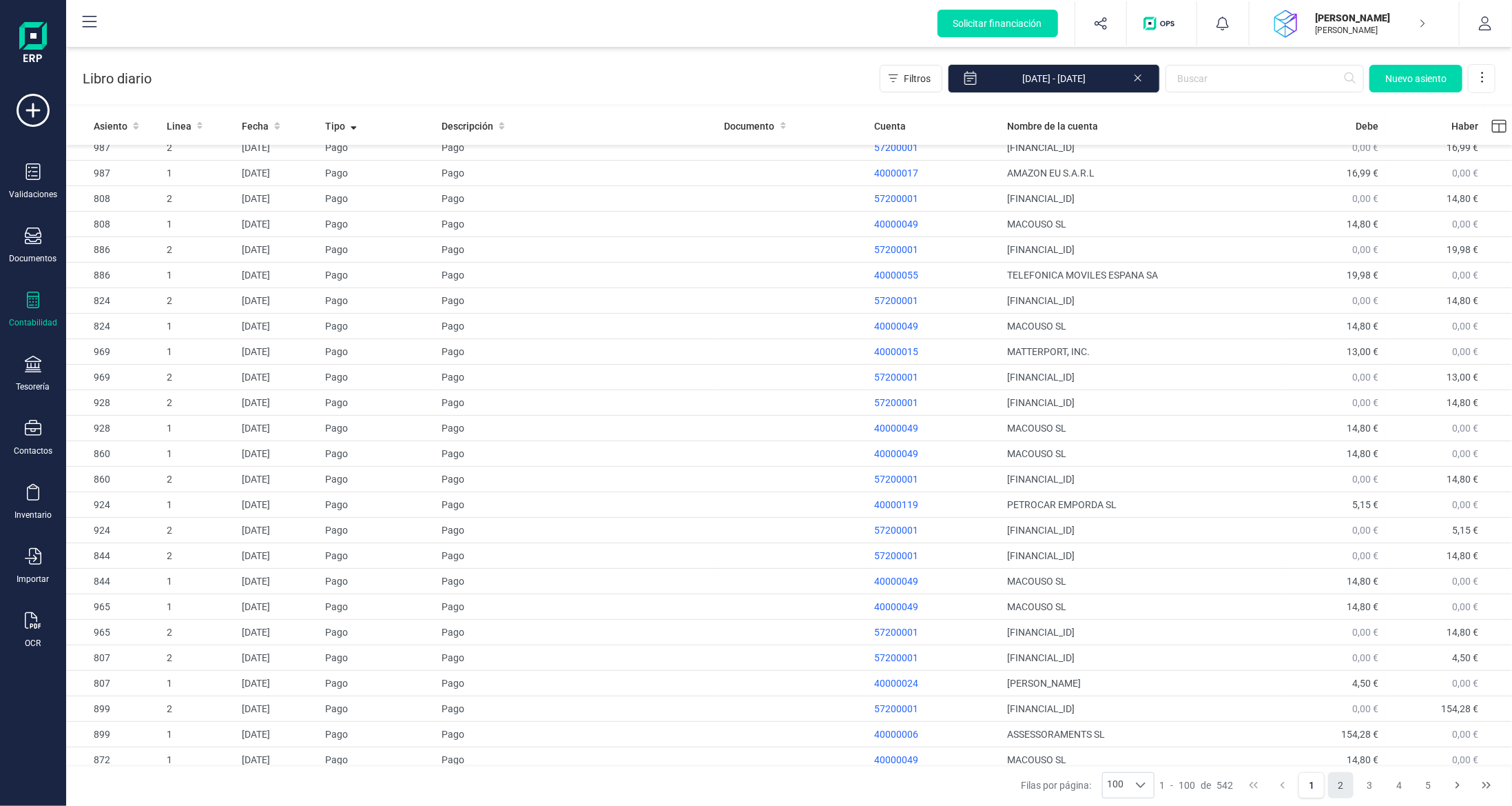
click at [1340, 791] on button "2" at bounding box center [1341, 784] width 26 height 26
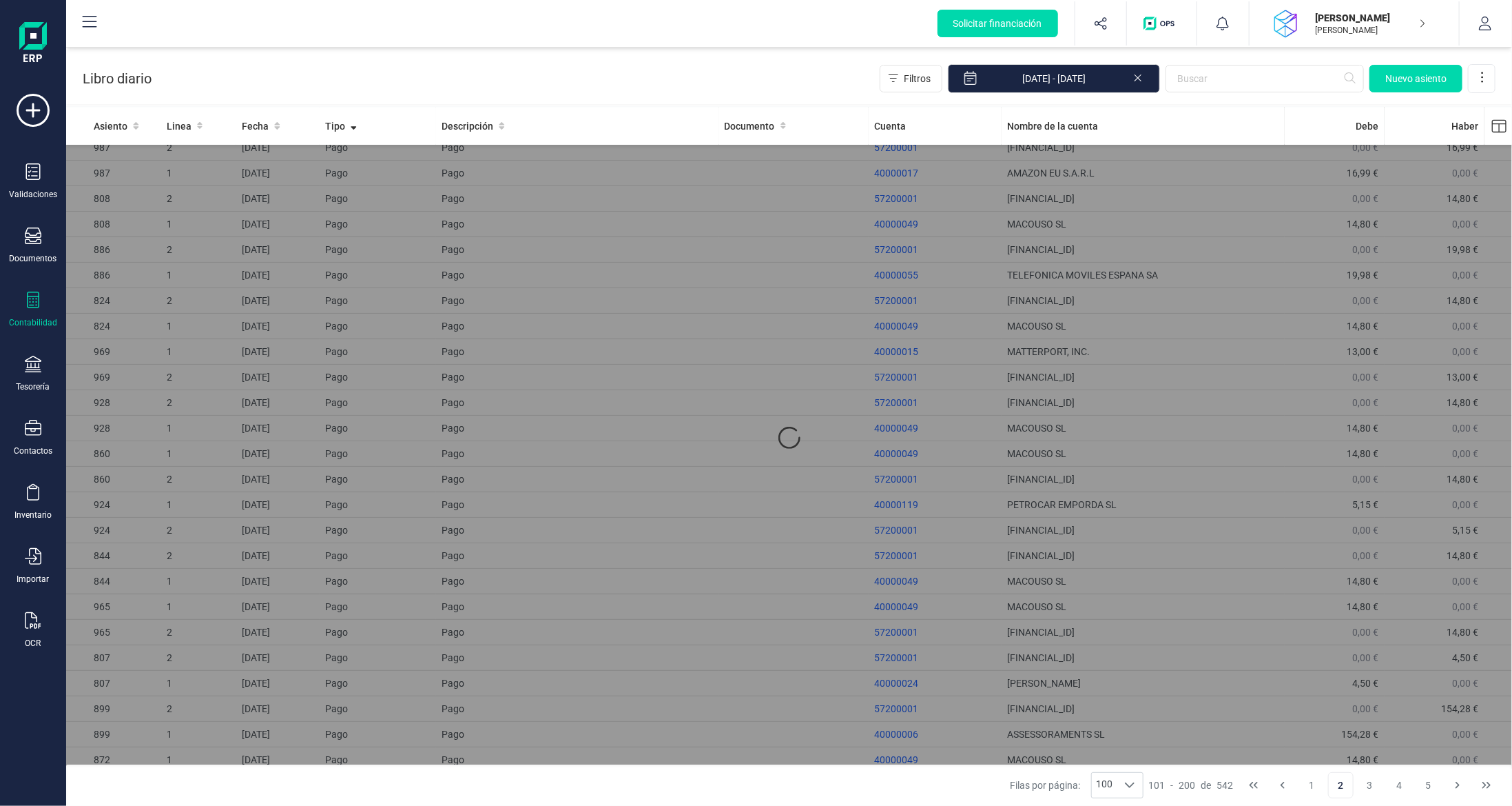
scroll to position [0, 0]
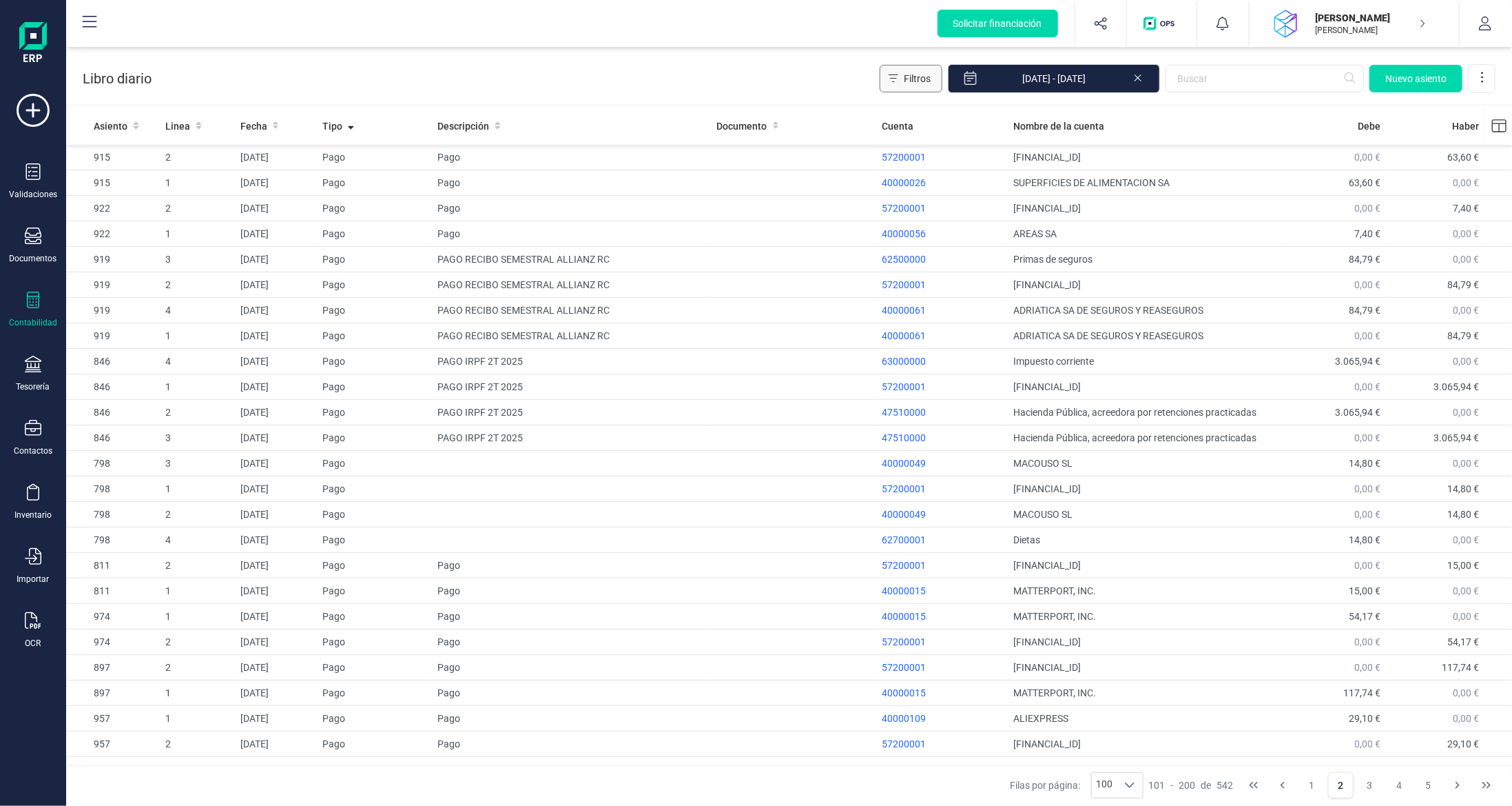
click at [923, 75] on span "Filtros" at bounding box center [918, 78] width 27 height 13
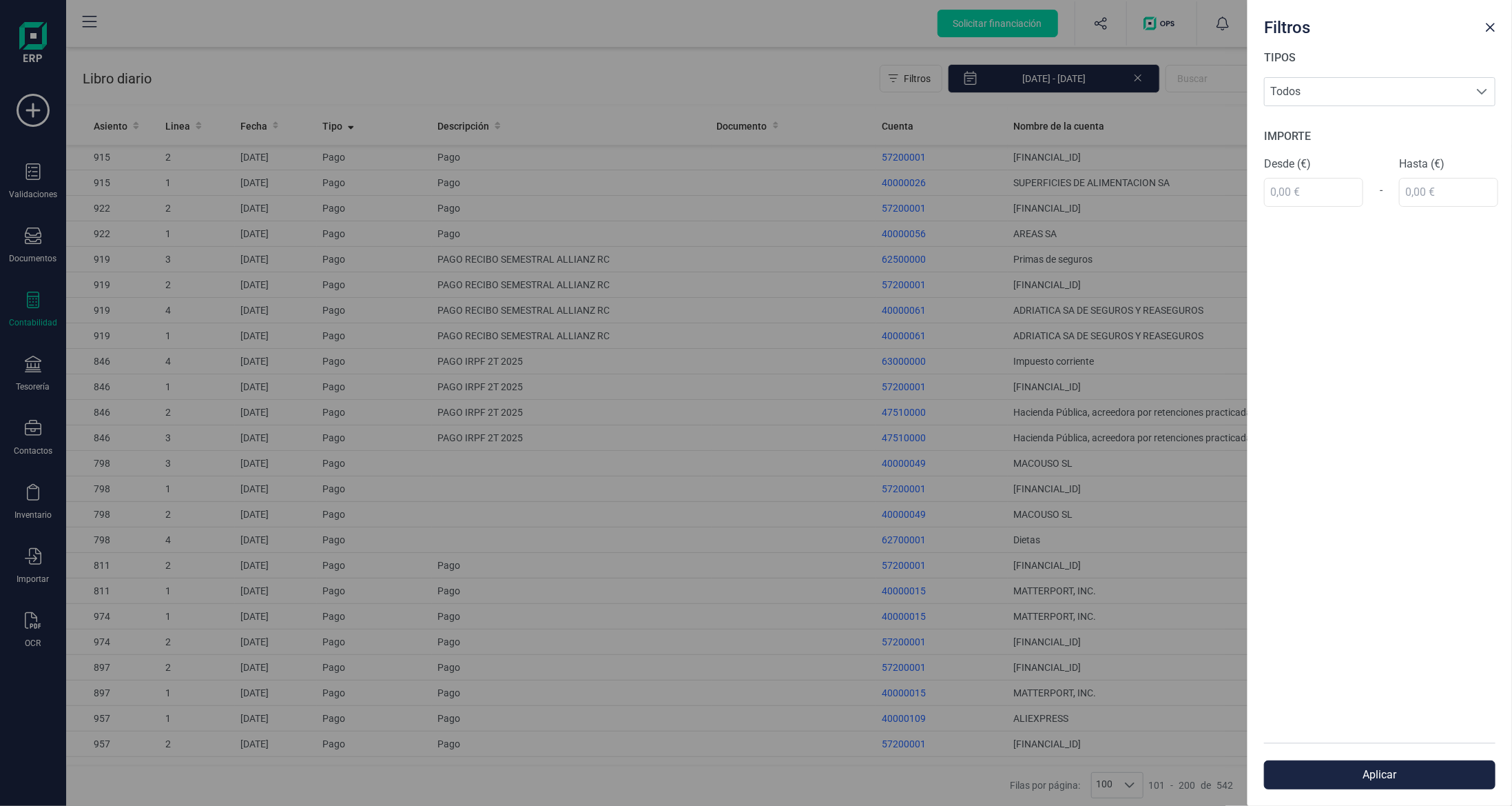
click at [1331, 74] on div "TIPOS Todos Todos" at bounding box center [1380, 77] width 231 height 56
click at [1331, 81] on span "Todos" at bounding box center [1367, 91] width 204 height 28
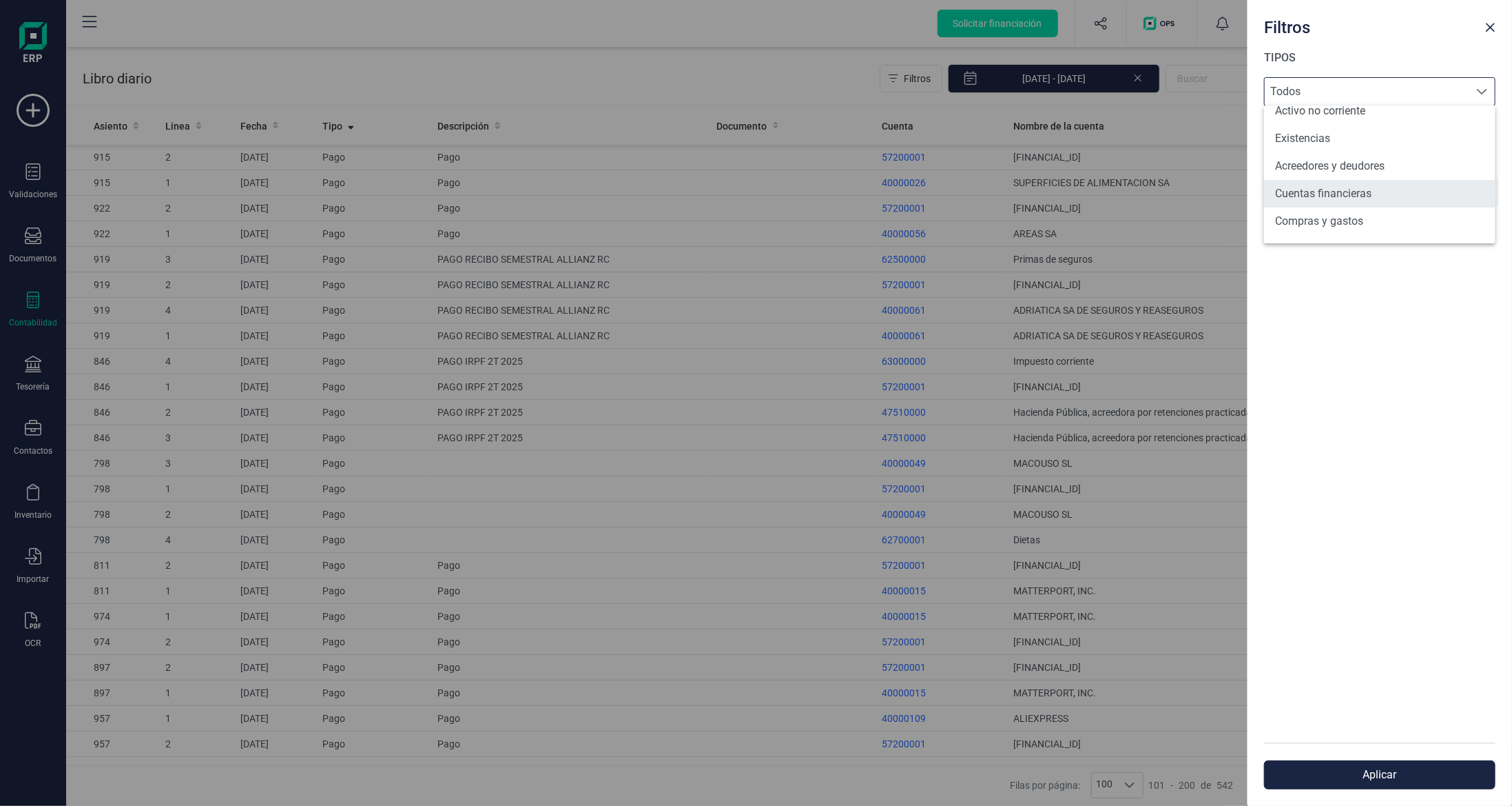
scroll to position [138, 0]
click at [1357, 154] on li "Compras y gastos" at bounding box center [1380, 152] width 231 height 28
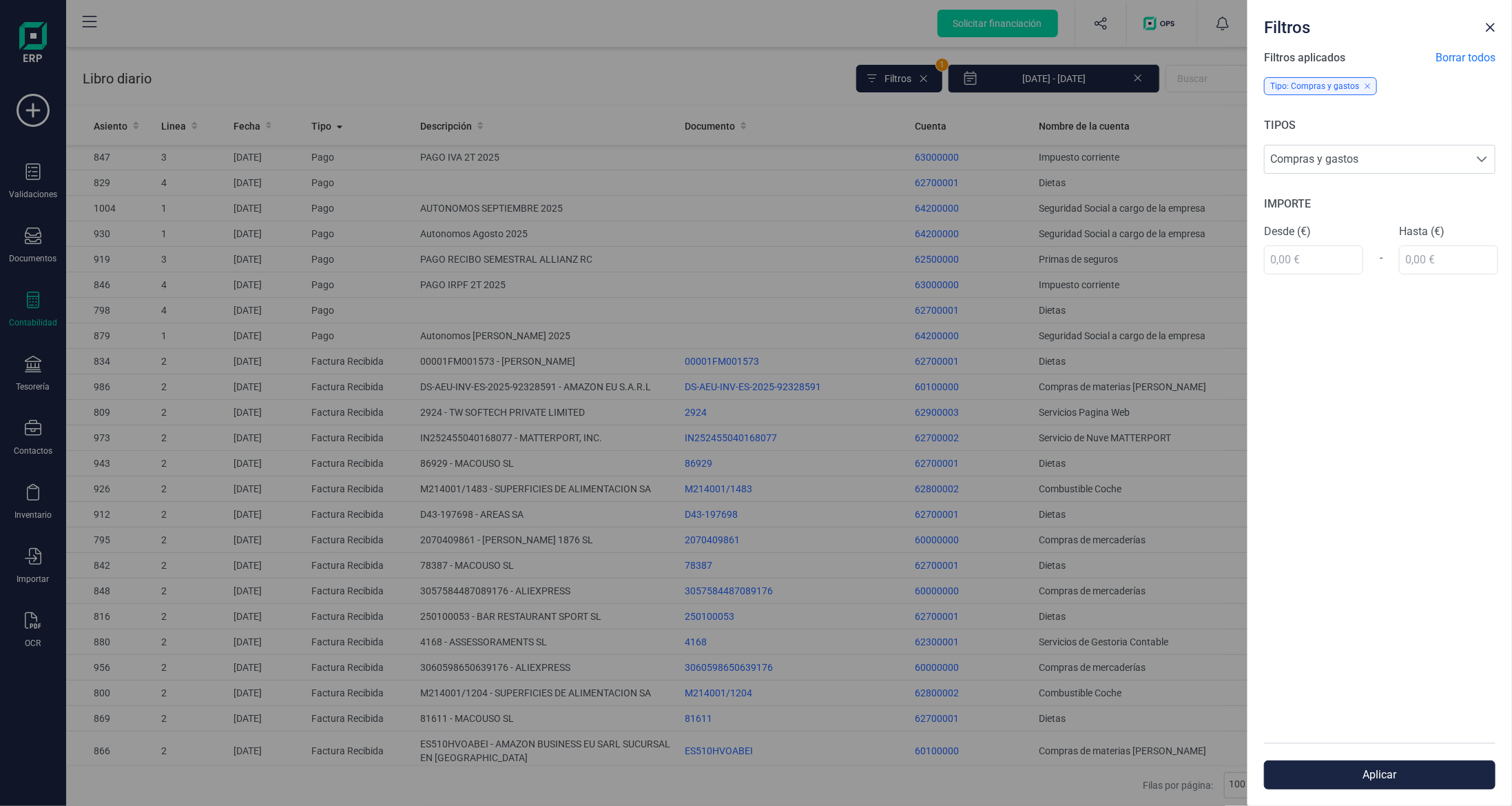
click at [341, 134] on div "Filtros Filtros aplicados Borrar todos Tipo: Compras y gastos TIPOS Compras y g…" at bounding box center [756, 403] width 1512 height 806
click at [321, 126] on div "Filtros Filtros aplicados Borrar todos Tipo: Compras y gastos TIPOS Compras y g…" at bounding box center [756, 403] width 1512 height 806
click at [1489, 28] on span "Close" at bounding box center [1490, 28] width 11 height 11
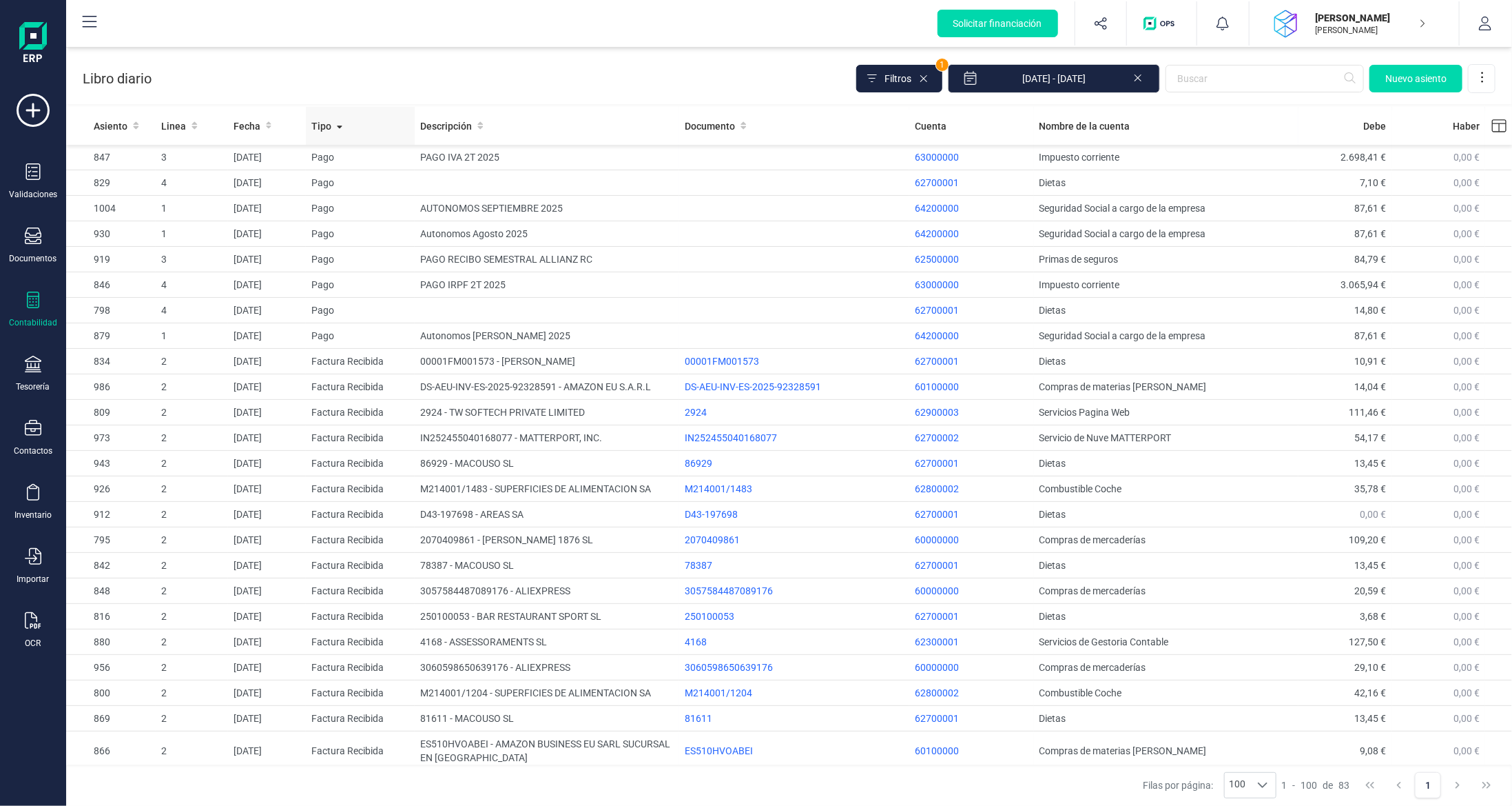
click at [351, 123] on div "Tipo" at bounding box center [359, 126] width 98 height 13
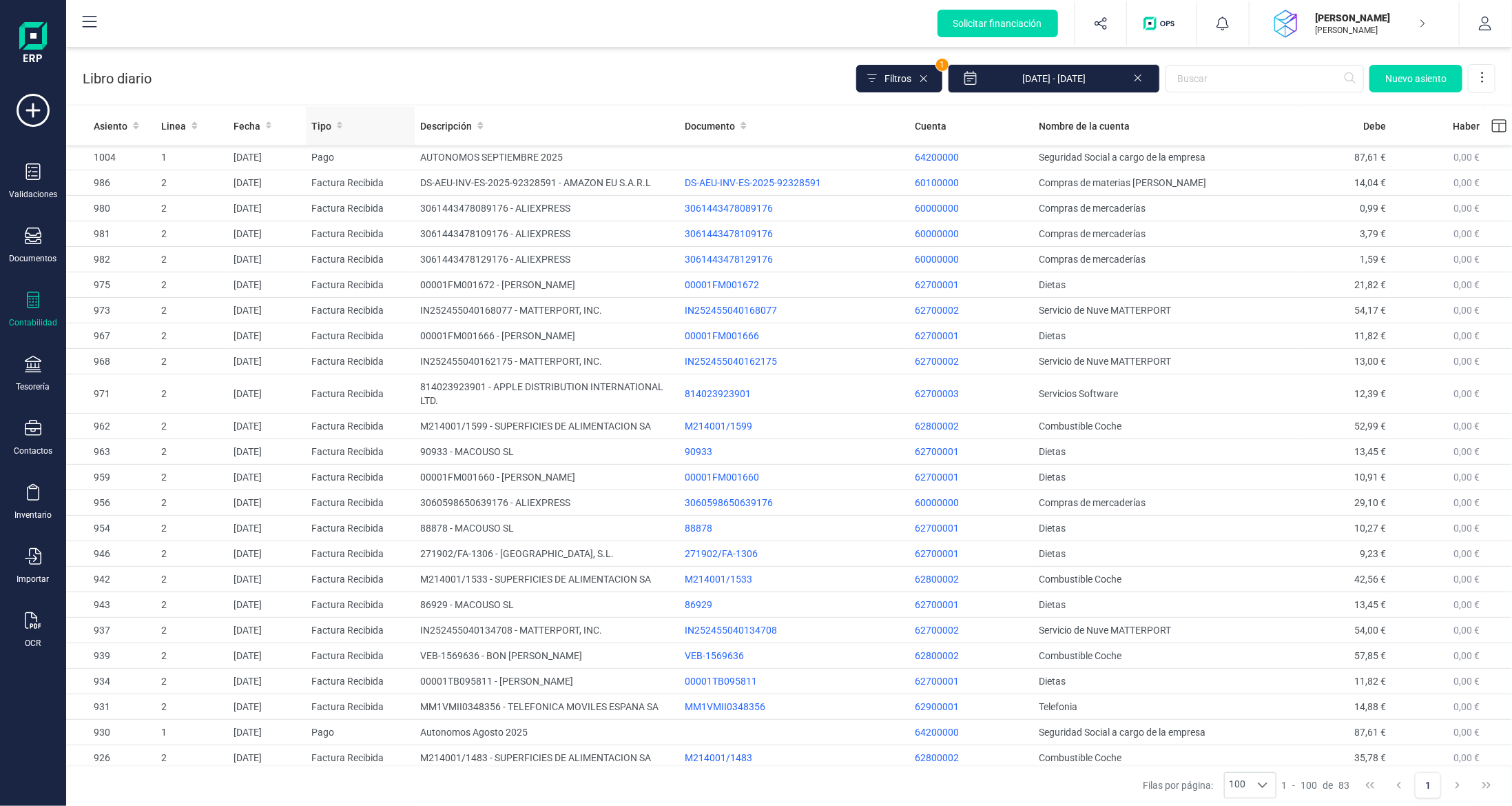
click at [351, 123] on div "Tipo" at bounding box center [359, 126] width 98 height 13
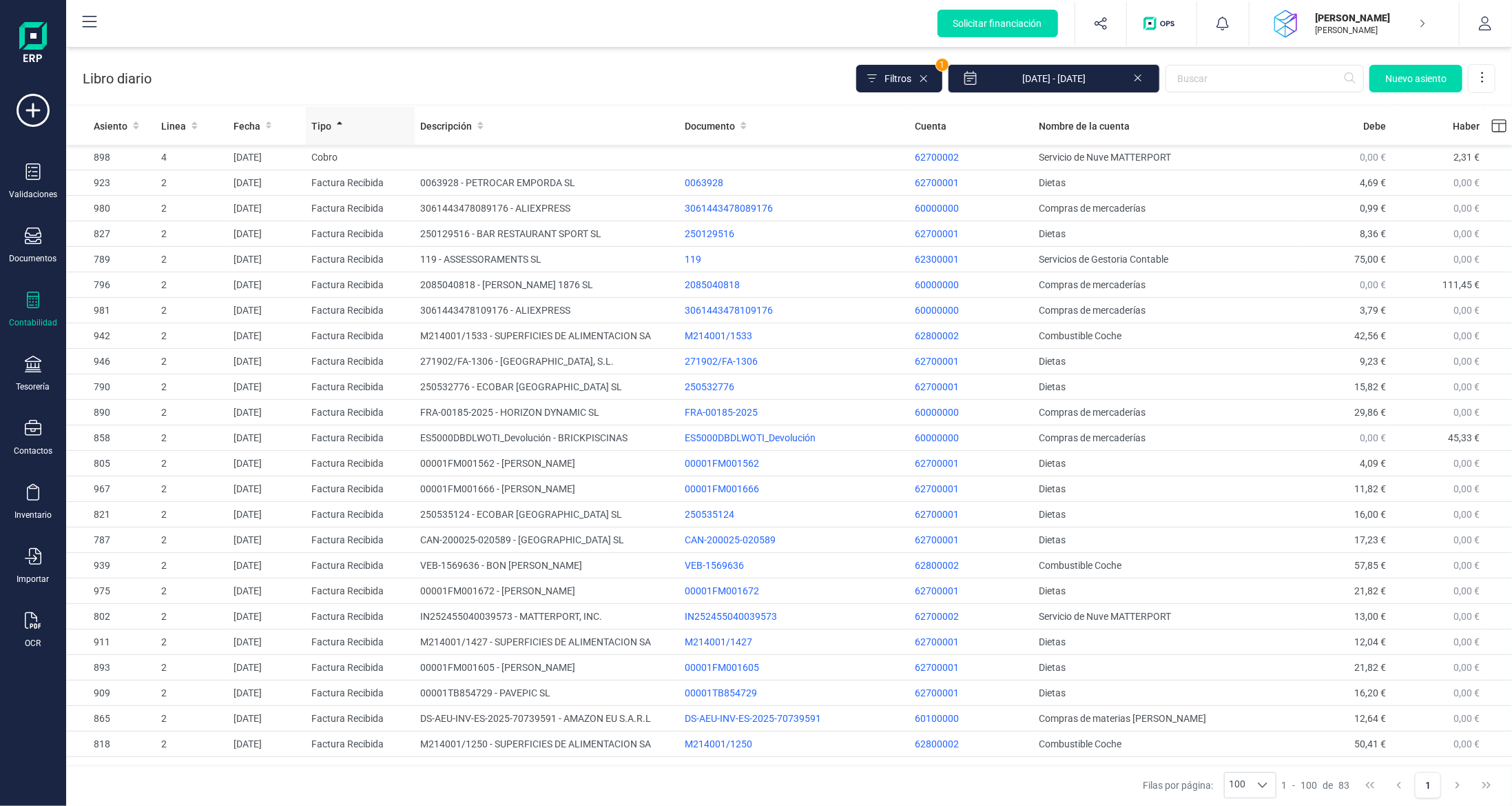
click at [318, 120] on span "Tipo" at bounding box center [321, 126] width 20 height 13
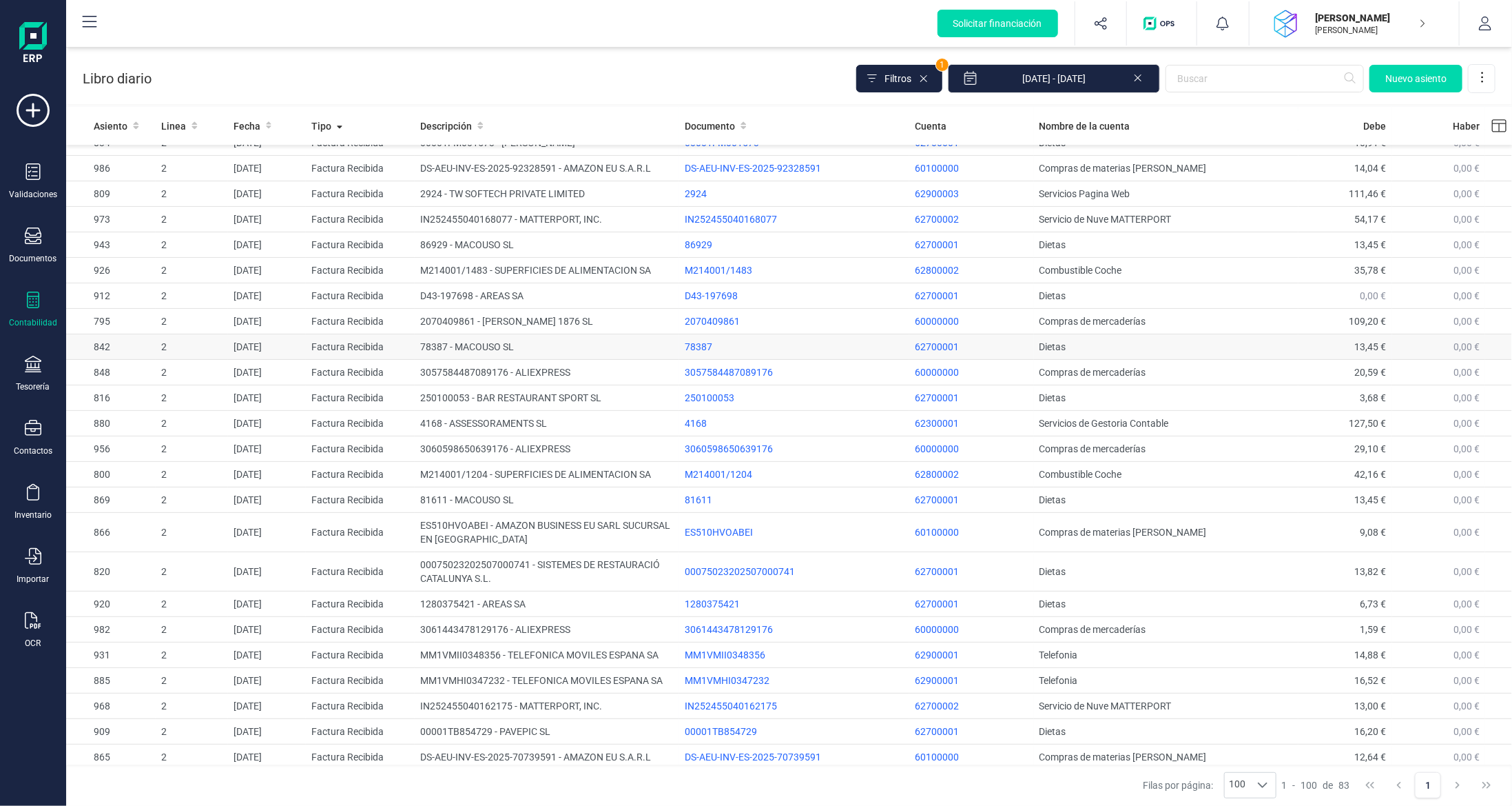
scroll to position [91, 0]
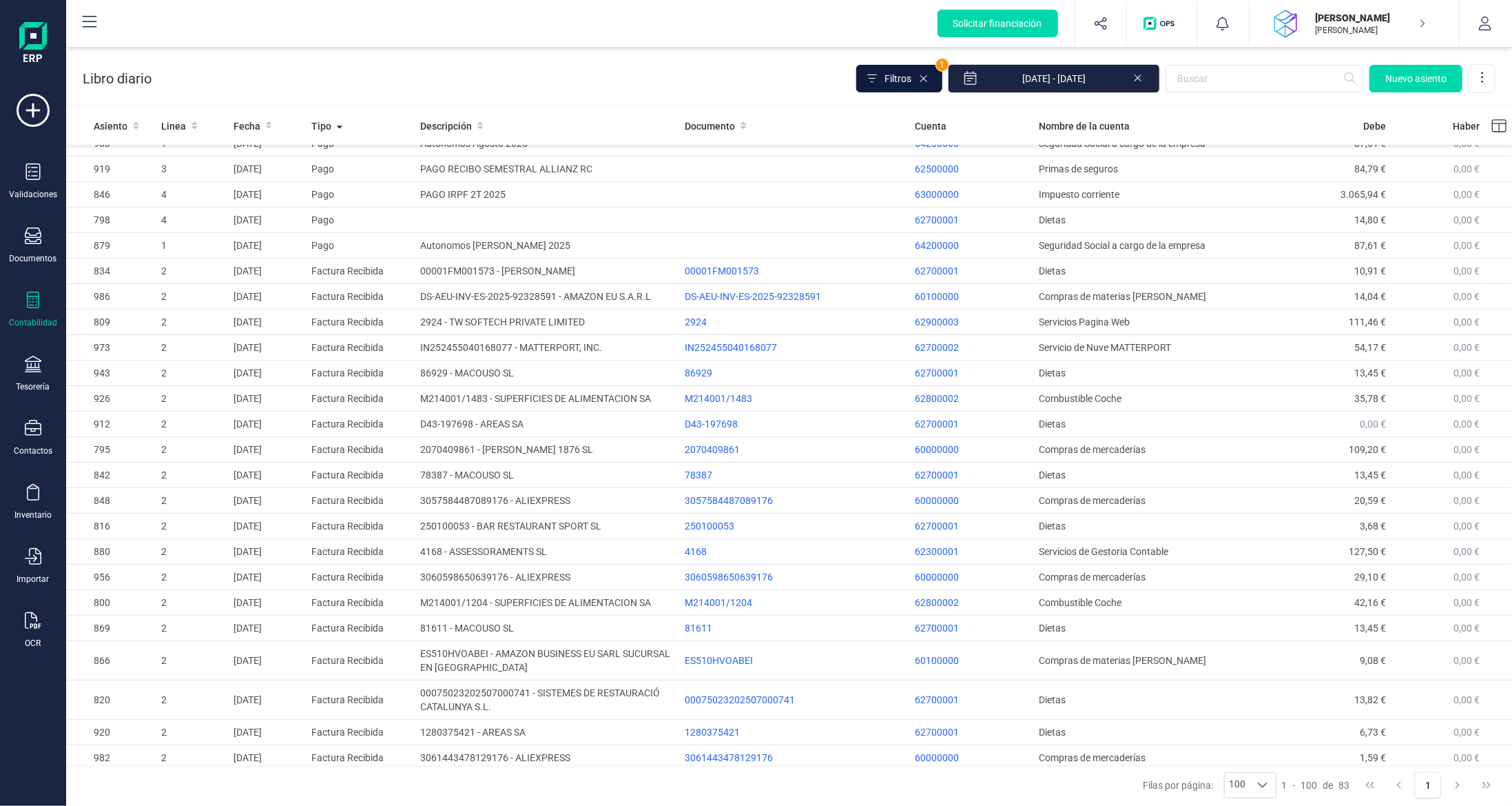
click at [908, 77] on span "Filtros" at bounding box center [898, 78] width 27 height 13
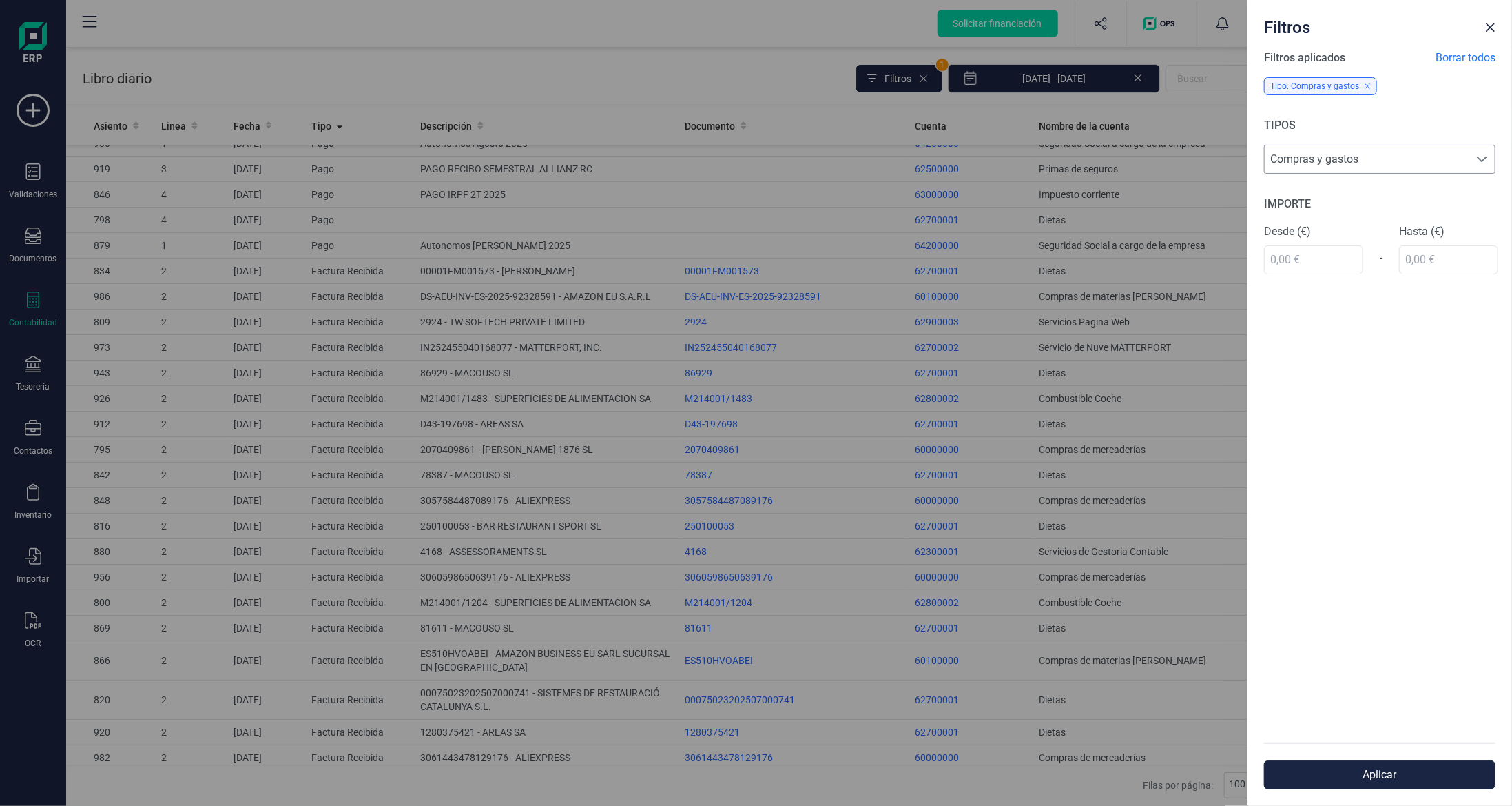
click at [1344, 152] on span "Compras y gastos" at bounding box center [1367, 159] width 204 height 28
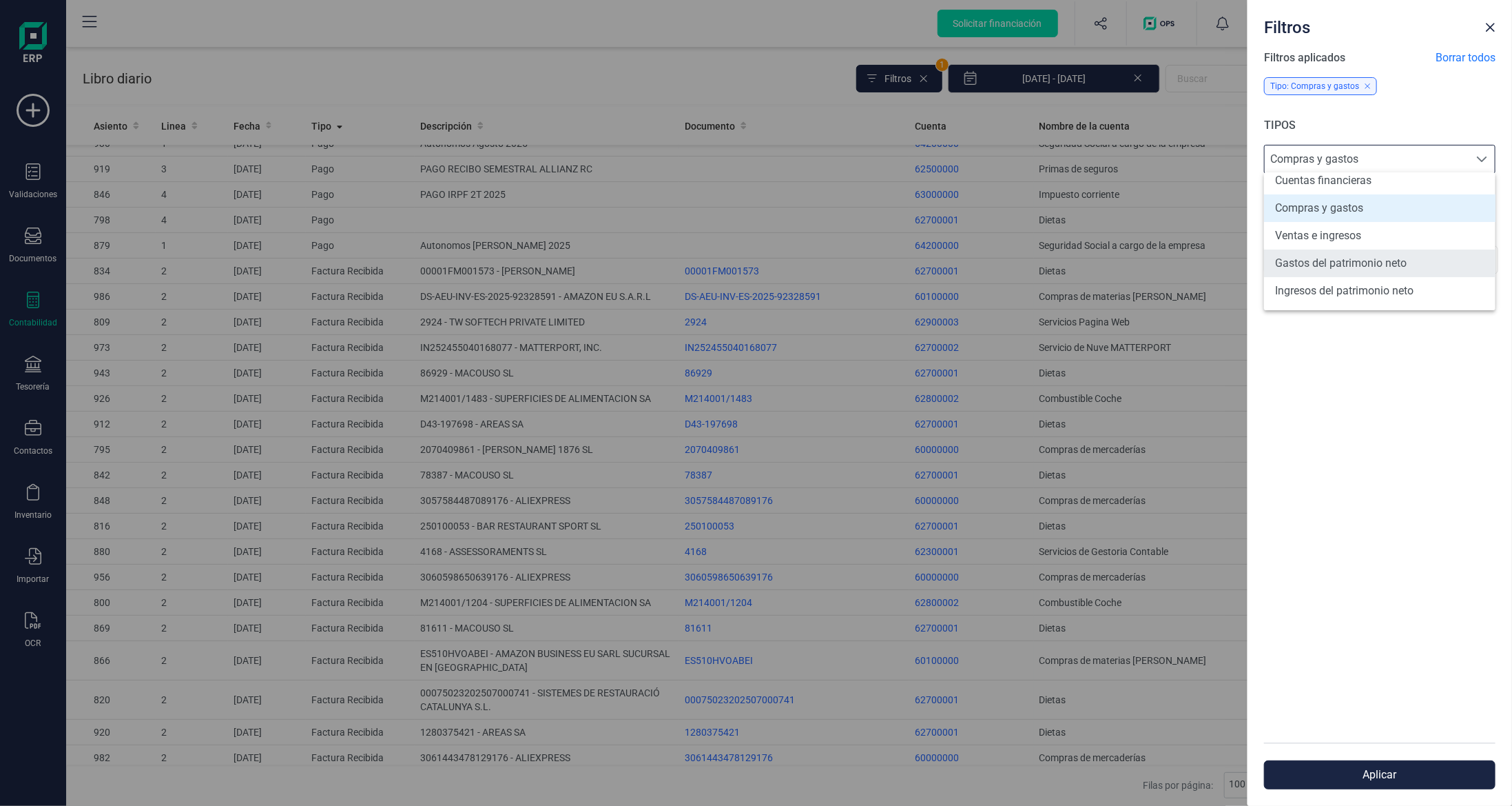
click at [1408, 258] on li "Gastos del patrimonio neto" at bounding box center [1380, 263] width 231 height 28
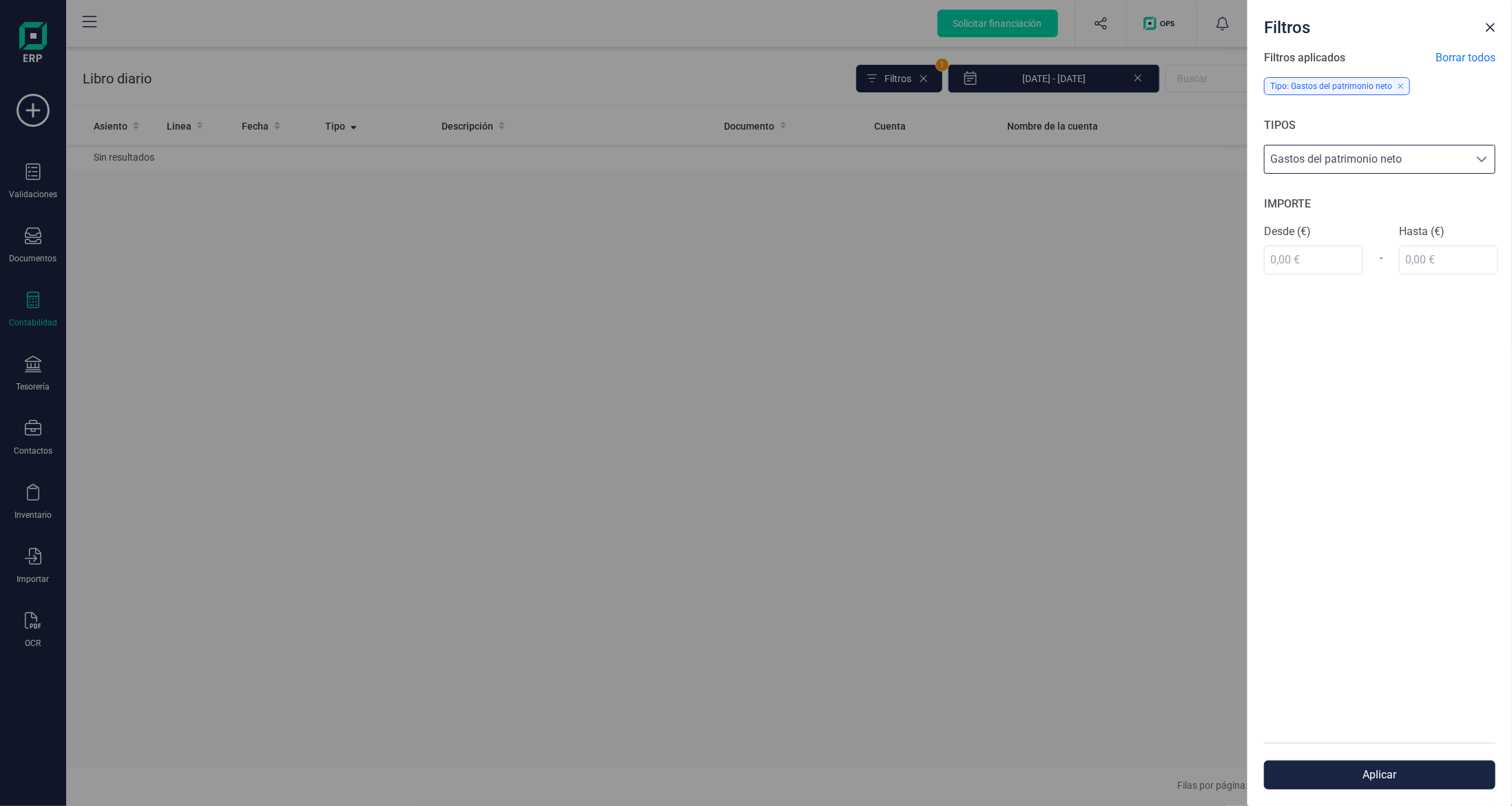
scroll to position [0, 0]
click at [1369, 159] on span "Gastos del patrimonio neto" at bounding box center [1367, 159] width 204 height 28
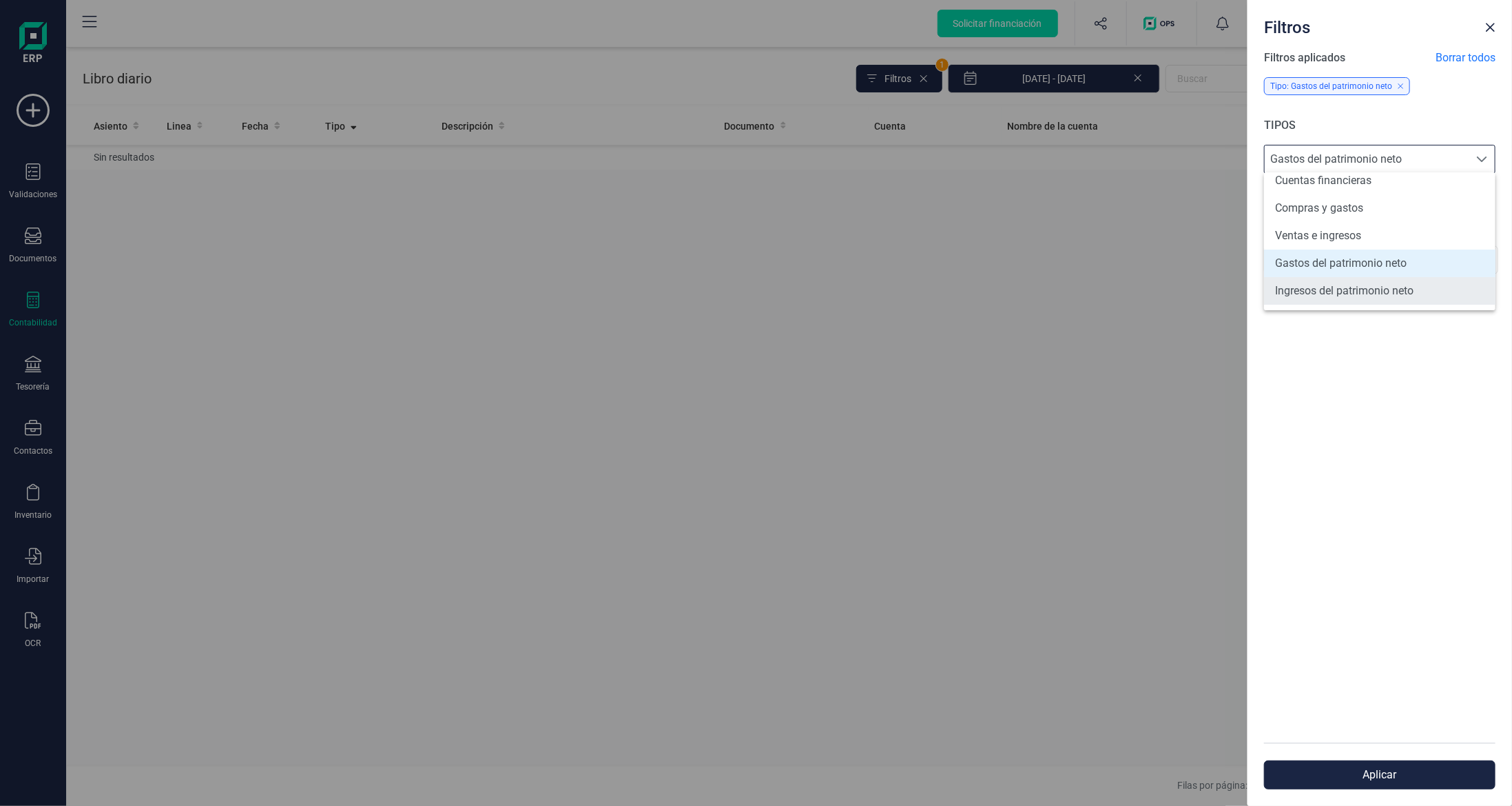
scroll to position [80, 0]
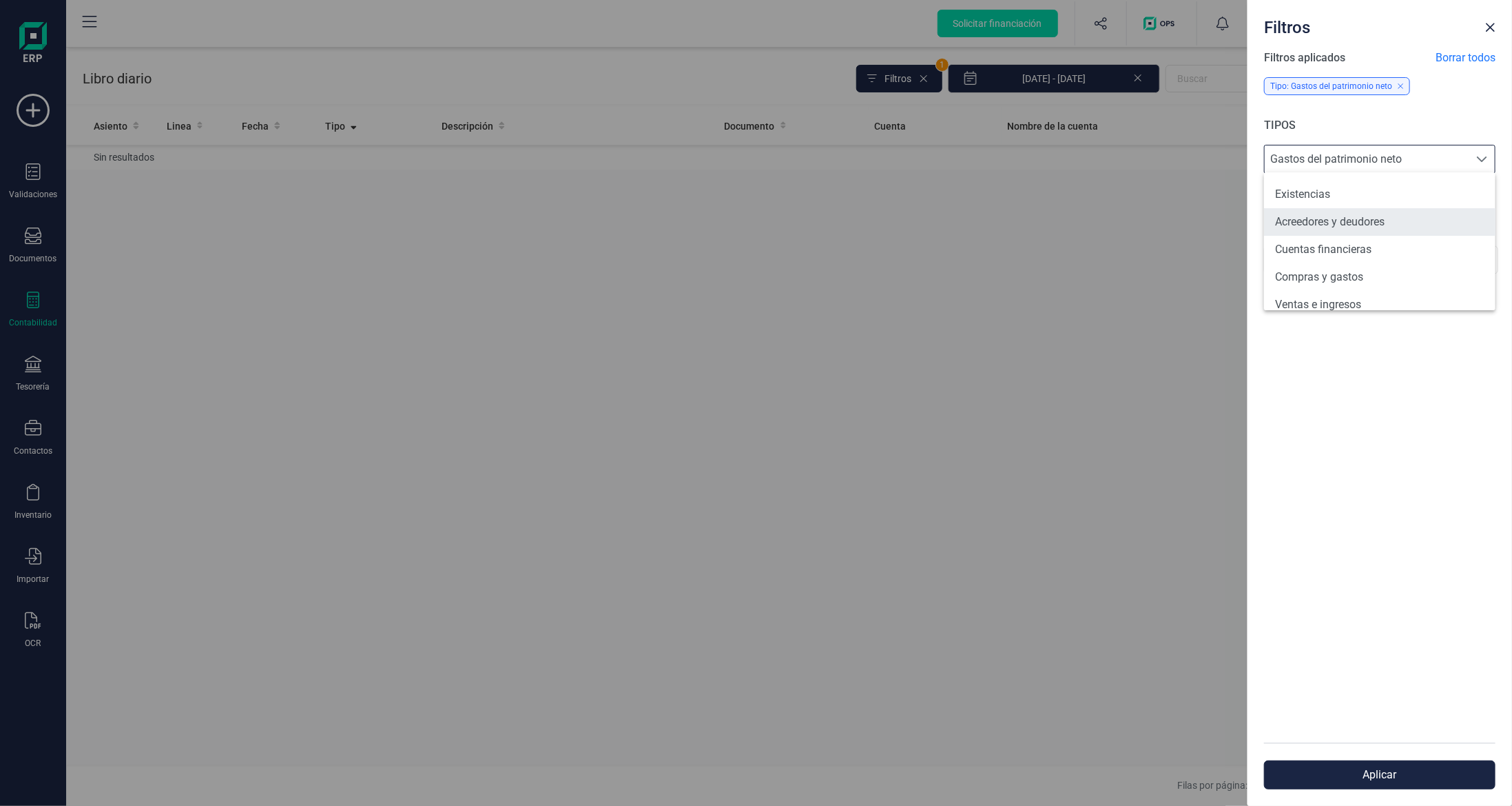
click at [1378, 226] on li "Acreedores y deudores" at bounding box center [1380, 221] width 231 height 28
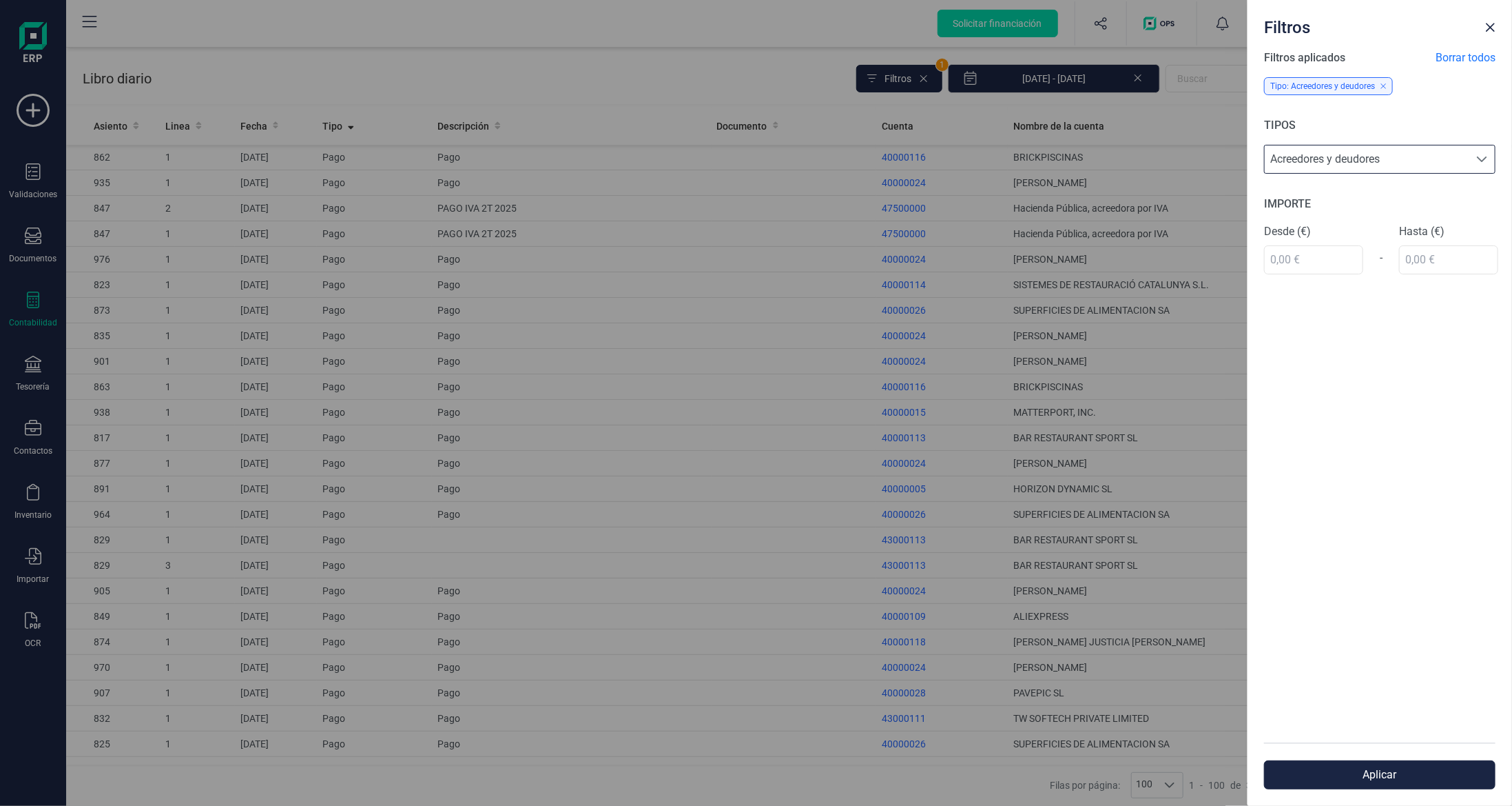
click at [693, 467] on div "Filtros Filtros aplicados Borrar todos Tipo: Acreedores y deudores TIPOS Acreed…" at bounding box center [756, 403] width 1512 height 806
click at [1489, 22] on span "Close" at bounding box center [1490, 28] width 11 height 11
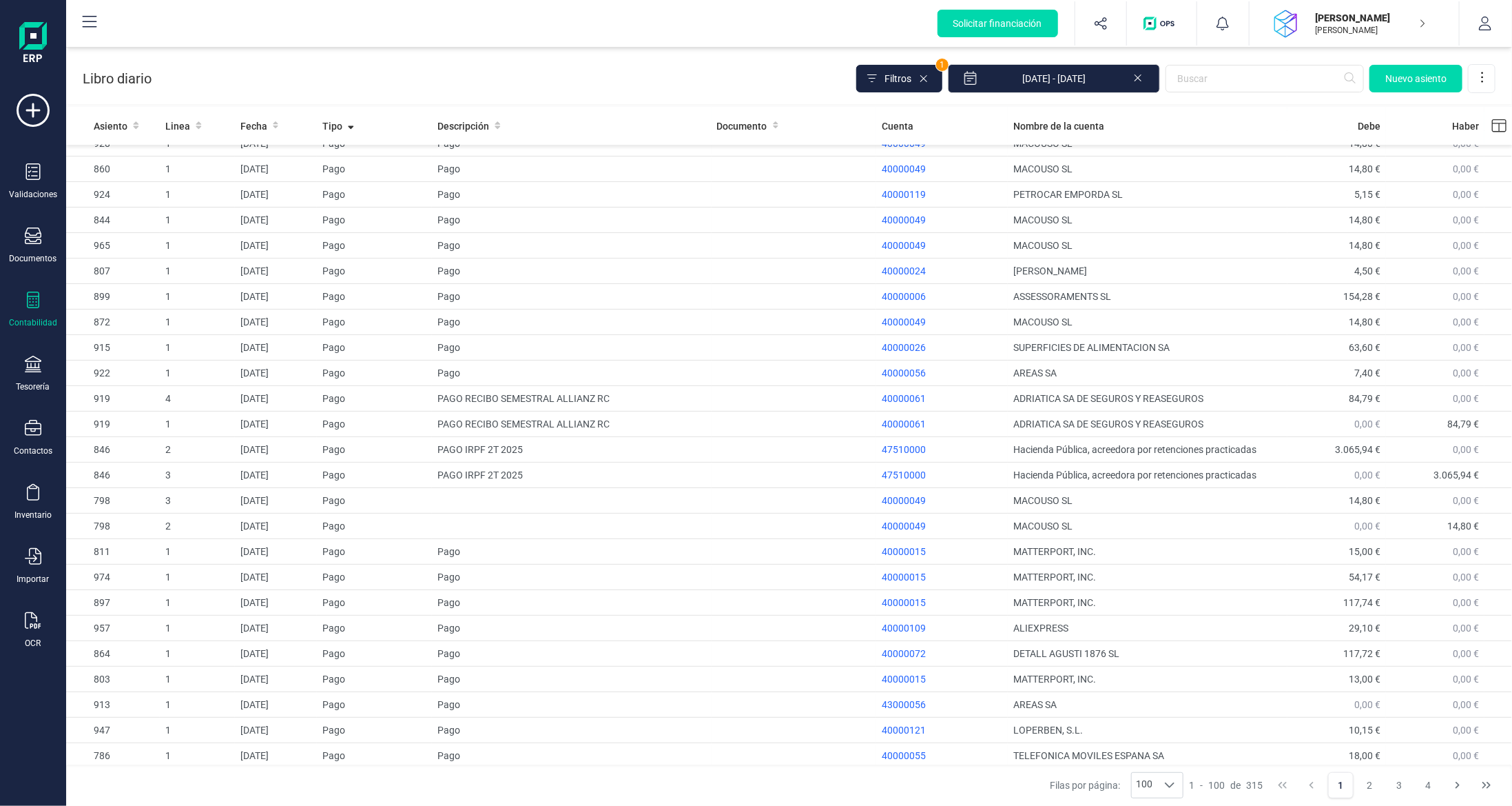
scroll to position [1103, 0]
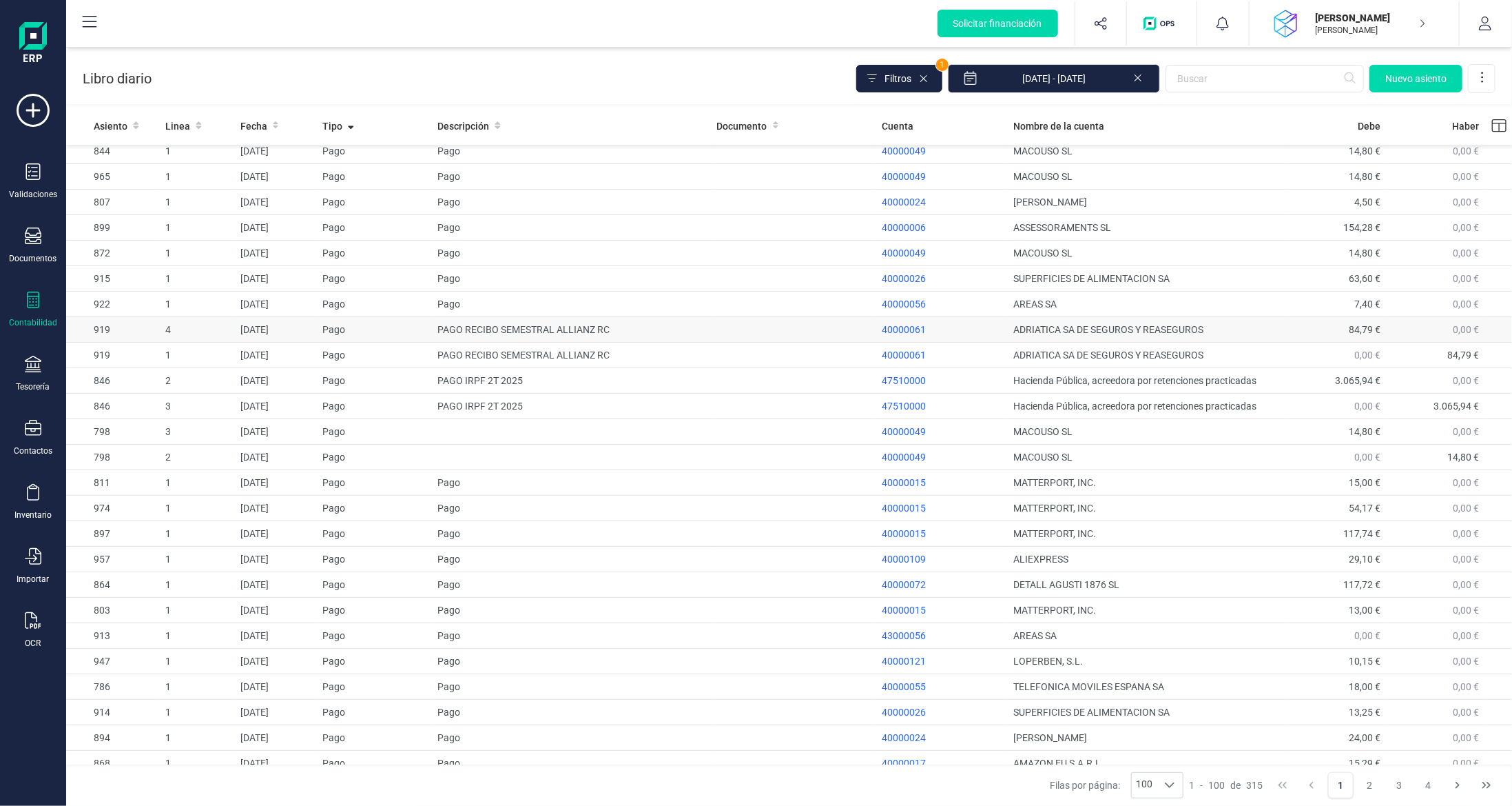
click at [673, 317] on td "PAGO RECIBO SEMESTRAL ALLIANZ RC" at bounding box center [572, 330] width 280 height 25
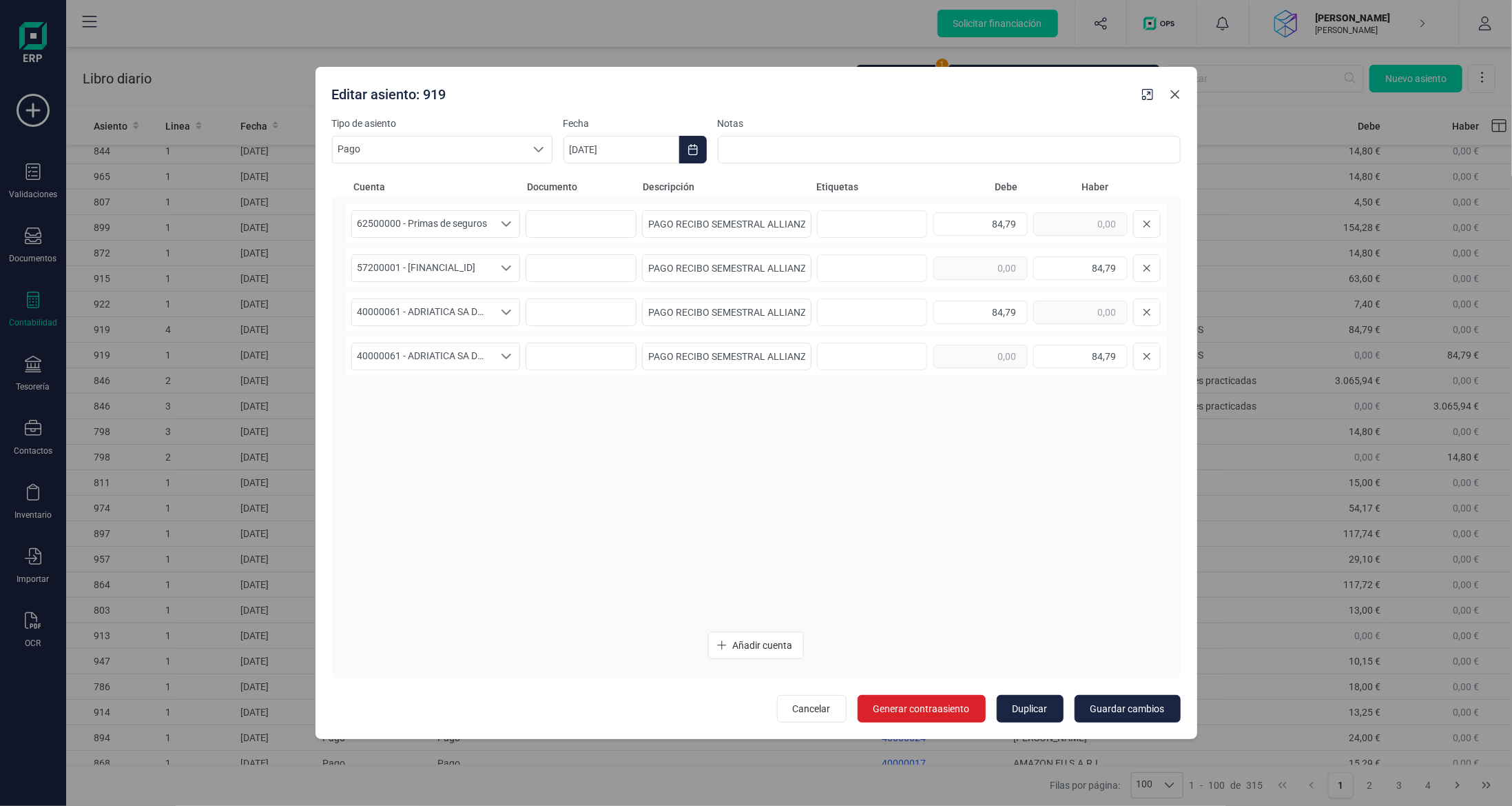
click at [1179, 96] on icon "Close" at bounding box center [1175, 94] width 11 height 11
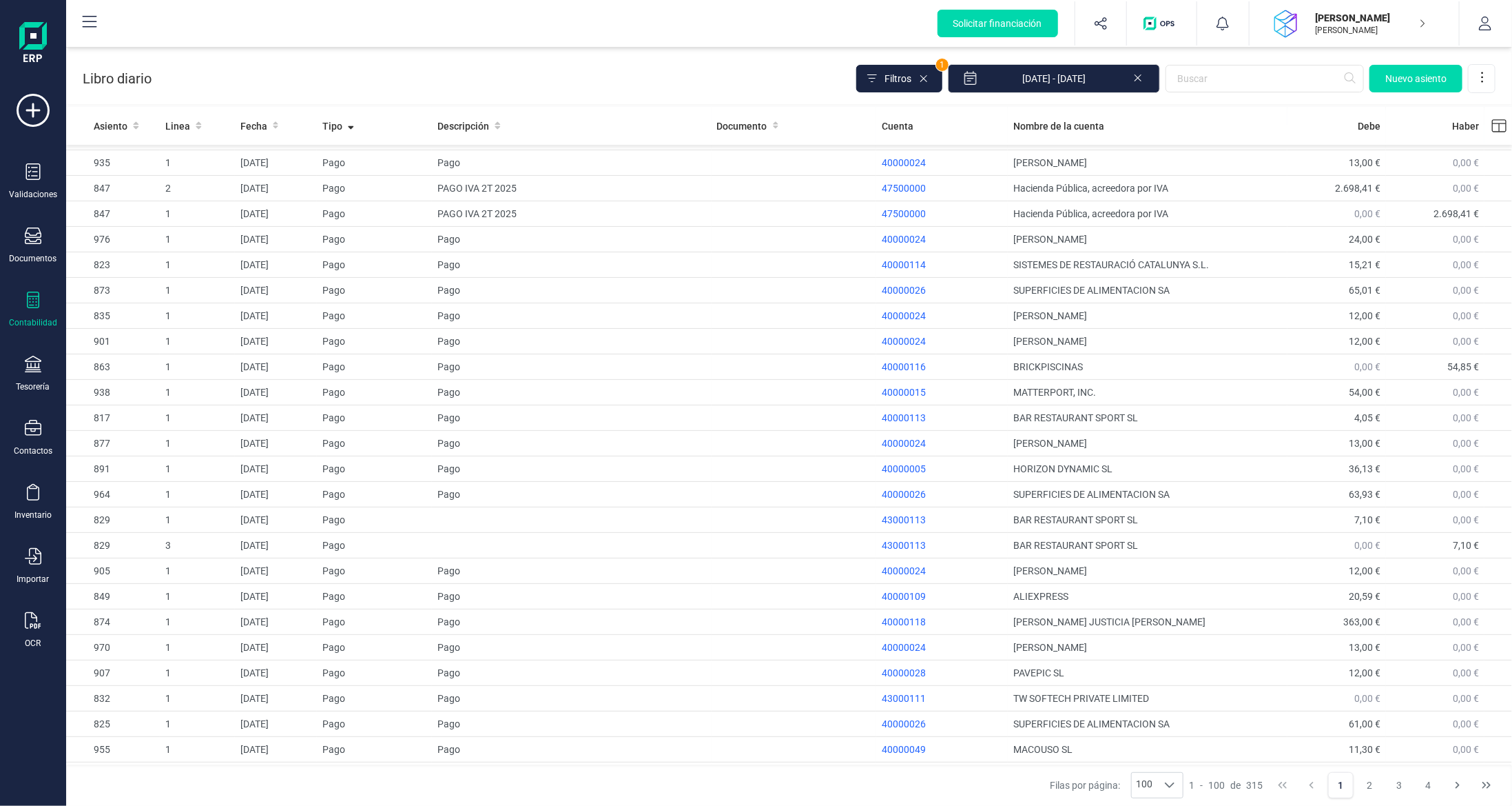
scroll to position [0, 0]
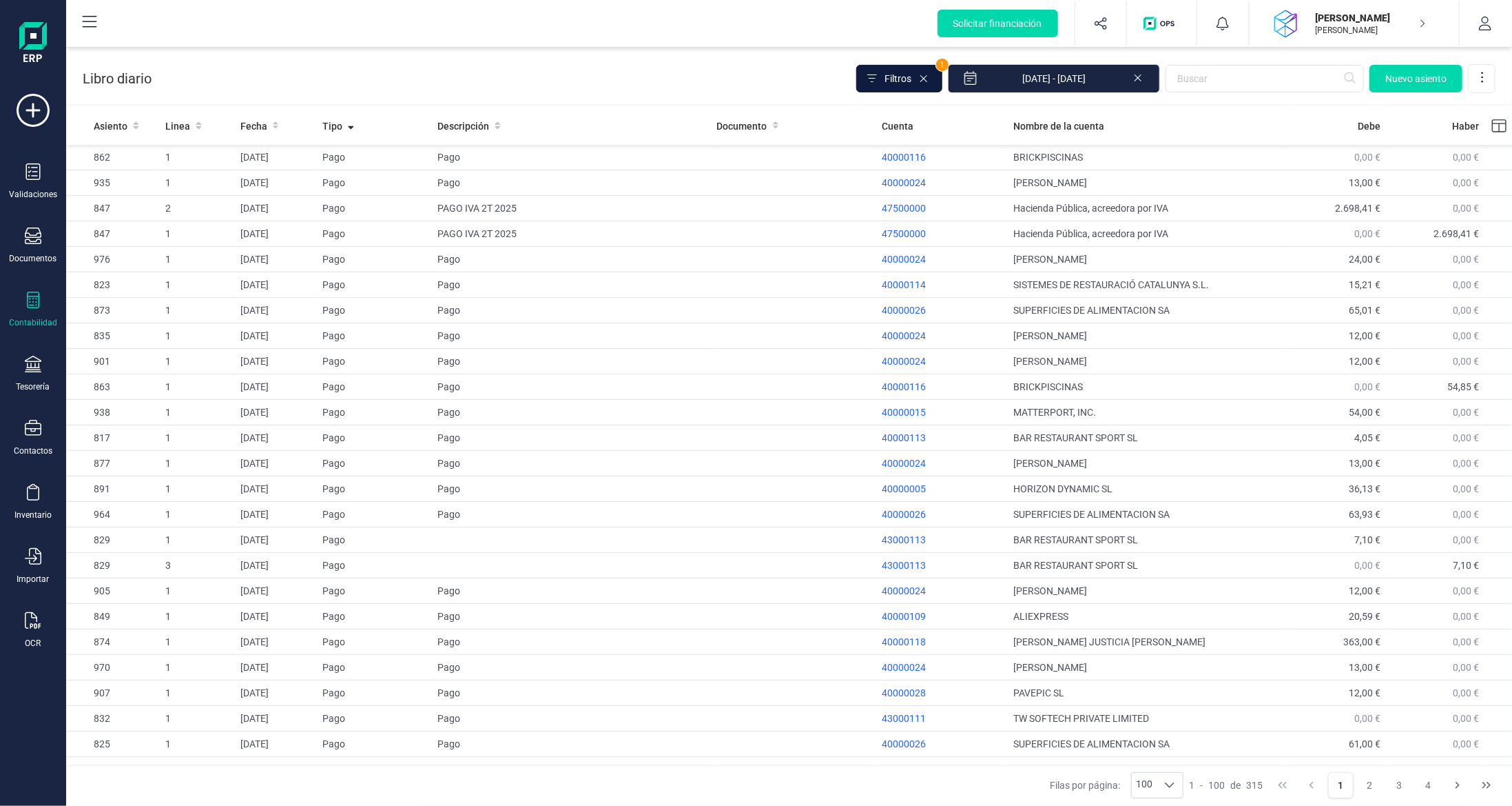
click at [912, 79] on span "Filtros" at bounding box center [898, 78] width 27 height 13
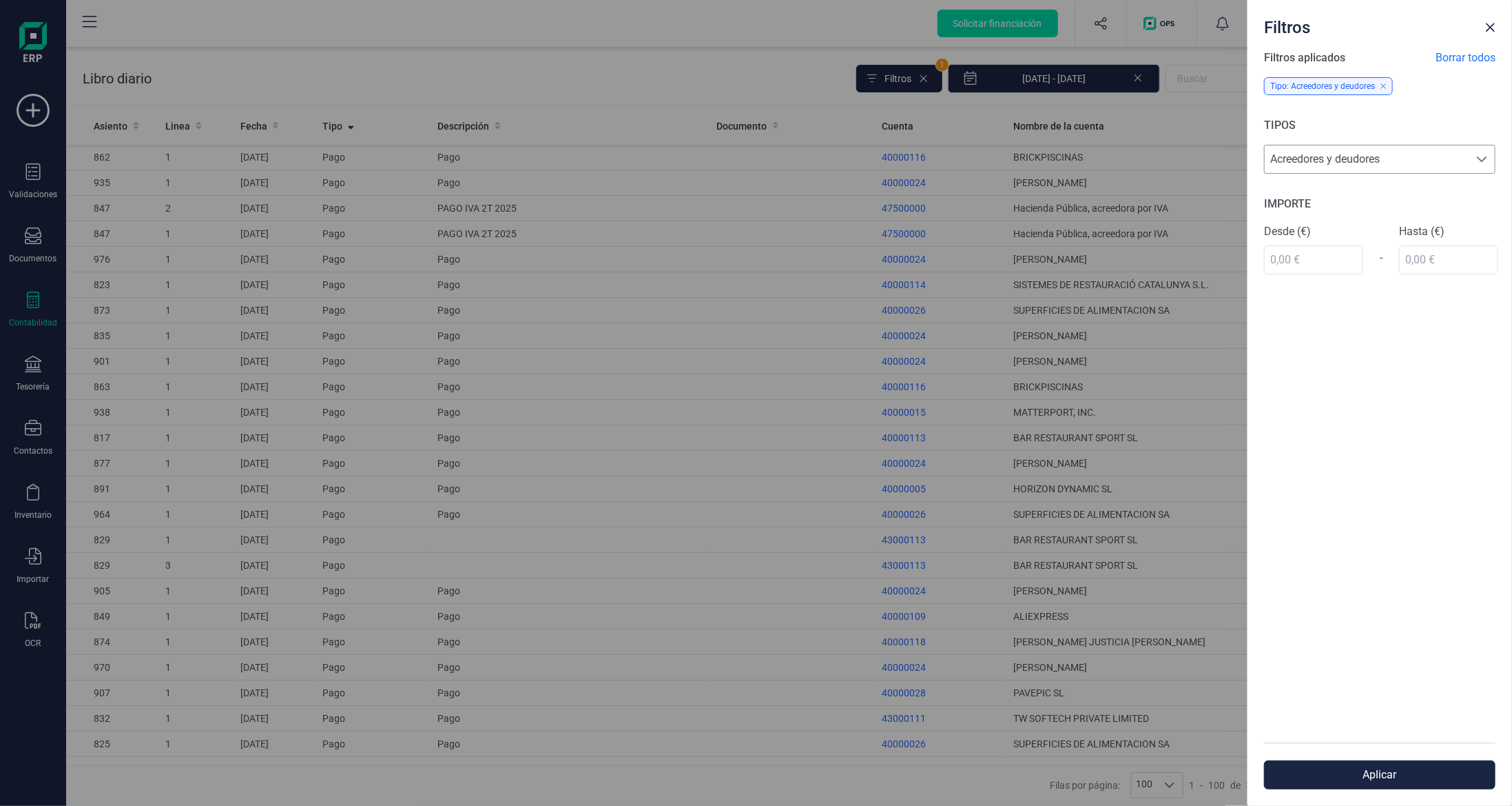
click at [1405, 164] on span "Acreedores y deudores" at bounding box center [1367, 159] width 204 height 28
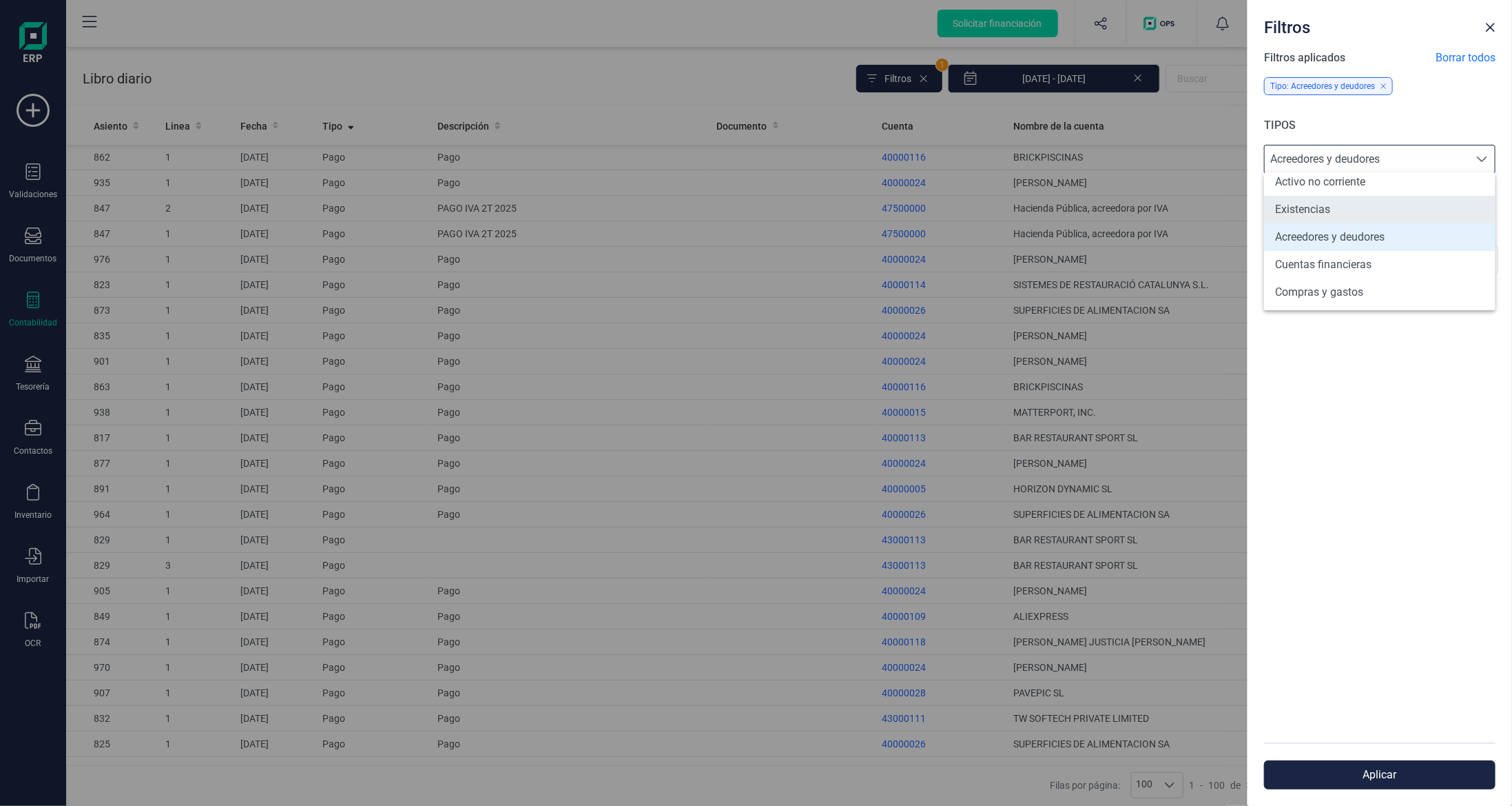
scroll to position [138, 0]
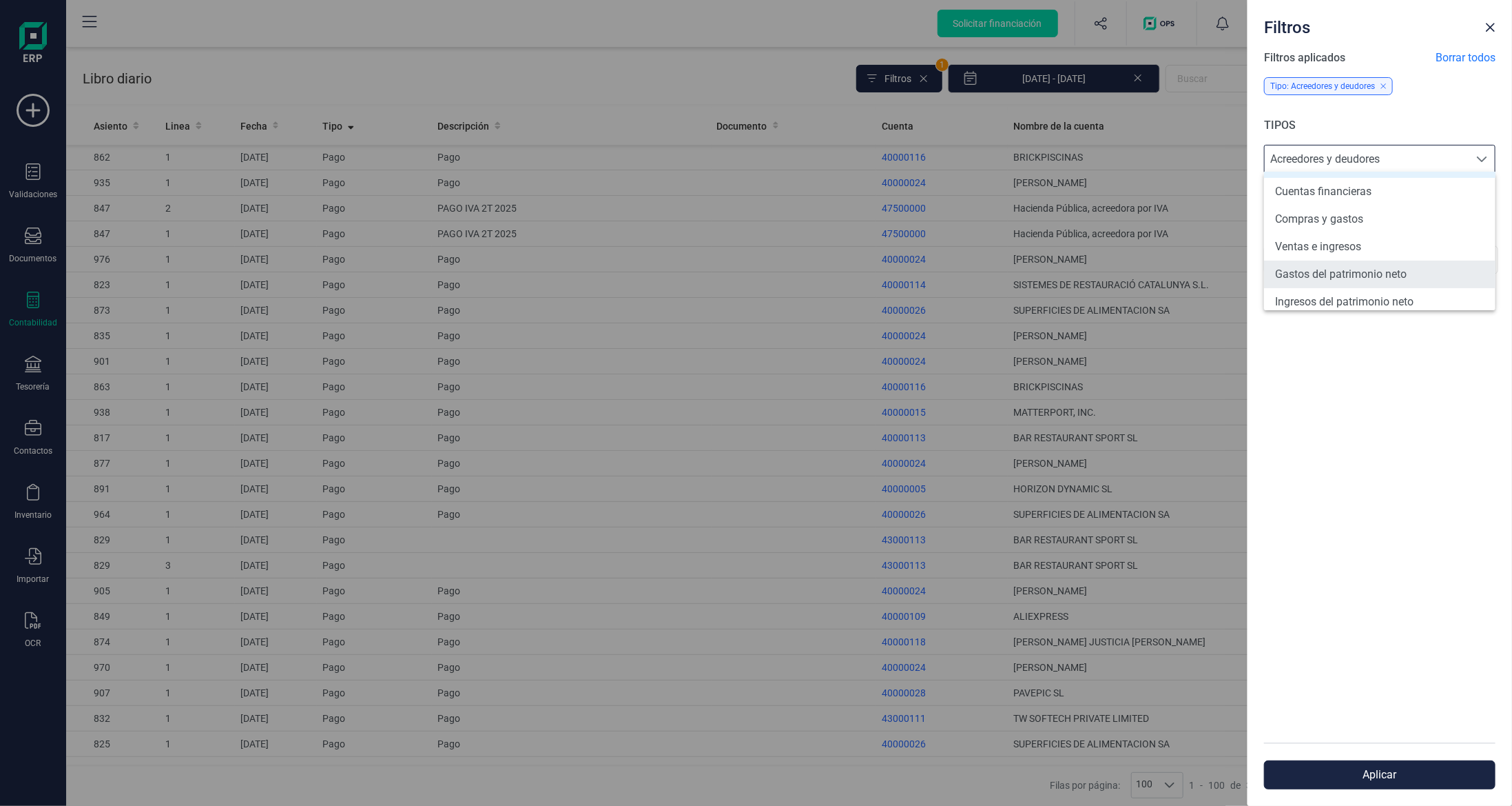
click at [1387, 270] on li "Gastos del patrimonio neto" at bounding box center [1380, 274] width 231 height 28
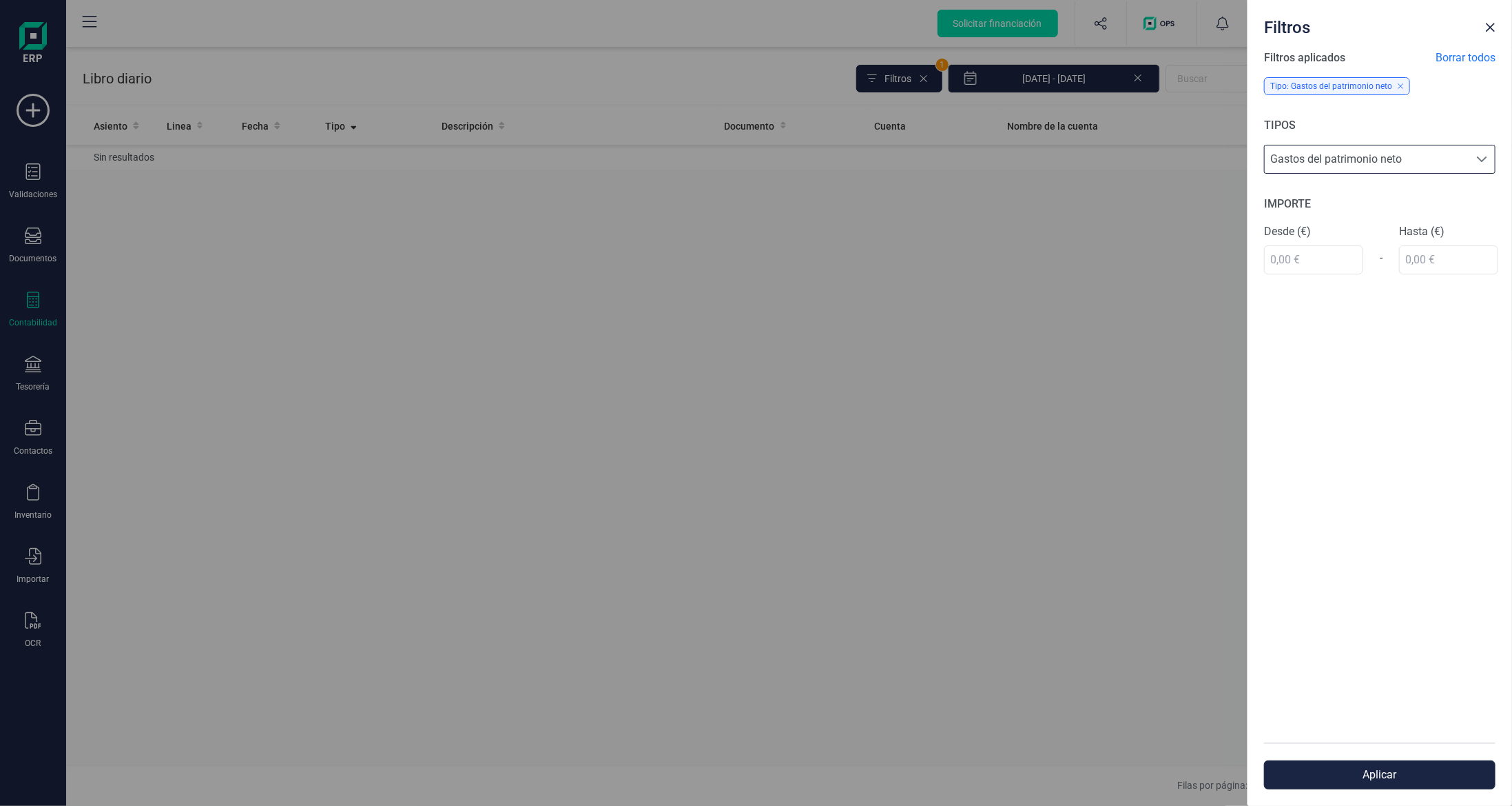
click at [1397, 152] on span "Gastos del patrimonio neto" at bounding box center [1367, 159] width 204 height 28
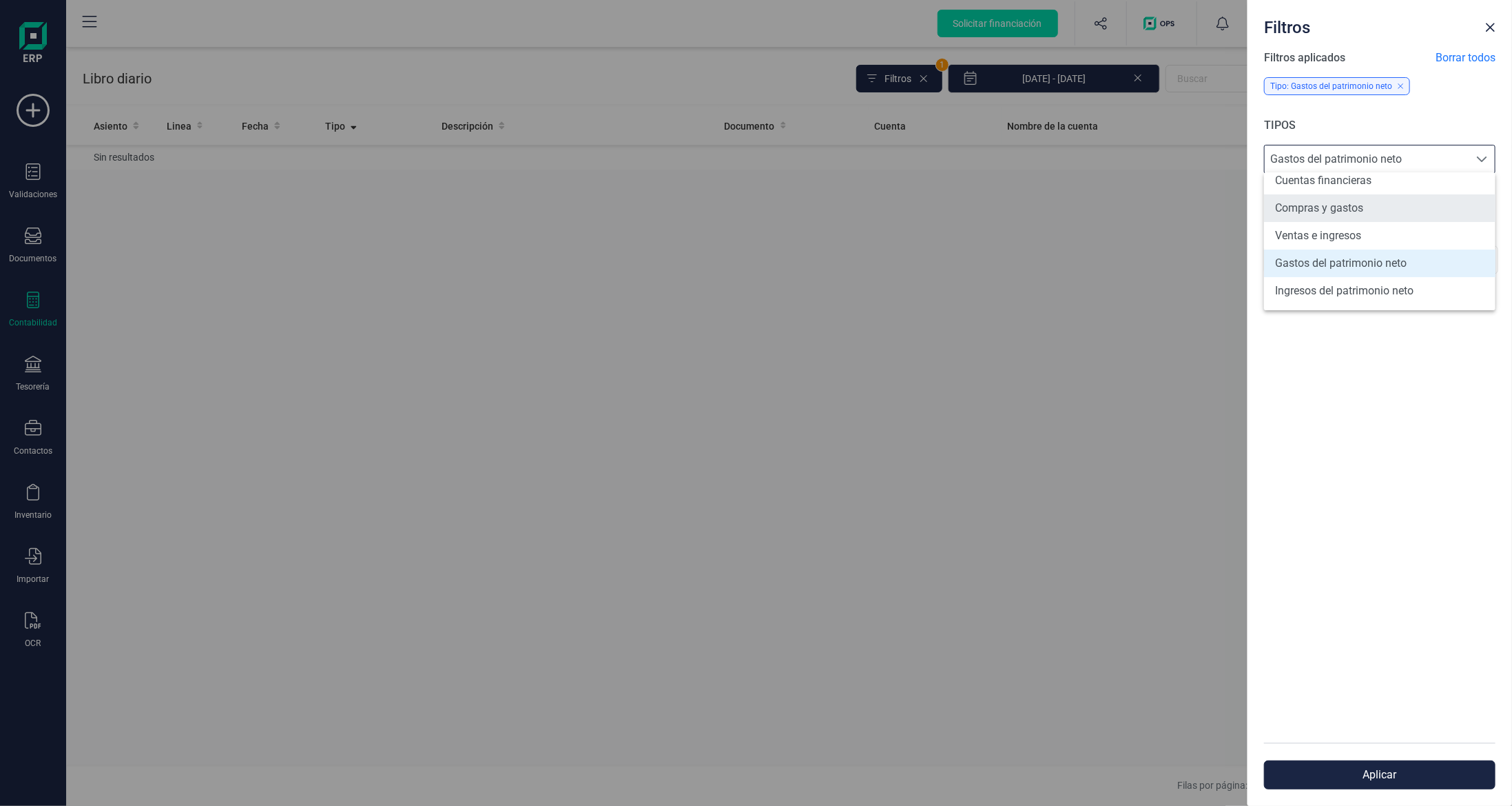
click at [1396, 205] on li "Compras y gastos" at bounding box center [1380, 208] width 231 height 28
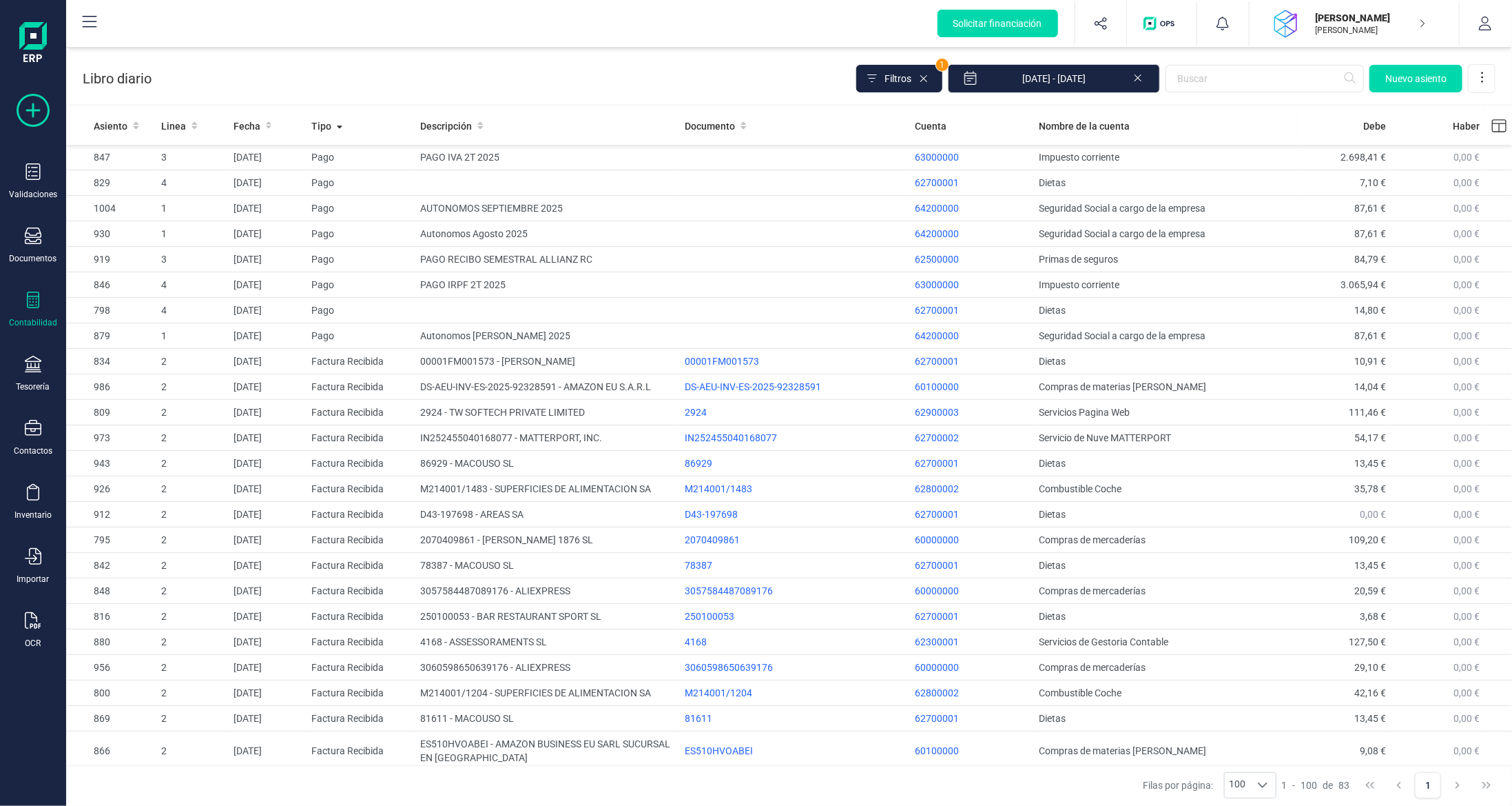
click at [19, 116] on icon at bounding box center [32, 110] width 33 height 33
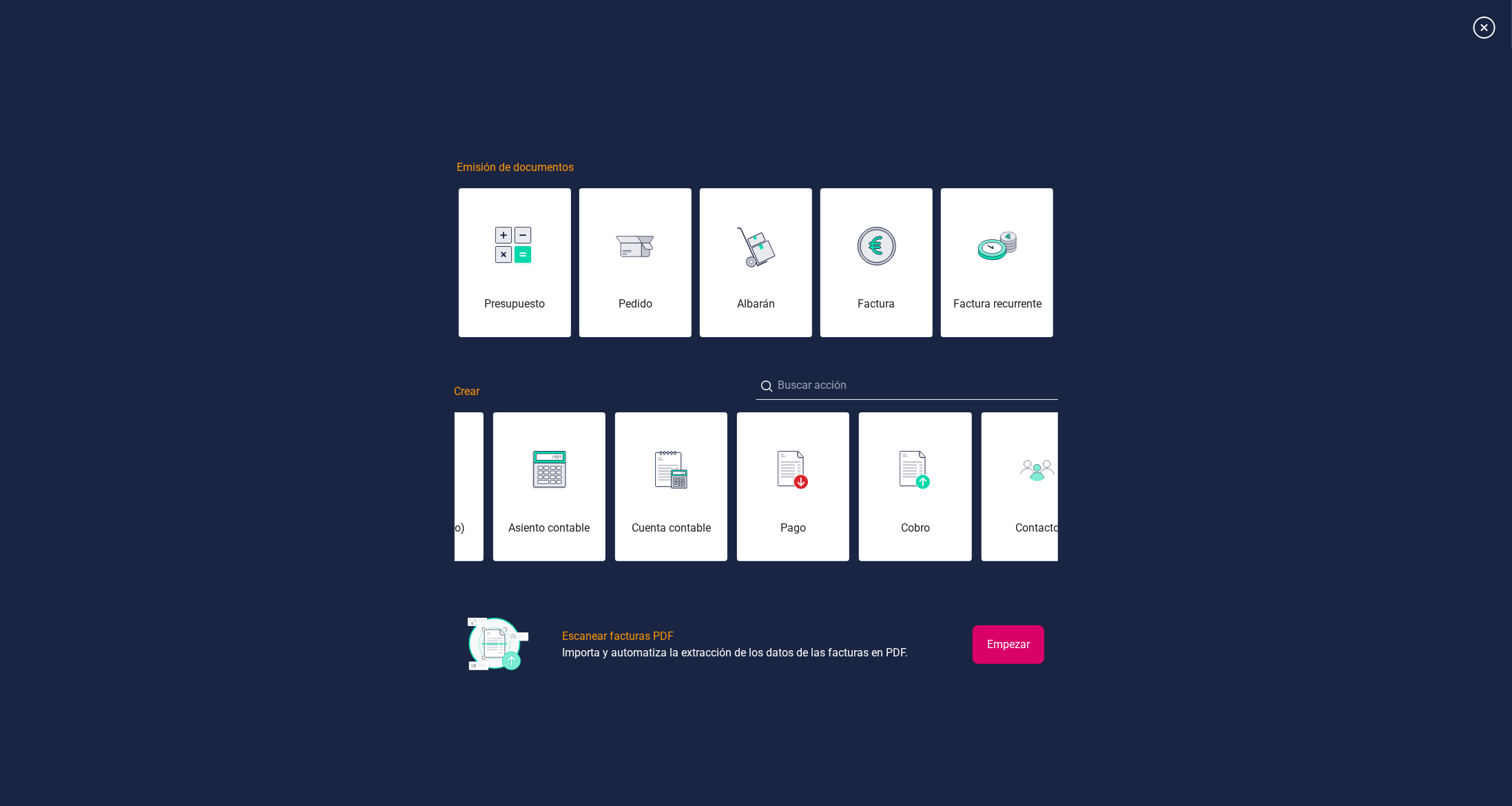
scroll to position [0, 138]
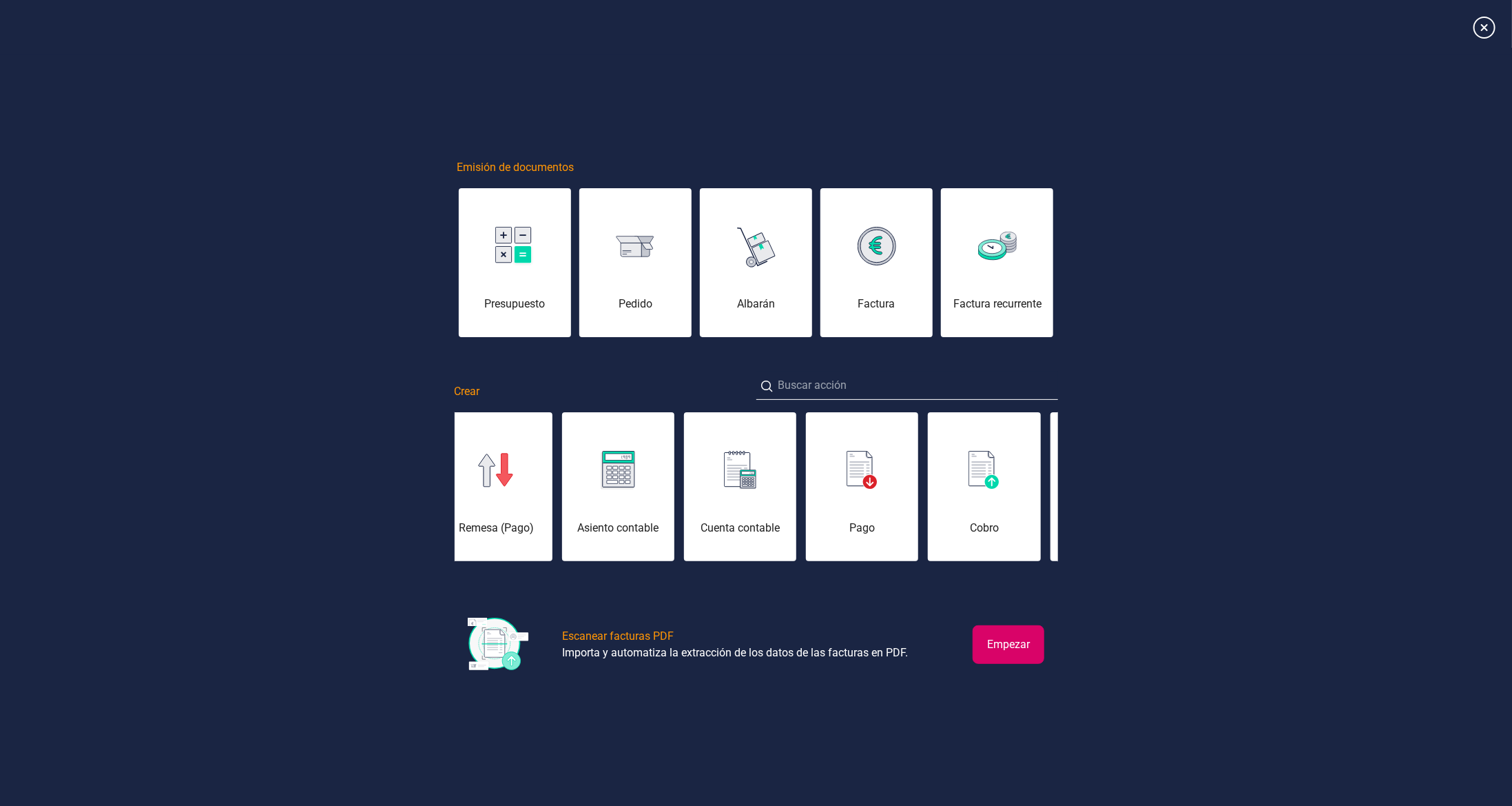
click at [739, 477] on img at bounding box center [740, 470] width 32 height 39
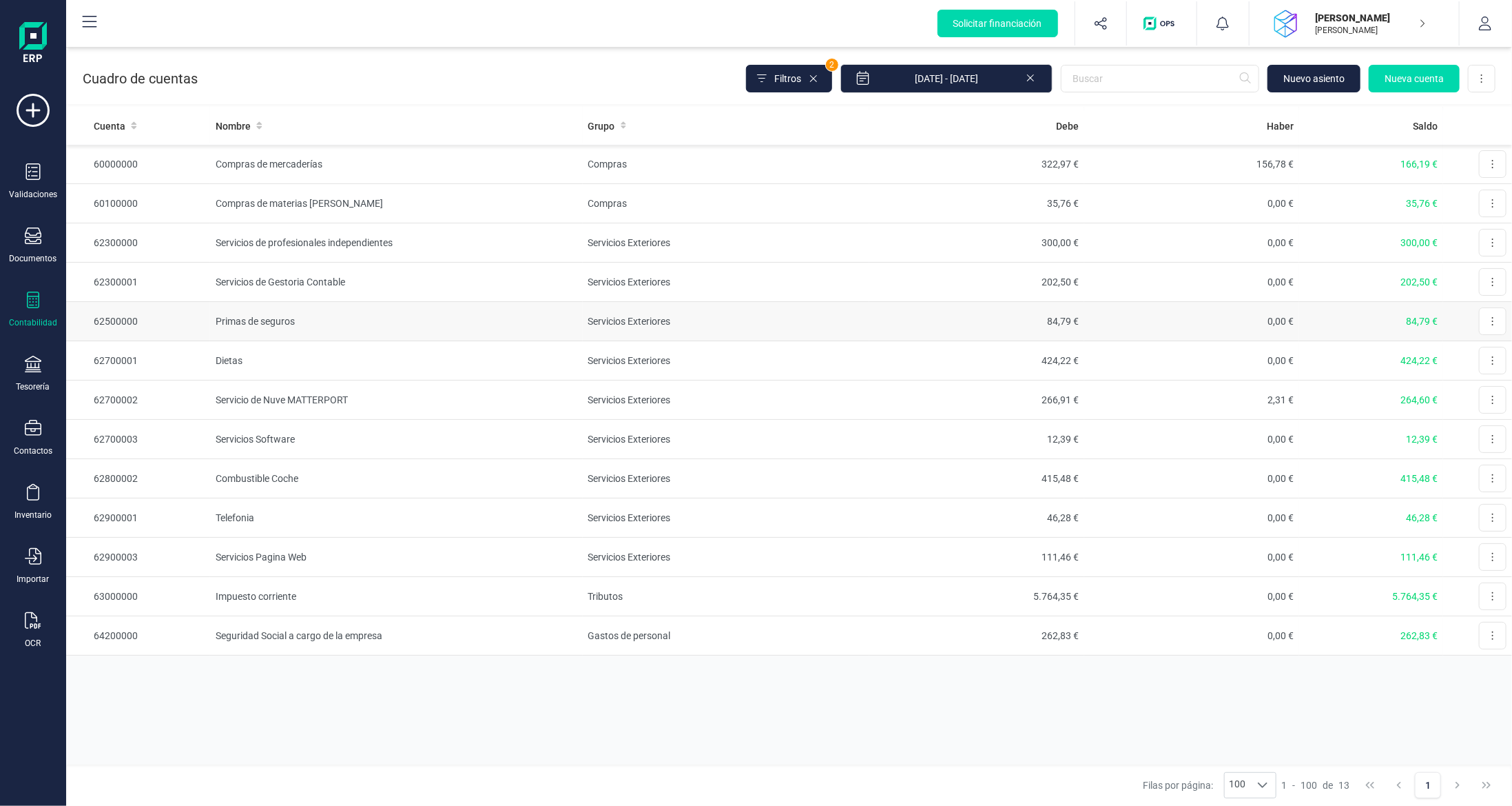
click at [341, 317] on td "Primas de seguros" at bounding box center [396, 322] width 373 height 39
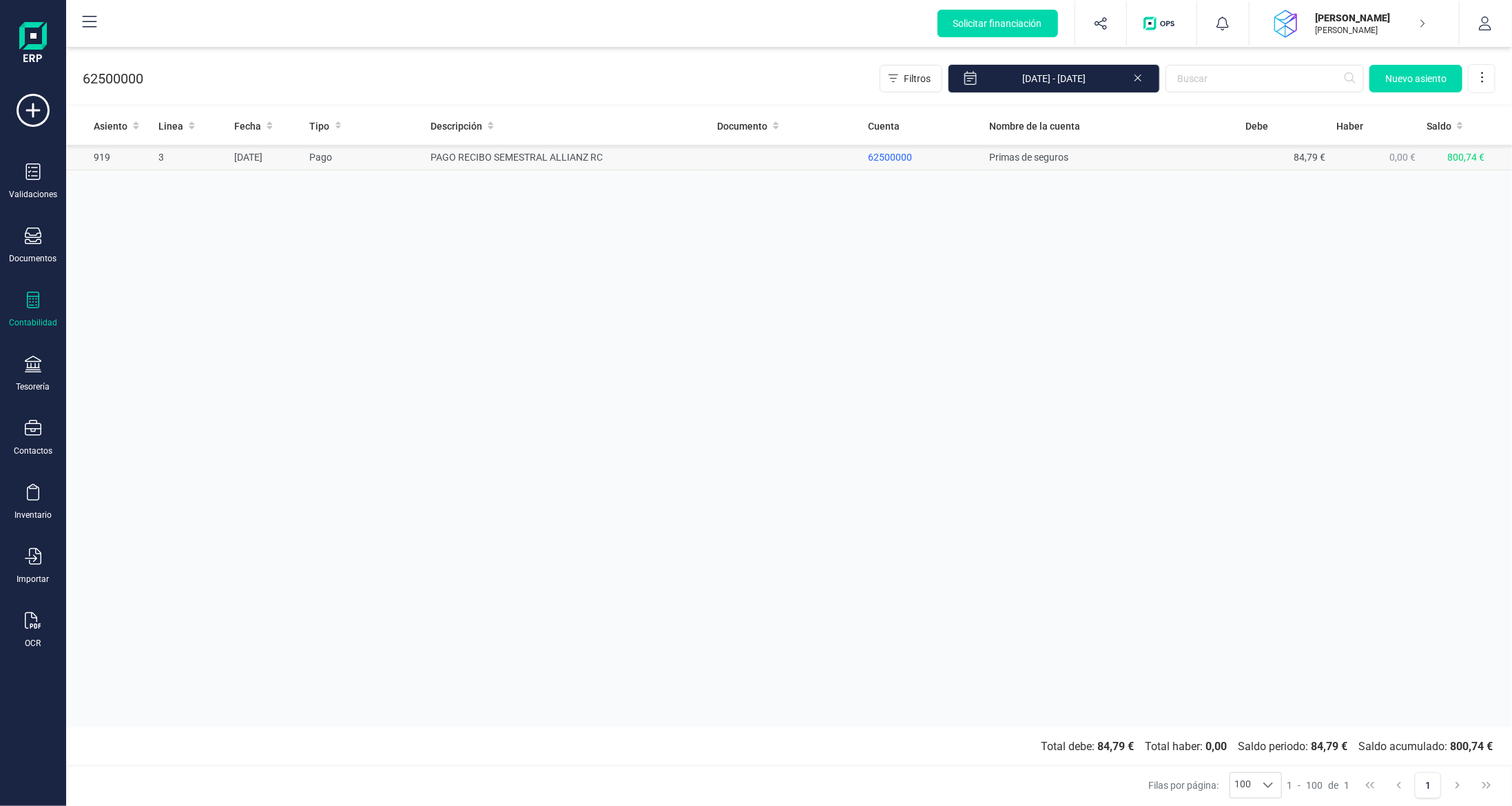
click at [480, 157] on td "PAGO RECIBO SEMESTRAL ALLIANZ RC" at bounding box center [568, 157] width 287 height 25
click at [37, 315] on div "Contabilidad" at bounding box center [33, 309] width 56 height 37
click at [168, 207] on div "Libro diario" at bounding box center [160, 201] width 162 height 28
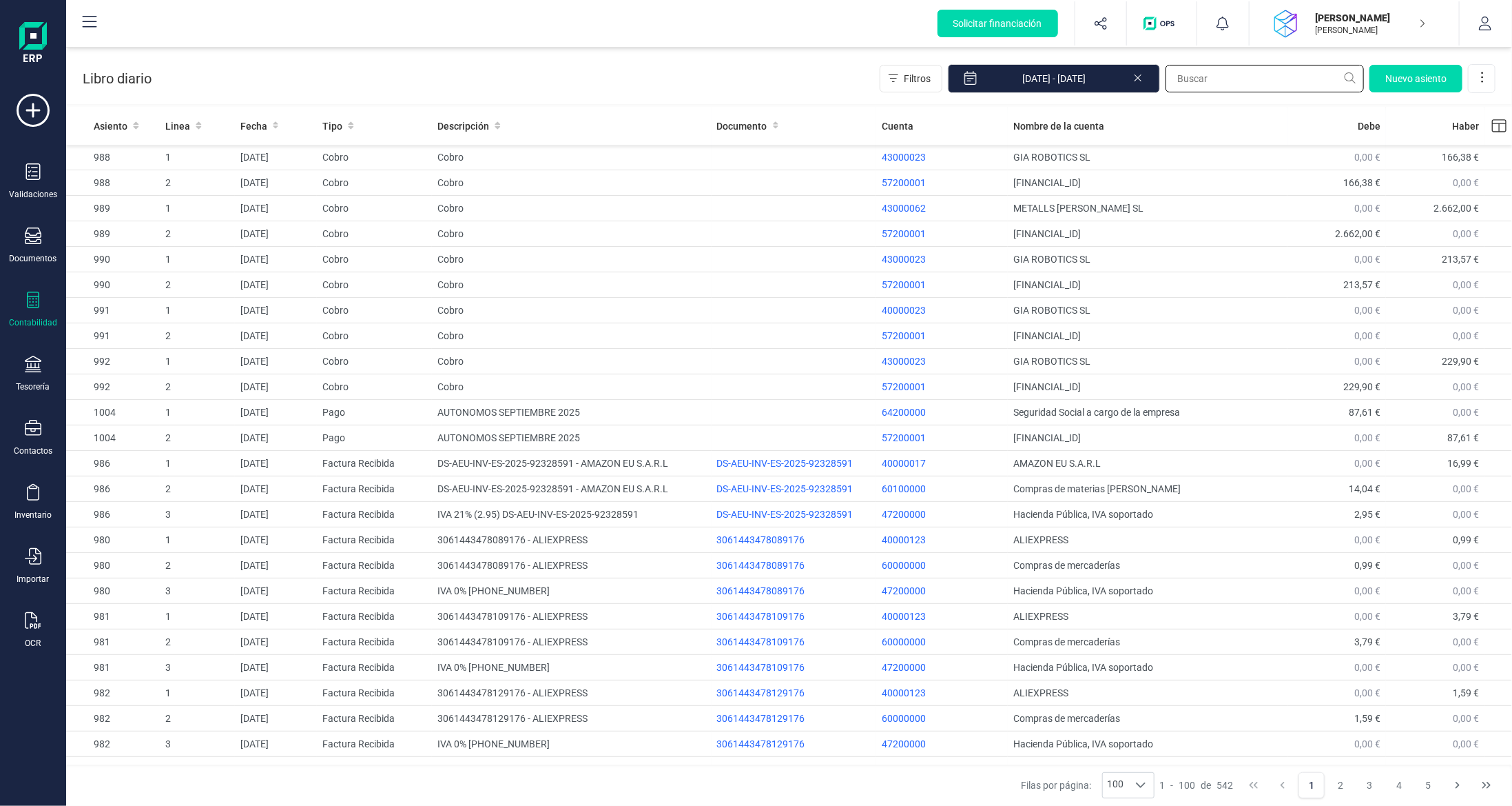
click at [1221, 76] on input "text" at bounding box center [1265, 78] width 198 height 28
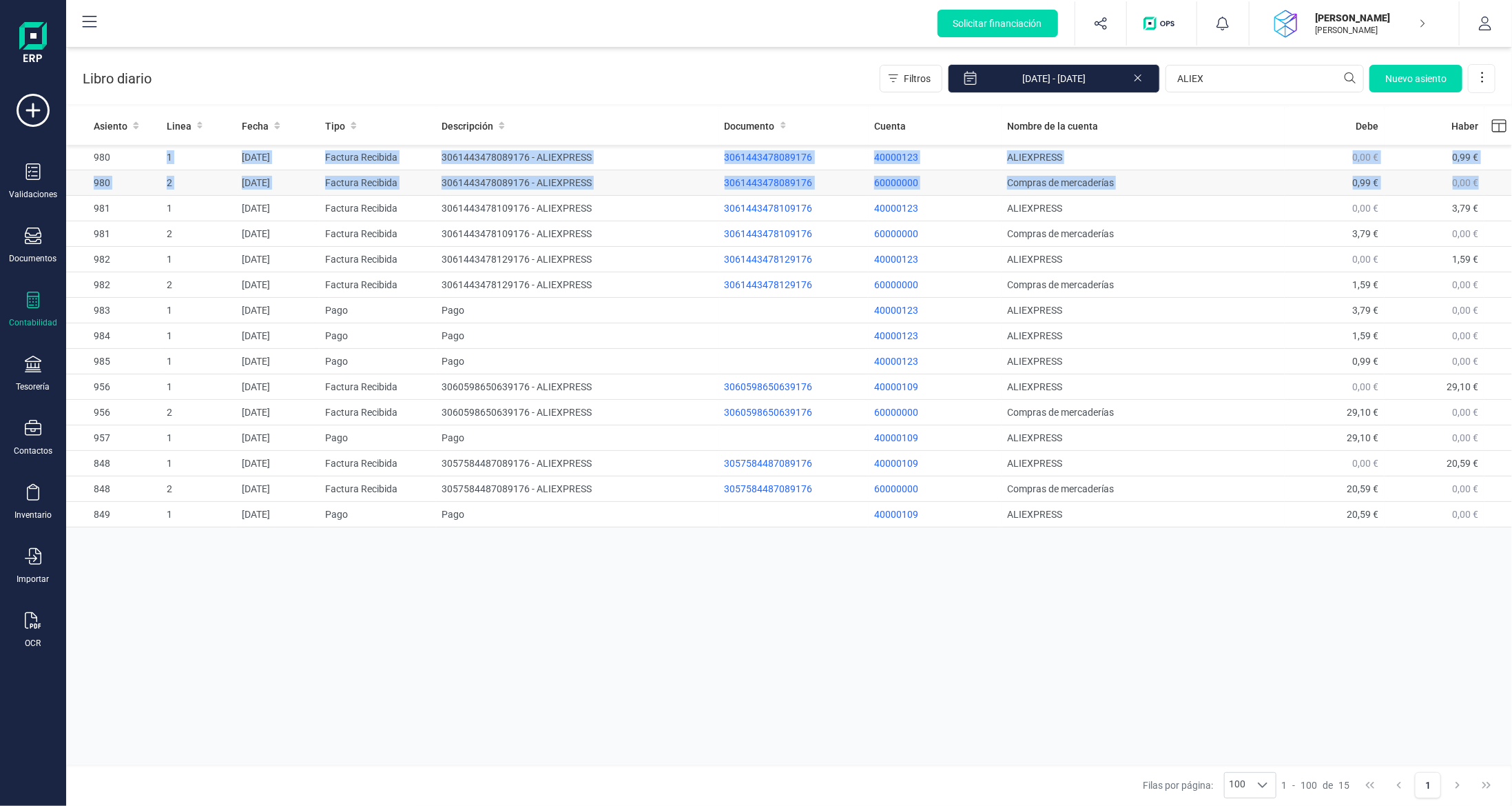
drag, startPoint x: 136, startPoint y: 153, endPoint x: 1491, endPoint y: 192, distance: 1355.6
click at [1499, 180] on tbody "980 1 [DATE] Factura Recibida 3061443478089176 - ALIEXPRESS 3061443478089176 40…" at bounding box center [790, 335] width 1447 height 383
copy tbody "1 [DATE] Factura Recibida 3061443478089176 - ALIEXPRESS 3061443478089176 400001…"
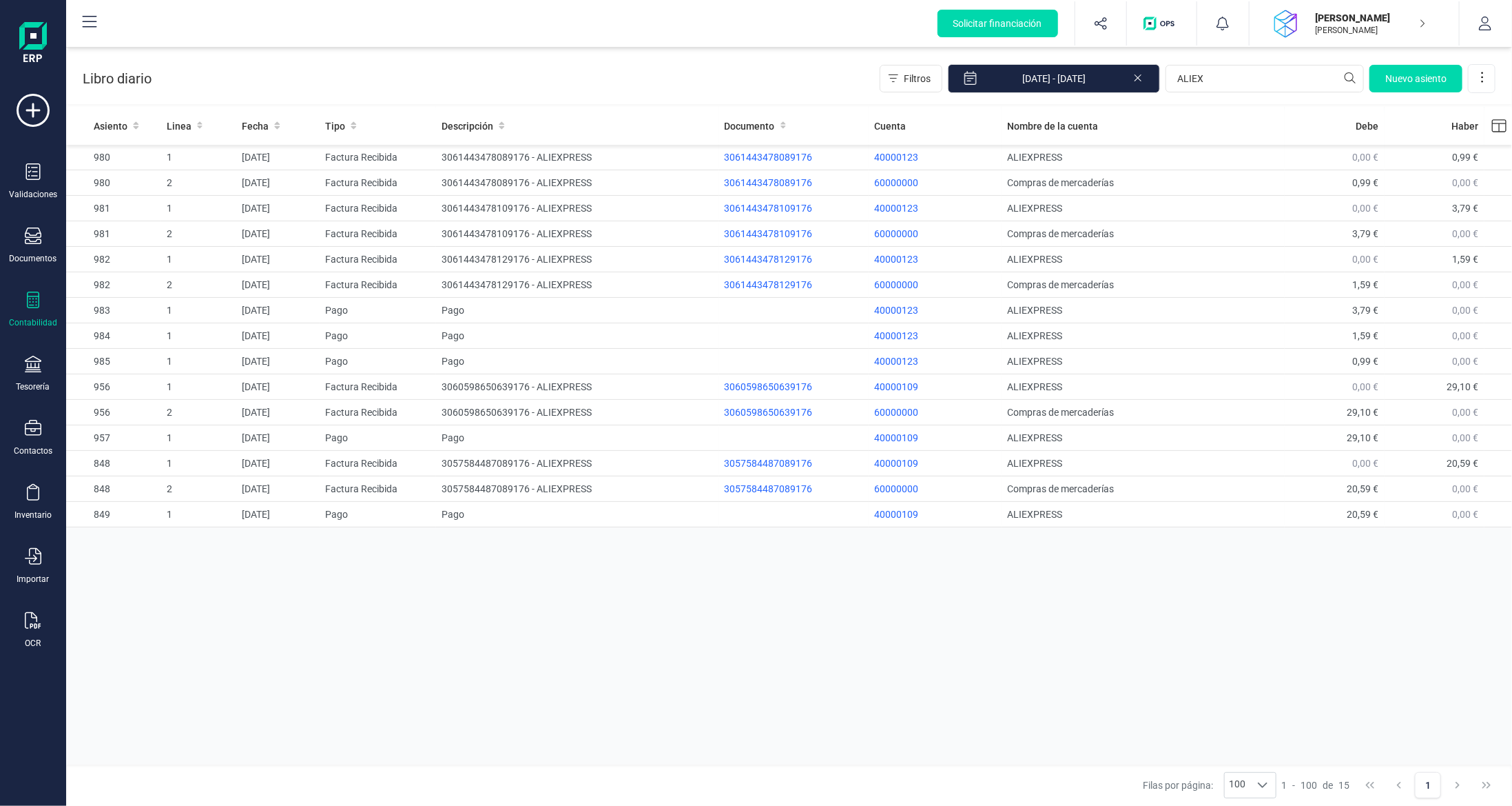
click at [583, 608] on div "Asiento Linea Fecha Tipo Descripción Documento Cuenta Nombre de la cuenta [PERS…" at bounding box center [790, 437] width 1447 height 661
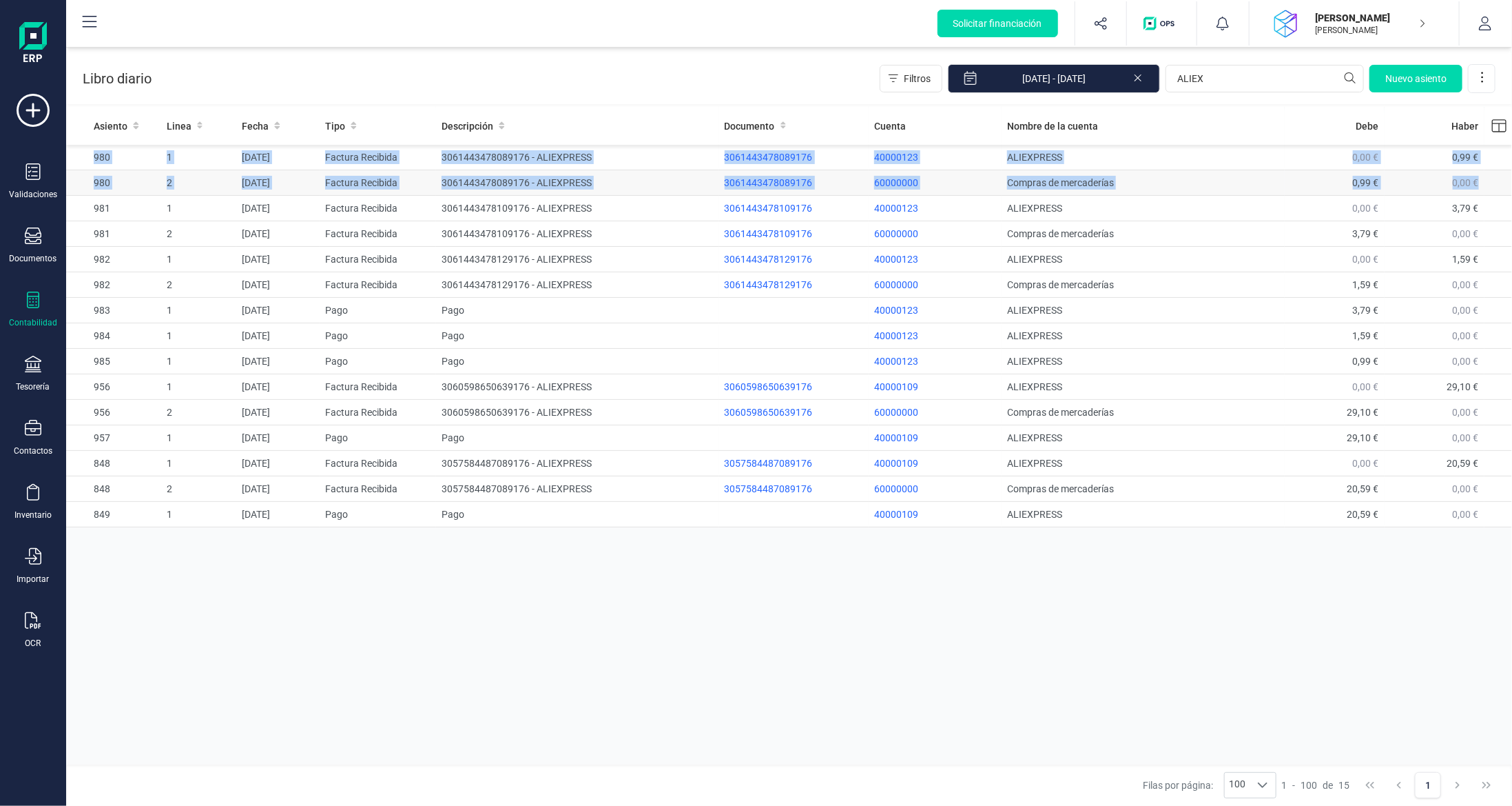
drag, startPoint x: 97, startPoint y: 155, endPoint x: 1491, endPoint y: 188, distance: 1394.4
click at [1491, 188] on tbody "980 1 [DATE] Factura Recibida 3061443478089176 - ALIEXPRESS 3061443478089176 40…" at bounding box center [790, 335] width 1447 height 383
copy tbody "980 1 [DATE] Factura Recibida 3061443478089176 - ALIEXPRESS 3061443478089176 40…"
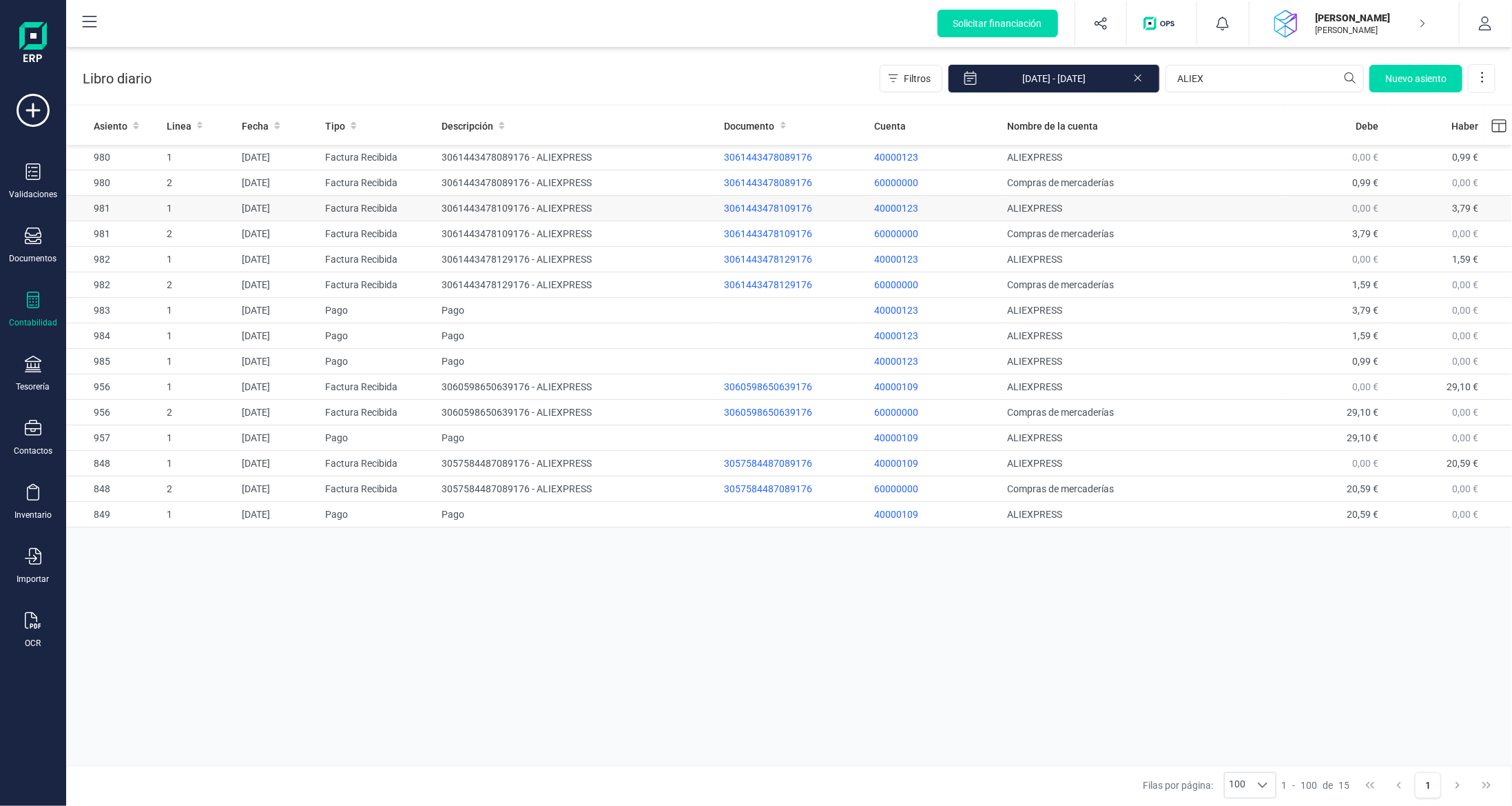
click at [88, 208] on td "981" at bounding box center [114, 208] width 95 height 25
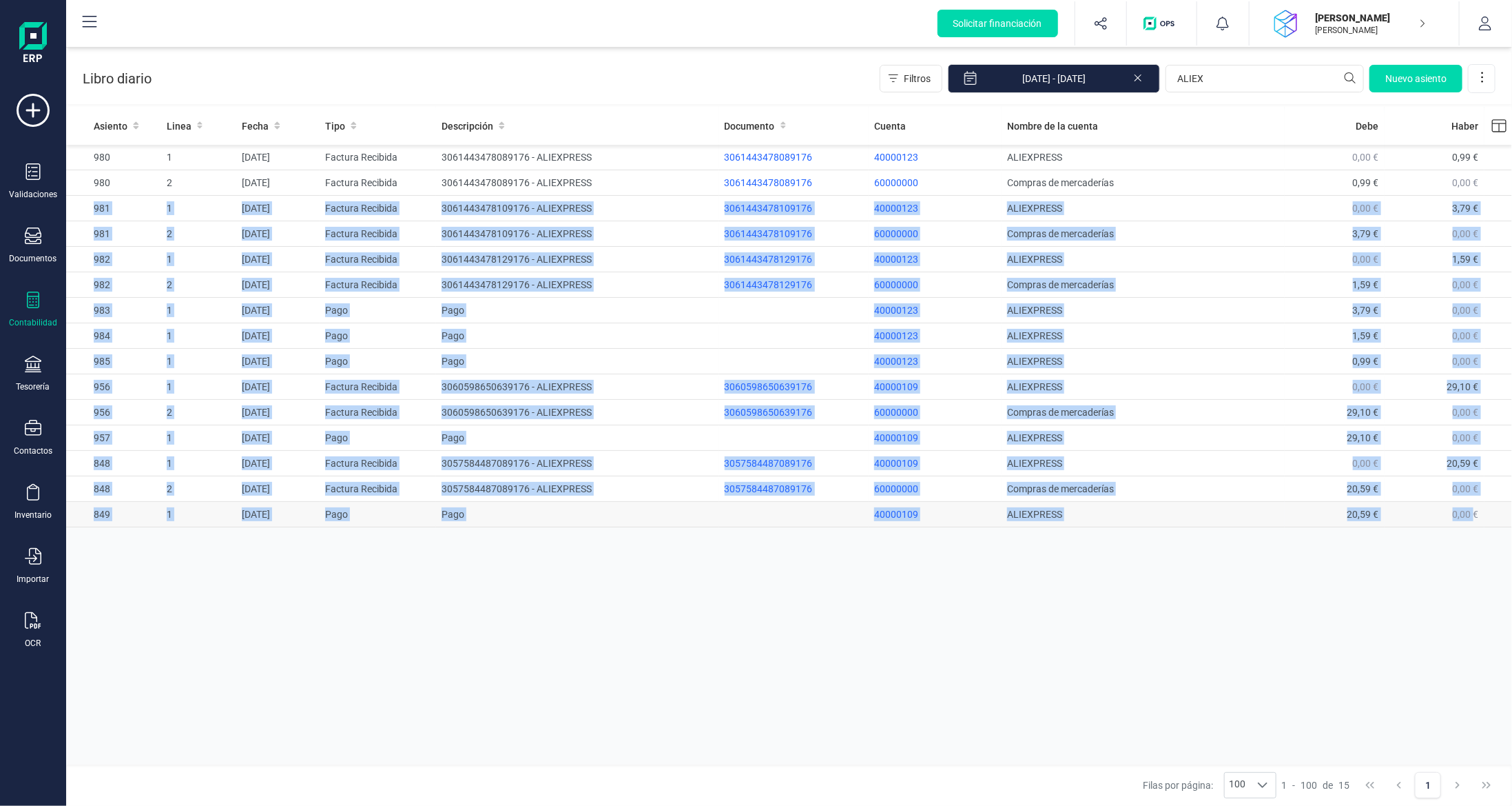
drag, startPoint x: 88, startPoint y: 208, endPoint x: 1472, endPoint y: 510, distance: 1416.6
click at [1472, 510] on tbody "980 1 [DATE] Factura Recibida 3061443478089176 - ALIEXPRESS 3061443478089176 40…" at bounding box center [790, 335] width 1447 height 383
copy tbody "842 3 97/70/9858 Loremip Dolorsit 5700942602505630 - AMETCONSEC 625766831560404…"
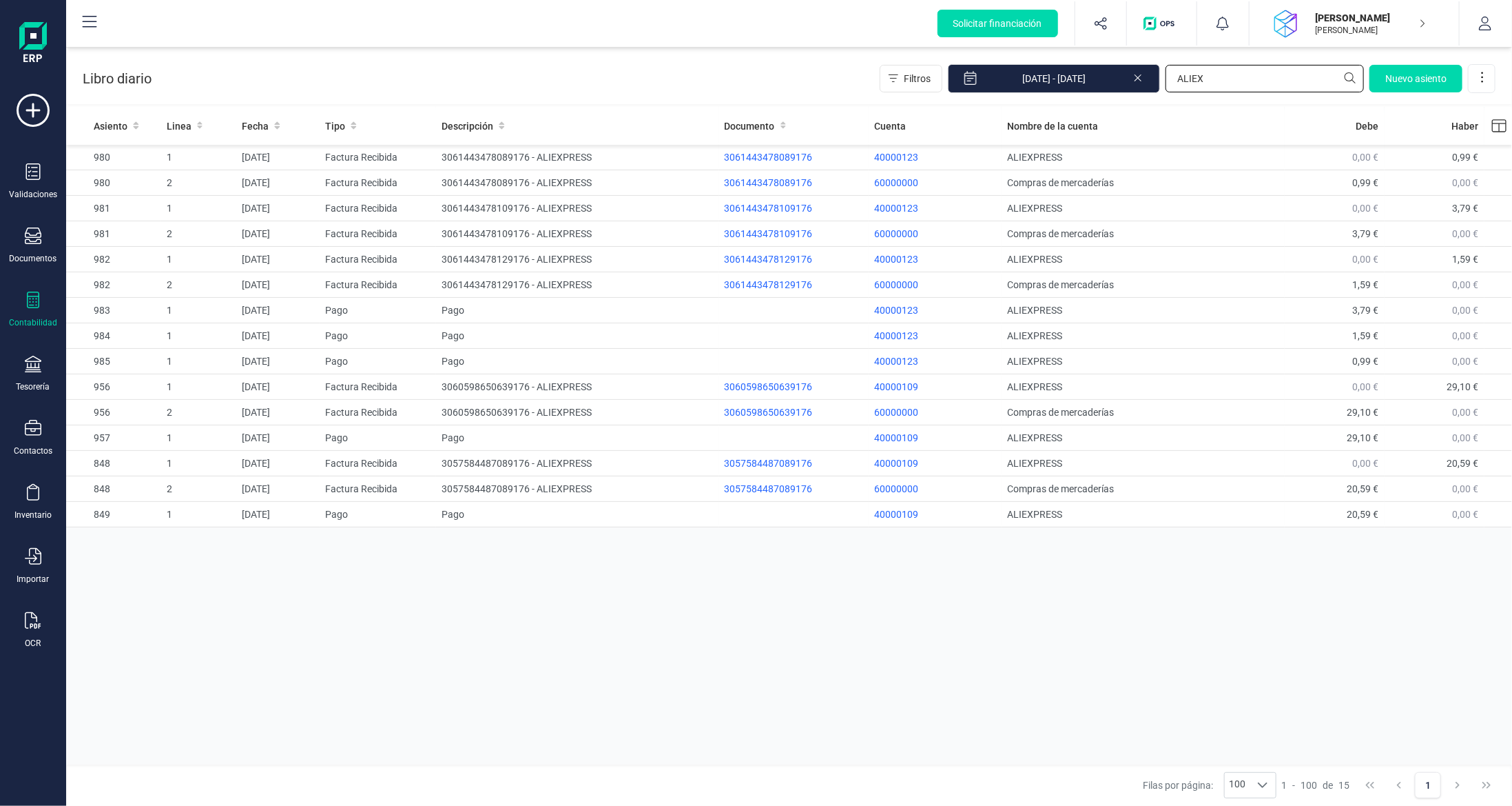
drag, startPoint x: 1232, startPoint y: 85, endPoint x: 1048, endPoint y: 97, distance: 184.4
click at [1055, 74] on div "Filtros [DATE] - [DATE] ALIEX [GEOGRAPHIC_DATA]" at bounding box center [1188, 78] width 616 height 29
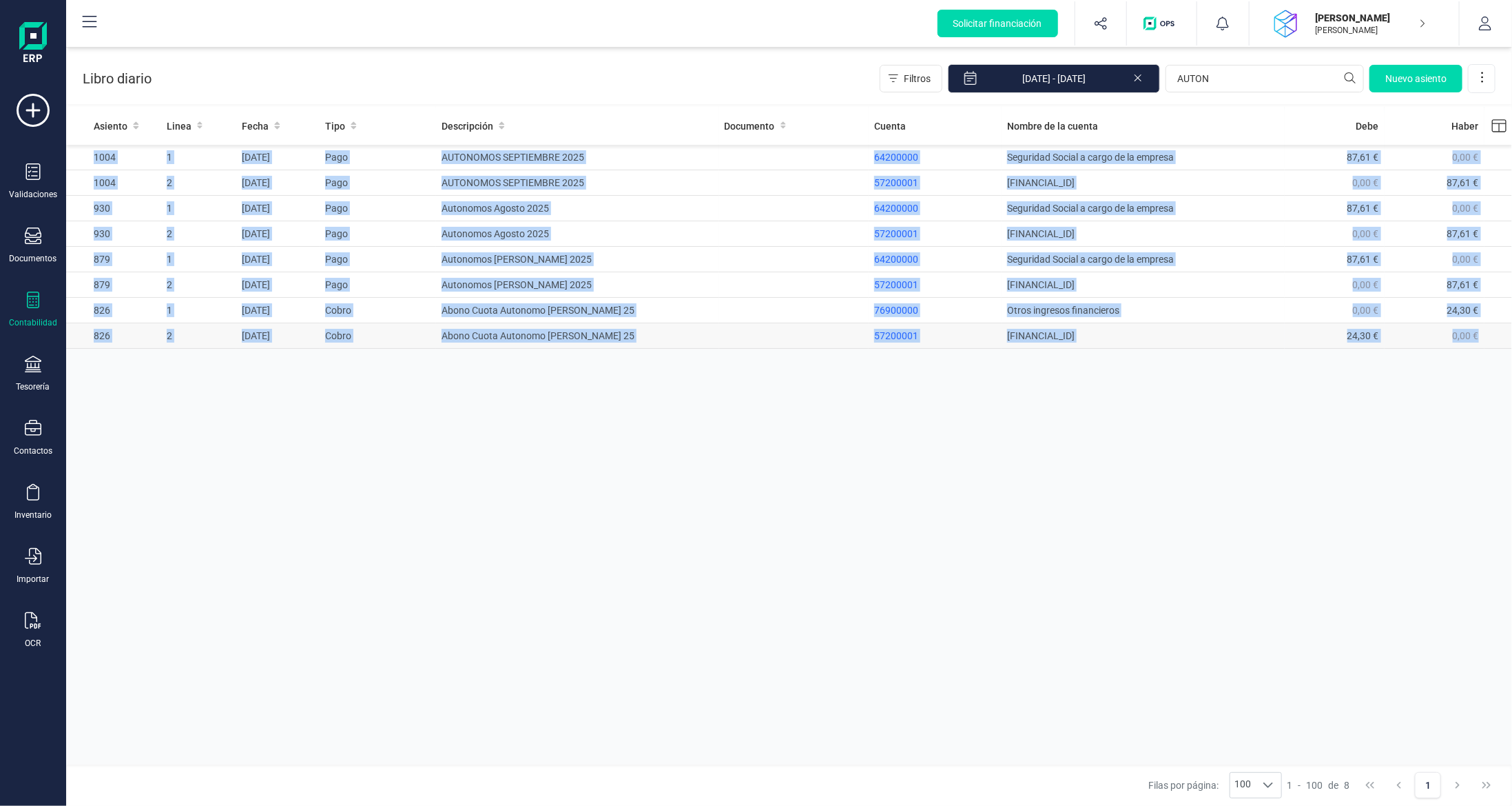
drag, startPoint x: 81, startPoint y: 157, endPoint x: 1503, endPoint y: 327, distance: 1432.1
click at [1503, 327] on tbody "1004 1 [DATE] Pago AUTONOMOS SEPTIEMBRE 2025 64200000 Seguridad Social a cargo …" at bounding box center [790, 247] width 1447 height 204
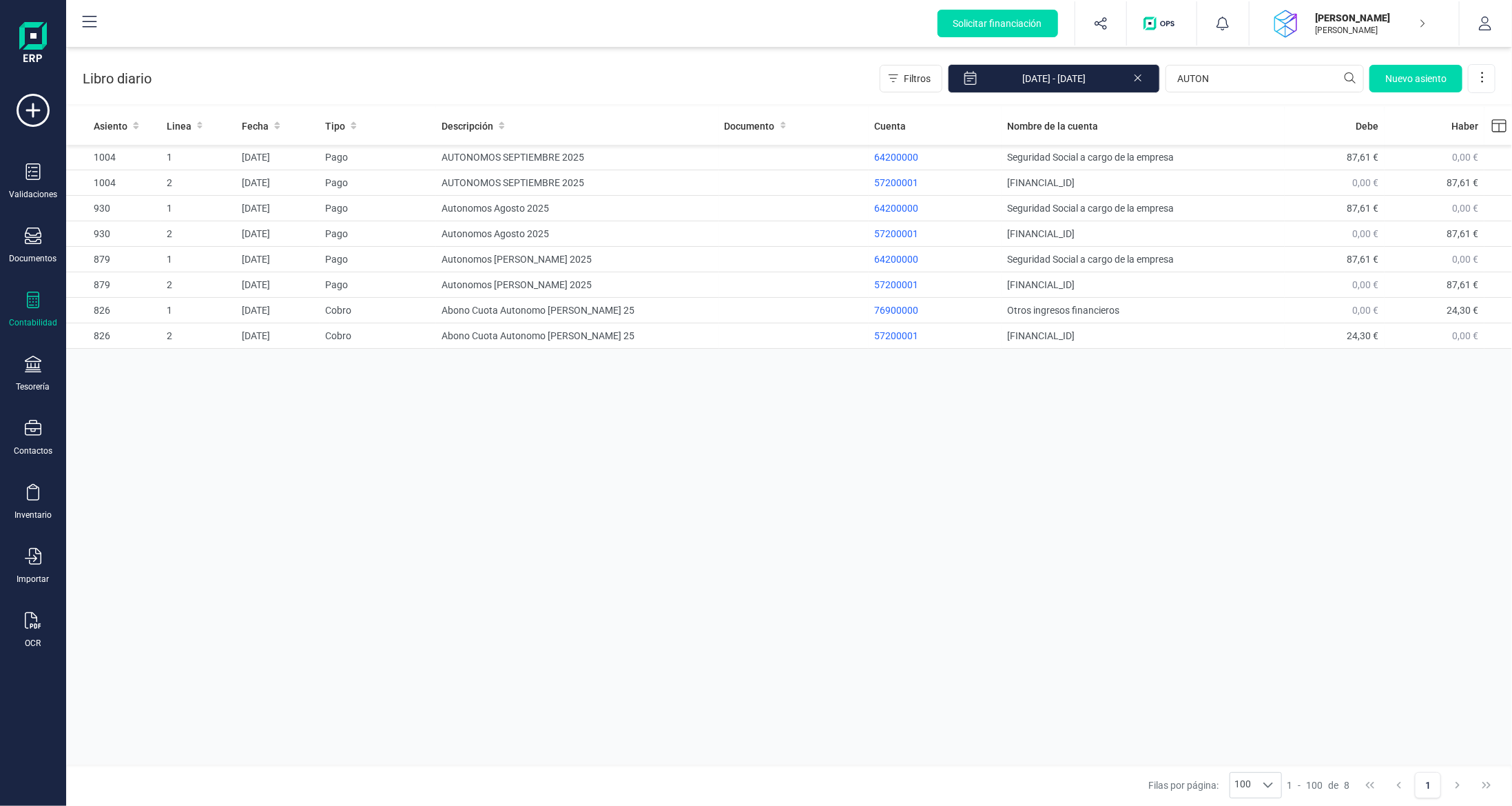
drag, startPoint x: 742, startPoint y: 469, endPoint x: 740, endPoint y: 452, distance: 17.1
click at [743, 469] on div "Asiento Linea Fecha Tipo Descripción Documento Cuenta Nombre de la cuenta [PERS…" at bounding box center [790, 437] width 1447 height 661
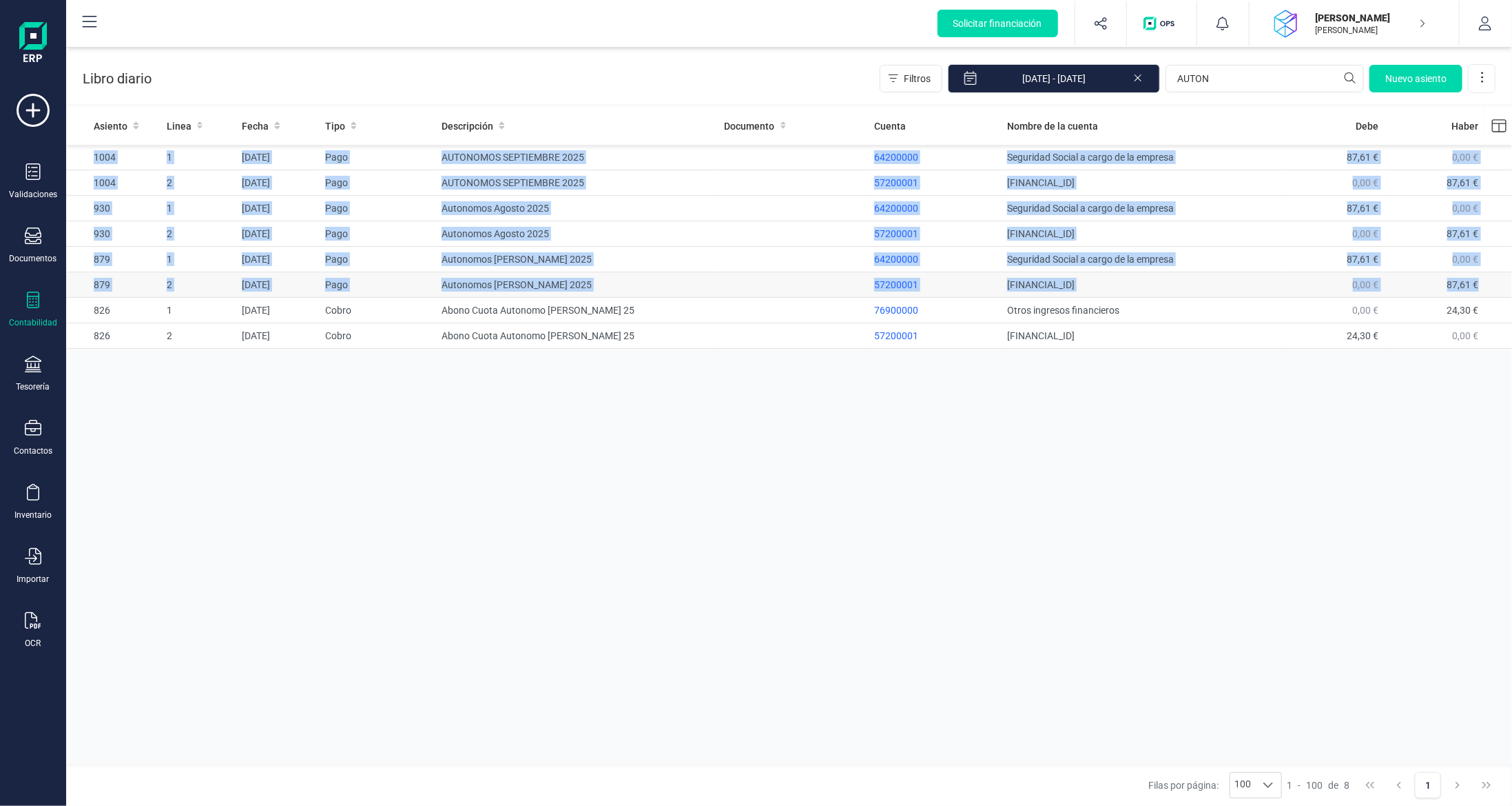
drag, startPoint x: 78, startPoint y: 157, endPoint x: 1489, endPoint y: 280, distance: 1416.4
click at [1489, 279] on tbody "1004 1 [DATE] Pago AUTONOMOS SEPTIEMBRE 2025 64200000 Seguridad Social a cargo …" at bounding box center [790, 247] width 1447 height 204
copy tbody "1004 1 [DATE] Pago AUTONOMOS SEPTIEMBRE 2025 64200000 Seguridad Social a cargo …"
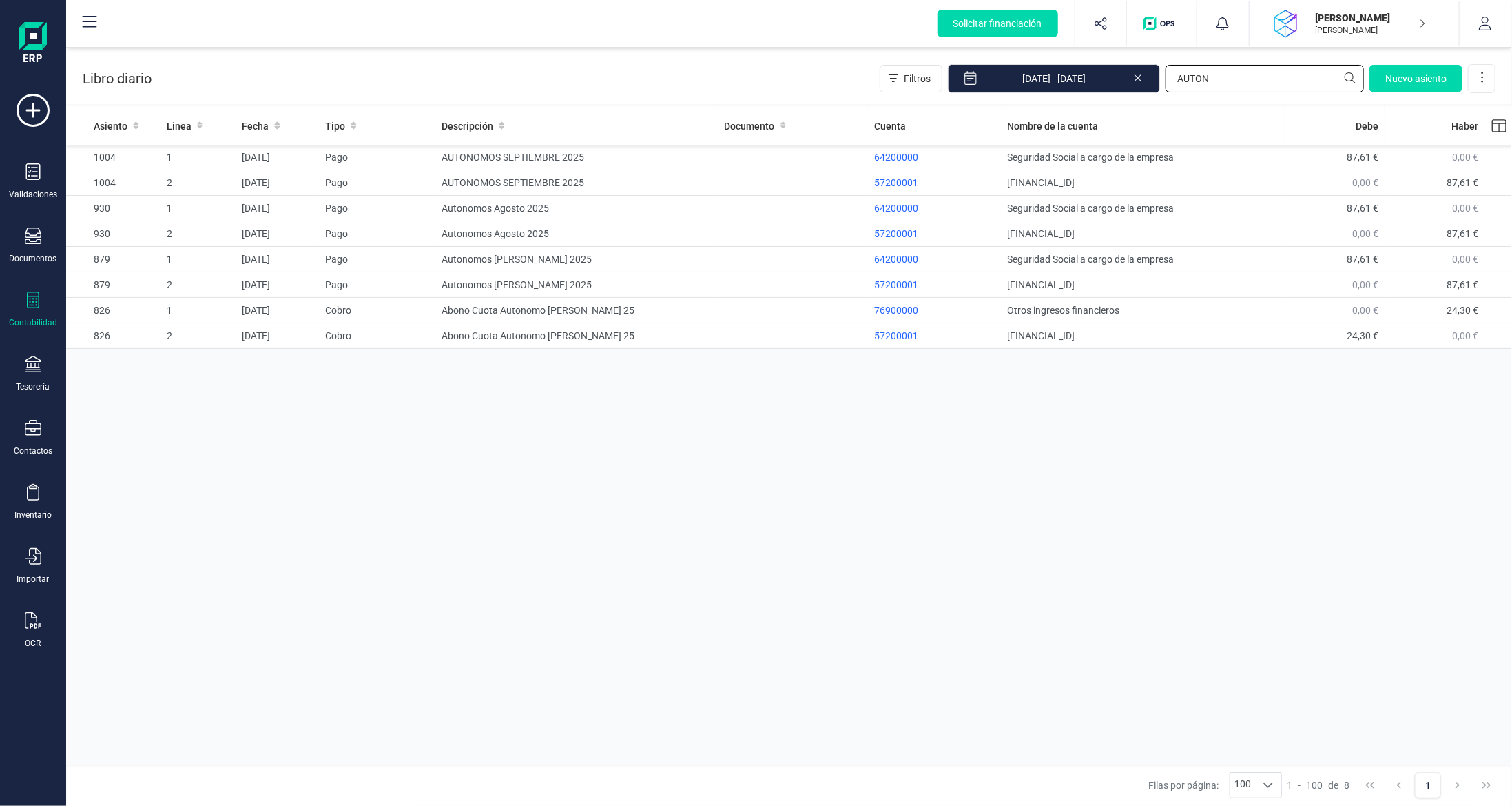
click at [1246, 73] on input "AUTON" at bounding box center [1265, 78] width 198 height 28
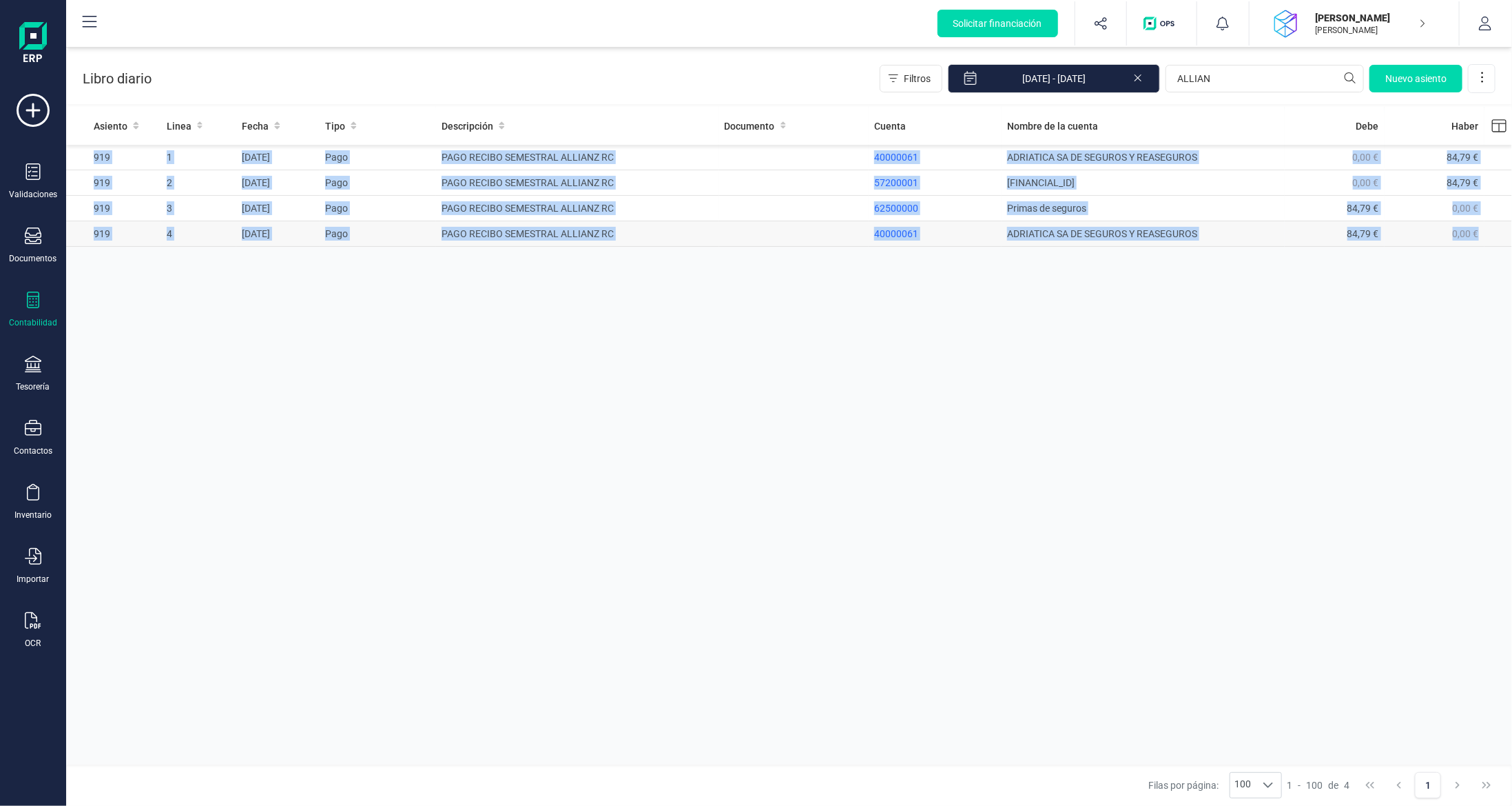
drag, startPoint x: 85, startPoint y: 155, endPoint x: 1508, endPoint y: 244, distance: 1425.8
click at [1508, 244] on tbody "919 1 [DATE] Pago PAGO RECIBO SEMESTRAL ALLIANZ RC 40000061 ADRIATICA SA DE SEG…" at bounding box center [790, 195] width 1447 height 102
copy tbody "919 1 [DATE] Pago PAGO RECIBO SEMESTRAL ALLIANZ RC 40000061 ADRIATICA SA DE SEG…"
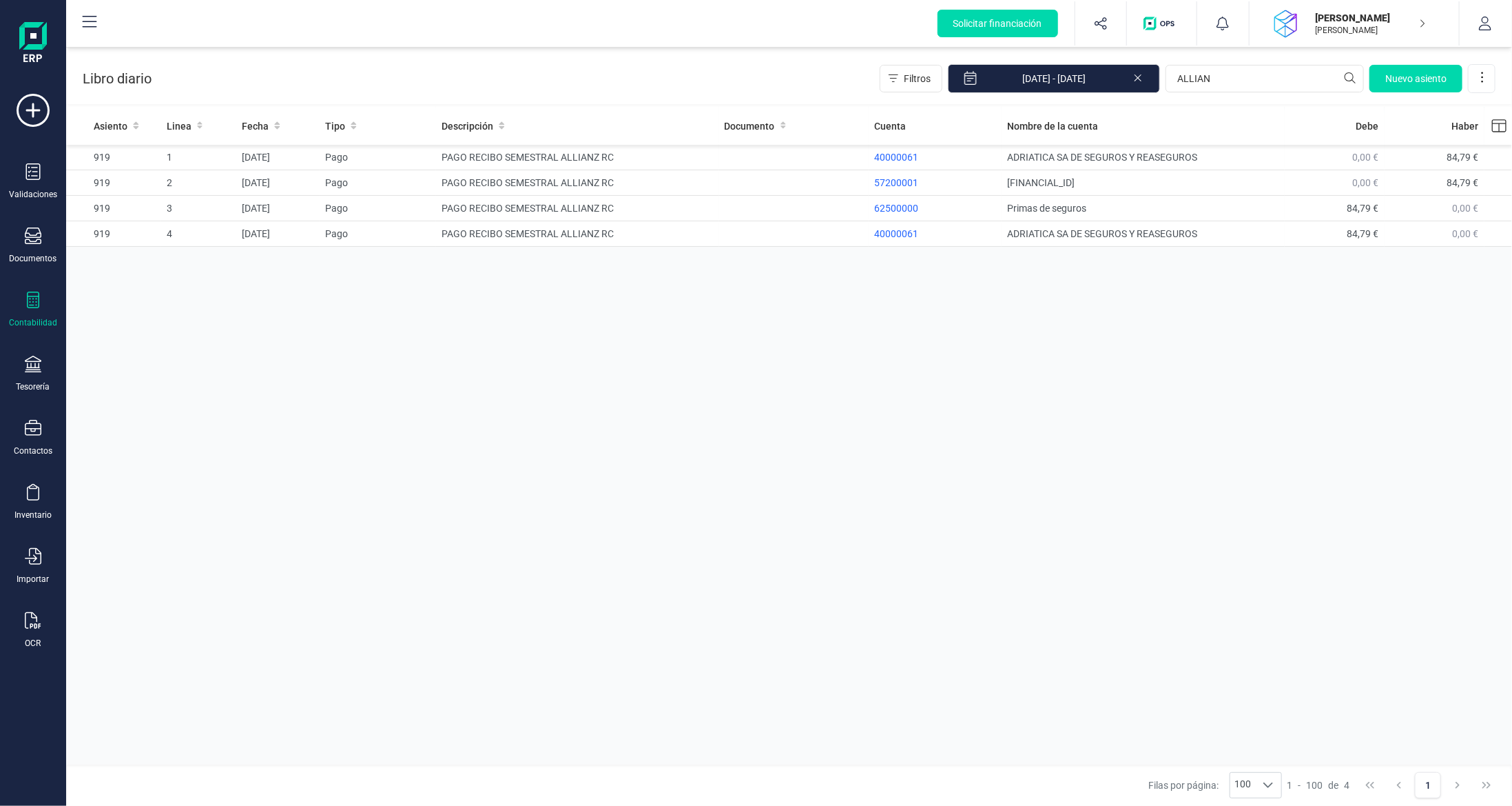
click at [496, 568] on div "Asiento Linea Fecha Tipo Descripción Documento Cuenta Nombre de la cuenta [PERS…" at bounding box center [790, 437] width 1447 height 661
click at [1238, 83] on input "ALLIAN" at bounding box center [1265, 78] width 198 height 28
type input "WEB"
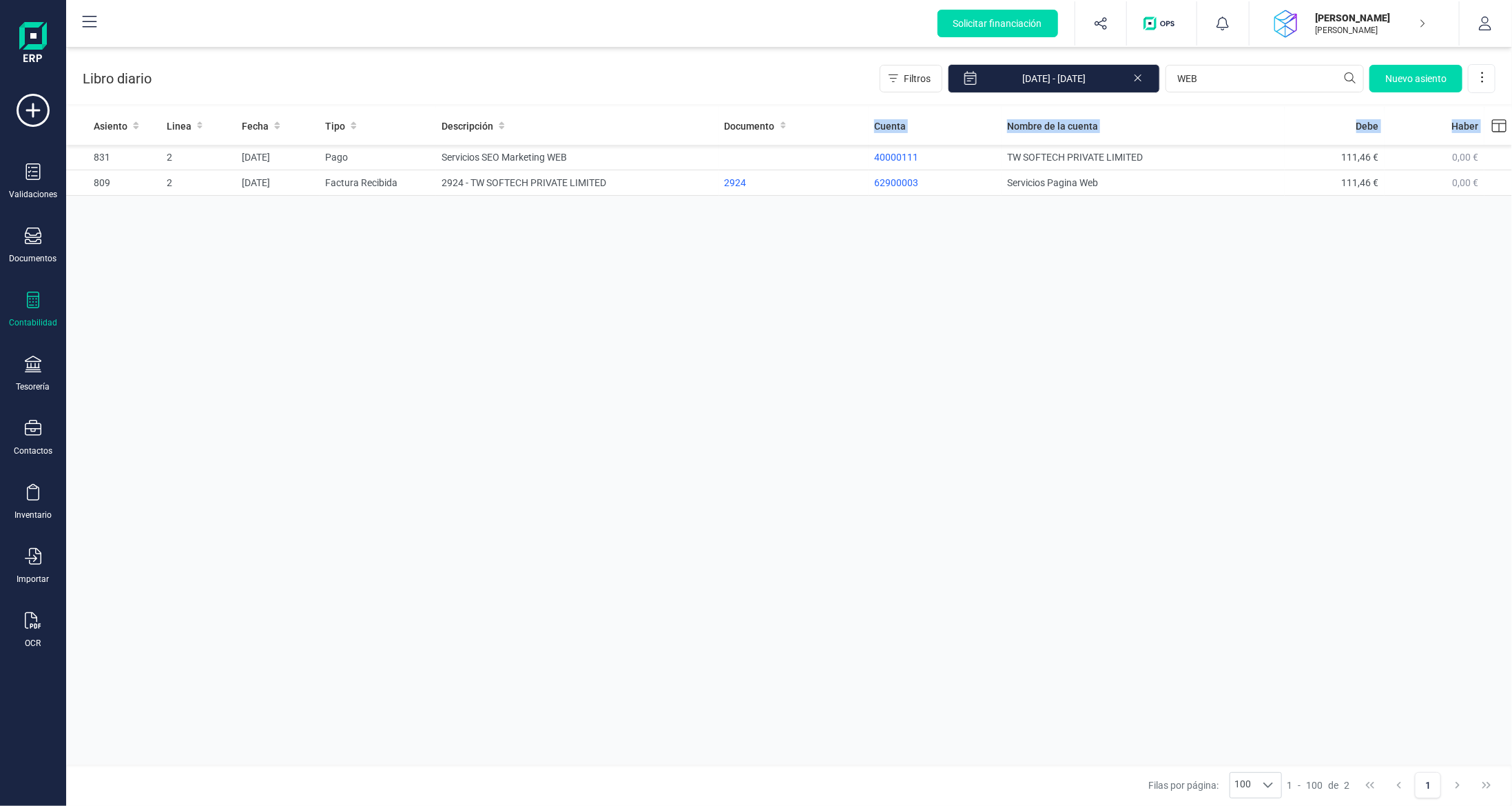
drag, startPoint x: 74, startPoint y: 156, endPoint x: 1255, endPoint y: 273, distance: 1186.8
click at [1300, 227] on div "Asiento Linea Fecha Tipo Descripción Documento Cuenta Nombre de la cuenta [PERS…" at bounding box center [790, 437] width 1447 height 661
copy thead "Asiento Linea Fecha Tipo Descripción Documento Cuenta Nombre de la cuenta [PERS…"
click at [356, 360] on div "Asiento Linea Fecha Tipo Descripción Documento Cuenta Nombre de la cuenta [PERS…" at bounding box center [790, 437] width 1447 height 661
drag, startPoint x: 1227, startPoint y: 80, endPoint x: 1114, endPoint y: 51, distance: 116.7
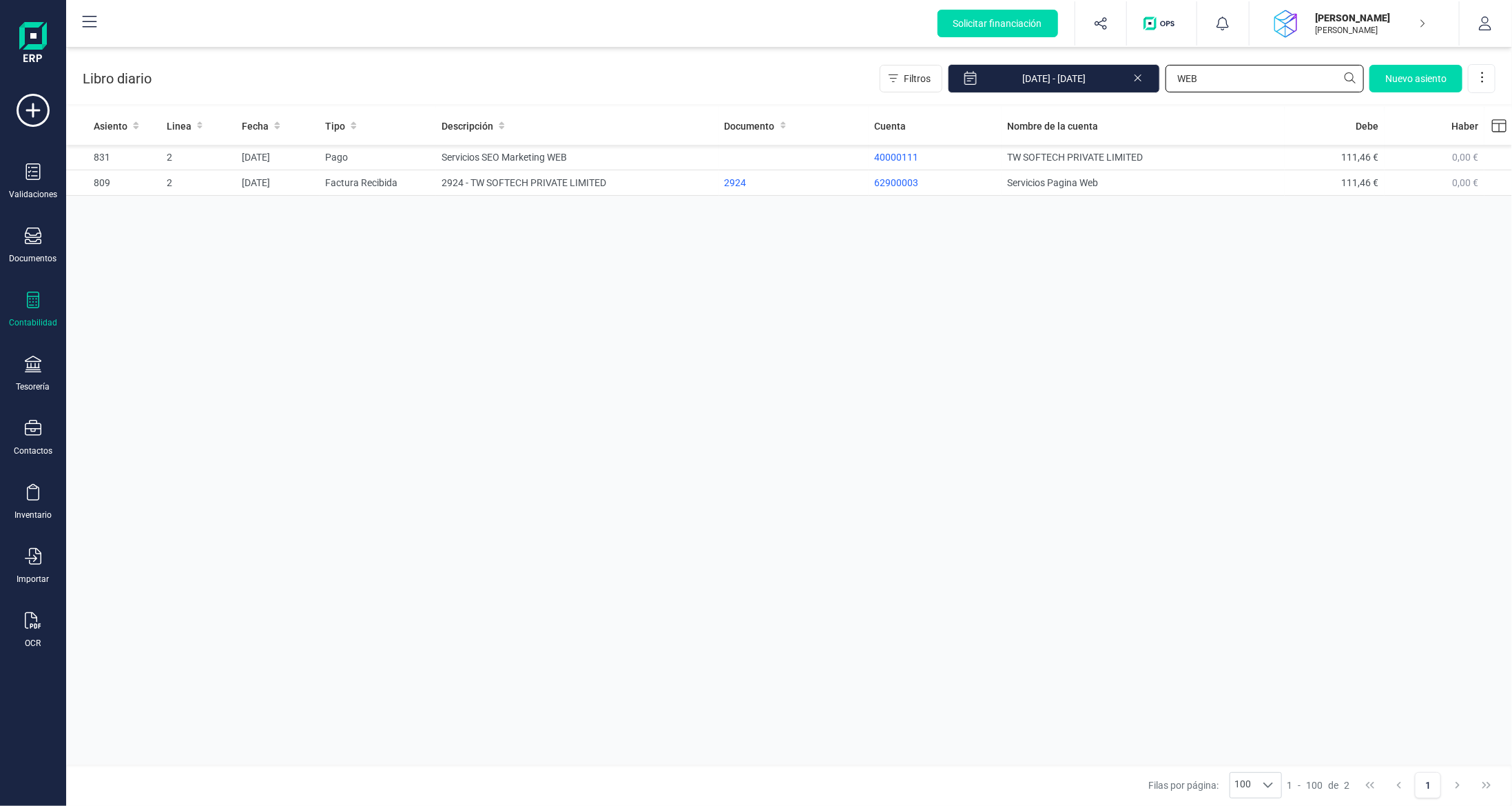
click at [1115, 70] on div "Filtros [DATE] - [DATE] WEB [GEOGRAPHIC_DATA]" at bounding box center [1188, 78] width 616 height 29
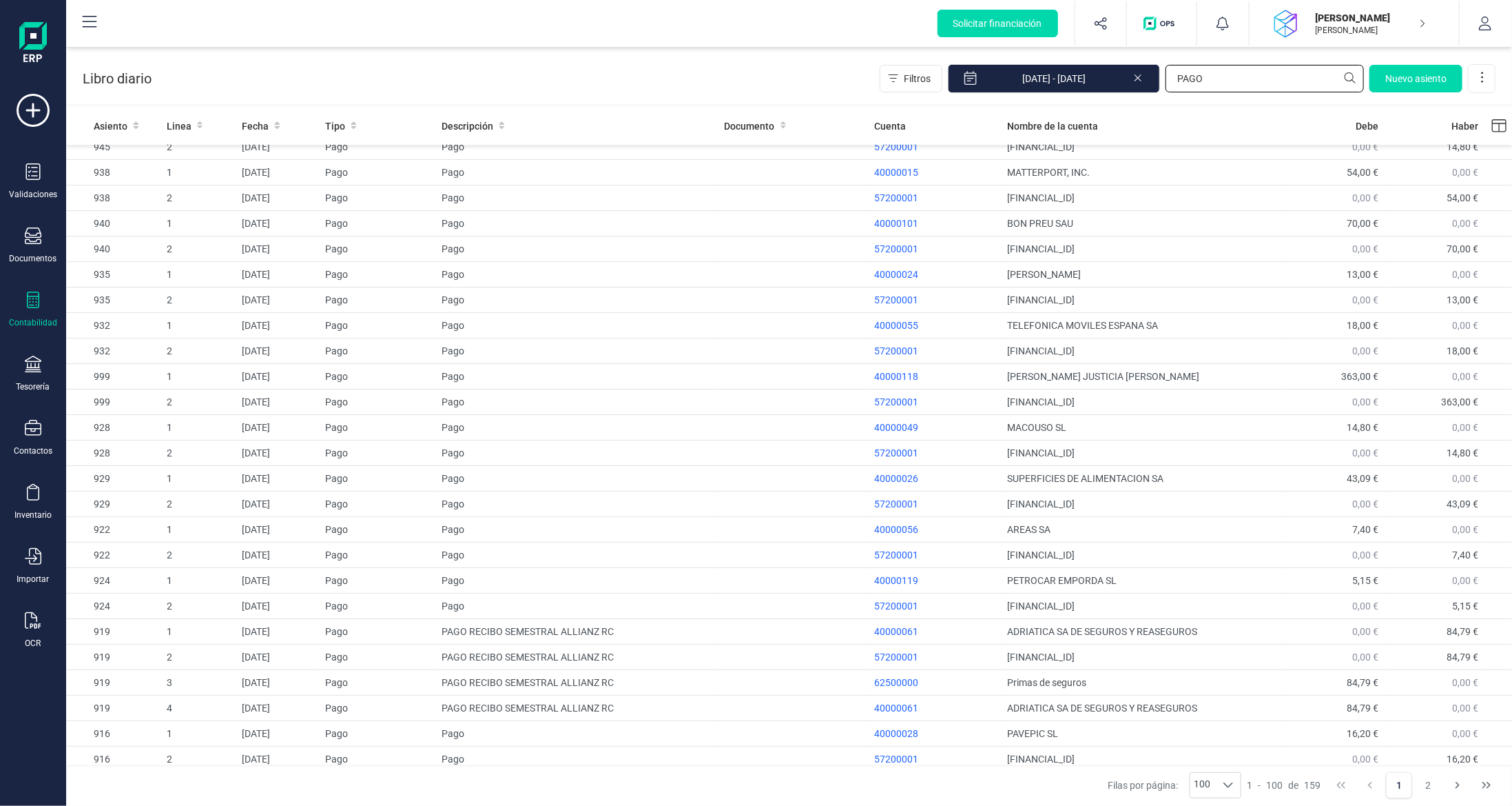
scroll to position [1103, 0]
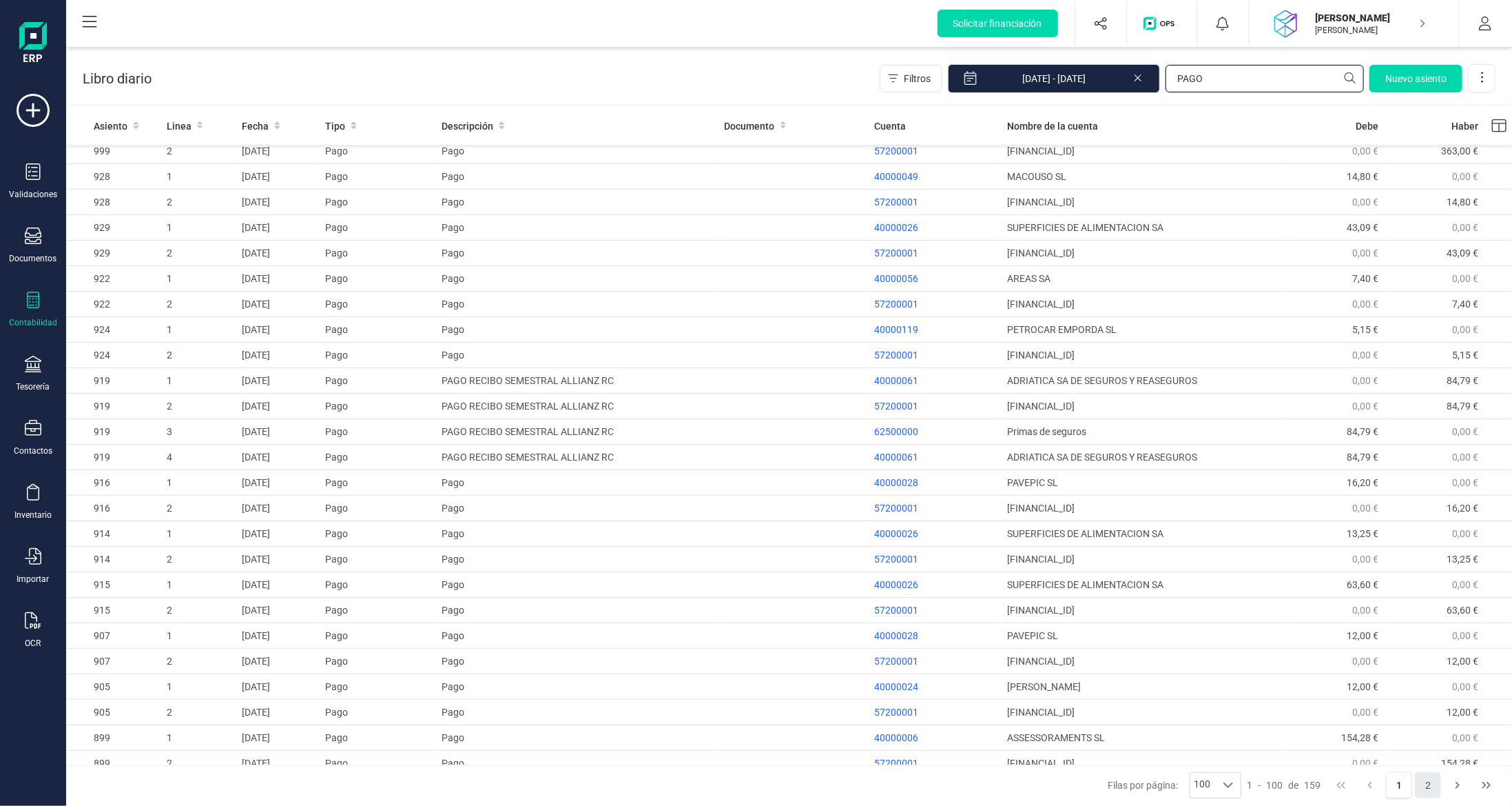
type input "PAGO"
click at [1440, 784] on button "2" at bounding box center [1428, 784] width 26 height 26
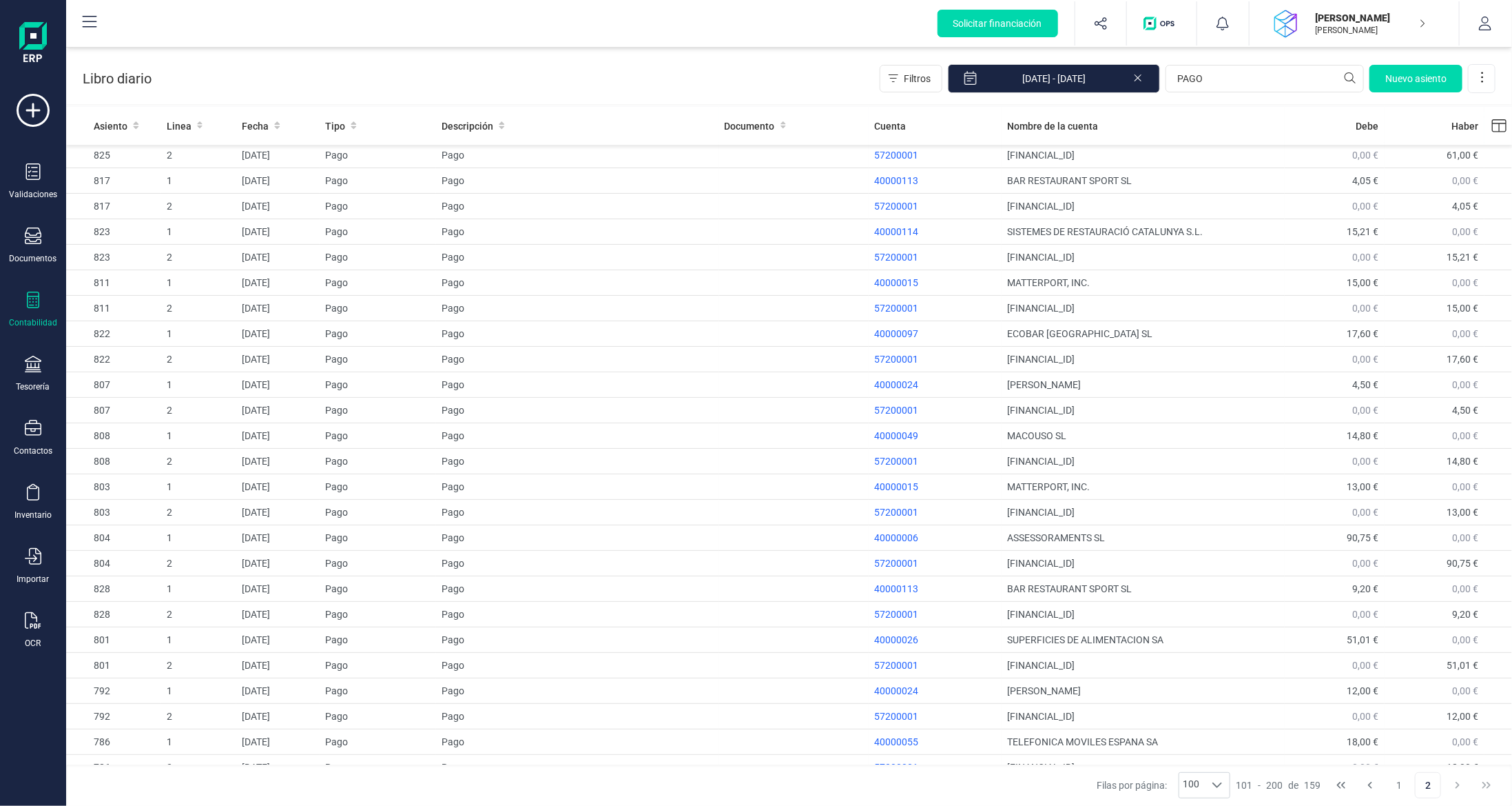
scroll to position [863, 0]
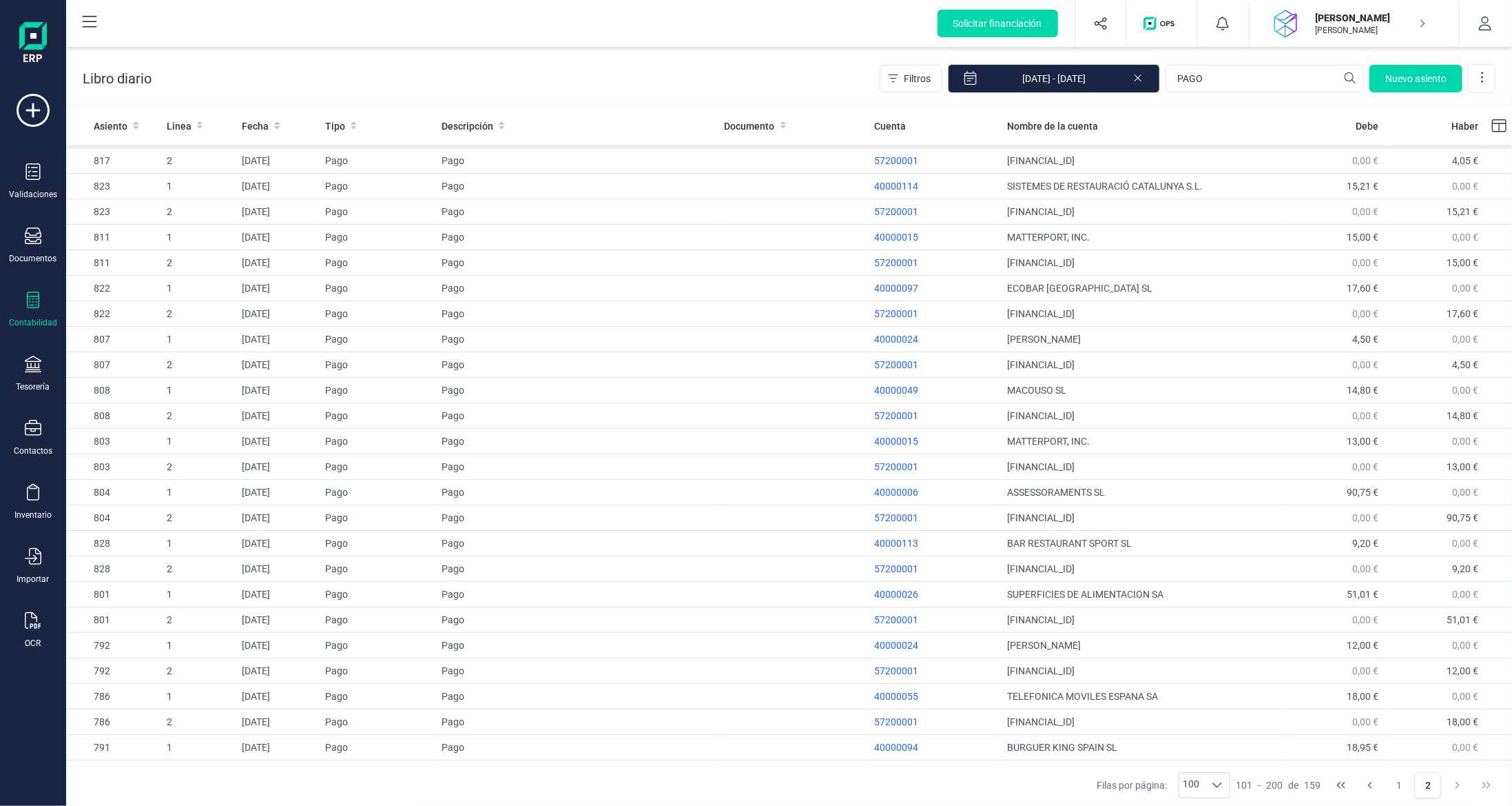
drag, startPoint x: 30, startPoint y: 295, endPoint x: 30, endPoint y: 302, distance: 7.0
click at [30, 295] on icon at bounding box center [33, 299] width 13 height 16
click at [162, 258] on span "Balance de situación" at bounding box center [173, 262] width 132 height 16
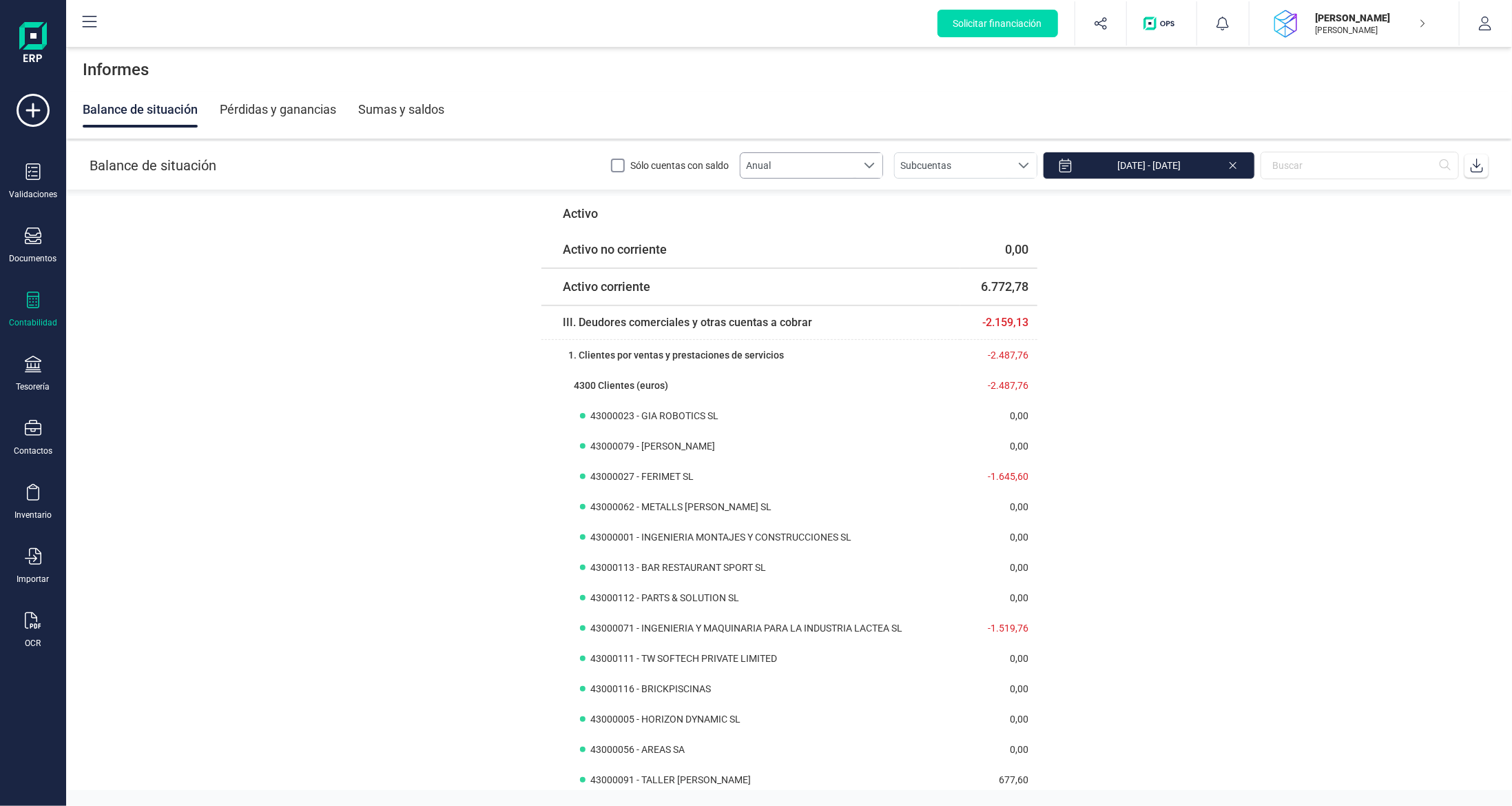
click at [778, 162] on span "Anual" at bounding box center [798, 166] width 116 height 25
click at [810, 221] on li "Mensual" at bounding box center [825, 221] width 143 height 25
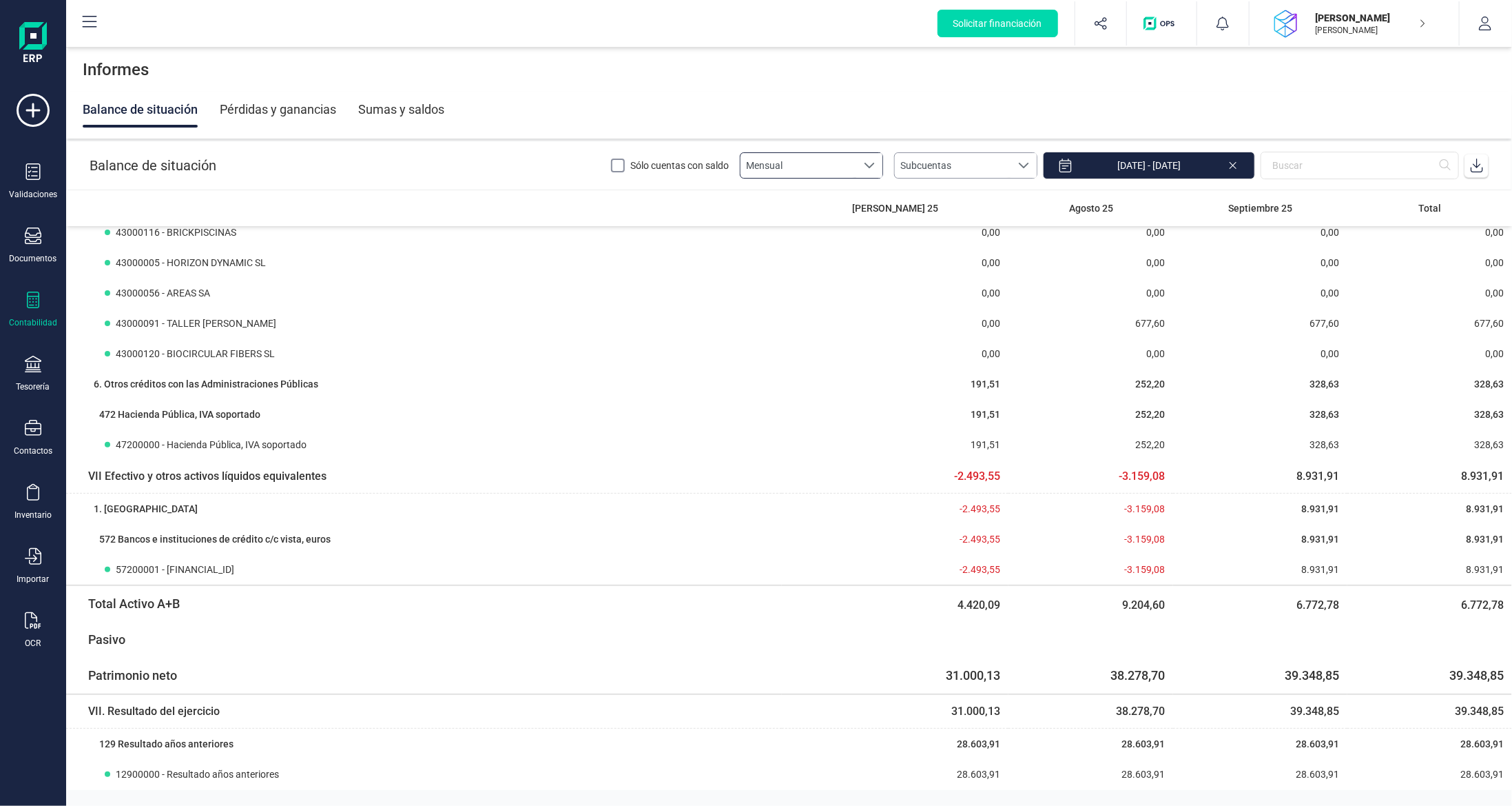
scroll to position [413, 0]
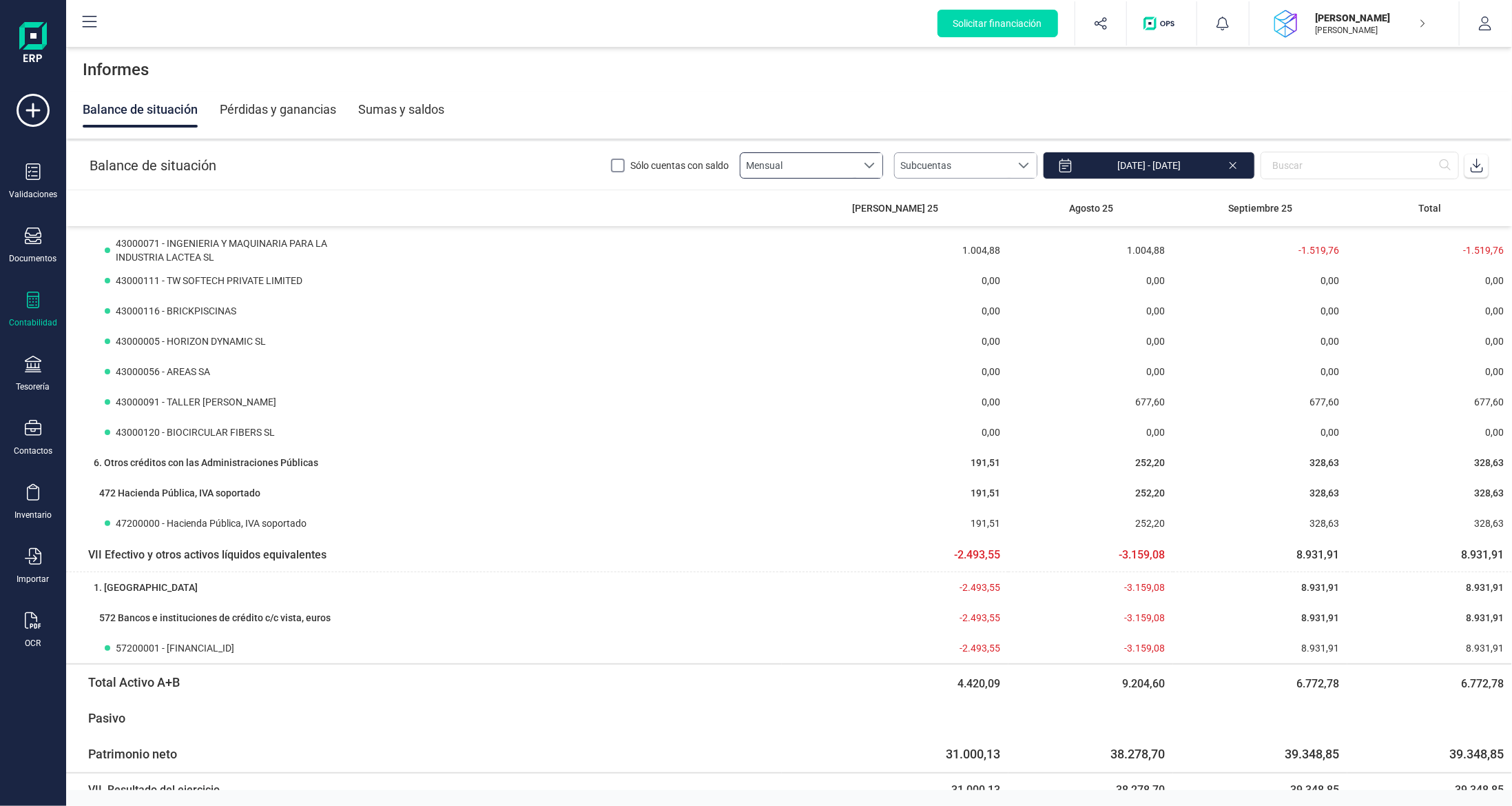
click at [954, 160] on span "Subcuentas" at bounding box center [953, 166] width 116 height 25
click at [968, 188] on li "Resultados" at bounding box center [979, 195] width 143 height 25
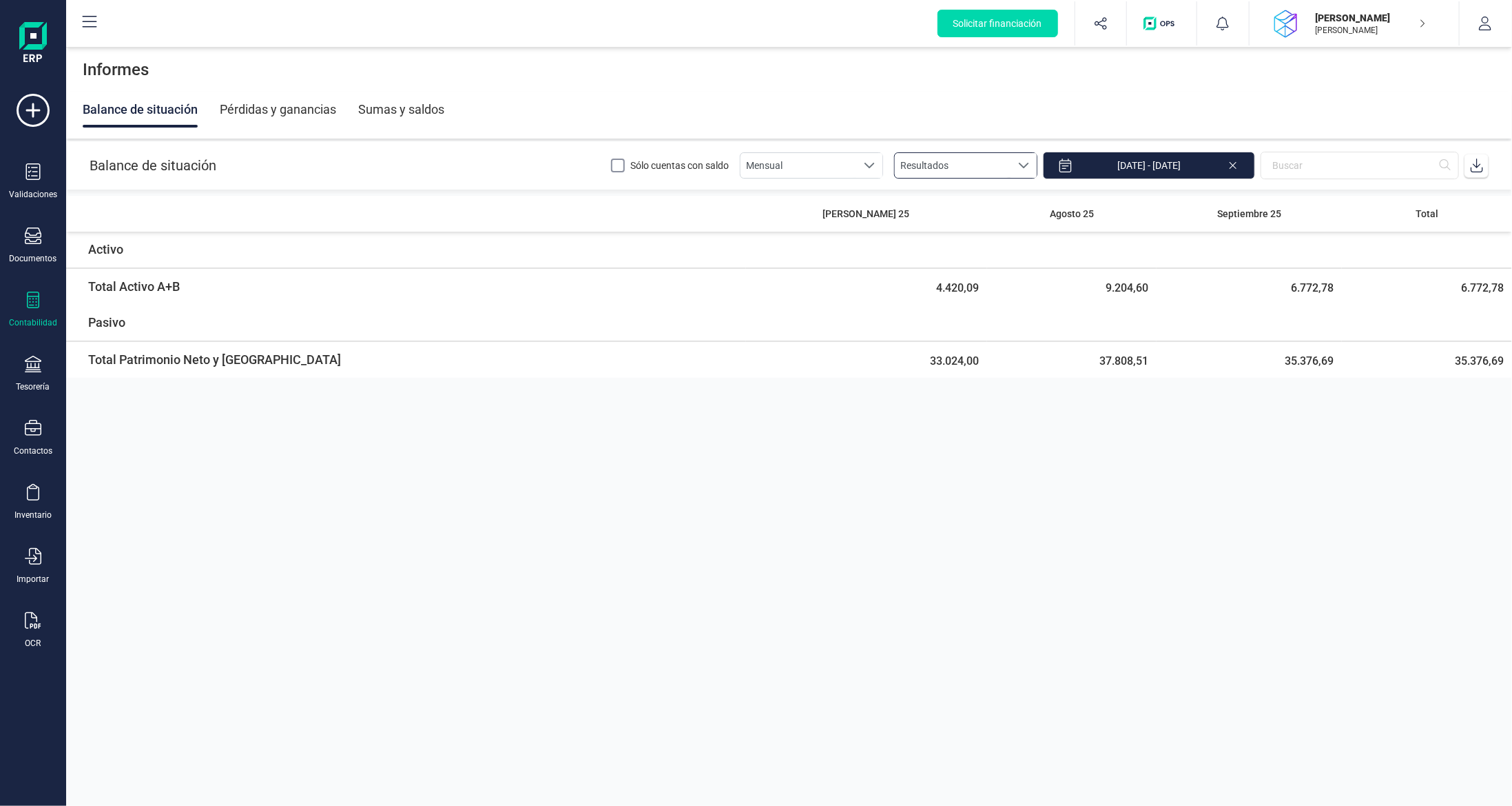
click at [1011, 167] on span "Resultados" at bounding box center [953, 166] width 116 height 25
click at [986, 218] on li "Grupos" at bounding box center [979, 223] width 143 height 25
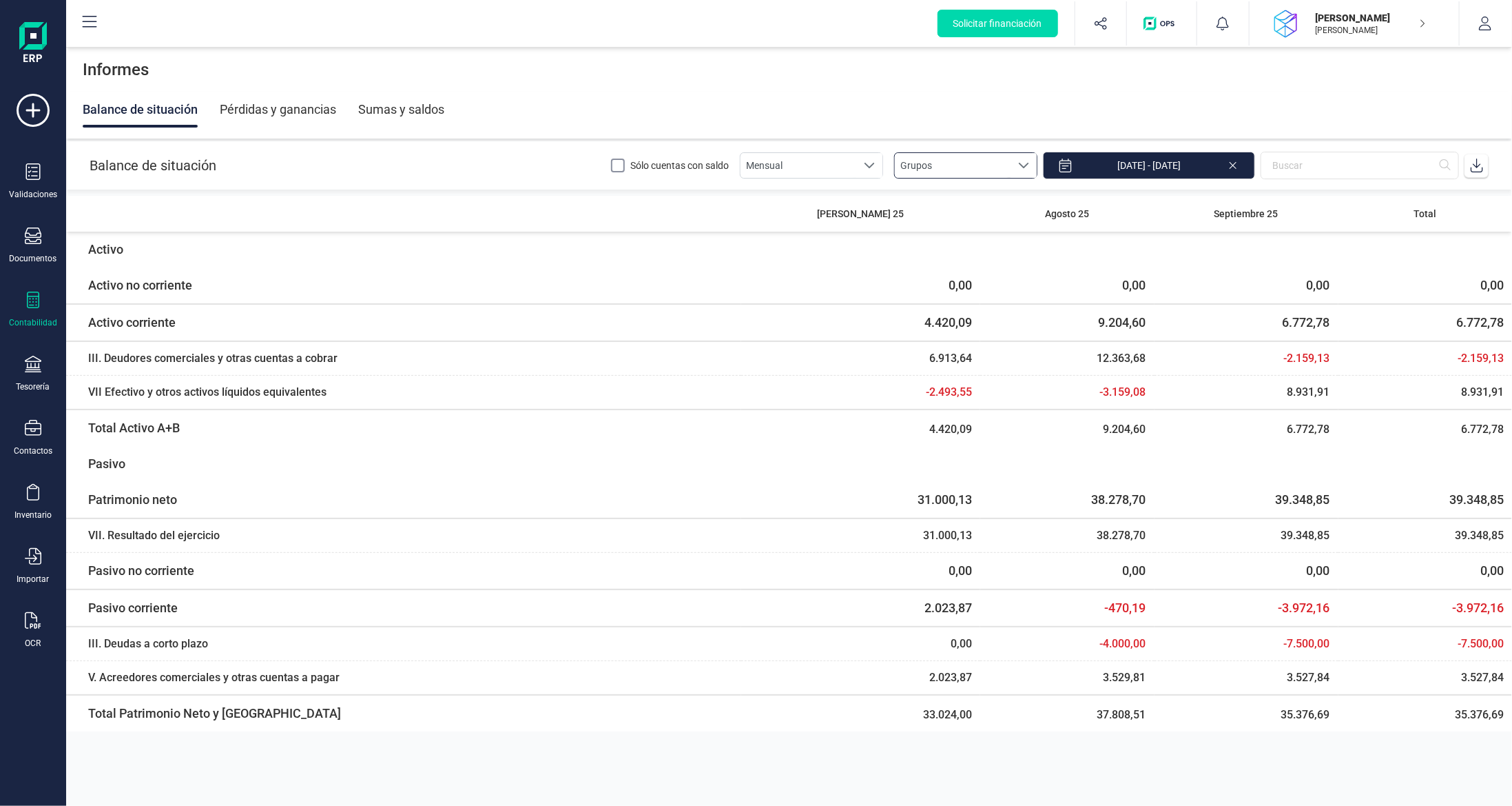
click at [984, 161] on span "Grupos" at bounding box center [953, 166] width 116 height 25
click at [984, 169] on span "Grupos" at bounding box center [953, 166] width 116 height 25
click at [297, 109] on div "Pérdidas y ganancias" at bounding box center [278, 109] width 117 height 36
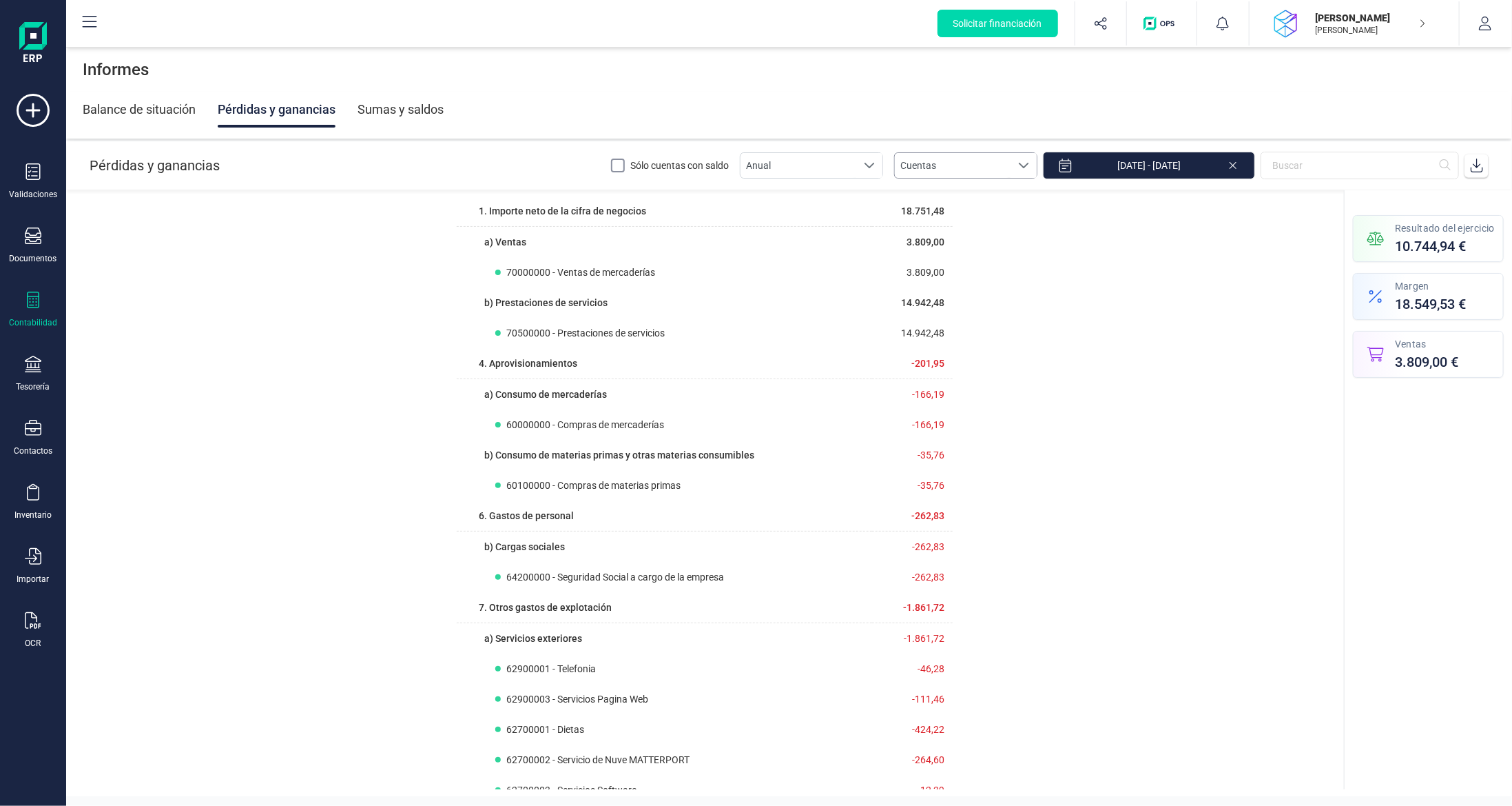
click at [976, 162] on span "Cuentas" at bounding box center [953, 166] width 116 height 25
click at [977, 160] on span "Cuentas" at bounding box center [953, 166] width 116 height 25
click at [827, 160] on span "Anual" at bounding box center [798, 166] width 116 height 25
click at [821, 214] on li "Mensual" at bounding box center [825, 221] width 143 height 25
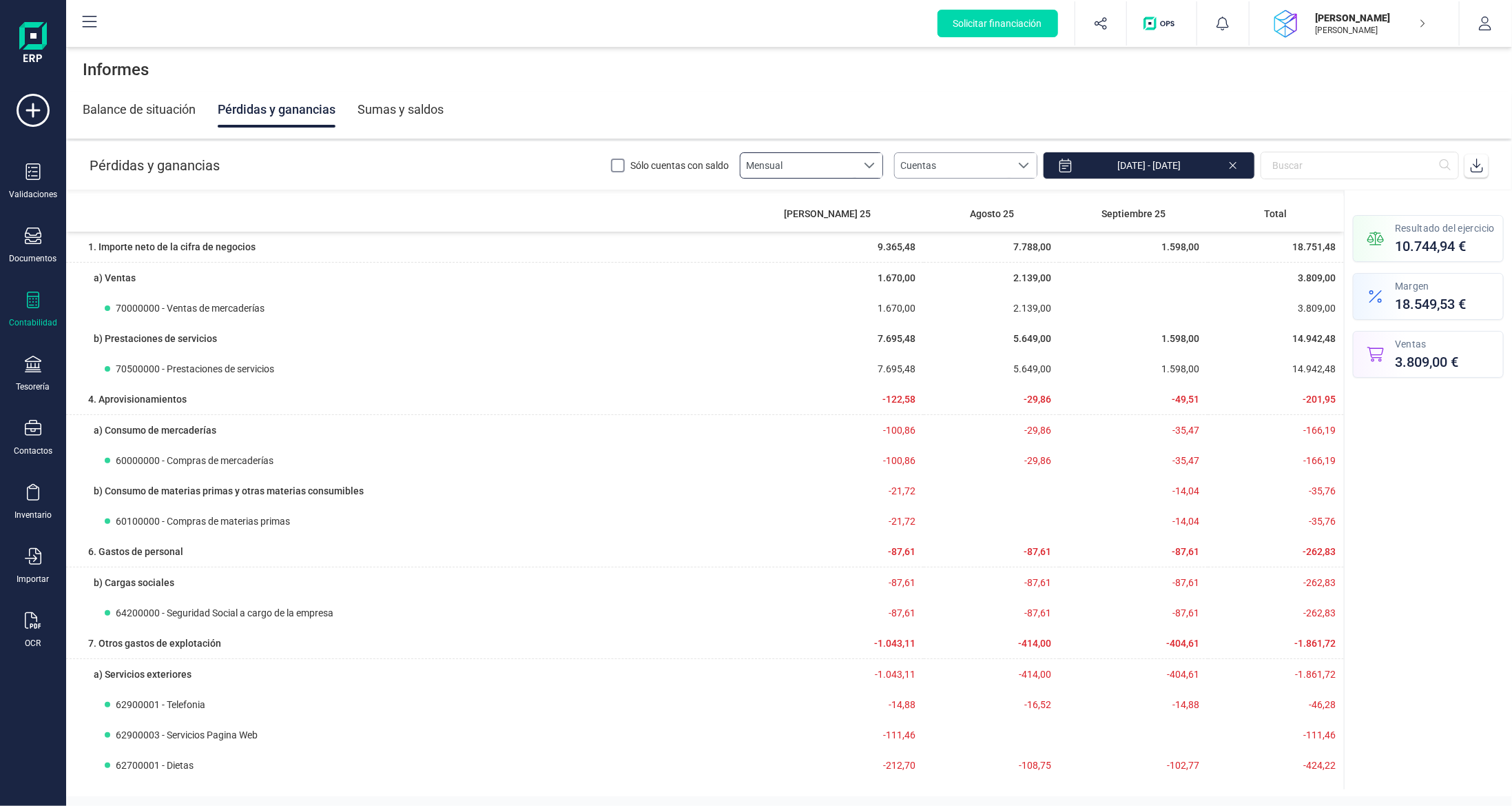
click at [969, 153] on span "Cuentas" at bounding box center [953, 166] width 116 height 25
click at [965, 267] on li "Cuentas" at bounding box center [979, 271] width 143 height 25
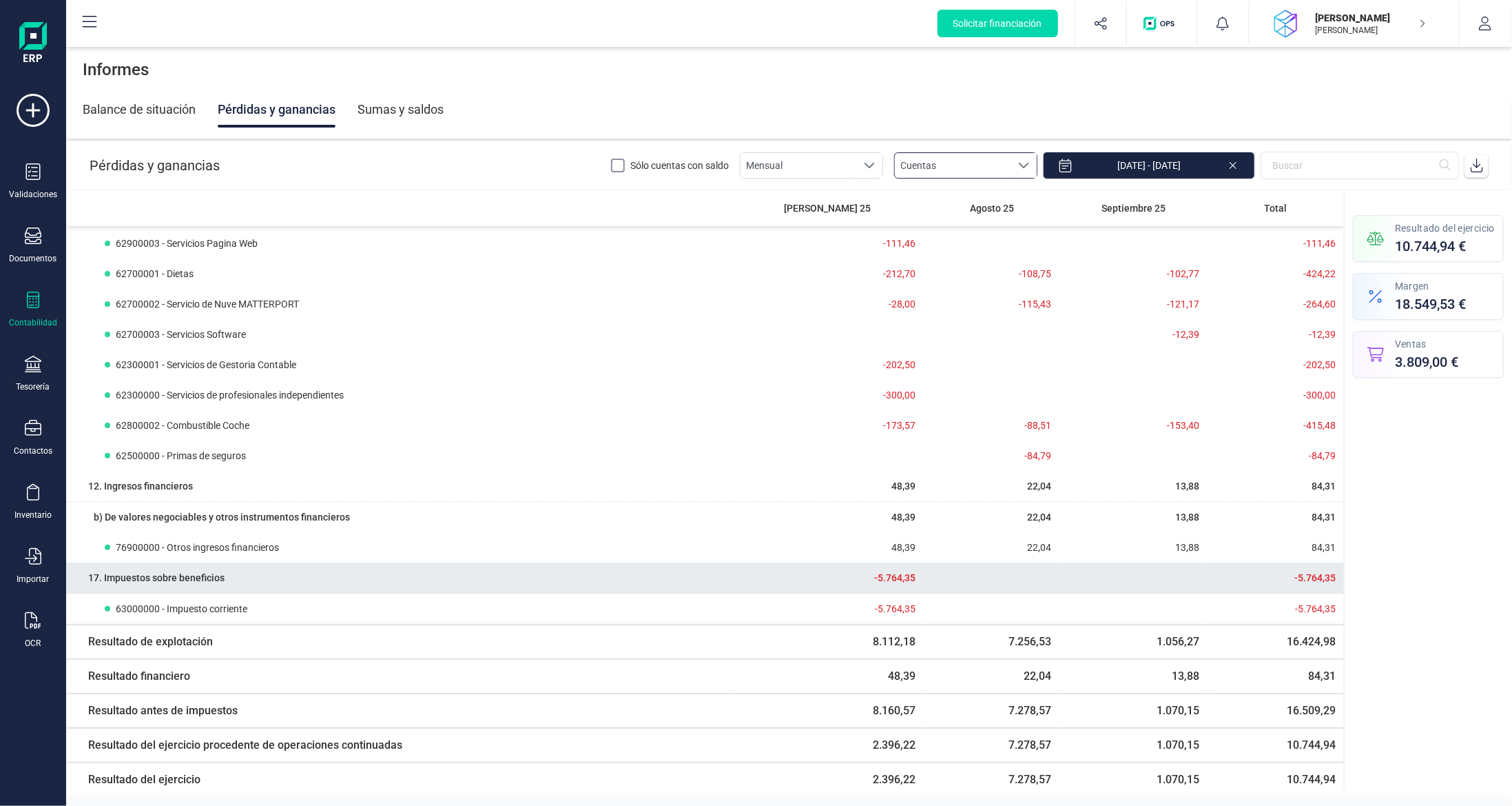
scroll to position [495, 0]
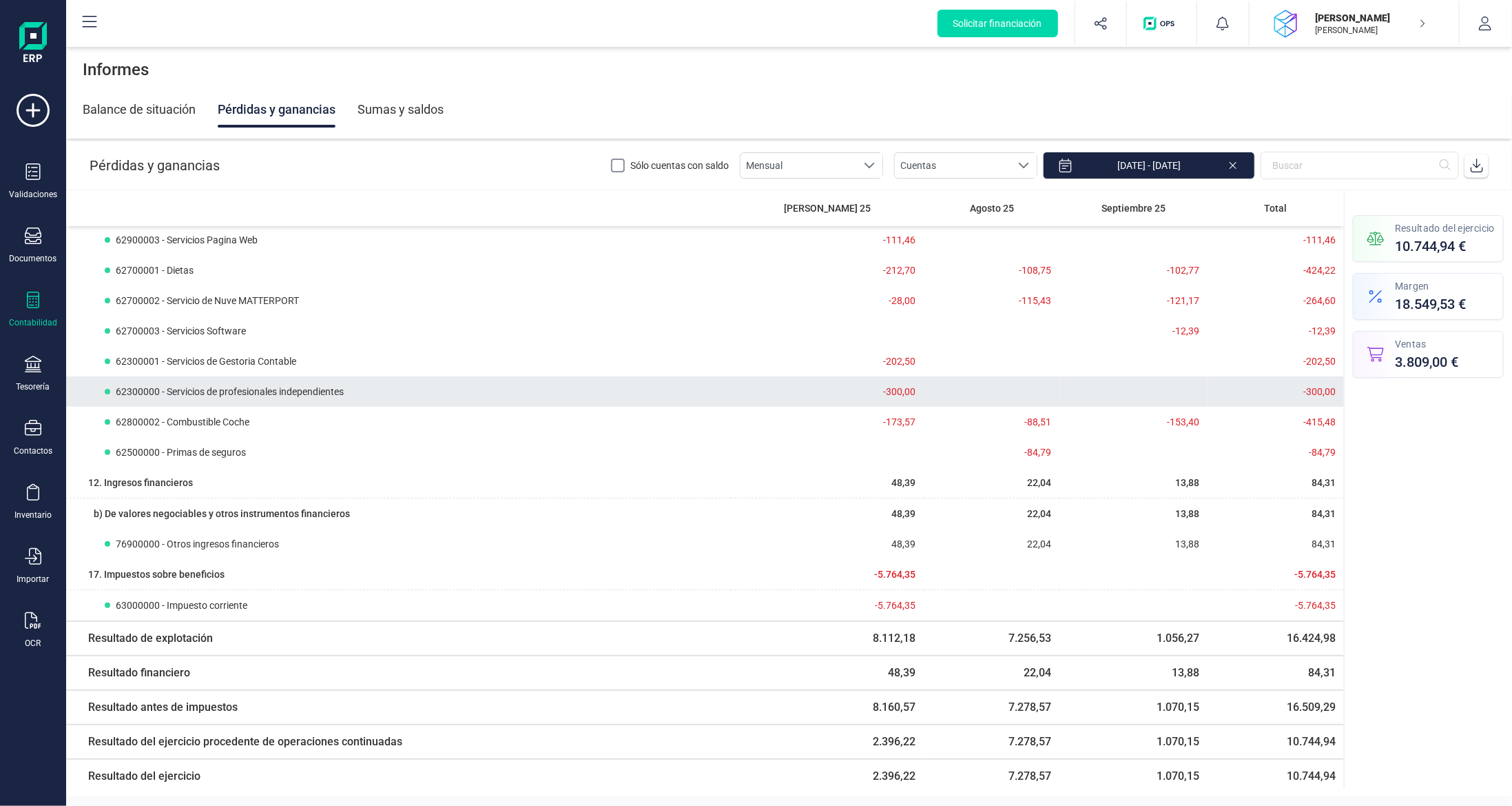
click at [855, 386] on td "-300,00" at bounding box center [827, 392] width 193 height 30
click at [877, 390] on td "-300,00" at bounding box center [827, 392] width 193 height 30
click at [326, 389] on span "62300000 - Servicios de profesionales independientes" at bounding box center [229, 391] width 228 height 13
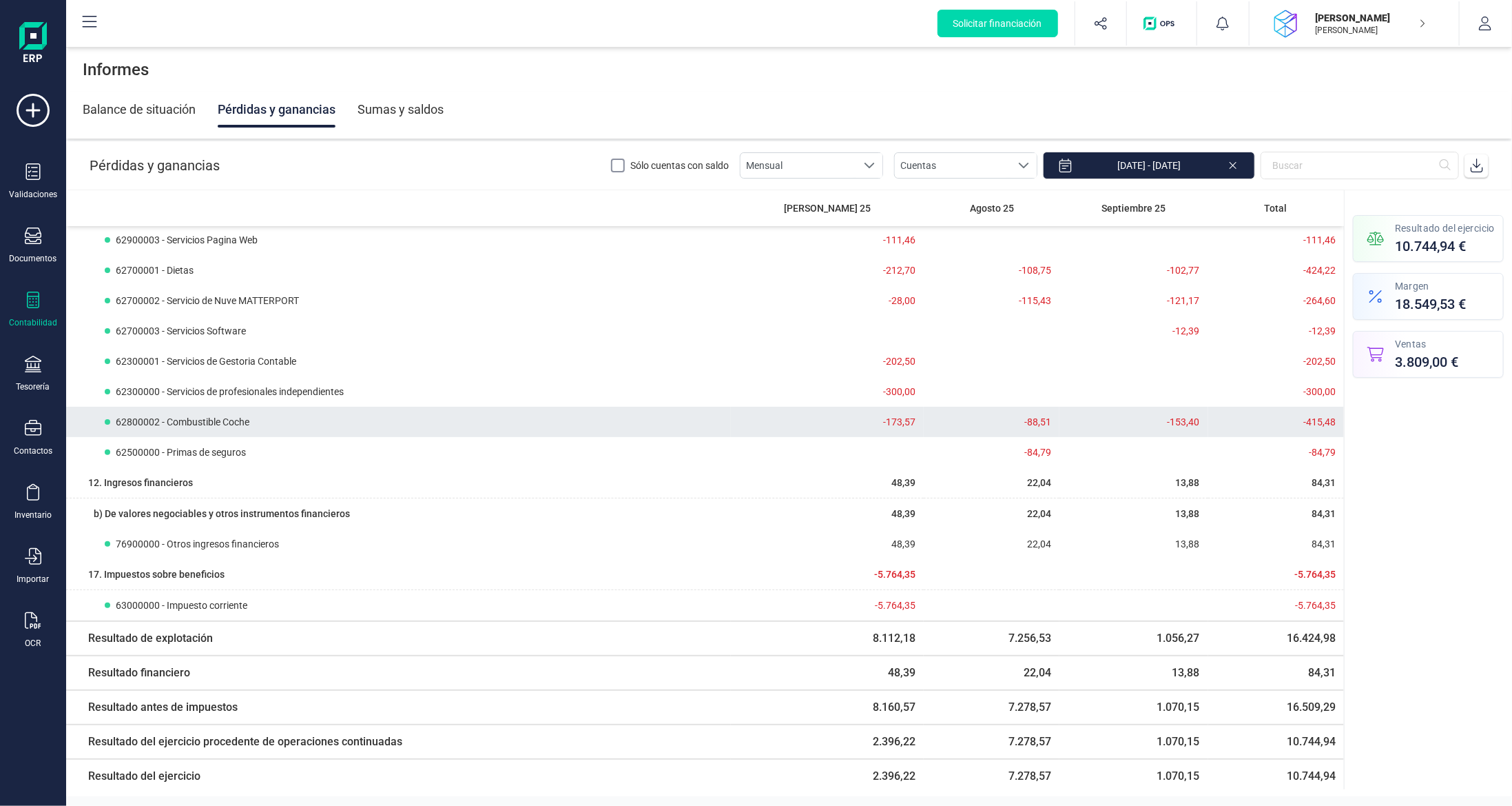
click at [525, 417] on div "62800002 - Combustible Coche" at bounding box center [418, 421] width 626 height 13
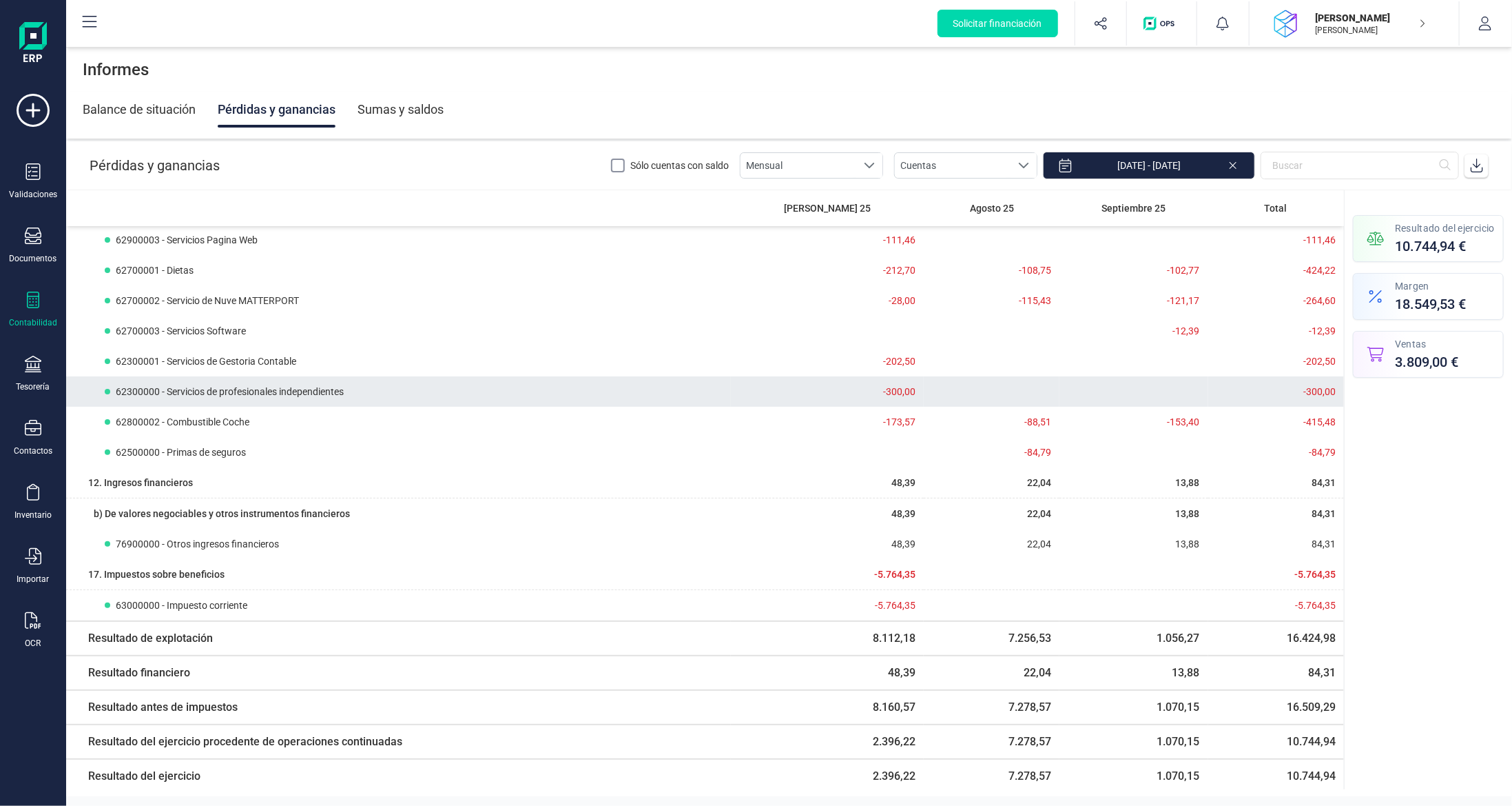
click at [528, 396] on div "62300000 - Servicios de profesionales independientes" at bounding box center [418, 391] width 626 height 13
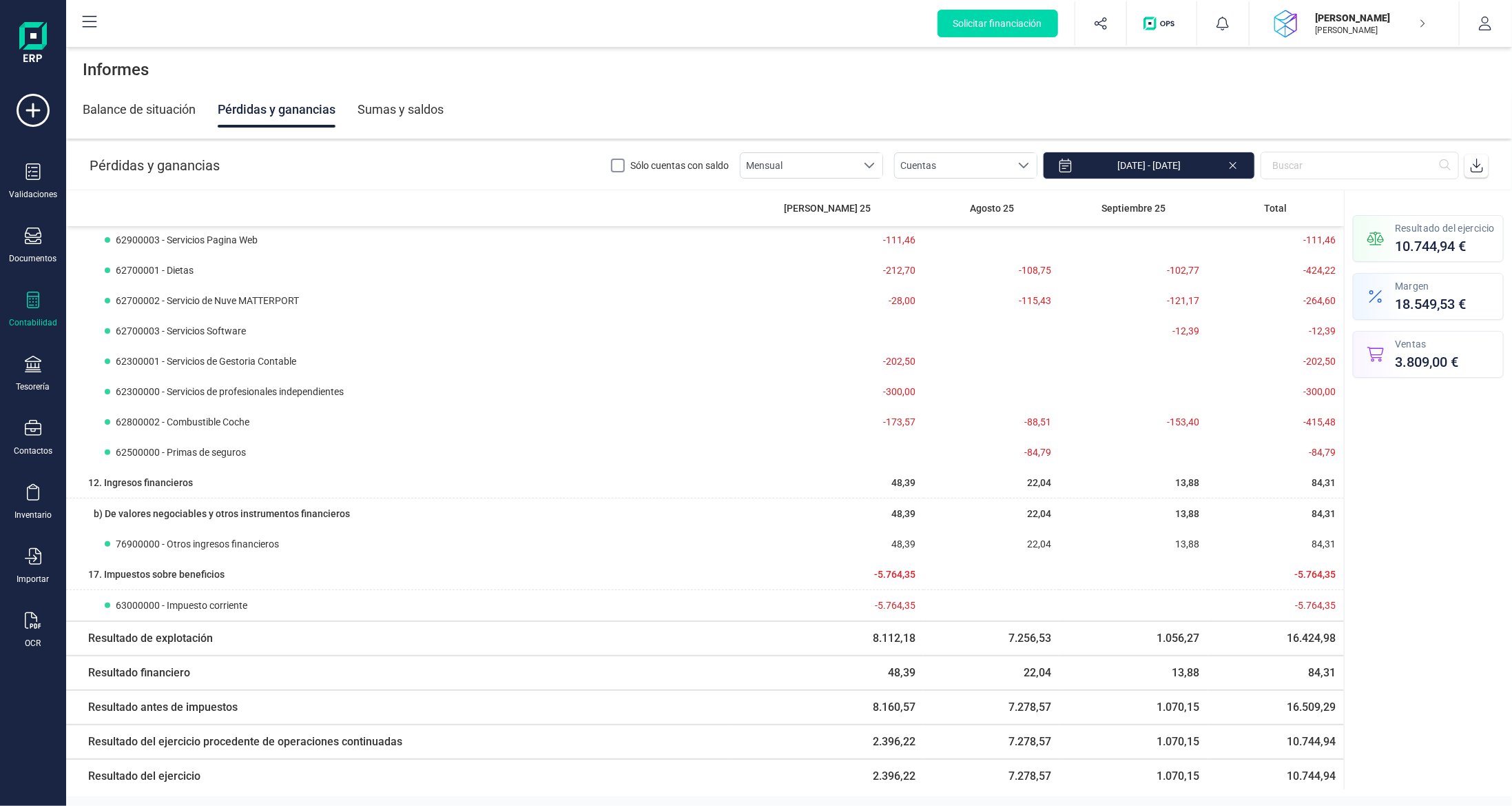
click at [25, 294] on icon at bounding box center [33, 299] width 16 height 16
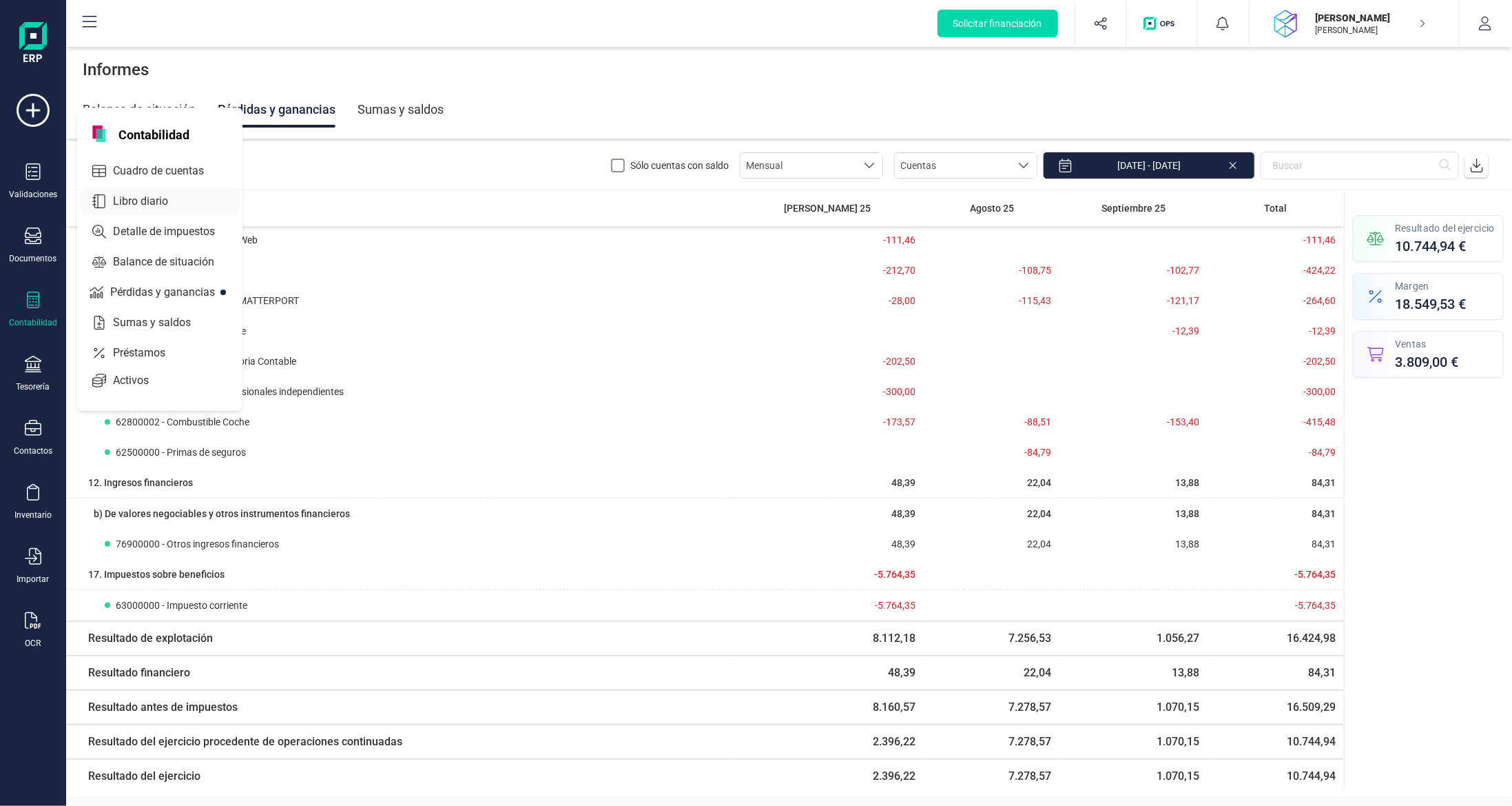
click at [167, 197] on span "Libro diario" at bounding box center [150, 201] width 85 height 16
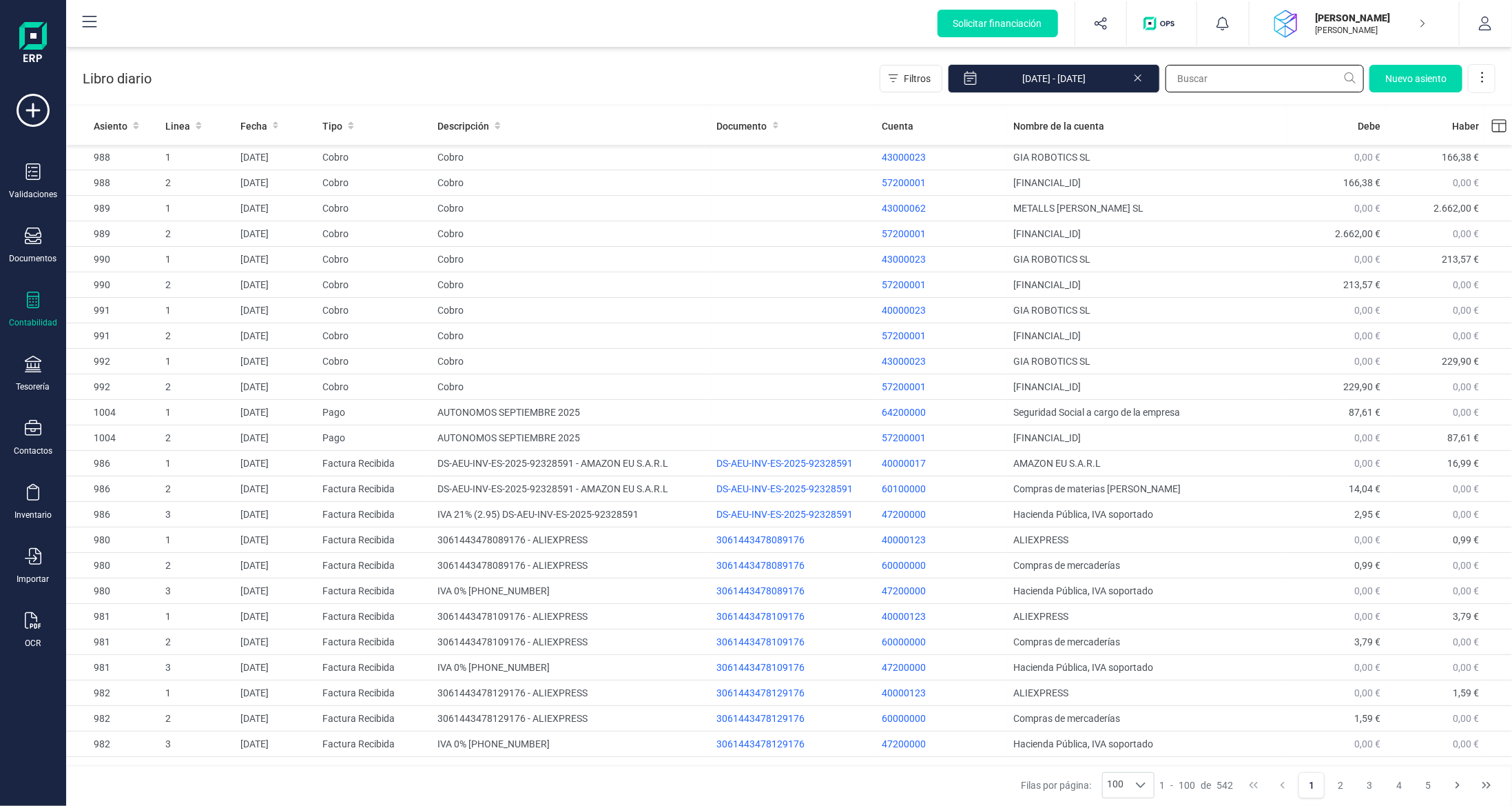
click at [1283, 74] on input "text" at bounding box center [1265, 78] width 198 height 28
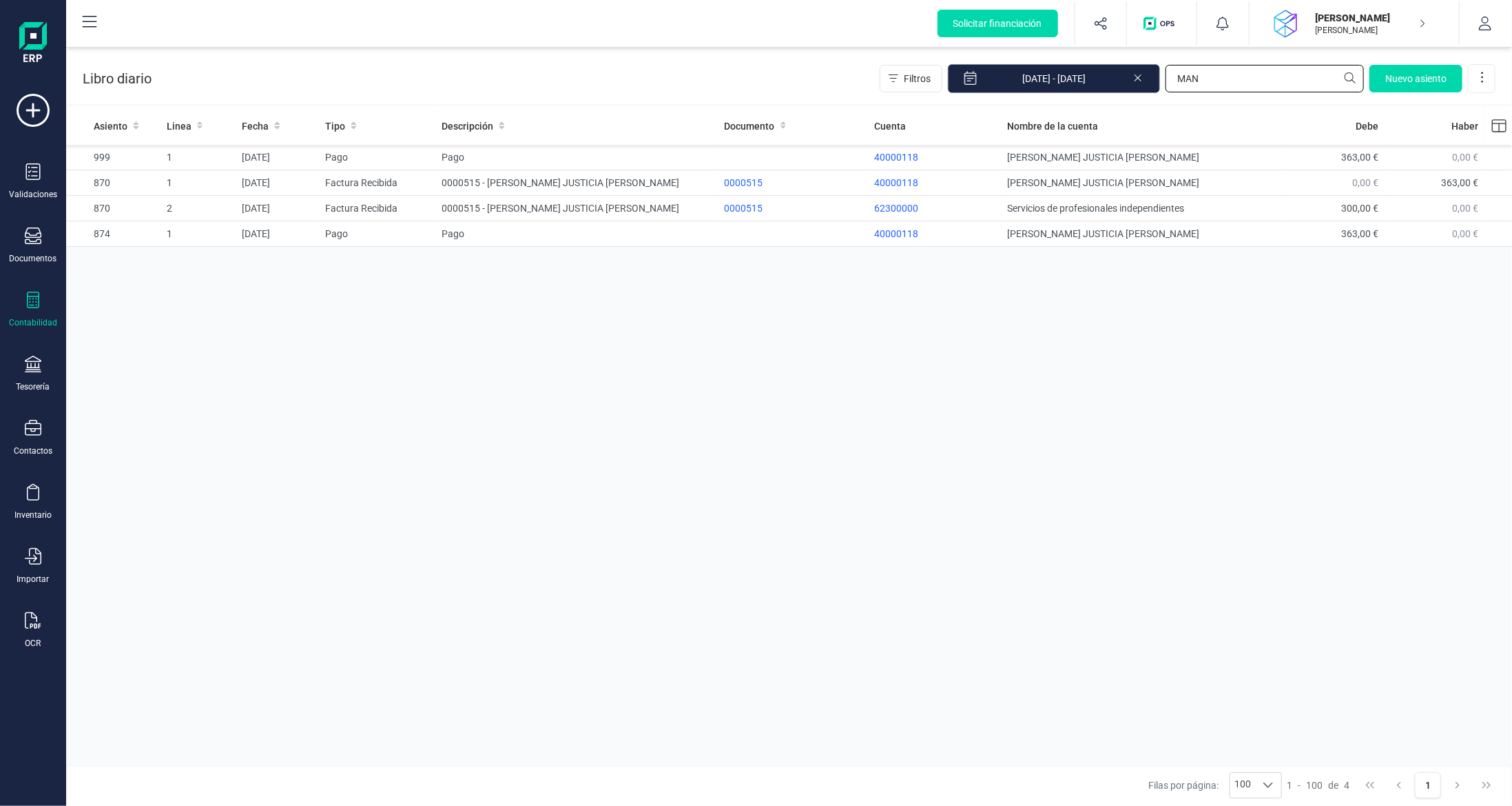
type input "MAN"
click at [1080, 79] on input "[DATE] - [DATE]" at bounding box center [1054, 78] width 212 height 29
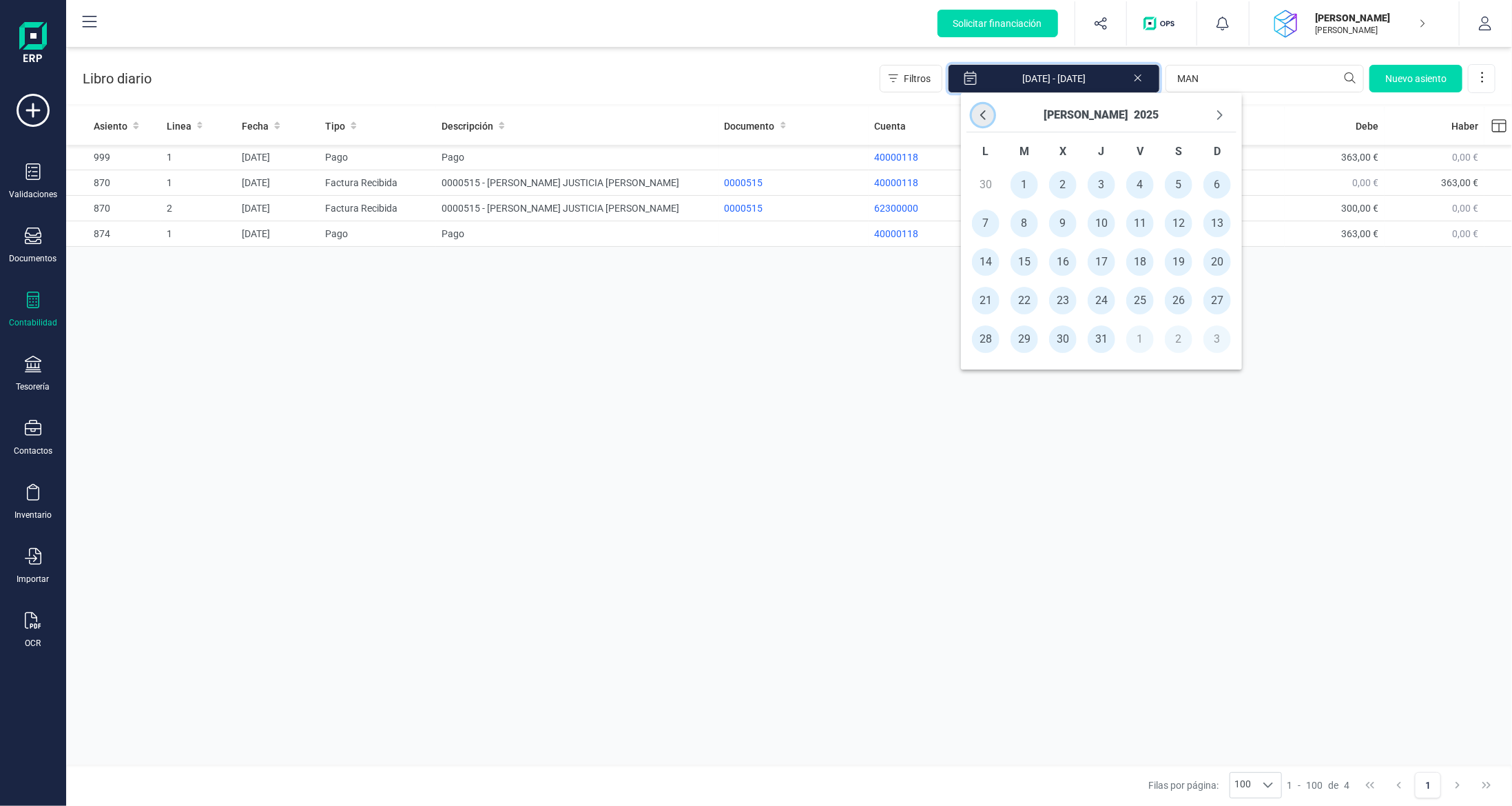
click at [985, 113] on icon "Previous Month" at bounding box center [983, 115] width 11 height 11
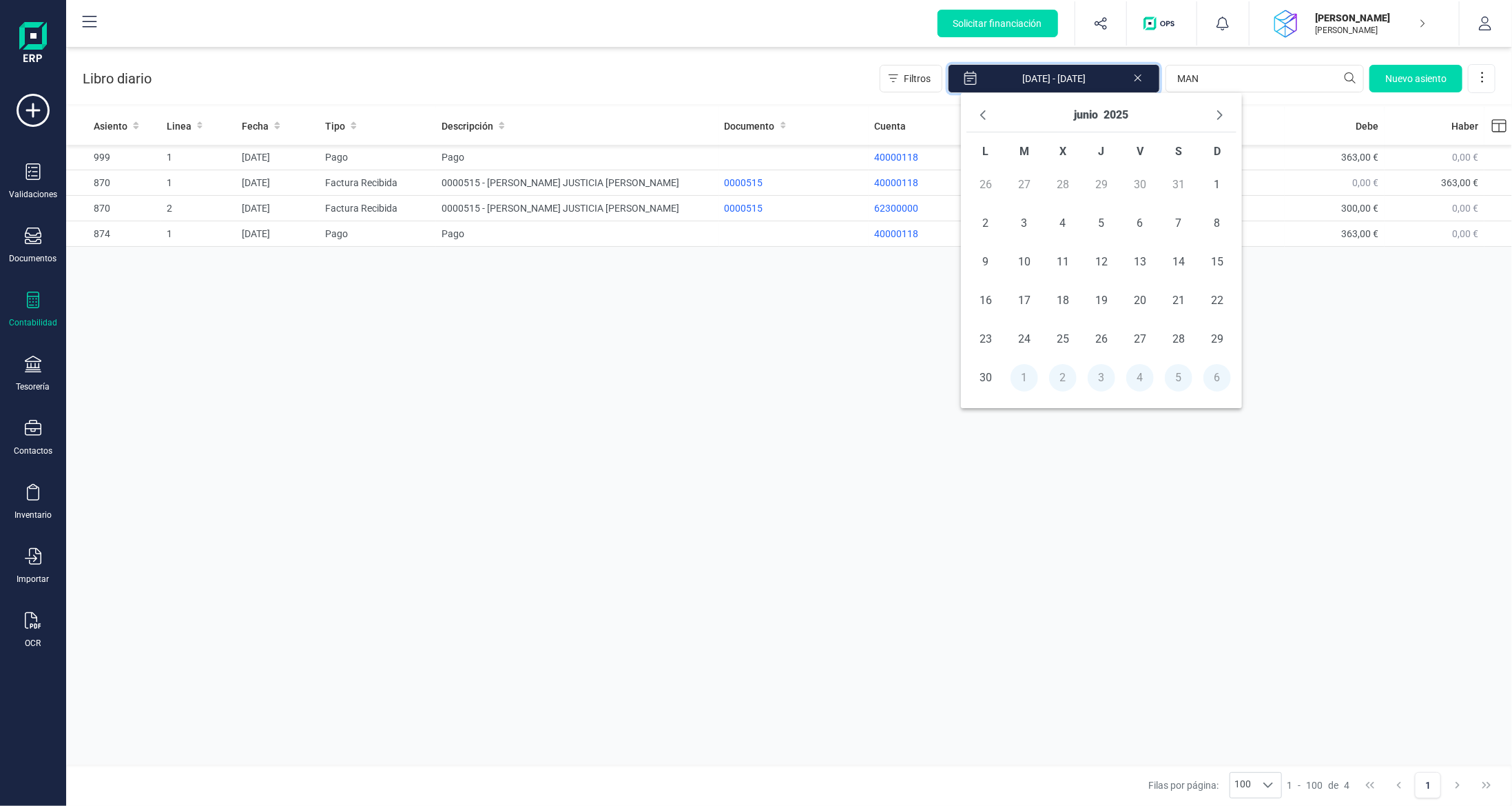
click at [985, 113] on icon "Previous Month" at bounding box center [983, 115] width 11 height 11
click at [1026, 183] on span "1" at bounding box center [1024, 185] width 28 height 28
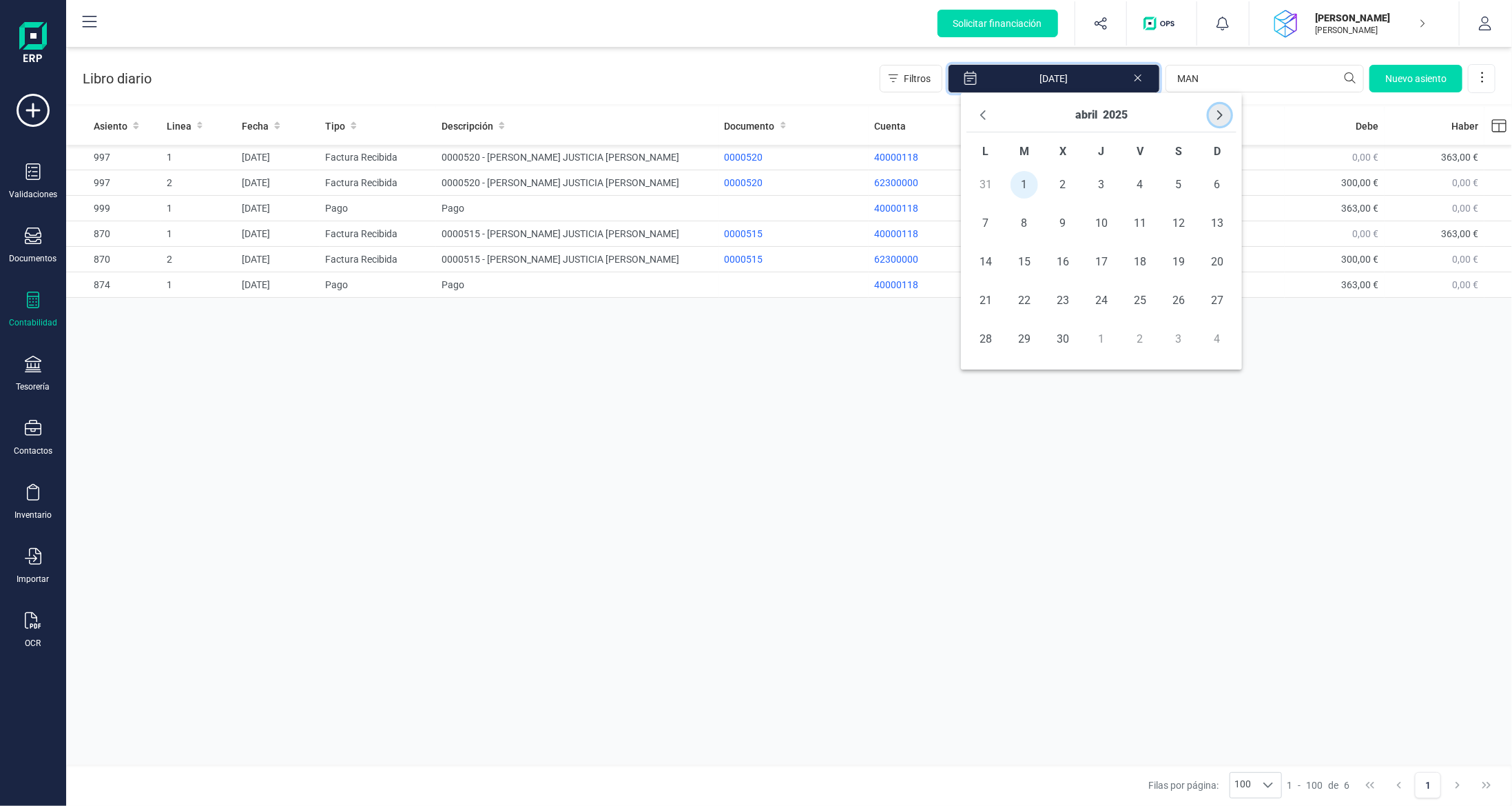
click at [1216, 110] on icon "Next Month" at bounding box center [1220, 115] width 11 height 11
click at [983, 115] on icon "Previous Month" at bounding box center [983, 115] width 11 height 11
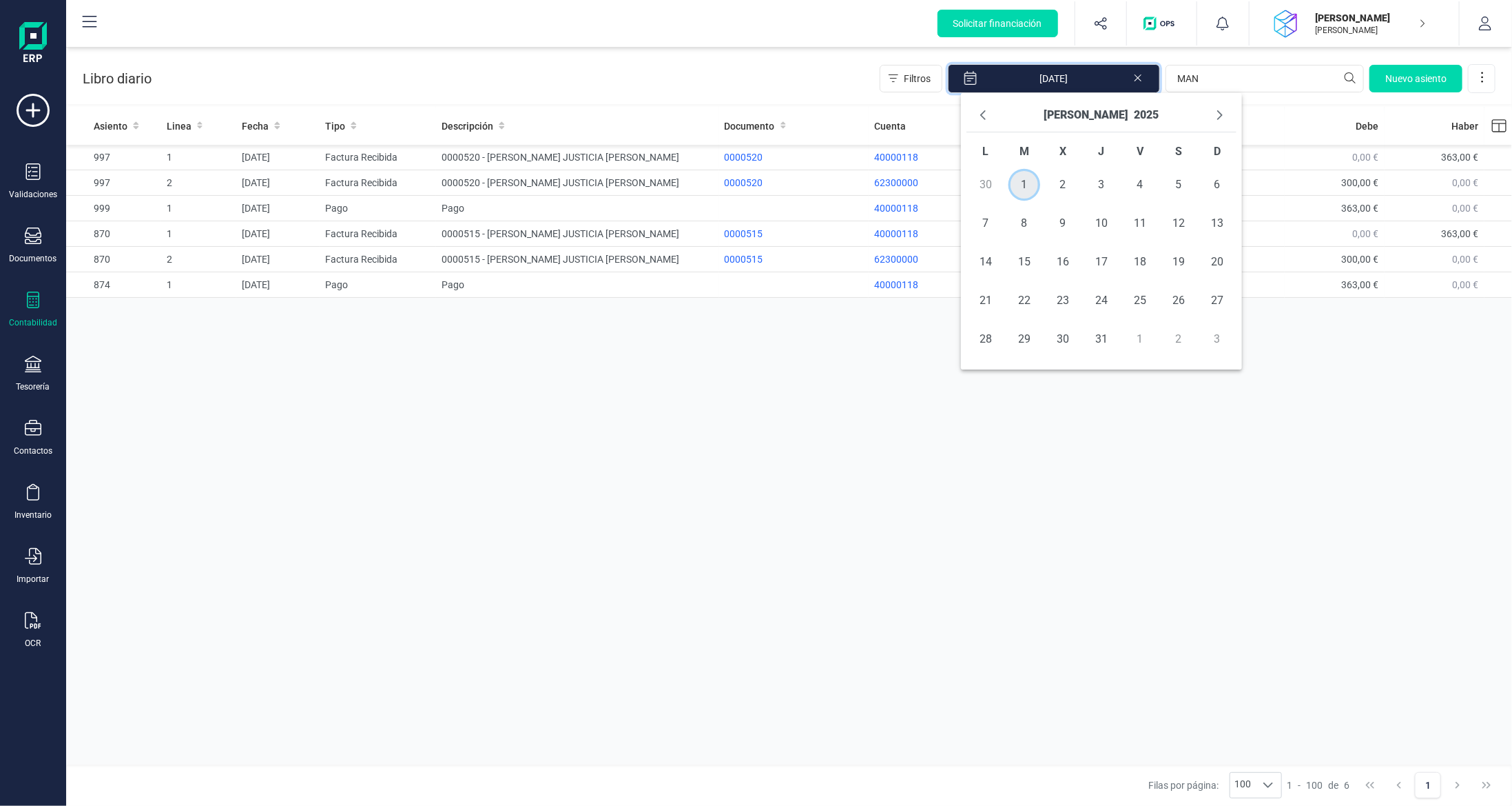
click at [1014, 183] on span "1" at bounding box center [1024, 185] width 28 height 28
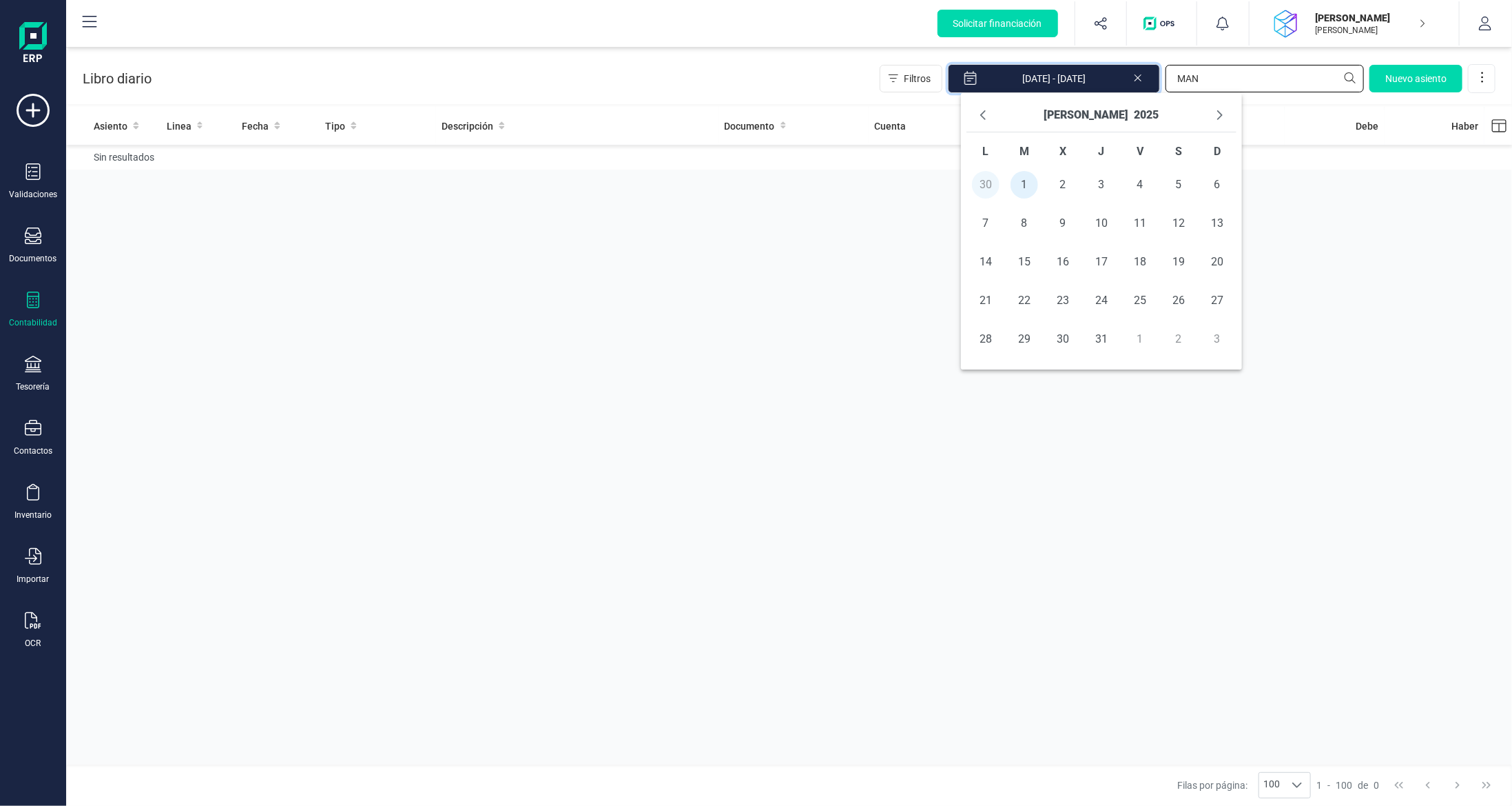
click at [1266, 73] on input "MAN" at bounding box center [1265, 78] width 198 height 28
click at [1085, 74] on input "[DATE] - [DATE]" at bounding box center [1054, 78] width 212 height 29
click at [1223, 106] on button "Next Month" at bounding box center [1220, 115] width 22 height 22
click at [1035, 333] on span "30" at bounding box center [1024, 339] width 28 height 28
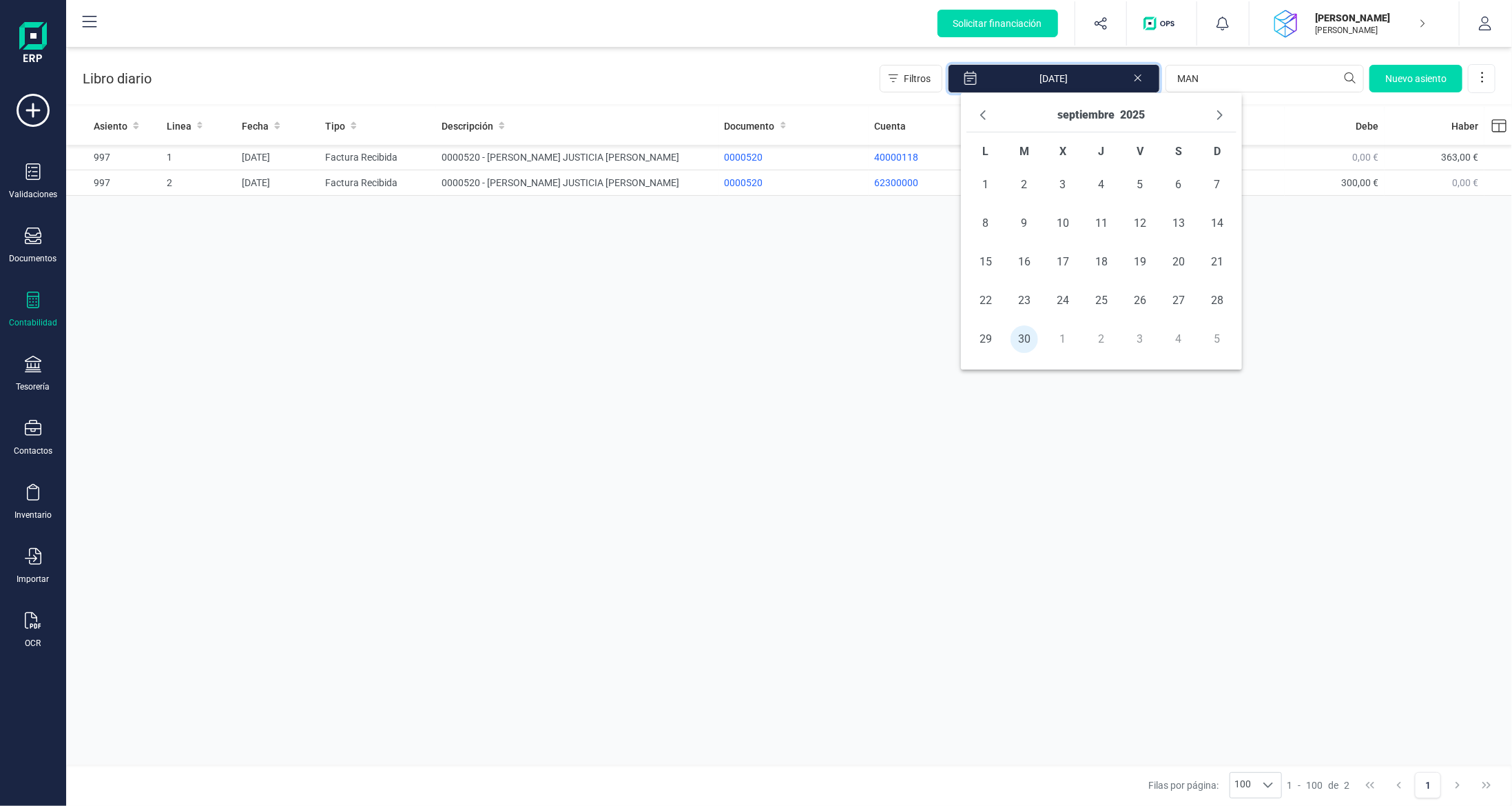
click at [1117, 524] on div "Asiento Linea Fecha Tipo Descripción Documento Cuenta Nombre de la cuenta [PERS…" at bounding box center [790, 437] width 1447 height 661
click at [1093, 62] on div "Libro diario Filtros [DATE] MAN [GEOGRAPHIC_DATA]" at bounding box center [790, 75] width 1447 height 56
click at [1087, 78] on input "[DATE]" at bounding box center [1054, 78] width 212 height 29
click at [974, 121] on button "Previous Month" at bounding box center [983, 115] width 22 height 22
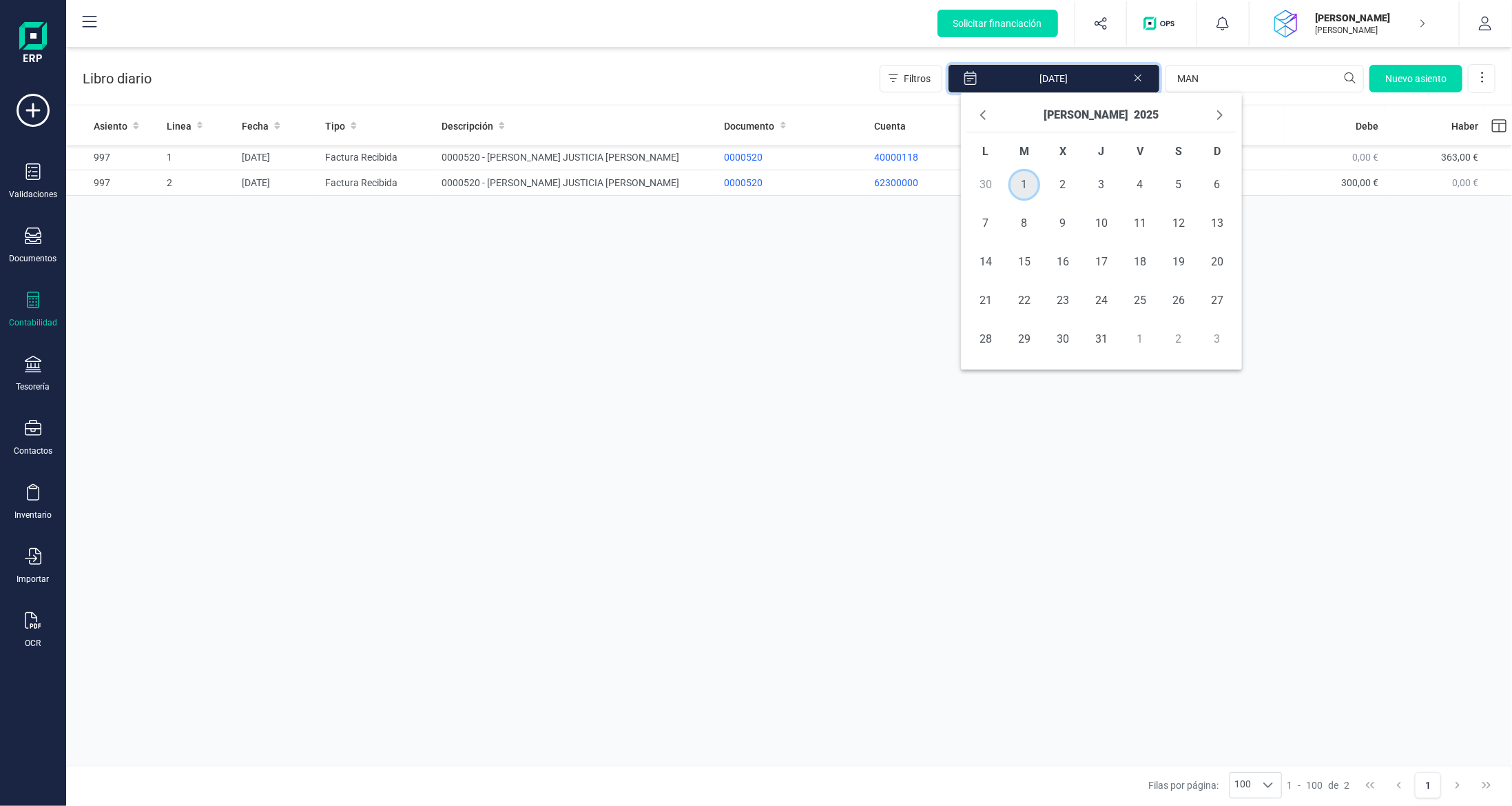
click at [1035, 187] on span "1" at bounding box center [1024, 185] width 28 height 28
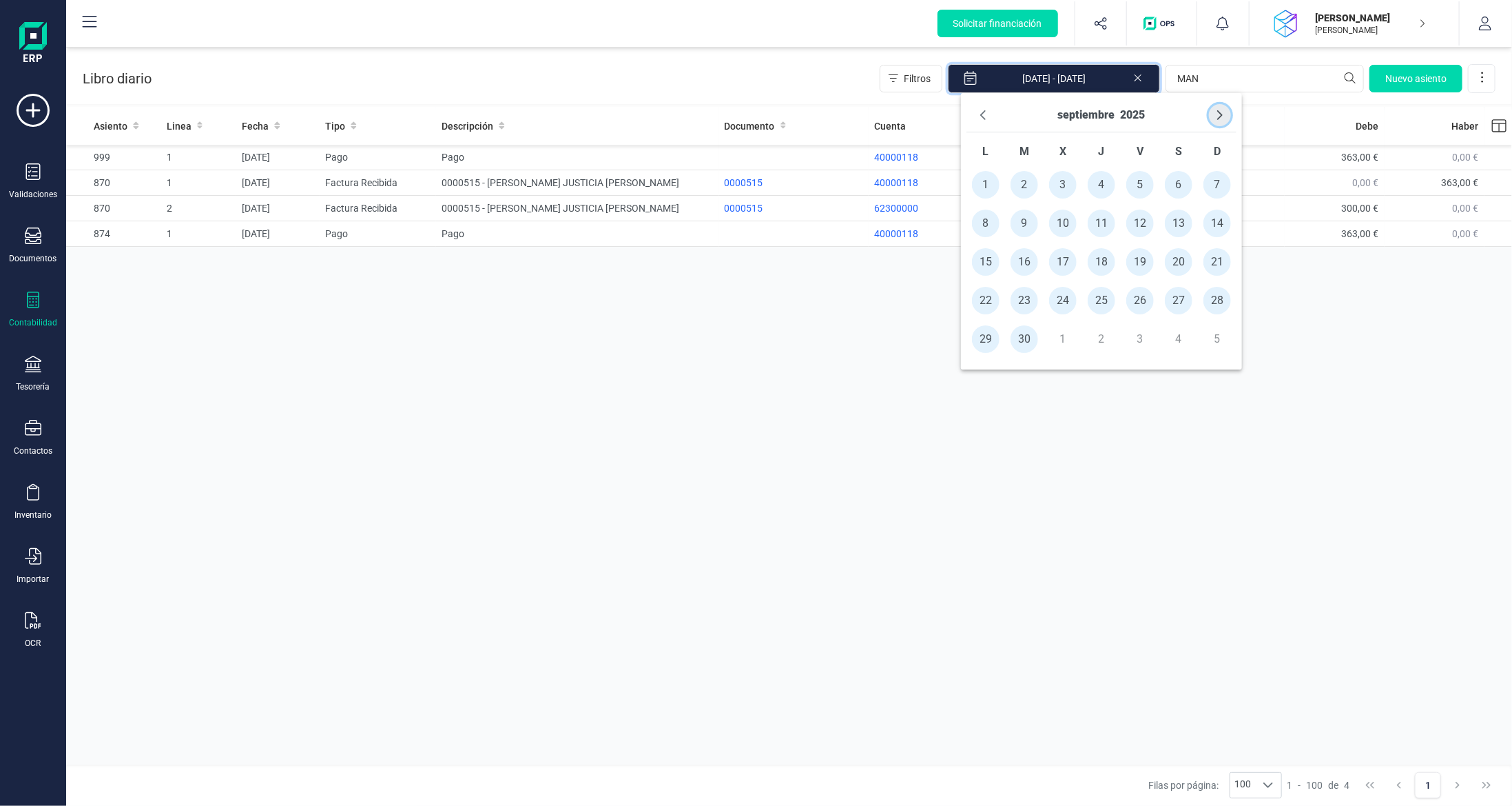
click at [1221, 110] on icon "Next Month" at bounding box center [1220, 115] width 11 height 11
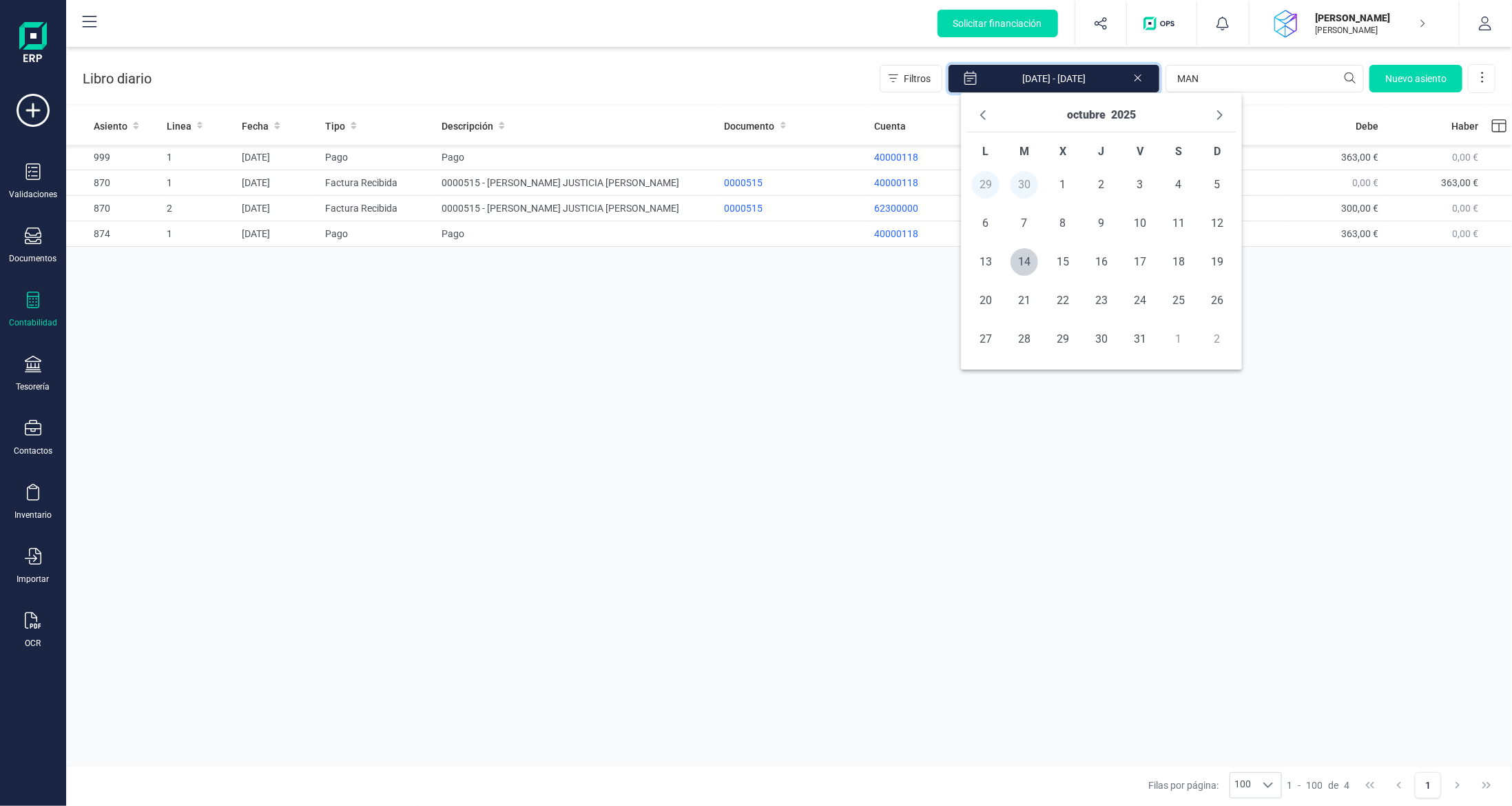
click at [1221, 110] on icon "Next Month" at bounding box center [1220, 115] width 11 height 11
click at [988, 120] on icon "Previous Month" at bounding box center [983, 115] width 11 height 11
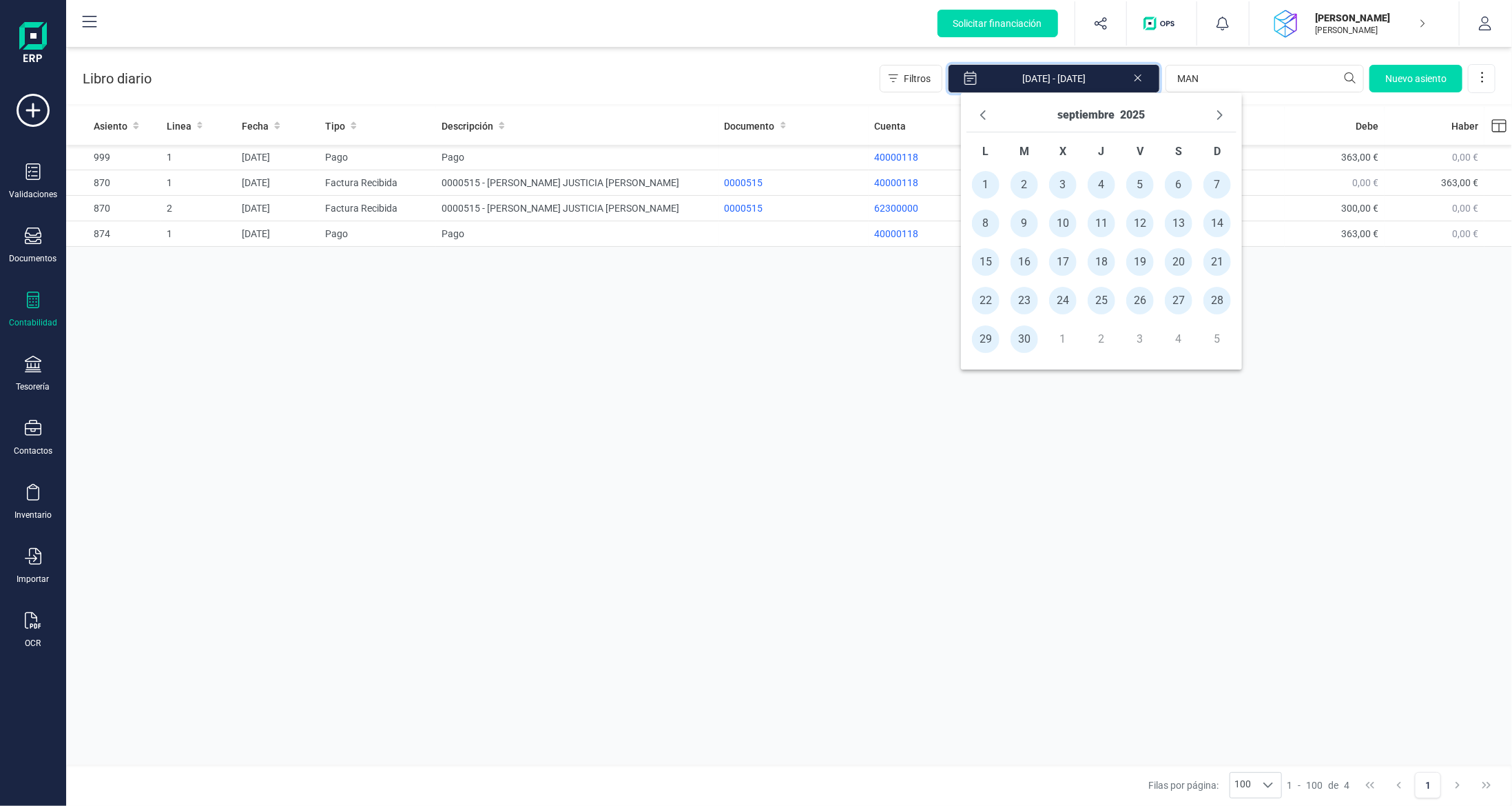
click at [1011, 329] on td "30" at bounding box center [1024, 339] width 39 height 39
click at [1019, 334] on span "30" at bounding box center [1024, 339] width 28 height 28
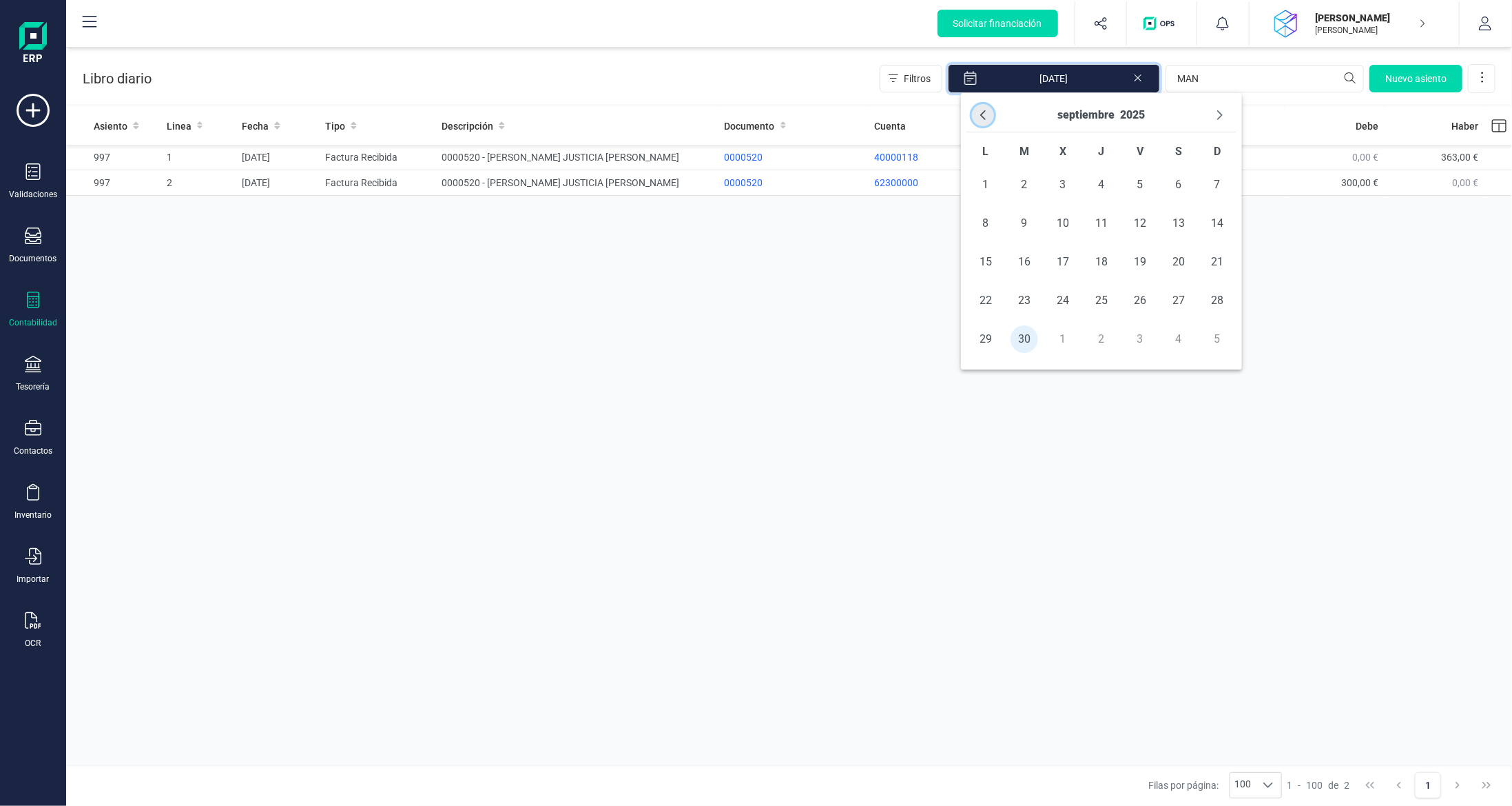
click at [981, 111] on icon "Previous Month" at bounding box center [983, 115] width 11 height 11
click at [1032, 181] on span "1" at bounding box center [1024, 185] width 28 height 28
type input "[DATE] - [DATE]"
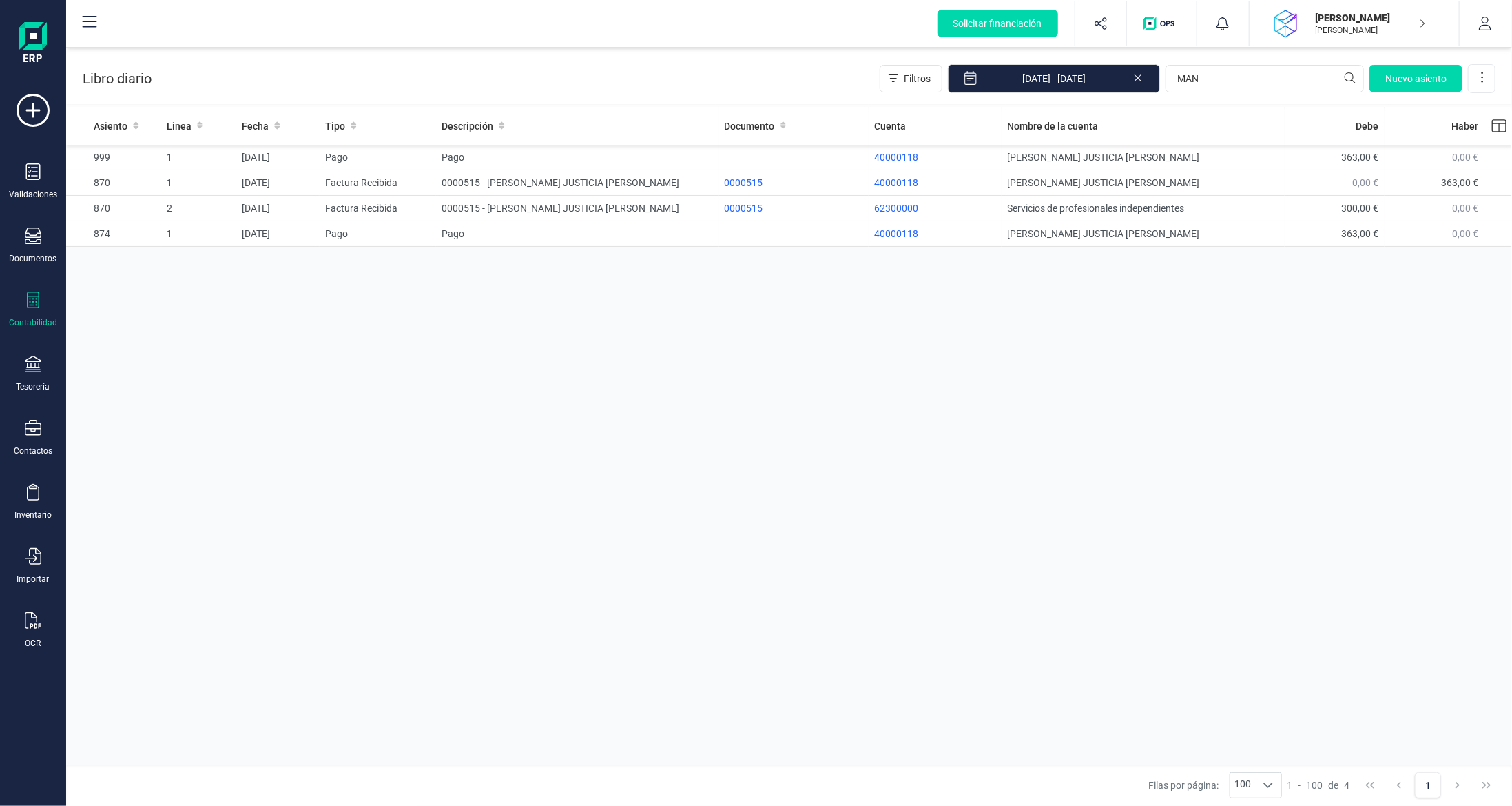
click at [979, 437] on div "Asiento Linea Fecha Tipo Descripción Documento Cuenta Nombre de la cuenta [PERS…" at bounding box center [790, 437] width 1447 height 661
drag, startPoint x: 1270, startPoint y: 76, endPoint x: 982, endPoint y: 64, distance: 288.2
click at [1154, 68] on div "Filtros [DATE] - [DATE] MAN [GEOGRAPHIC_DATA]" at bounding box center [1188, 78] width 616 height 29
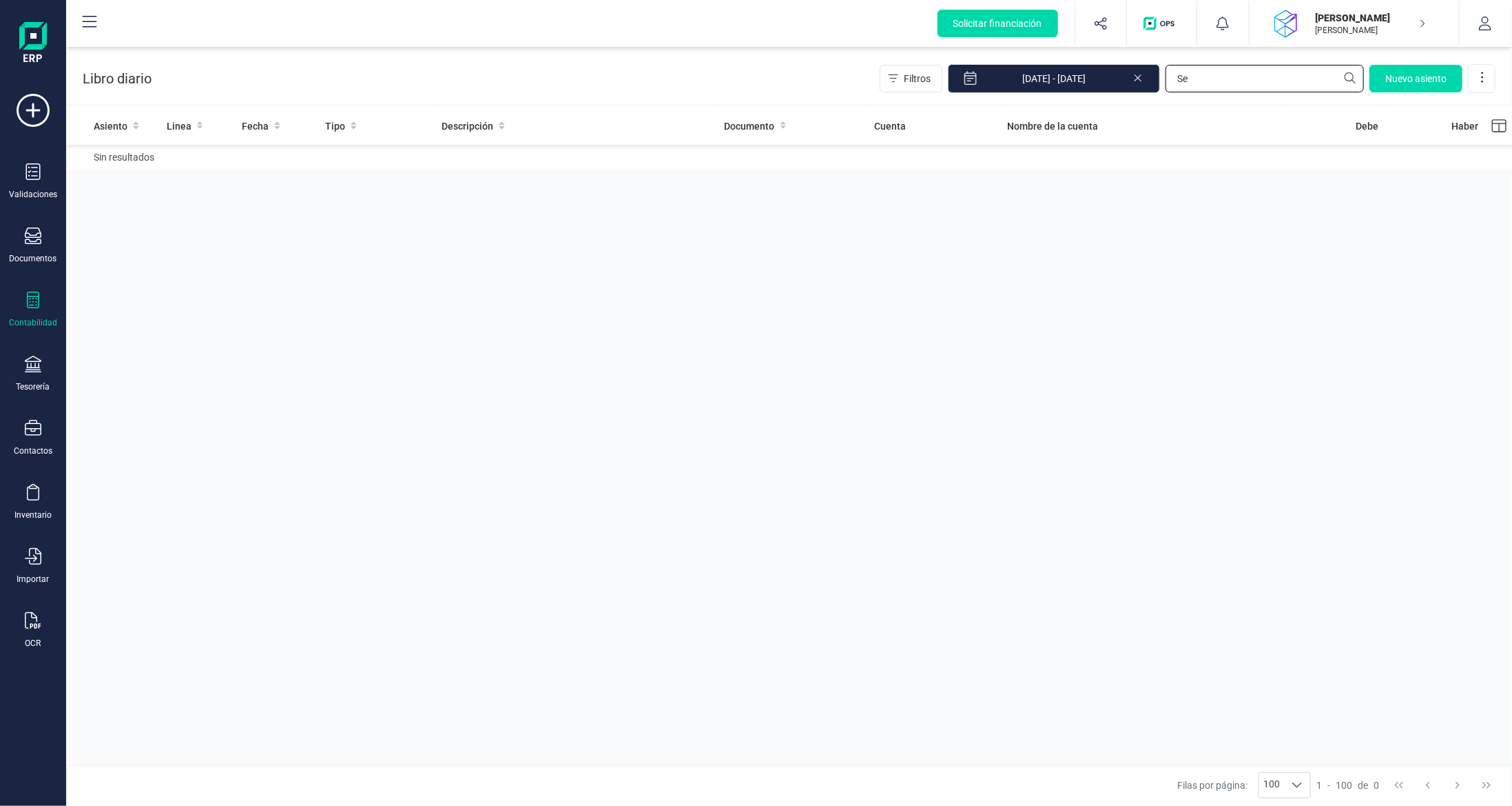
type input "S"
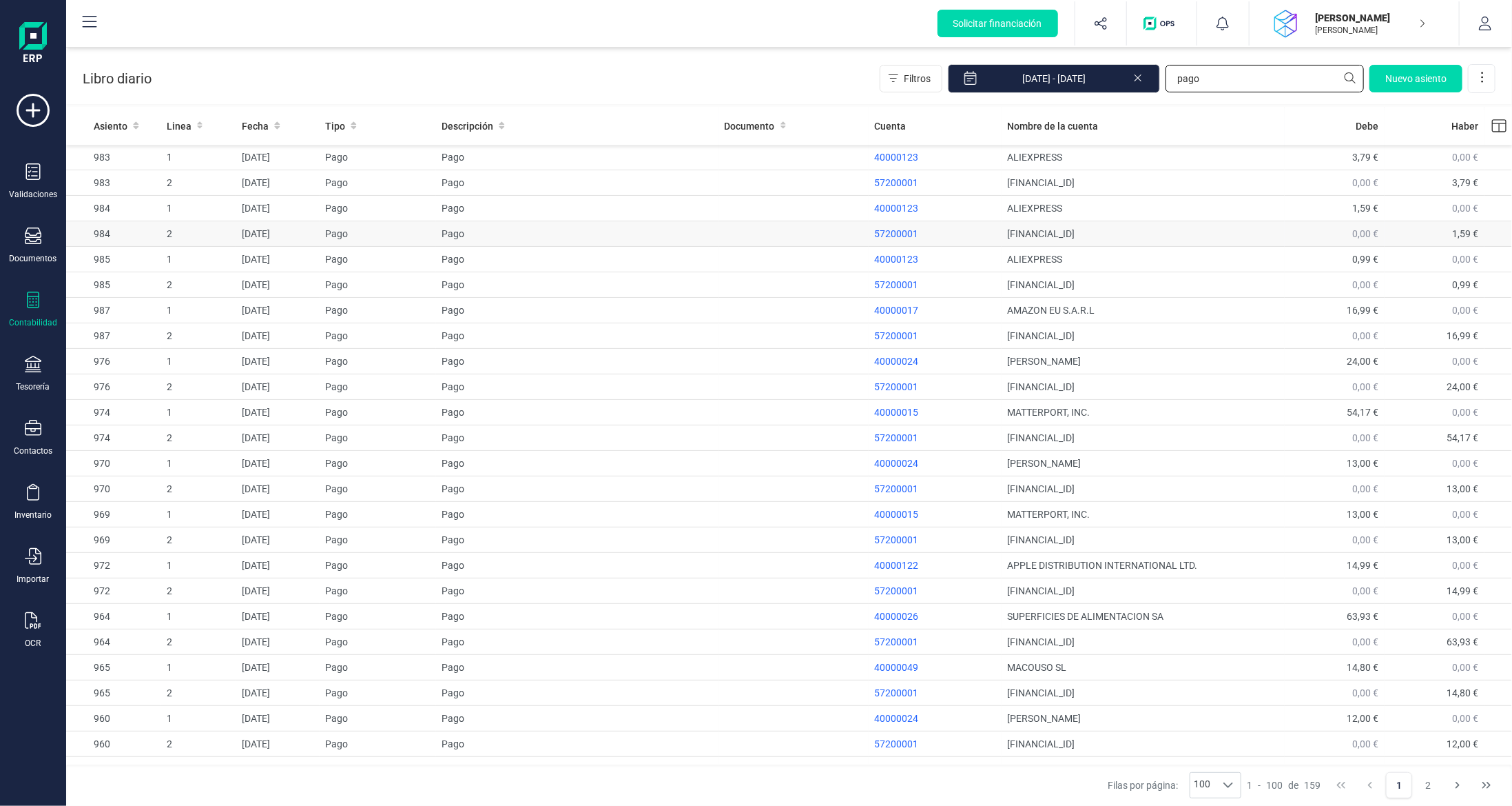
type input "pago"
click at [1194, 234] on td "[FINANCIAL_ID]" at bounding box center [1144, 234] width 283 height 25
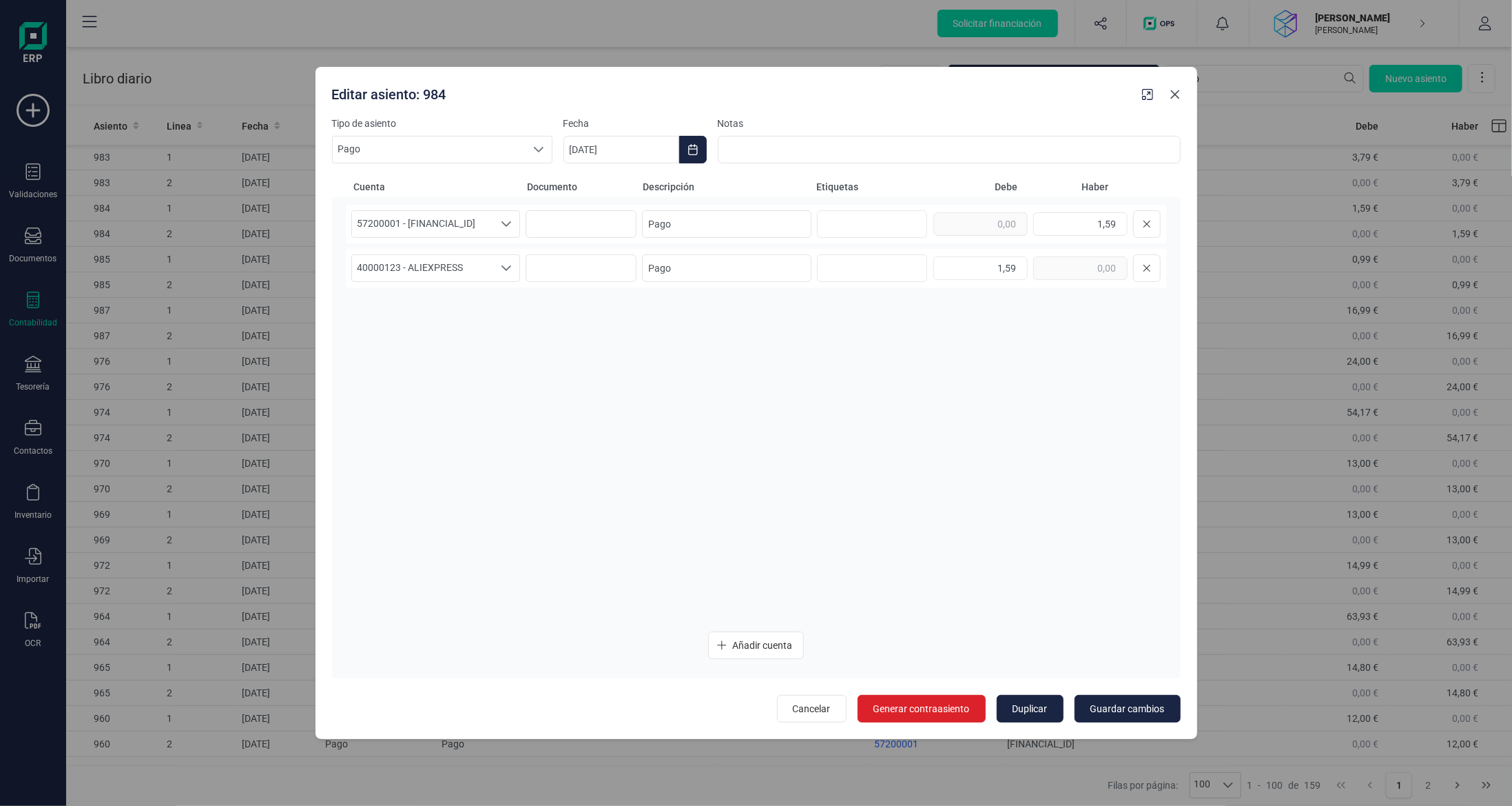
click at [1182, 97] on button "Close" at bounding box center [1175, 94] width 22 height 22
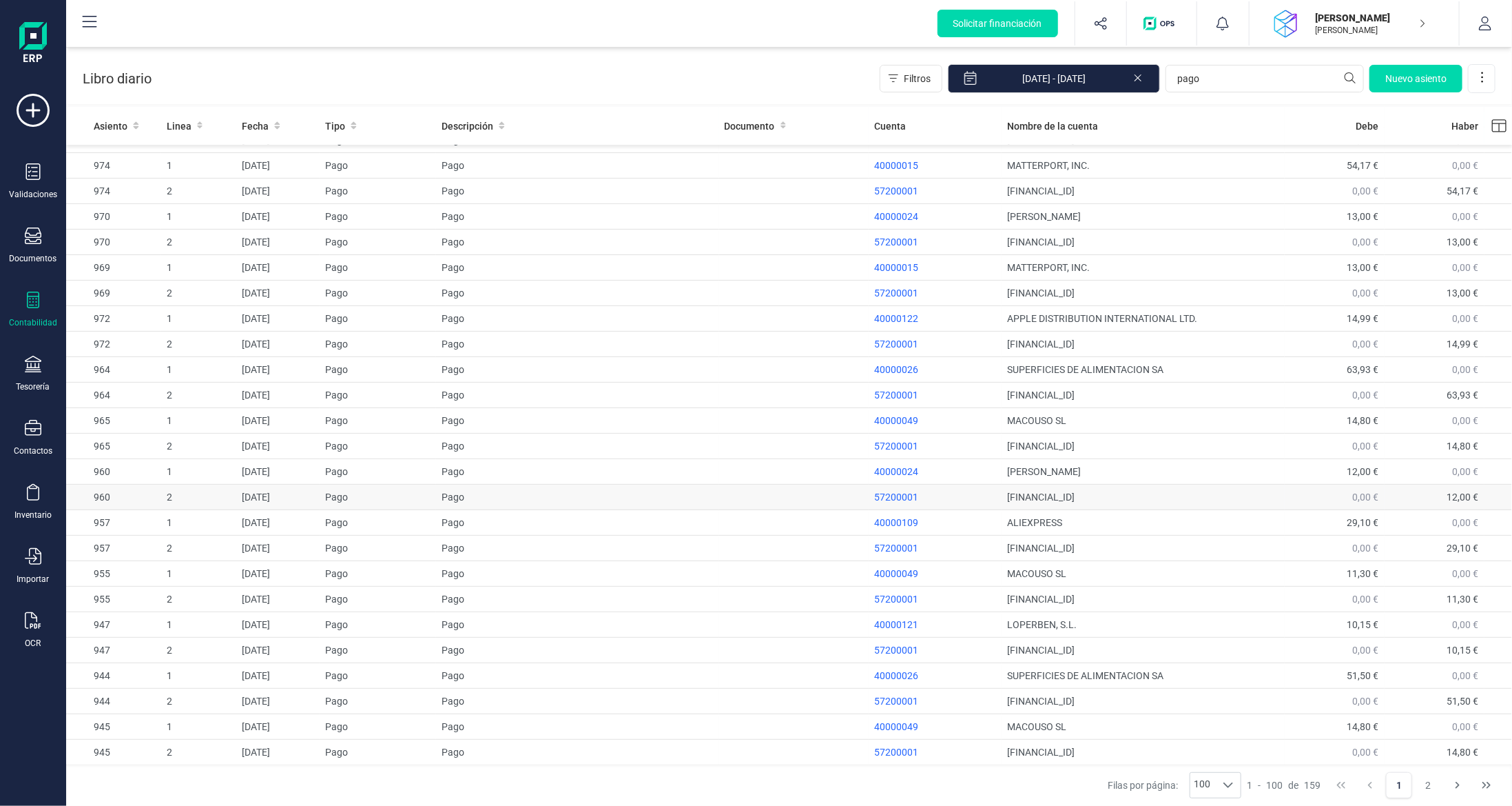
scroll to position [276, 0]
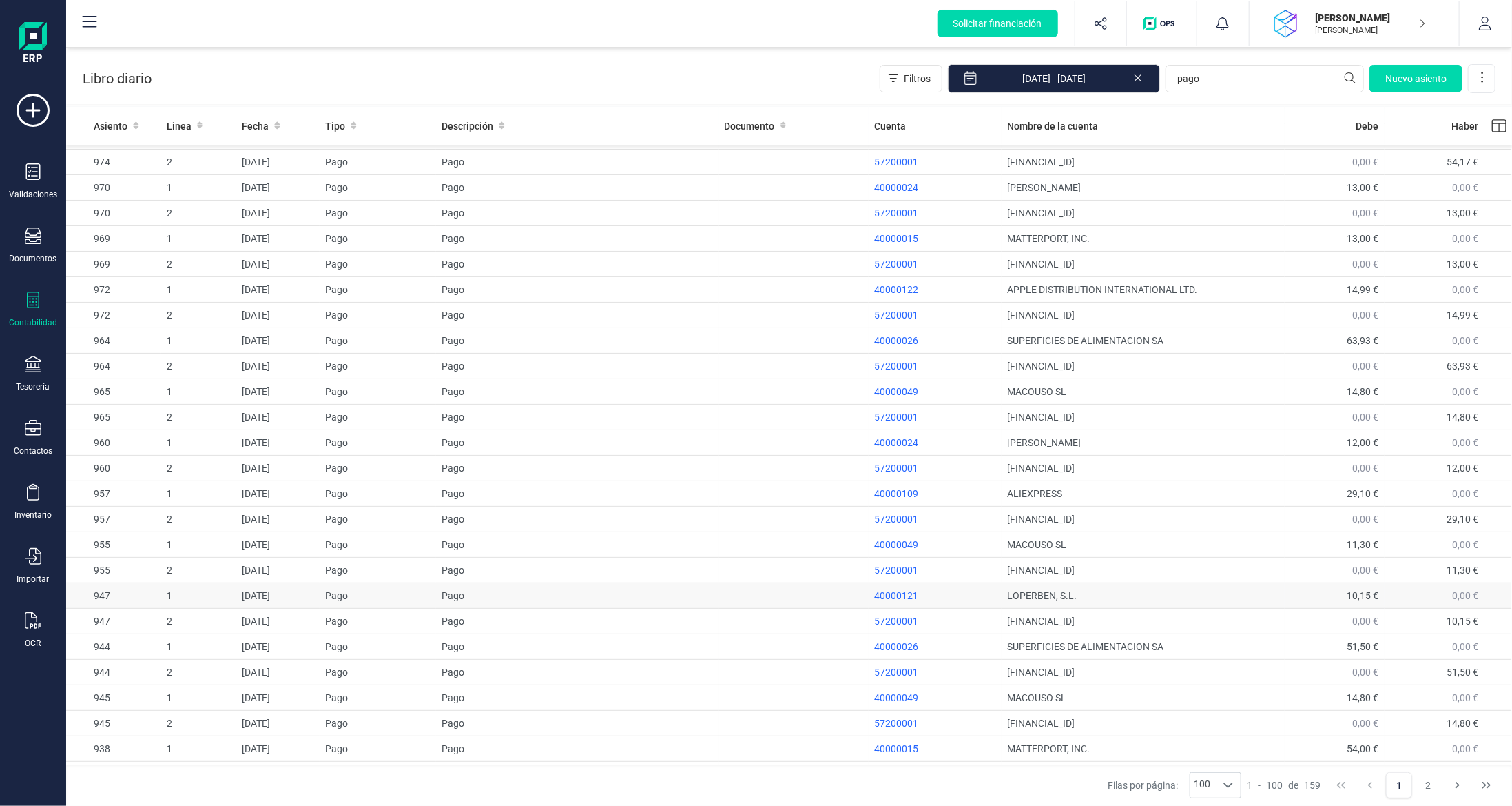
click at [1085, 593] on td "LOPERBEN, S.L." at bounding box center [1144, 595] width 283 height 25
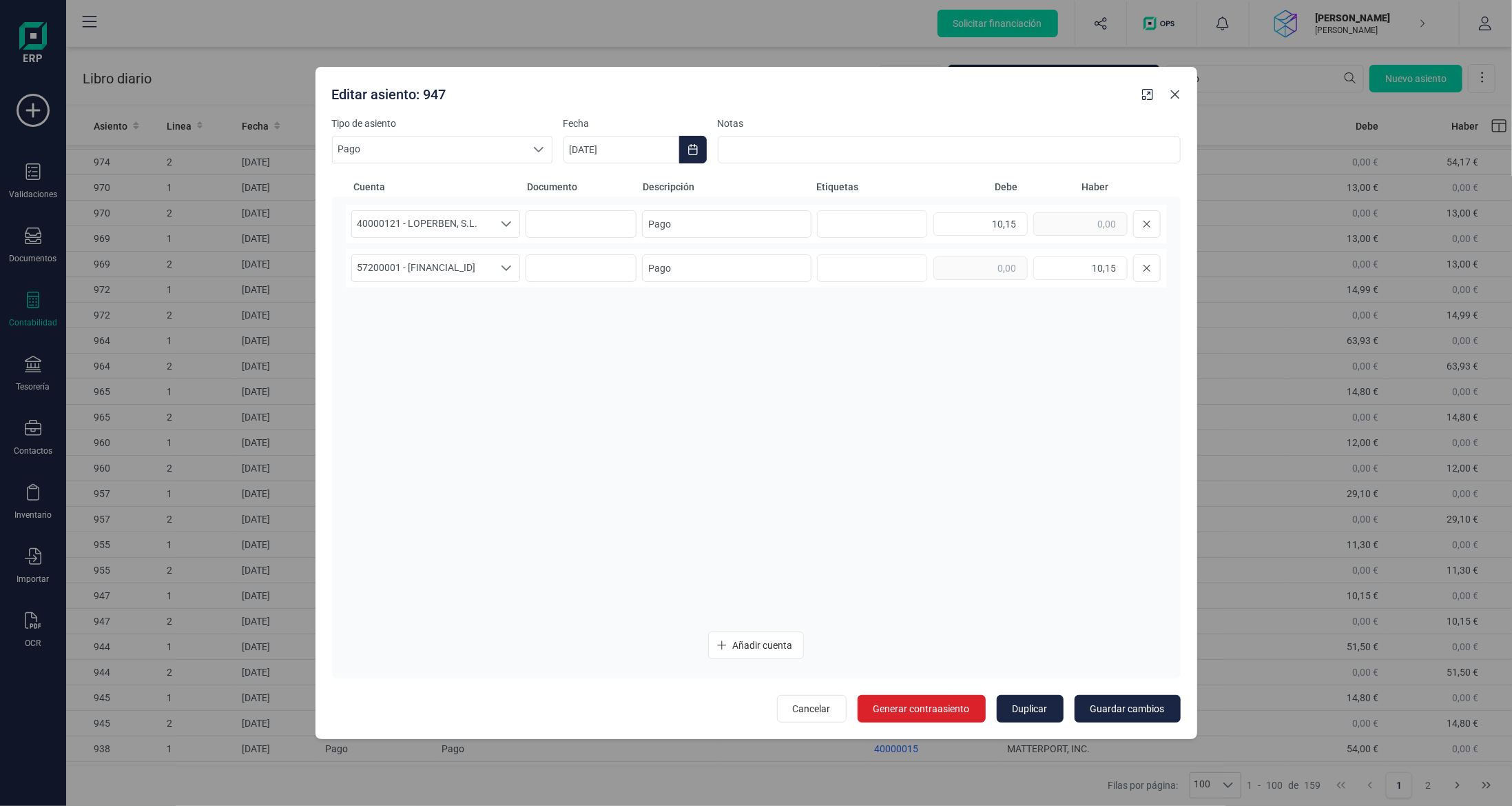
click at [1171, 96] on icon "Close" at bounding box center [1175, 94] width 11 height 11
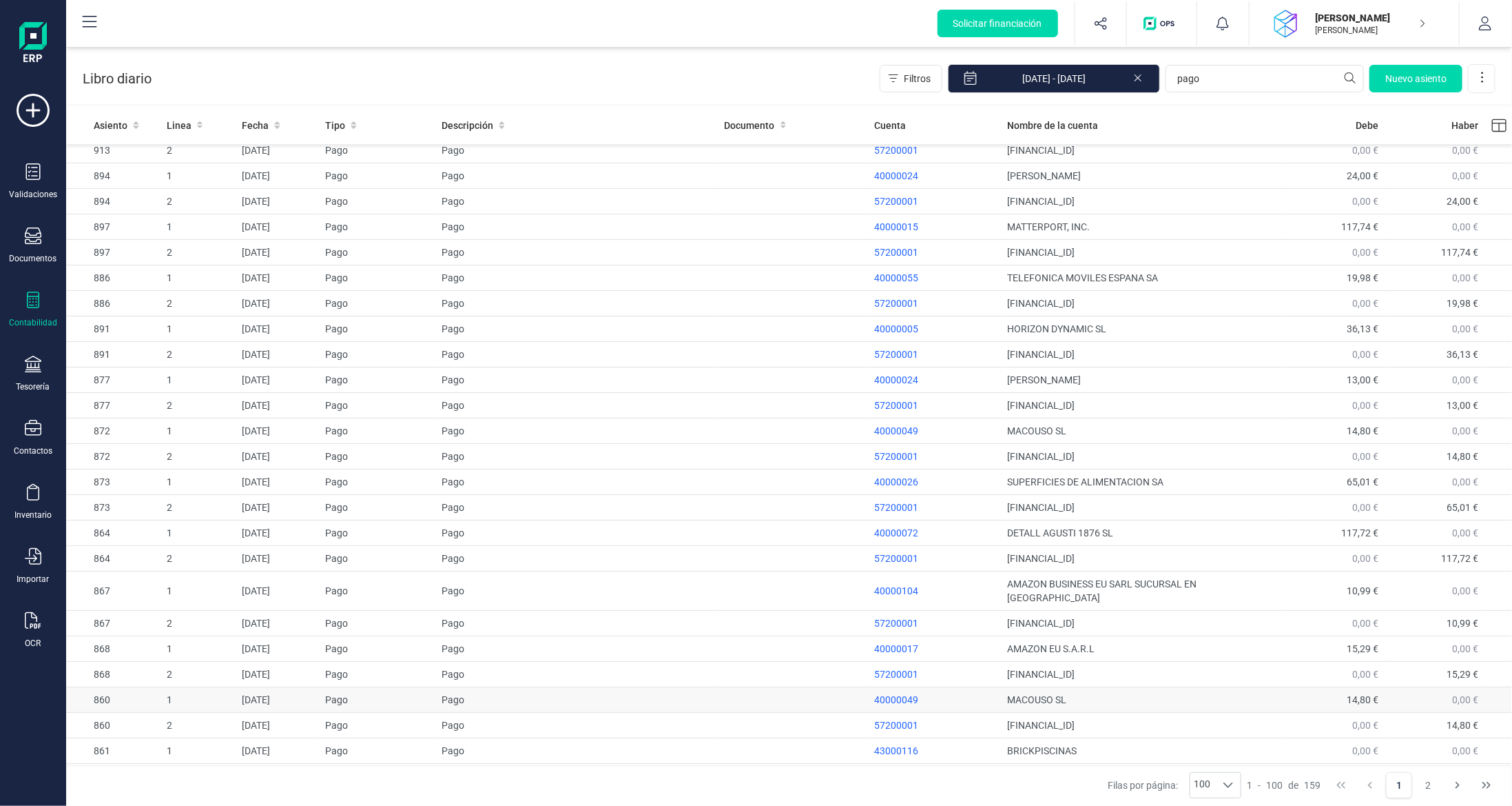
scroll to position [1897, 0]
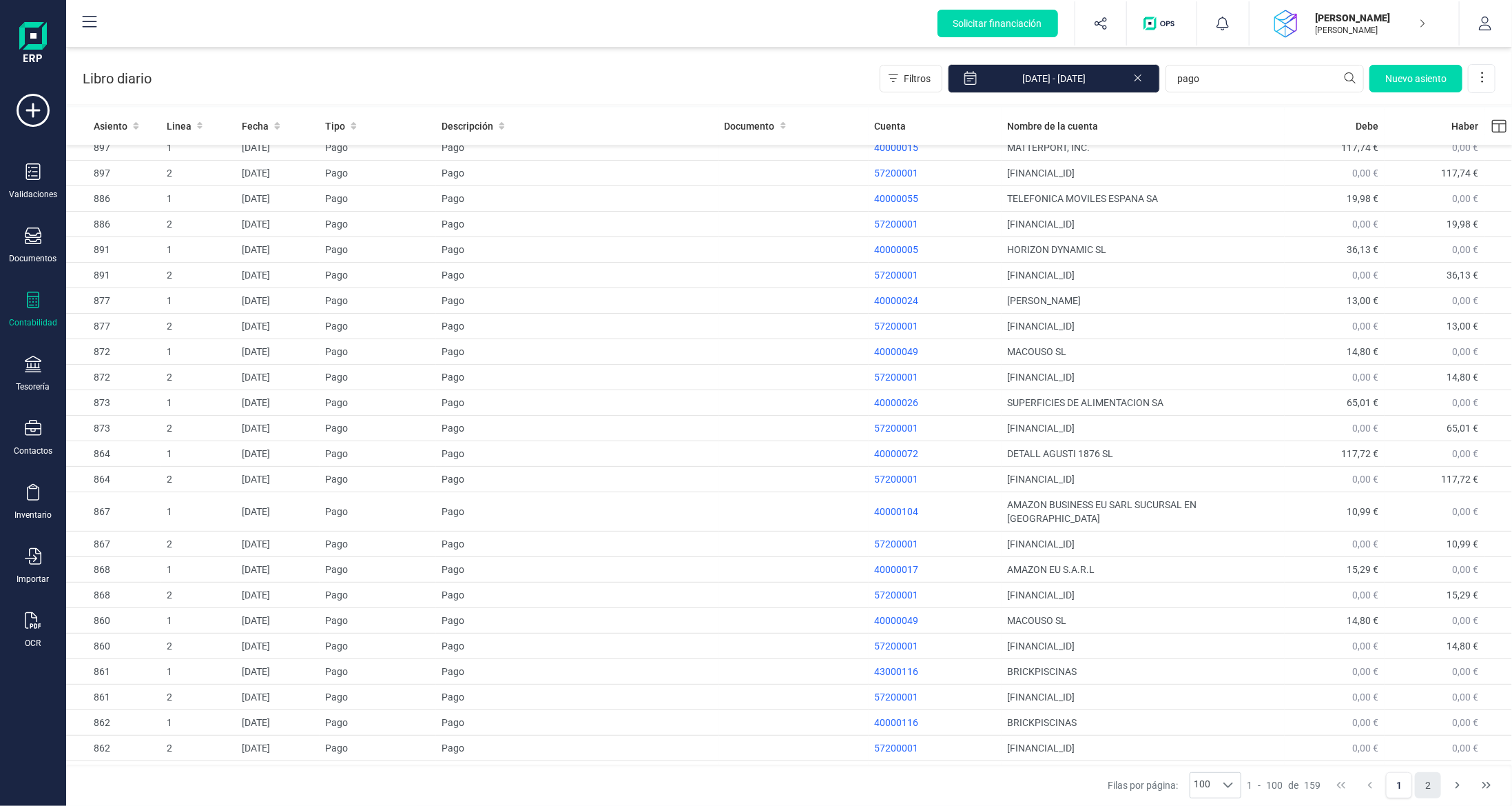
click at [1432, 792] on button "2" at bounding box center [1428, 784] width 26 height 26
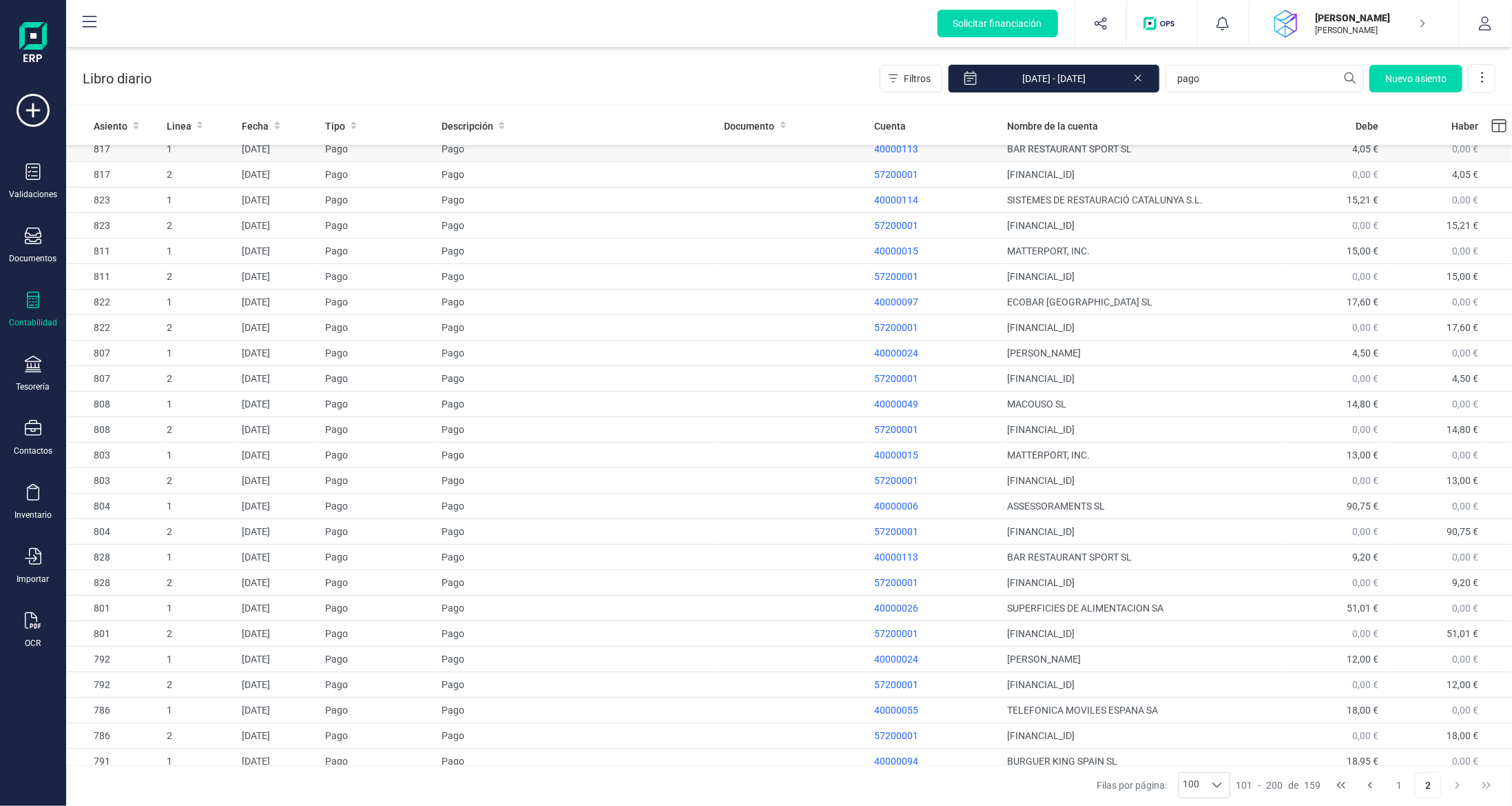
scroll to position [863, 0]
